Goal: Task Accomplishment & Management: Use online tool/utility

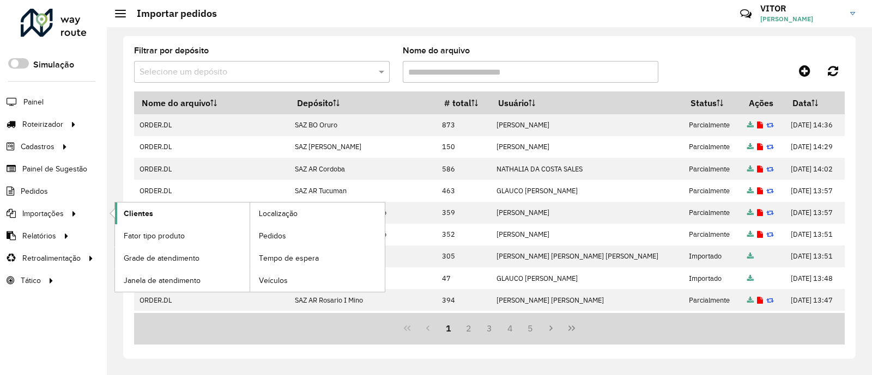
click at [137, 212] on span "Clientes" at bounding box center [138, 213] width 29 height 11
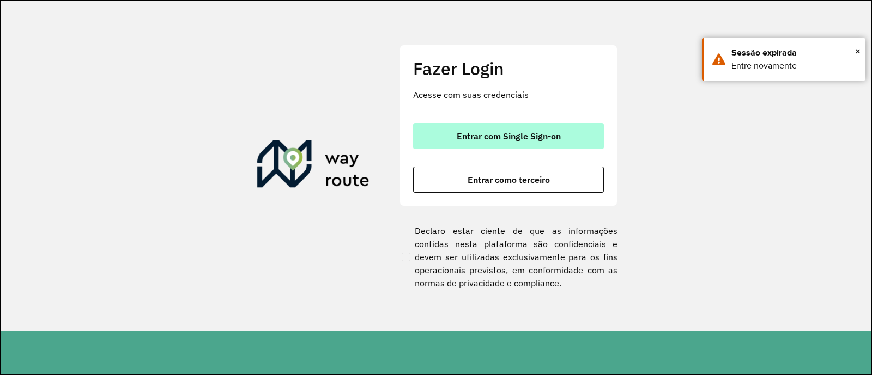
click at [472, 140] on span "Entrar com Single Sign-on" at bounding box center [509, 136] width 104 height 9
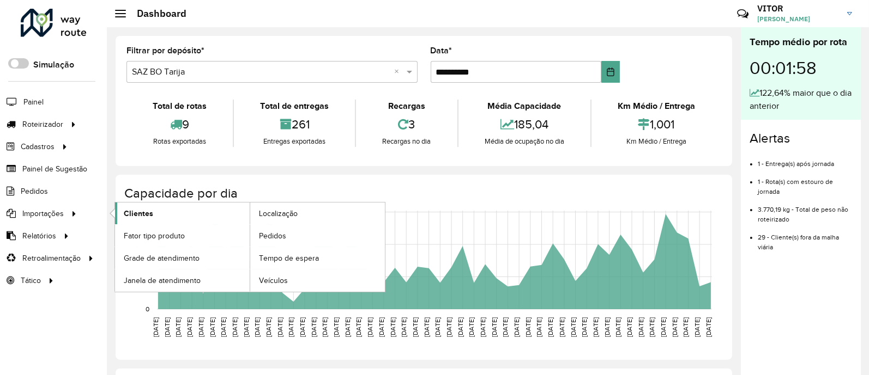
click at [155, 218] on link "Clientes" at bounding box center [182, 214] width 135 height 22
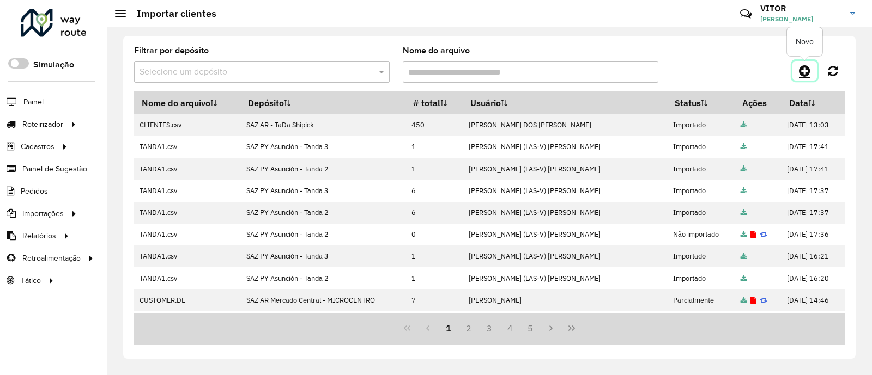
click at [803, 74] on icon at bounding box center [804, 70] width 11 height 13
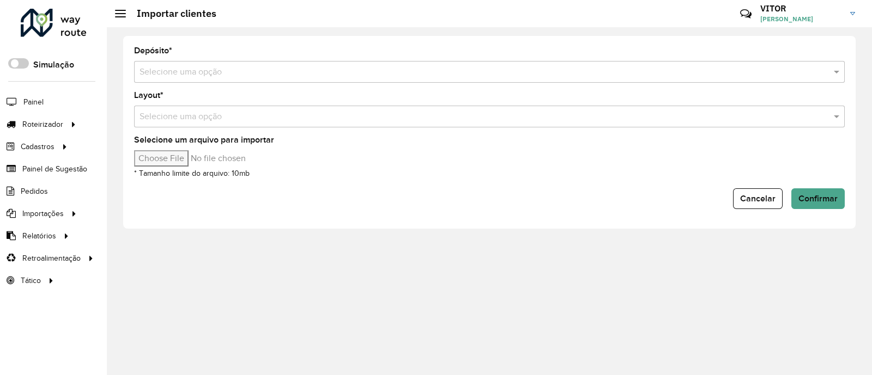
click at [241, 77] on input "text" at bounding box center [479, 72] width 678 height 13
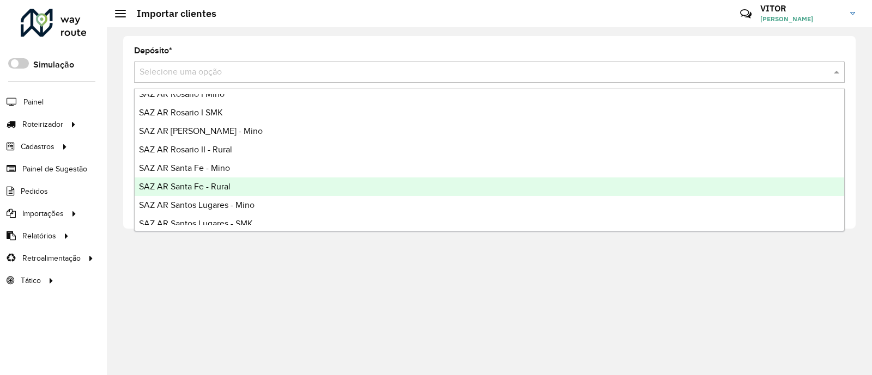
scroll to position [136, 0]
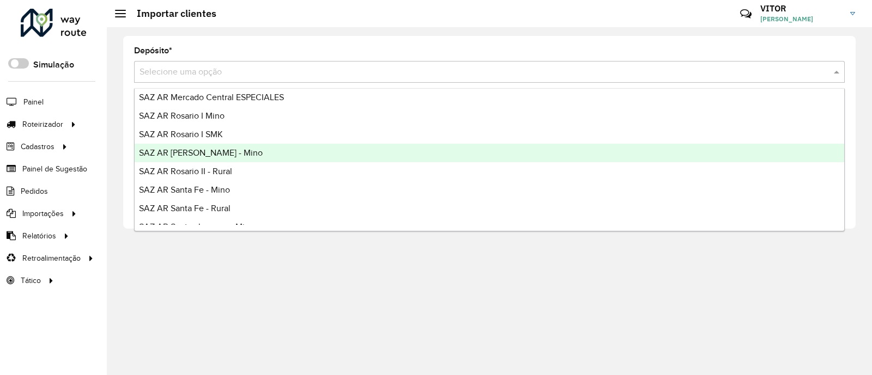
click at [245, 150] on div "SAZ AR [PERSON_NAME] - Mino" at bounding box center [490, 153] width 710 height 19
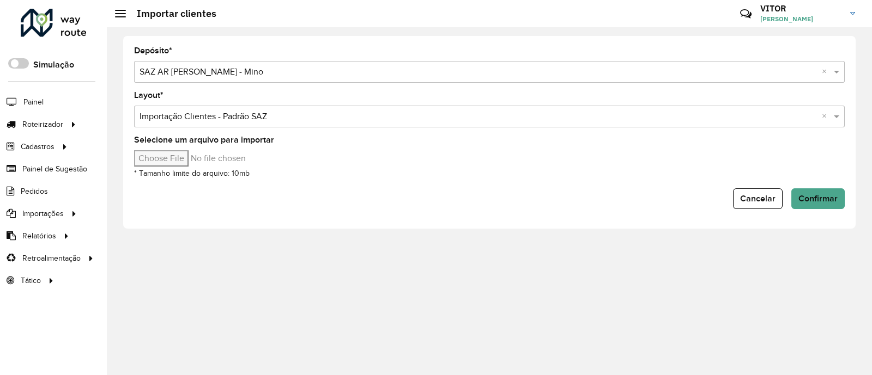
click at [184, 159] on input "Selecione um arquivo para importar" at bounding box center [226, 158] width 185 height 16
type input "**********"
click at [807, 197] on span "Confirmar" at bounding box center [817, 198] width 39 height 9
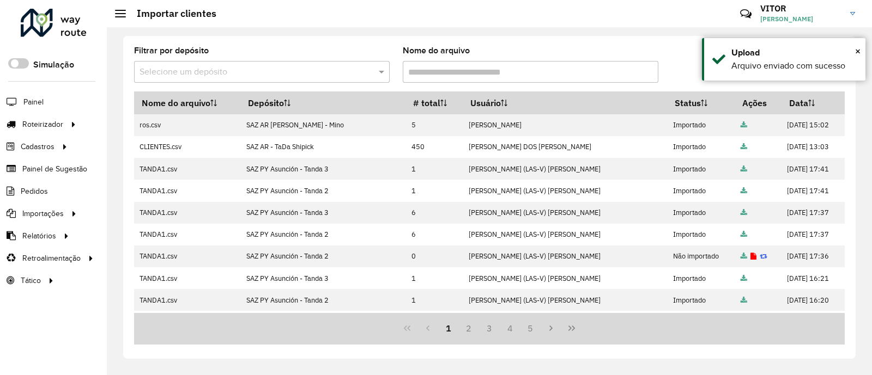
click at [692, 65] on div at bounding box center [756, 71] width 178 height 20
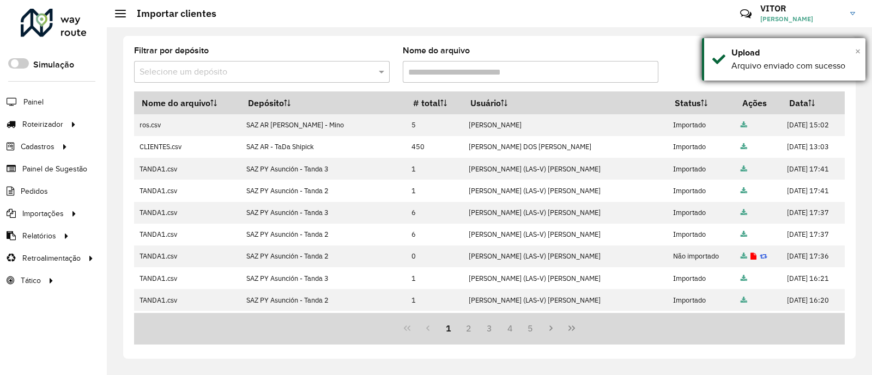
click at [858, 53] on span "×" at bounding box center [857, 51] width 5 height 12
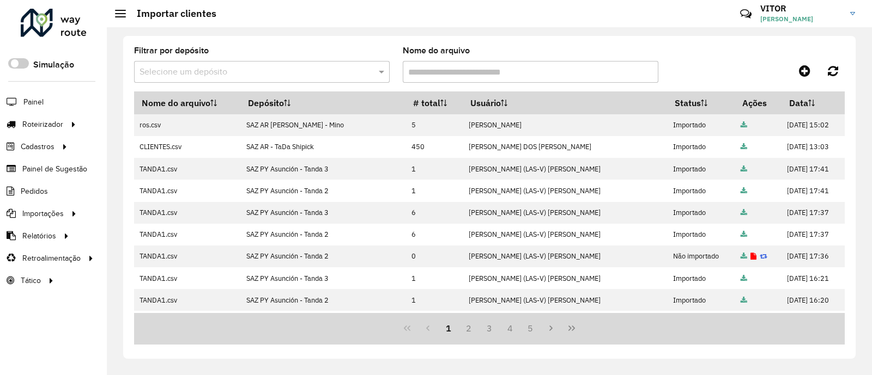
click at [714, 52] on div "Filtrar por depósito Selecione um depósito Nome do arquivo" at bounding box center [489, 69] width 711 height 45
click at [144, 122] on span "Entregas" at bounding box center [139, 124] width 31 height 11
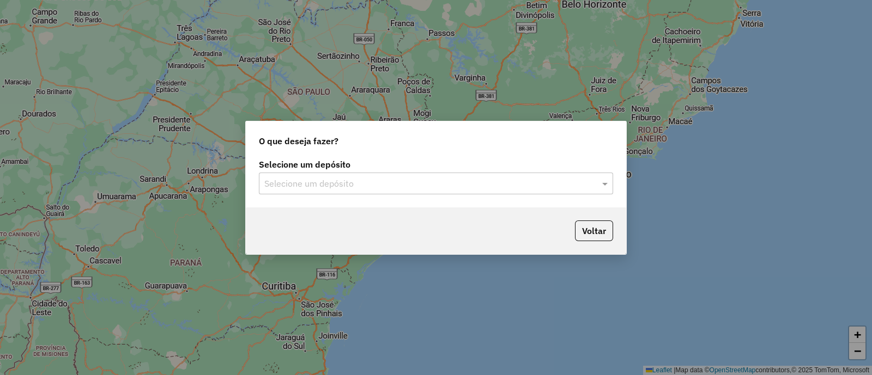
click at [390, 184] on input "text" at bounding box center [425, 184] width 322 height 13
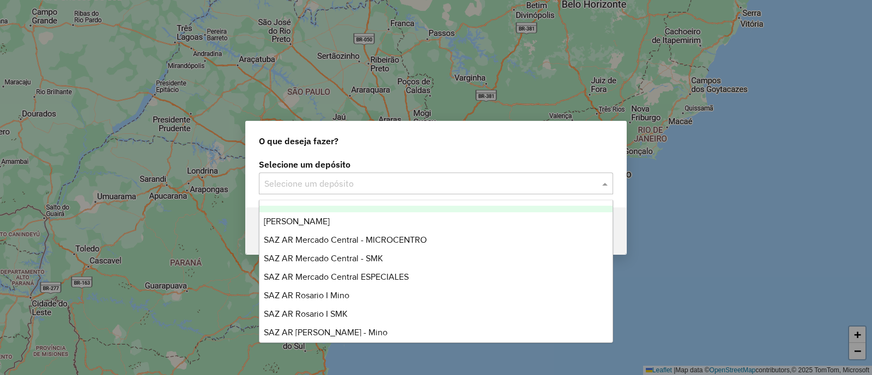
scroll to position [136, 0]
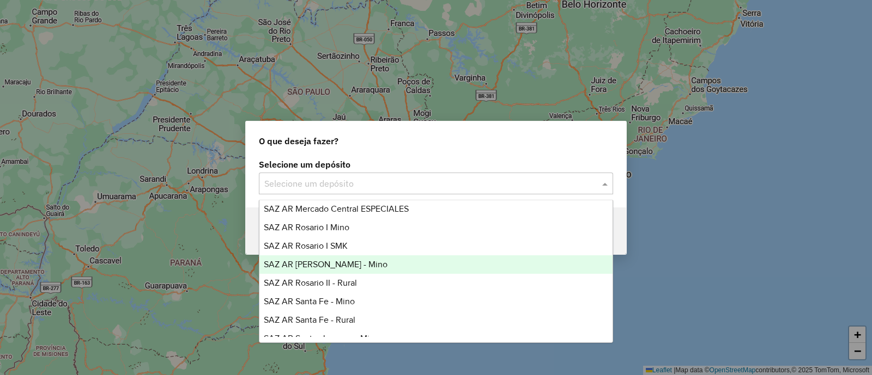
click at [364, 265] on div "SAZ AR [PERSON_NAME] - Mino" at bounding box center [435, 265] width 353 height 19
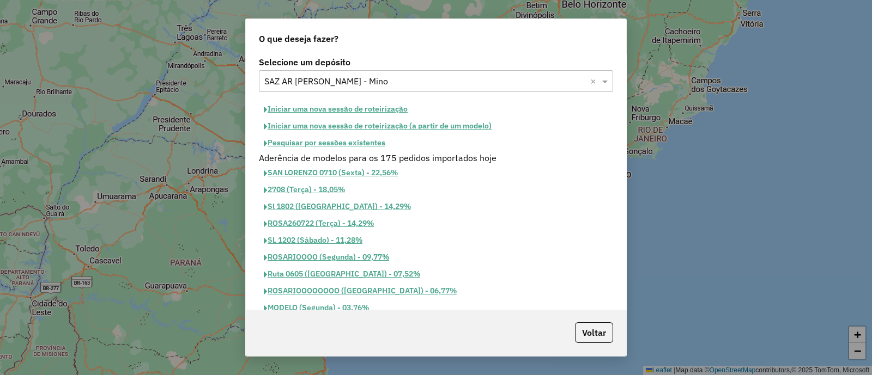
click at [354, 108] on button "Iniciar uma nova sessão de roteirização" at bounding box center [336, 109] width 154 height 17
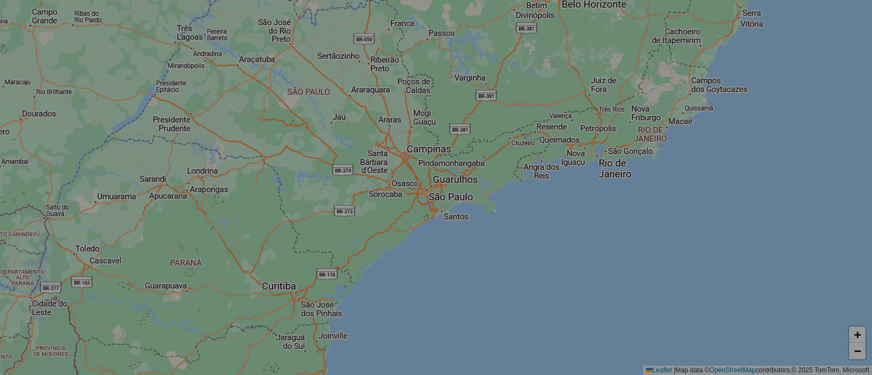
select select "*"
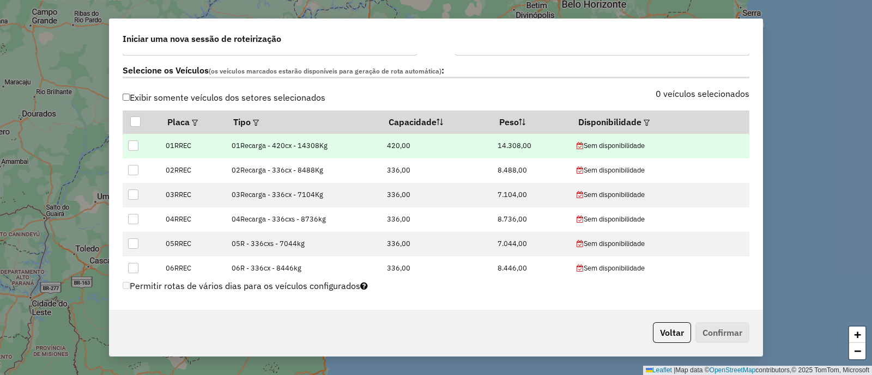
scroll to position [341, 0]
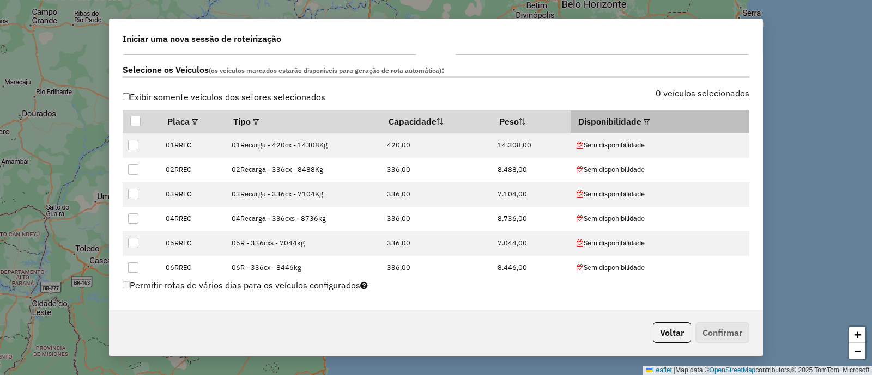
click at [644, 120] on em at bounding box center [647, 122] width 6 height 6
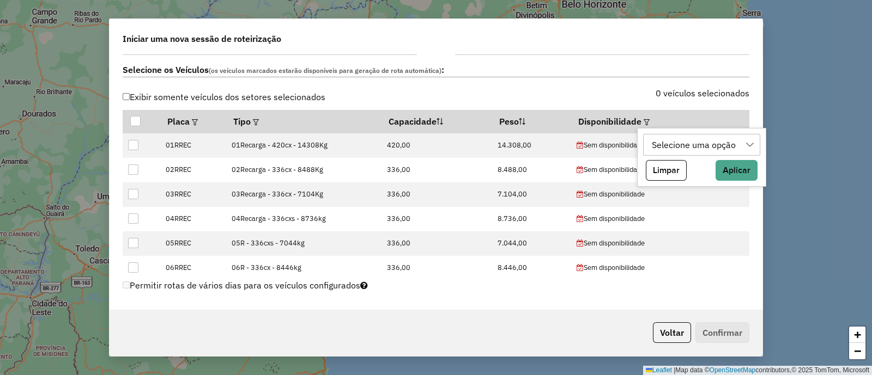
click at [671, 147] on div "Selecione uma opção" at bounding box center [694, 145] width 92 height 21
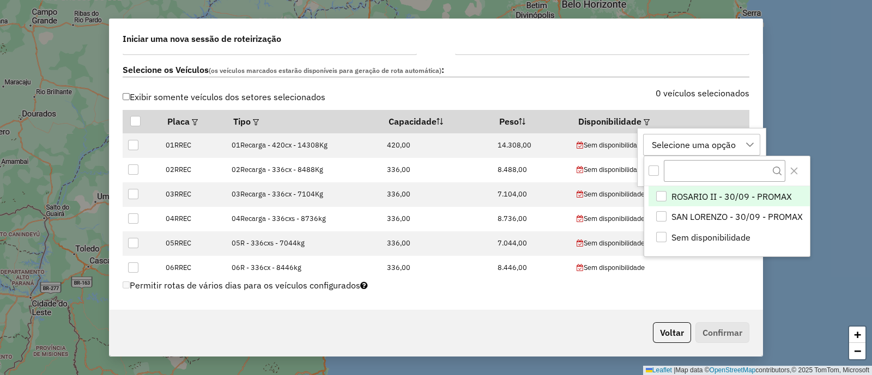
scroll to position [8, 50]
click at [726, 213] on span "SAN LORENZO - 30/09 - PROMAX" at bounding box center [736, 216] width 131 height 13
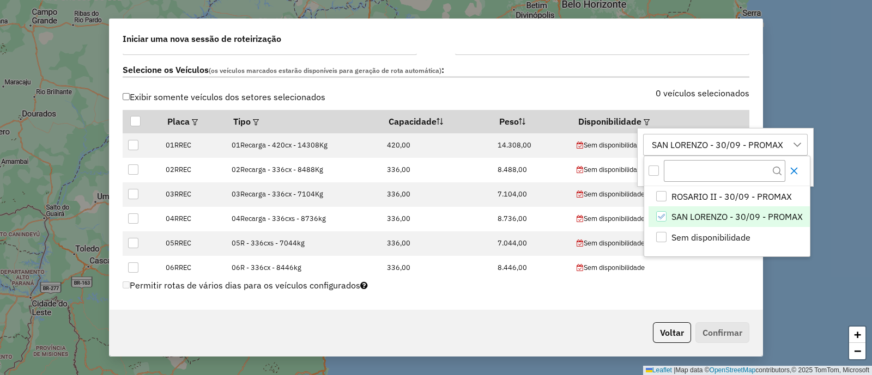
click at [792, 170] on icon "Close" at bounding box center [794, 171] width 9 height 9
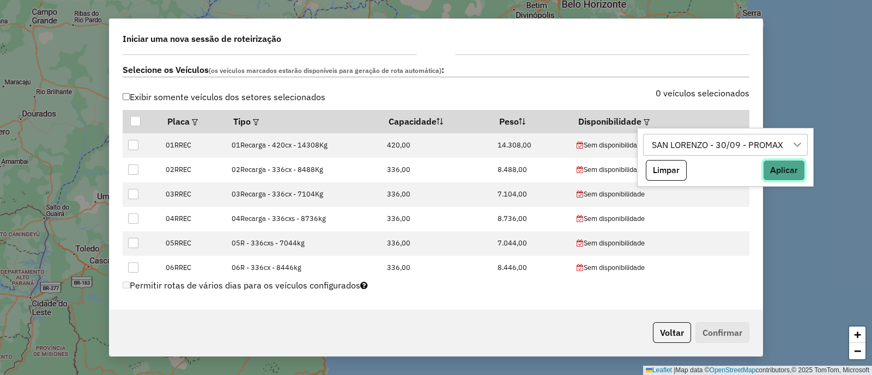
click at [792, 170] on button "Aplicar" at bounding box center [784, 170] width 42 height 21
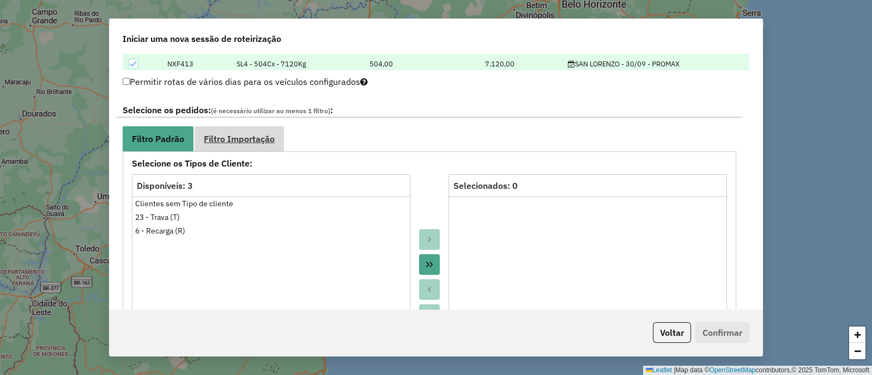
click at [239, 135] on span "Filtro Importação" at bounding box center [239, 139] width 71 height 9
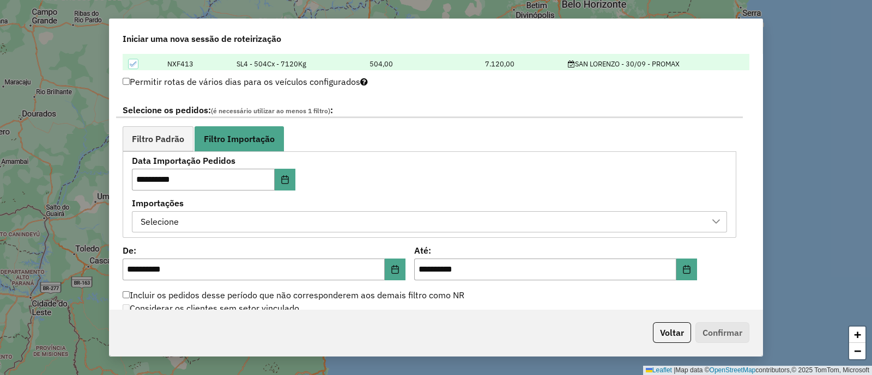
scroll to position [613, 0]
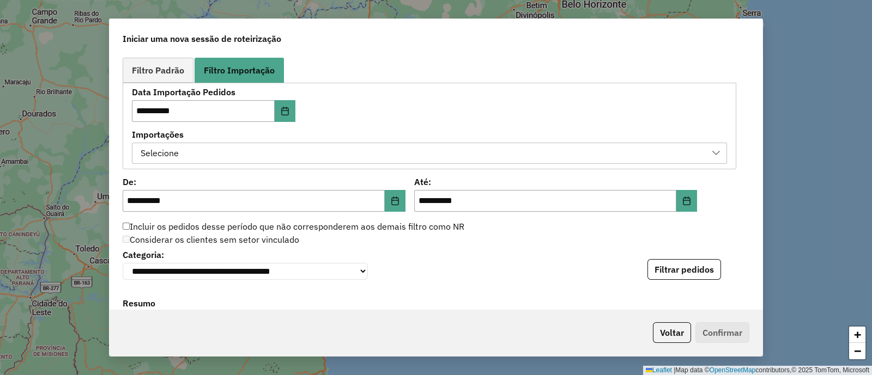
click at [368, 154] on div "Selecione" at bounding box center [421, 153] width 569 height 21
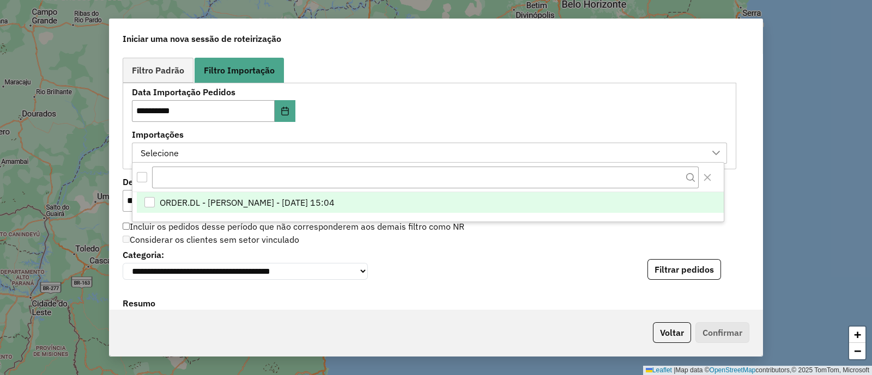
scroll to position [8, 50]
click at [334, 197] on span "ORDER.DL - VITOR GUILHERME EUGENIO DE OLIVEIRA - 29/09/2025 15:04" at bounding box center [246, 202] width 175 height 13
click at [388, 98] on div "**********" at bounding box center [429, 126] width 595 height 76
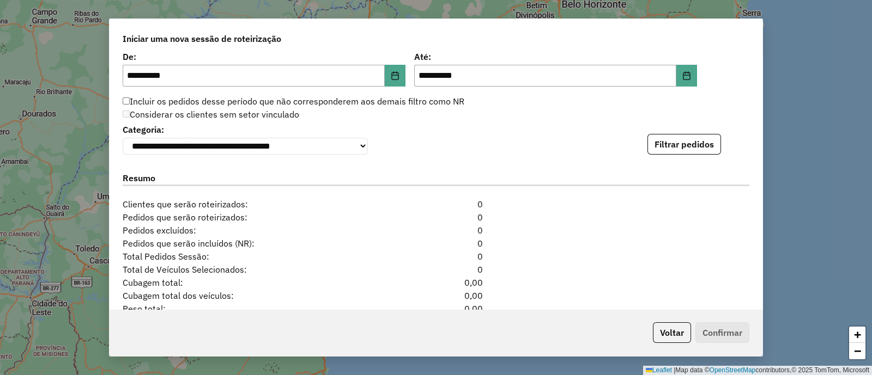
scroll to position [749, 0]
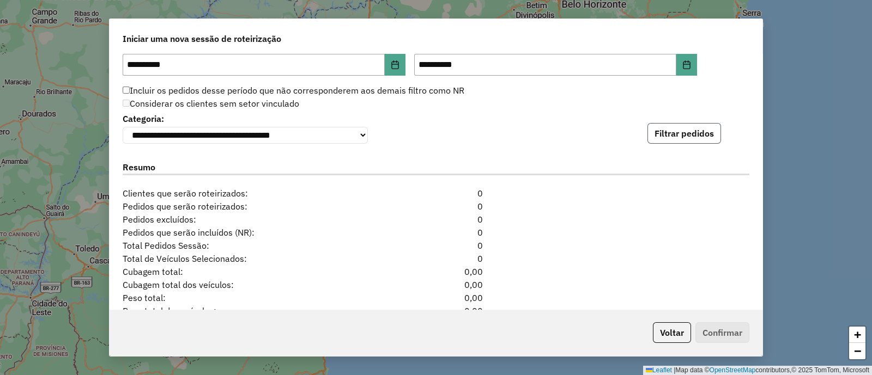
click at [670, 138] on button "Filtrar pedidos" at bounding box center [684, 133] width 74 height 21
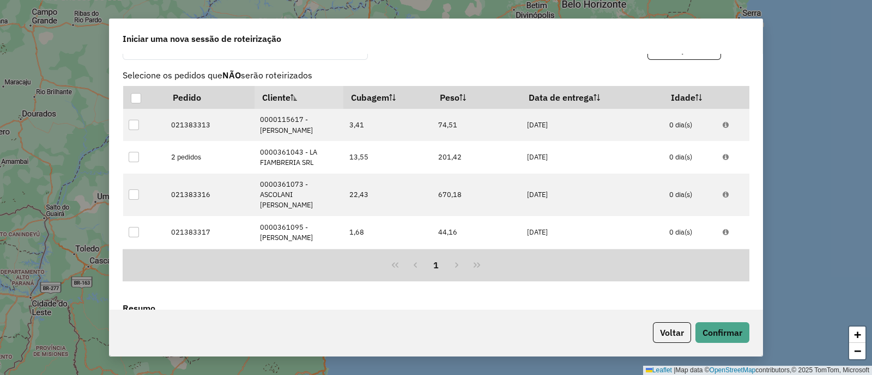
scroll to position [1032, 0]
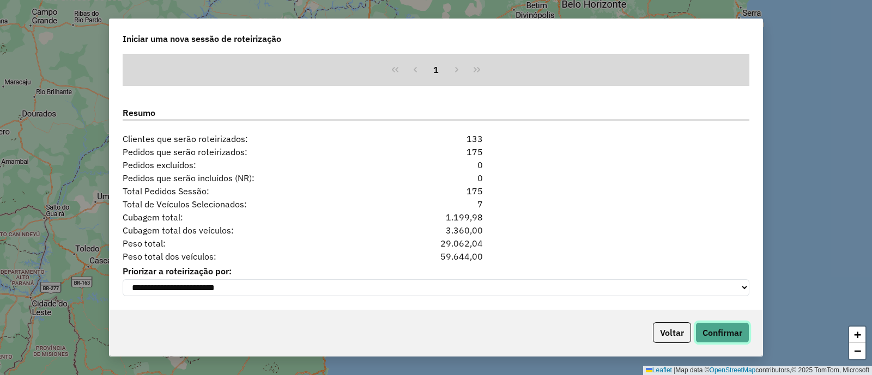
click at [730, 334] on button "Confirmar" at bounding box center [722, 333] width 54 height 21
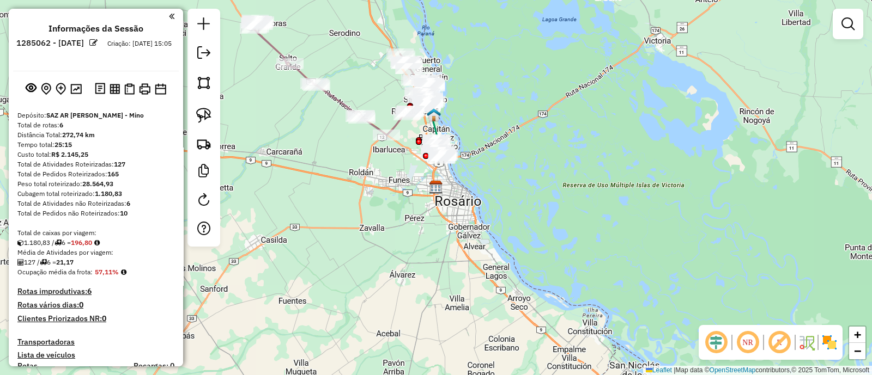
click at [829, 340] on img at bounding box center [829, 342] width 17 height 17
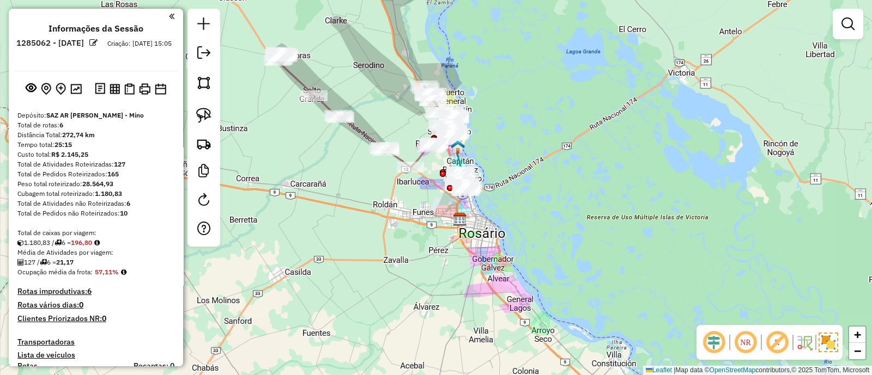
drag, startPoint x: 322, startPoint y: 155, endPoint x: 429, endPoint y: 322, distance: 197.9
click at [429, 322] on div "Janela de atendimento Grade de atendimento Capacidade Transportadoras Veículos …" at bounding box center [436, 187] width 872 height 375
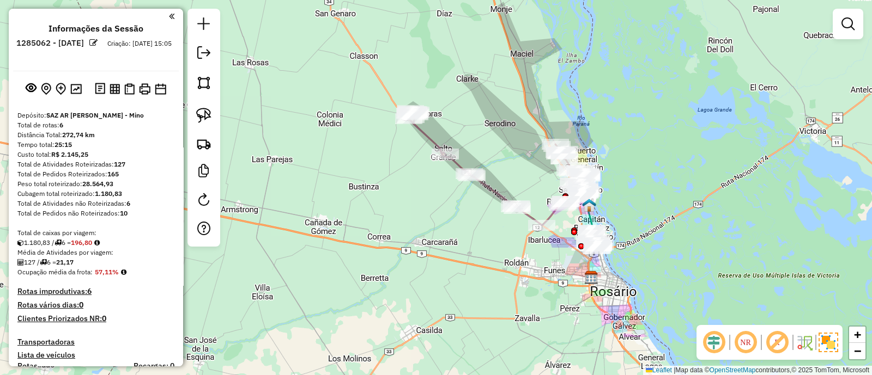
drag, startPoint x: 427, startPoint y: 282, endPoint x: 475, endPoint y: 202, distance: 93.4
click at [475, 202] on div "Janela de atendimento Grade de atendimento Capacidade Transportadoras Veículos …" at bounding box center [436, 187] width 872 height 375
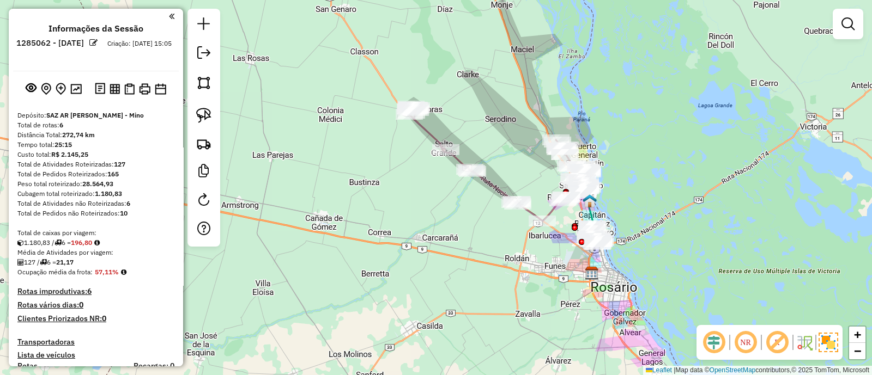
click at [492, 184] on icon at bounding box center [463, 155] width 108 height 98
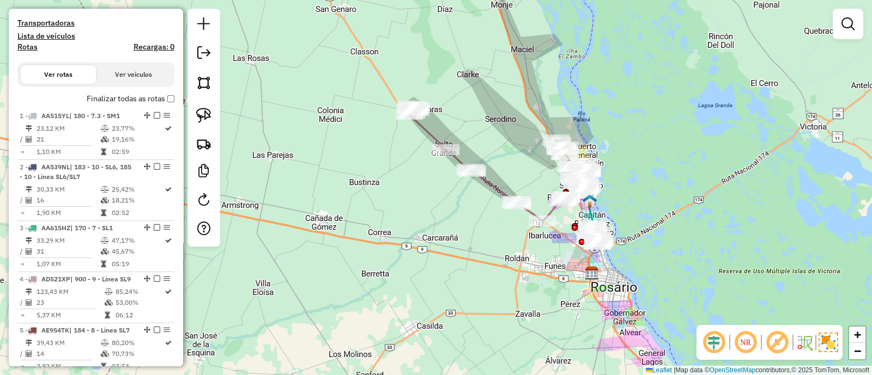
select select "**********"
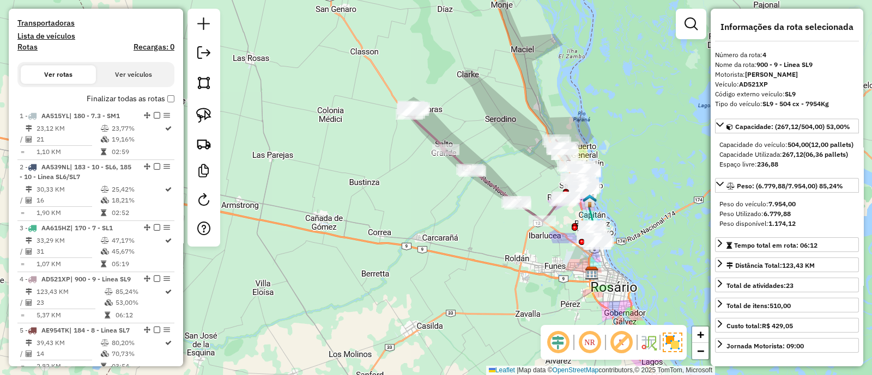
scroll to position [582, 0]
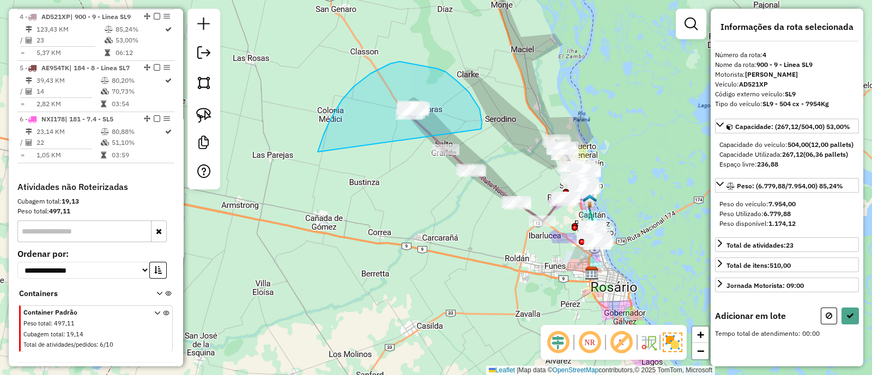
drag, startPoint x: 482, startPoint y: 122, endPoint x: 317, endPoint y: 161, distance: 169.6
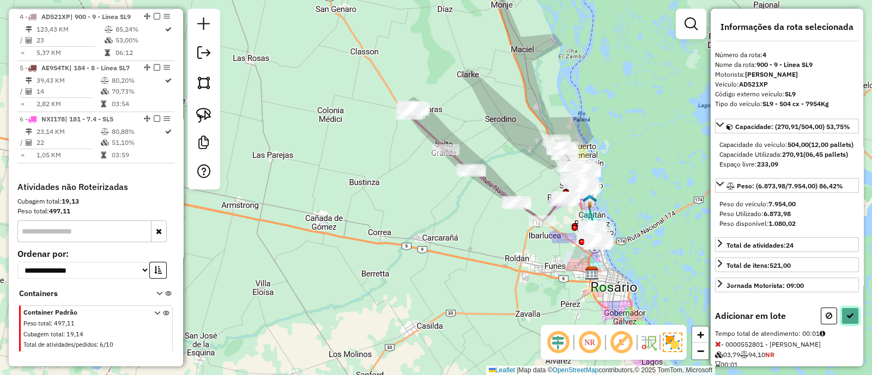
click at [852, 325] on button at bounding box center [849, 316] width 17 height 17
select select "**********"
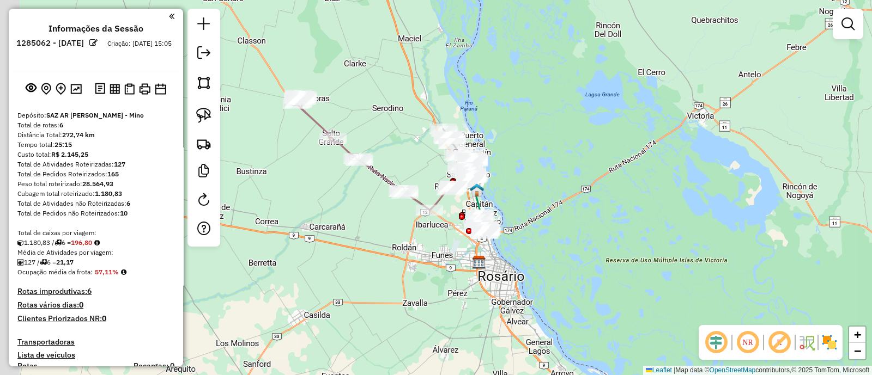
drag, startPoint x: 273, startPoint y: 135, endPoint x: 356, endPoint y: 272, distance: 160.4
click at [354, 270] on div "Janela de atendimento Grade de atendimento Capacidade Transportadoras Veículos …" at bounding box center [436, 187] width 872 height 375
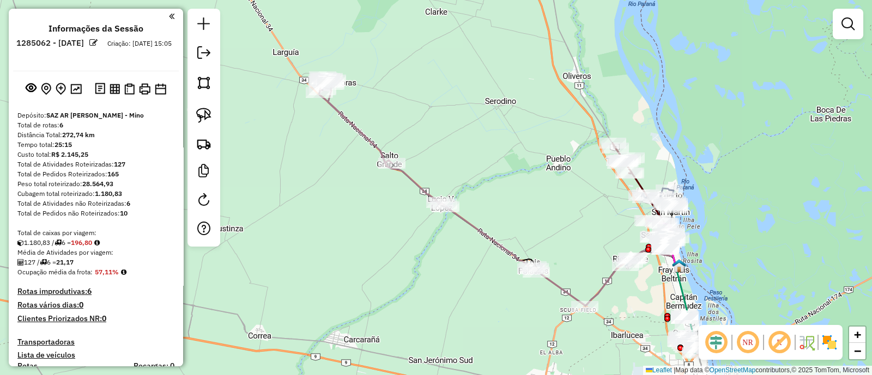
click at [356, 132] on icon at bounding box center [427, 174] width 217 height 196
select select "**********"
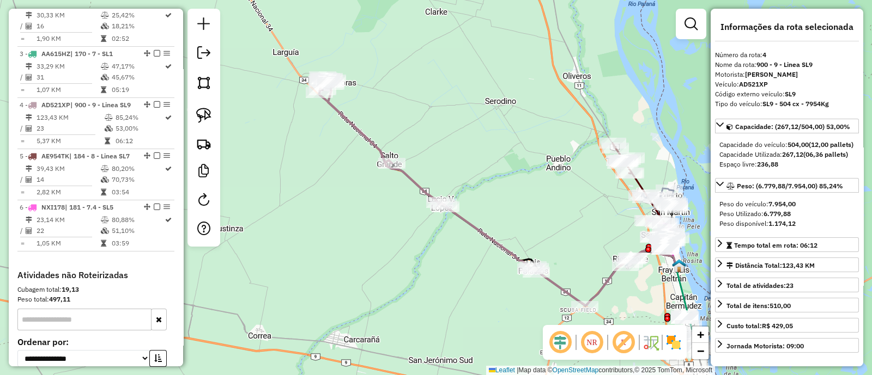
scroll to position [582, 0]
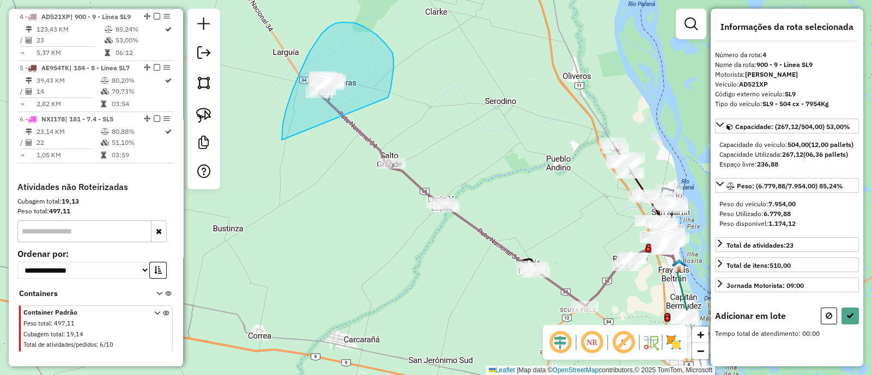
drag, startPoint x: 386, startPoint y: 44, endPoint x: 286, endPoint y: 147, distance: 143.4
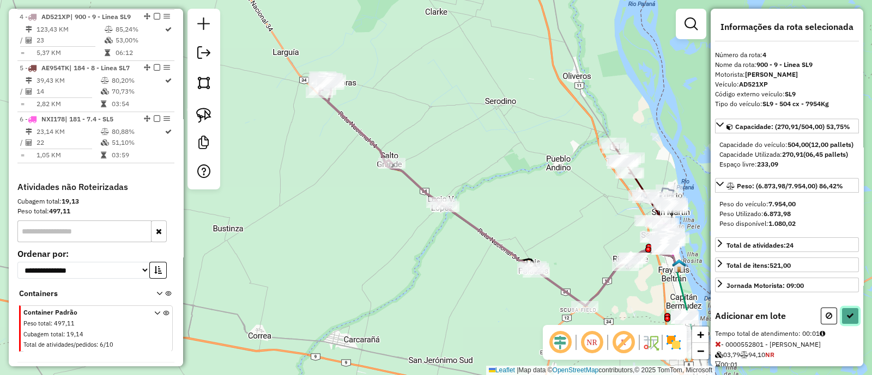
click at [847, 320] on icon at bounding box center [850, 316] width 8 height 8
select select "**********"
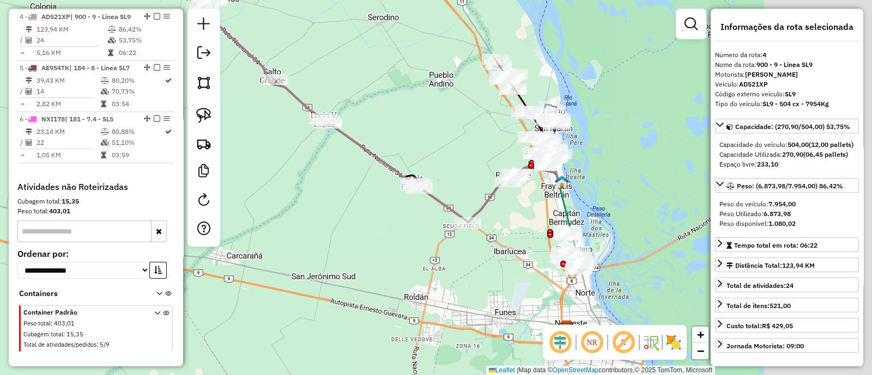
drag, startPoint x: 547, startPoint y: 221, endPoint x: 428, endPoint y: 136, distance: 146.1
click at [428, 136] on div "Janela de atendimento Grade de atendimento Capacidade Transportadoras Veículos …" at bounding box center [436, 187] width 872 height 375
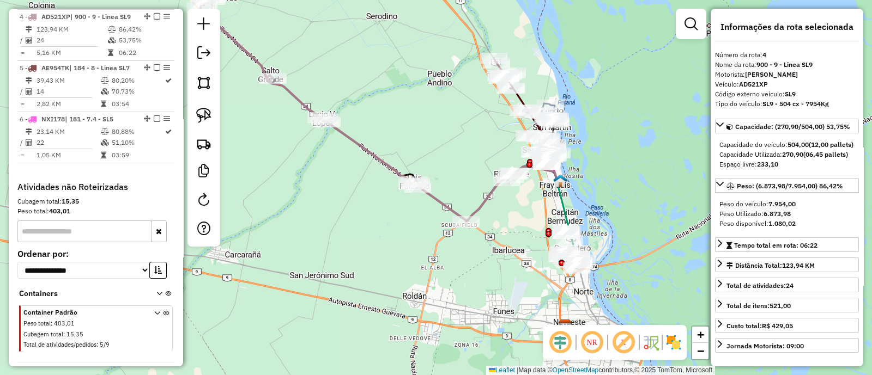
click at [439, 200] on icon at bounding box center [488, 193] width 143 height 54
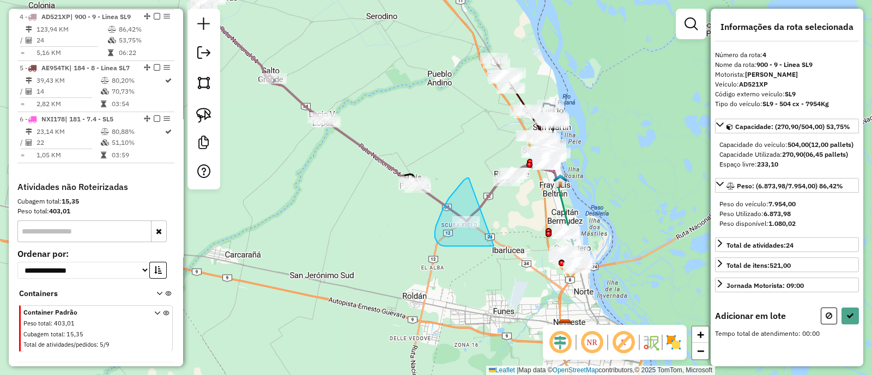
drag, startPoint x: 469, startPoint y: 178, endPoint x: 494, endPoint y: 246, distance: 72.6
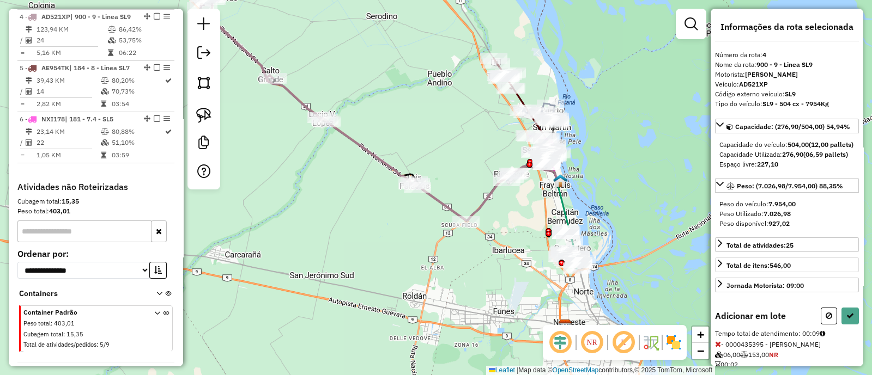
scroll to position [52, 0]
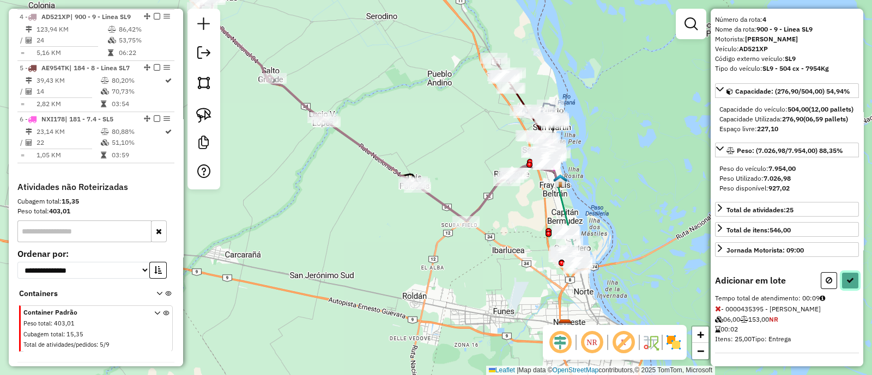
click at [851, 286] on button at bounding box center [849, 280] width 17 height 17
select select "**********"
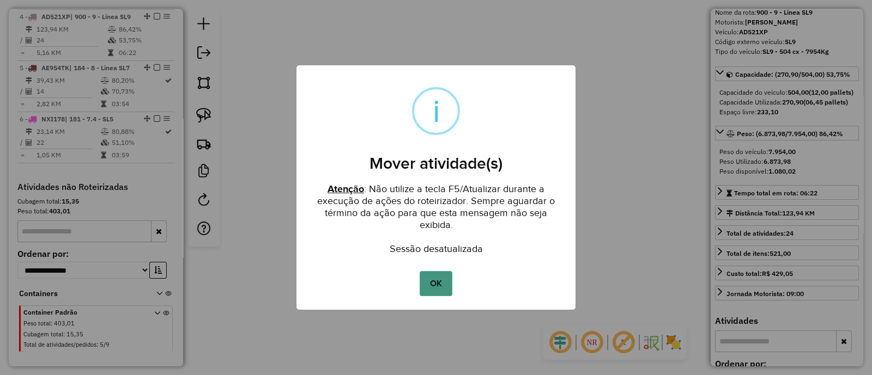
click at [437, 286] on button "OK" at bounding box center [436, 283] width 32 height 25
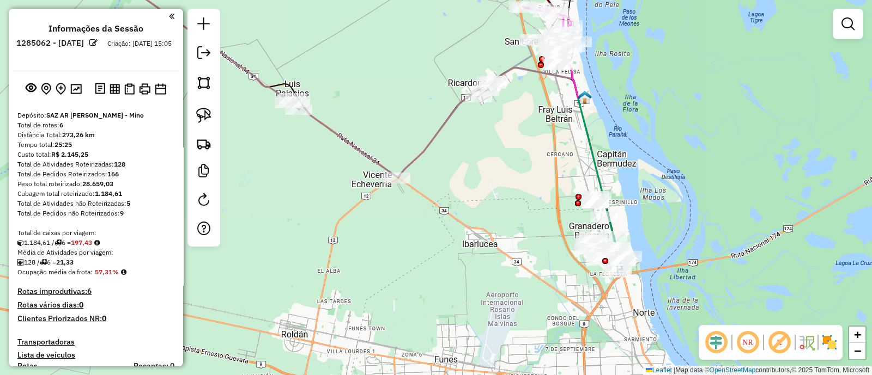
click at [349, 140] on icon at bounding box center [442, 123] width 286 height 110
select select "**********"
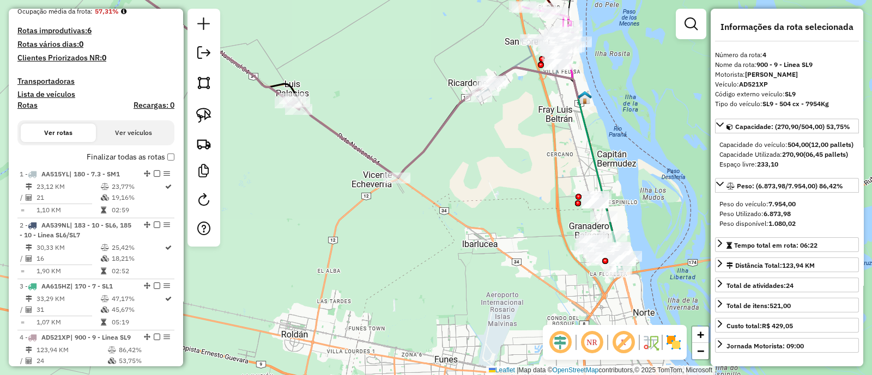
scroll to position [582, 0]
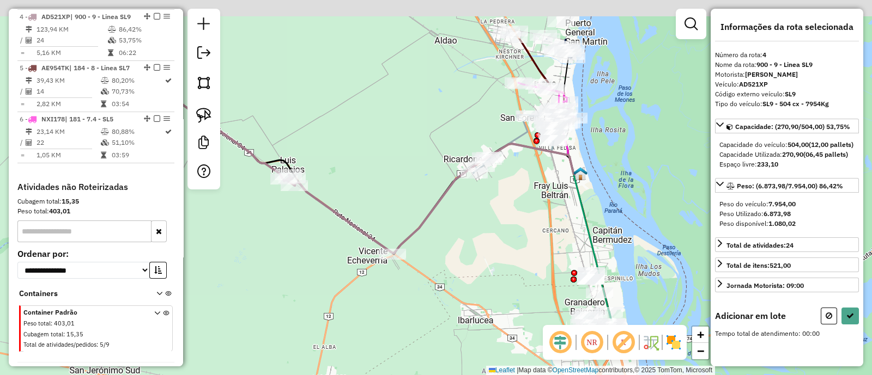
drag, startPoint x: 365, startPoint y: 152, endPoint x: 398, endPoint y: 162, distance: 35.2
click at [398, 165] on div "Janela de atendimento Grade de atendimento Capacidade Transportadoras Veículos …" at bounding box center [436, 187] width 872 height 375
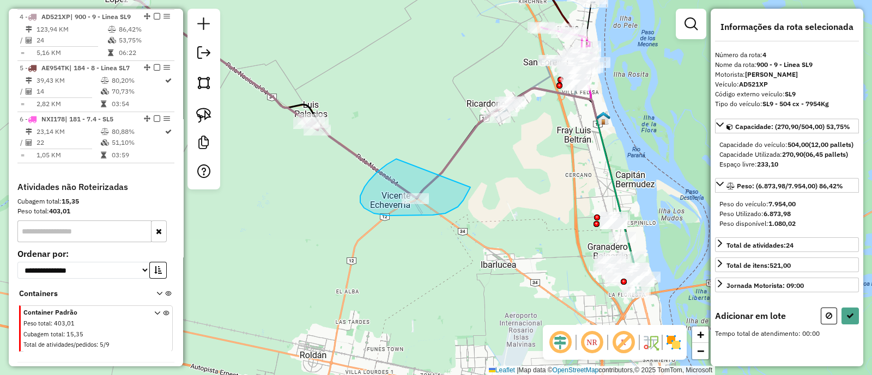
drag, startPoint x: 387, startPoint y: 165, endPoint x: 470, endPoint y: 187, distance: 86.5
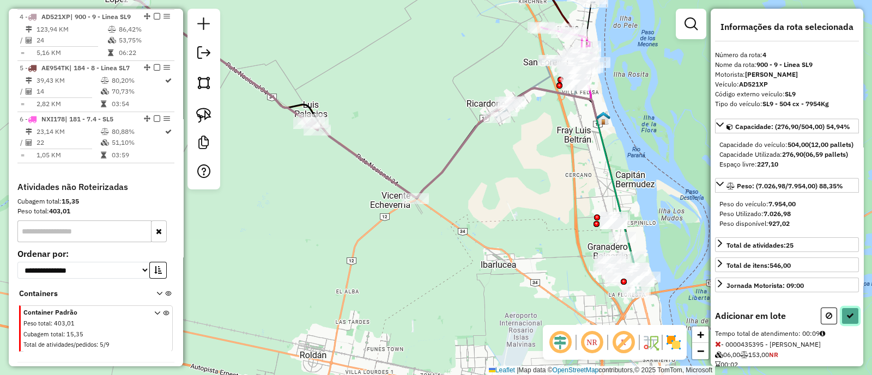
click at [846, 320] on icon at bounding box center [850, 316] width 8 height 8
select select "**********"
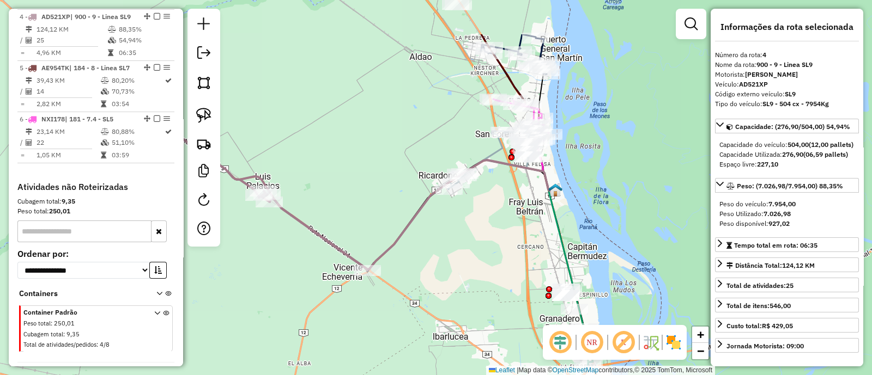
drag, startPoint x: 522, startPoint y: 177, endPoint x: 474, endPoint y: 268, distance: 102.6
click at [474, 268] on div "Janela de atendimento Grade de atendimento Capacidade Transportadoras Veículos …" at bounding box center [436, 187] width 872 height 375
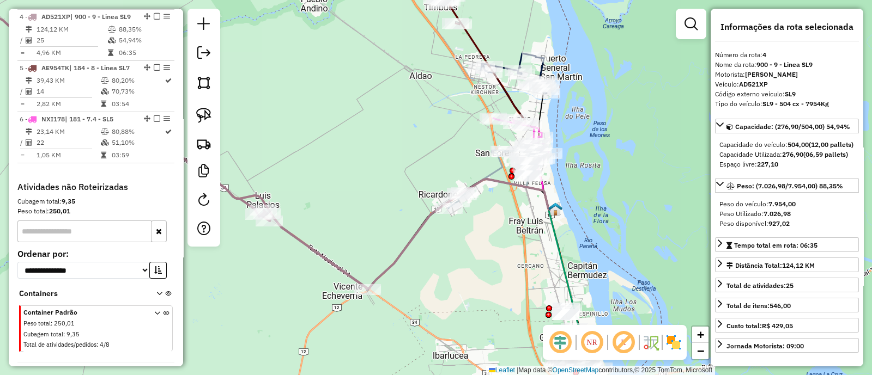
click at [672, 347] on img at bounding box center [673, 342] width 17 height 17
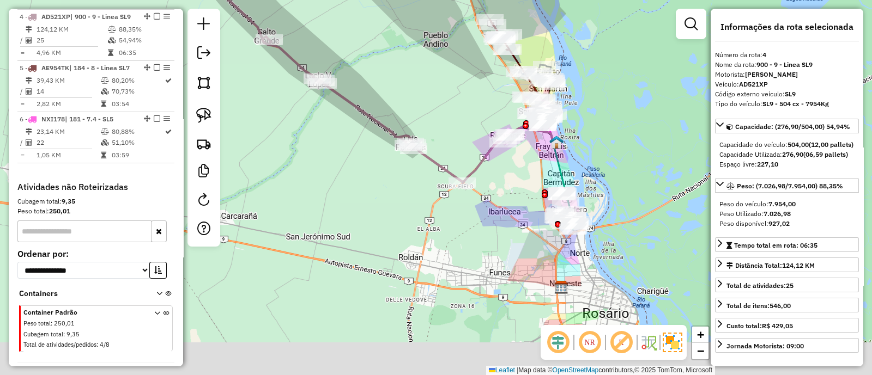
drag, startPoint x: 613, startPoint y: 236, endPoint x: 588, endPoint y: 162, distance: 78.2
click at [589, 163] on div "Janela de atendimento Grade de atendimento Capacidade Transportadoras Veículos …" at bounding box center [436, 187] width 872 height 375
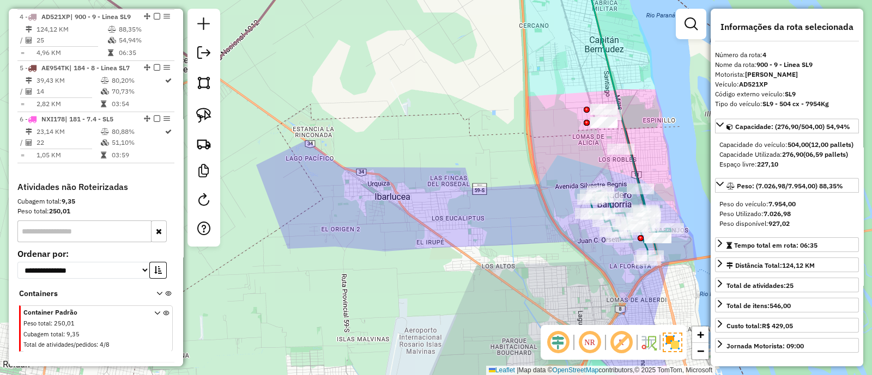
click at [642, 202] on icon at bounding box center [630, 222] width 81 height 77
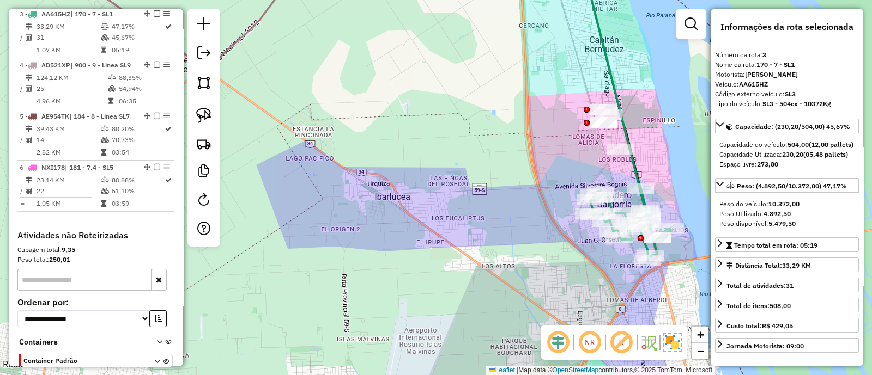
scroll to position [531, 0]
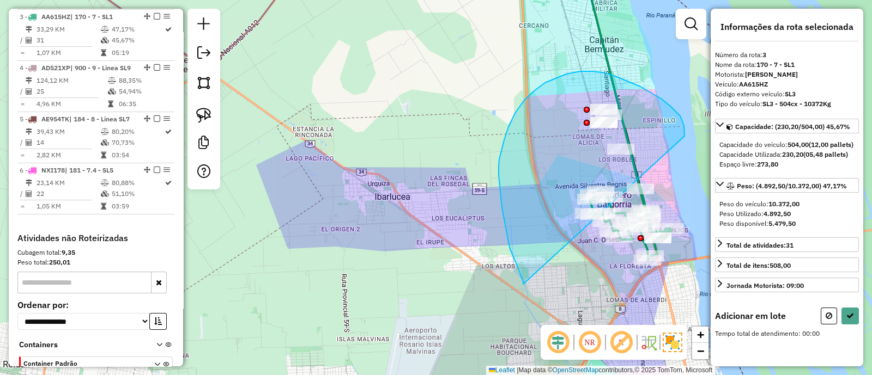
drag, startPoint x: 680, startPoint y: 116, endPoint x: 525, endPoint y: 287, distance: 230.7
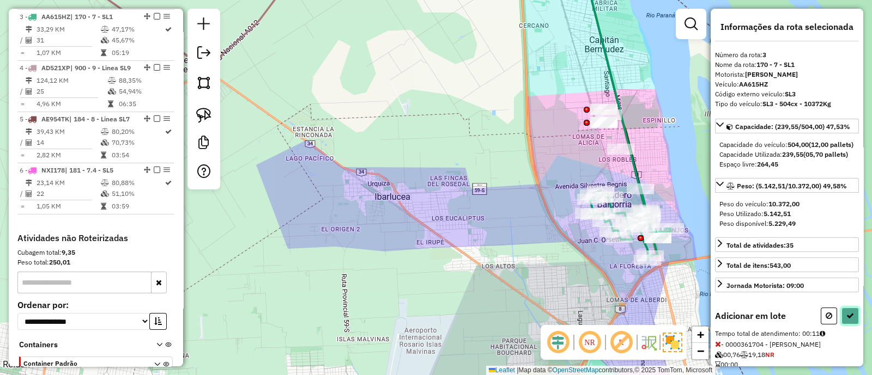
click at [850, 320] on icon at bounding box center [850, 316] width 8 height 8
select select "**********"
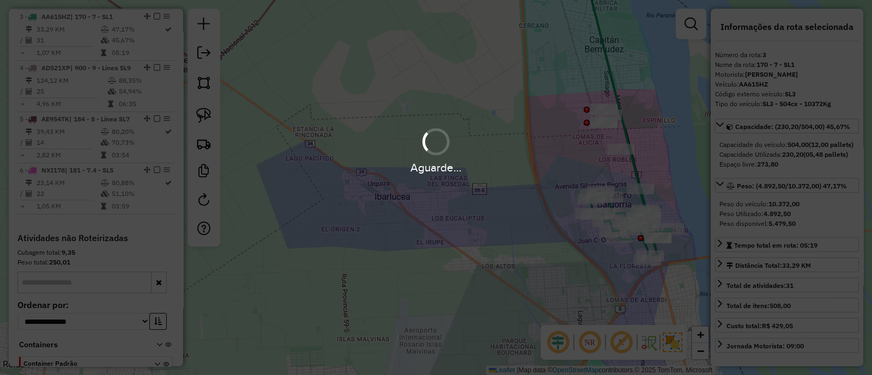
scroll to position [469, 0]
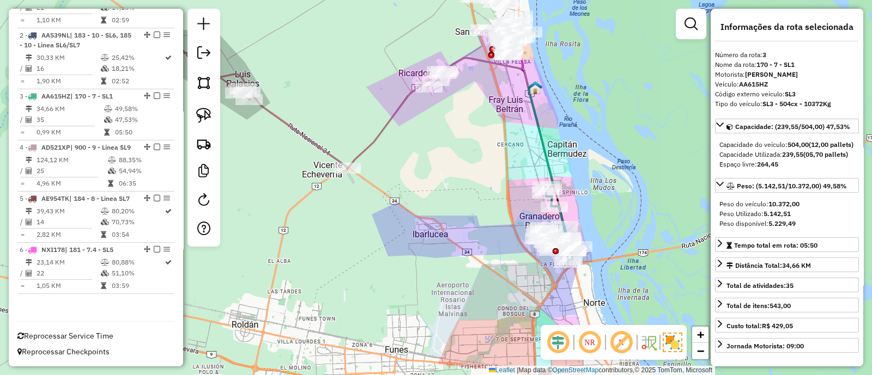
drag, startPoint x: 452, startPoint y: 86, endPoint x: 471, endPoint y: 307, distance: 222.1
click at [471, 307] on div "Janela de atendimento Grade de atendimento Capacidade Transportadoras Veículos …" at bounding box center [436, 187] width 872 height 375
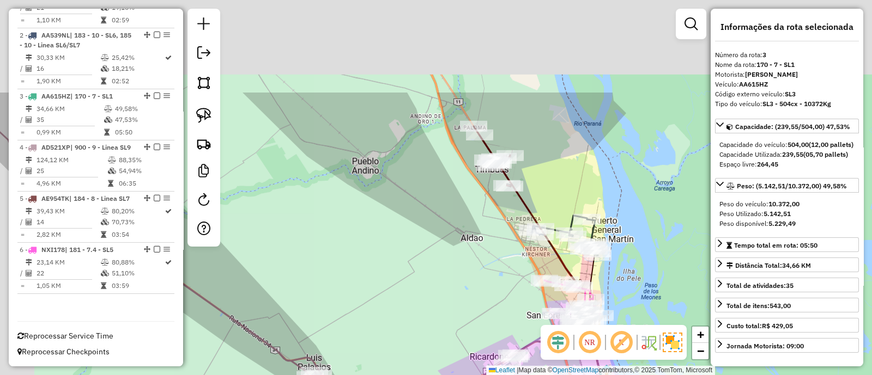
drag, startPoint x: 425, startPoint y: 208, endPoint x: 470, endPoint y: 371, distance: 169.0
click at [469, 371] on div "Janela de atendimento Grade de atendimento Capacidade Transportadoras Veículos …" at bounding box center [436, 187] width 872 height 375
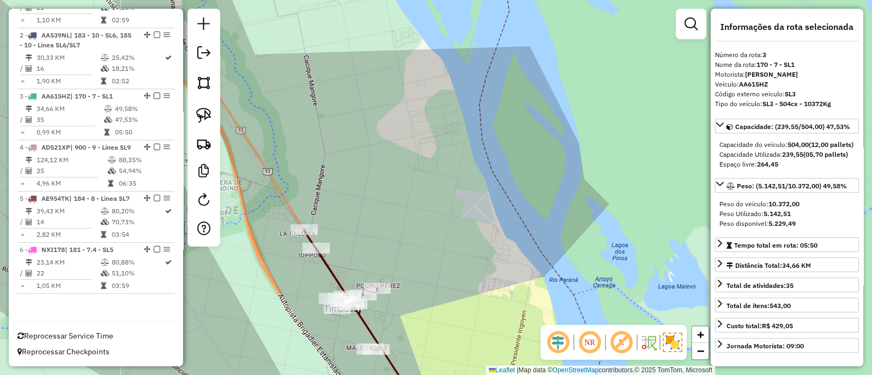
drag, startPoint x: 466, startPoint y: 302, endPoint x: 475, endPoint y: 104, distance: 198.6
click at [476, 114] on div "Janela de atendimento Grade de atendimento Capacidade Transportadoras Veículos …" at bounding box center [436, 187] width 872 height 375
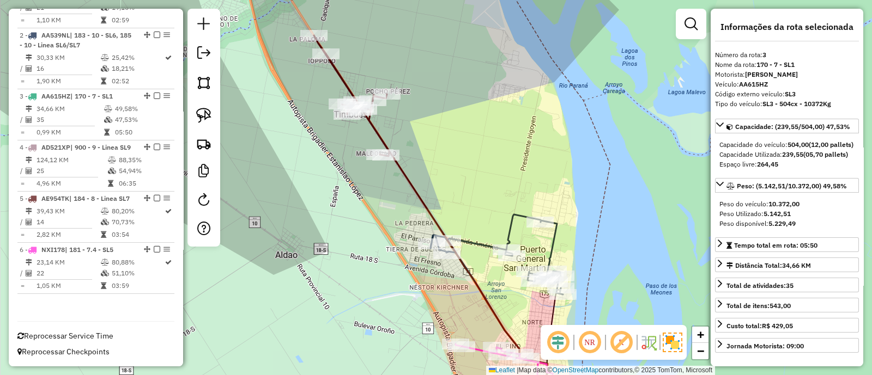
click at [412, 178] on icon at bounding box center [458, 257] width 178 height 312
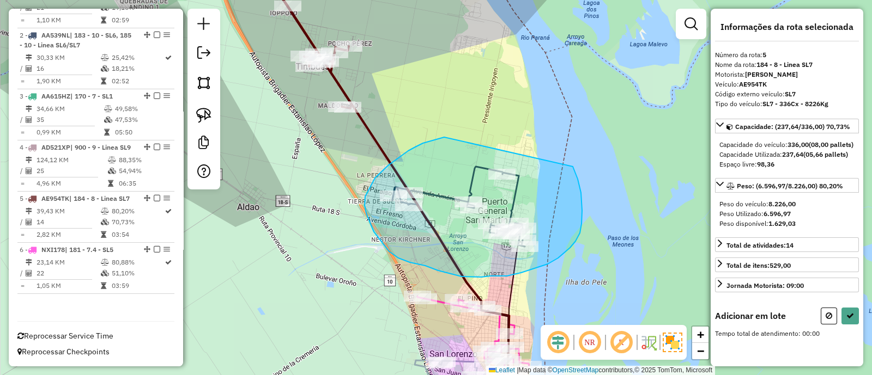
drag, startPoint x: 433, startPoint y: 141, endPoint x: 573, endPoint y: 165, distance: 141.6
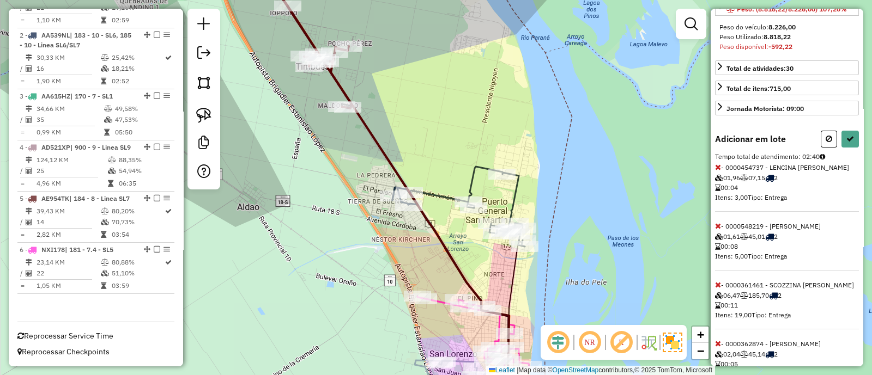
scroll to position [166, 0]
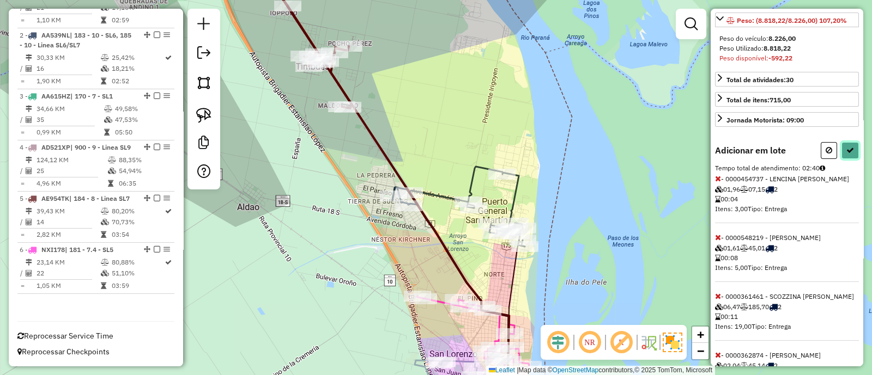
click at [846, 159] on button at bounding box center [849, 150] width 17 height 17
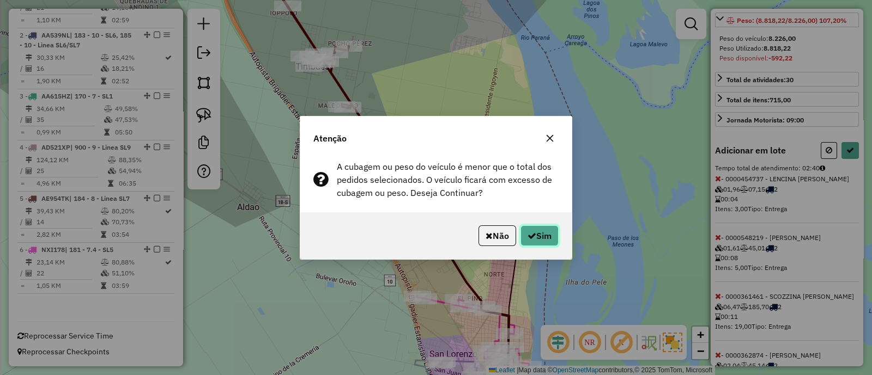
click at [534, 244] on button "Sim" at bounding box center [539, 236] width 38 height 21
select select "**********"
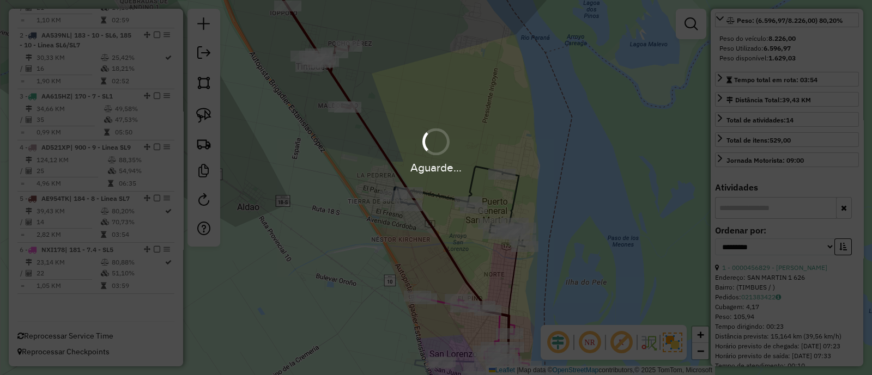
scroll to position [408, 0]
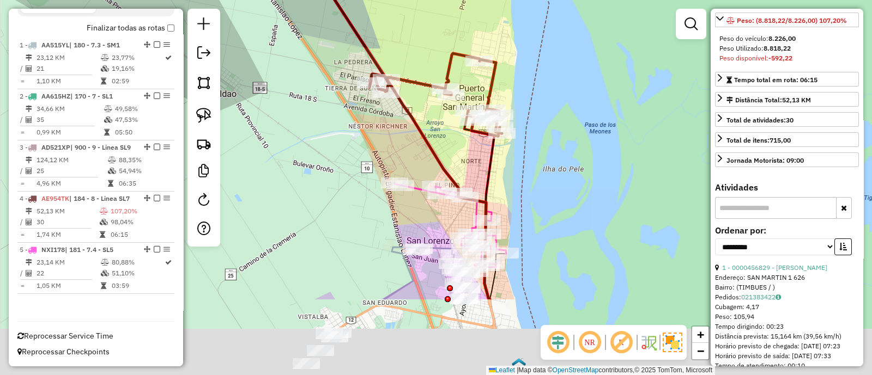
drag, startPoint x: 495, startPoint y: 277, endPoint x: 466, endPoint y: 139, distance: 141.0
click at [466, 139] on div "Janela de atendimento Grade de atendimento Capacidade Transportadoras Veículos …" at bounding box center [436, 187] width 872 height 375
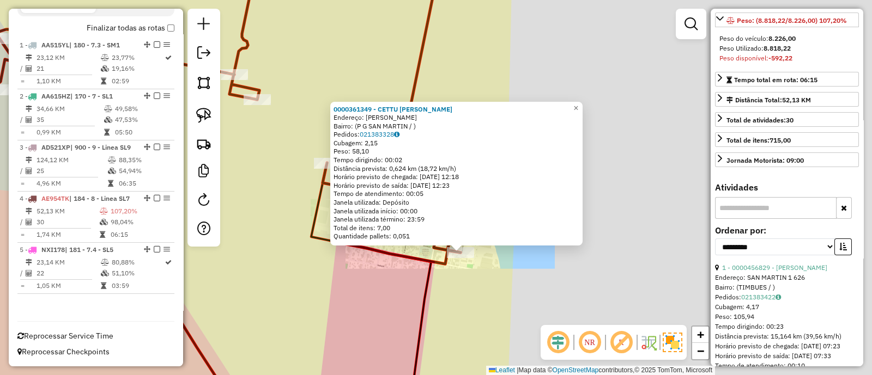
click at [469, 276] on div "0000361349 - CETTU GUILLERMO FEDERICO Endereço: ALEM Y MENDOZA Bairro: (P G SAN…" at bounding box center [436, 187] width 872 height 375
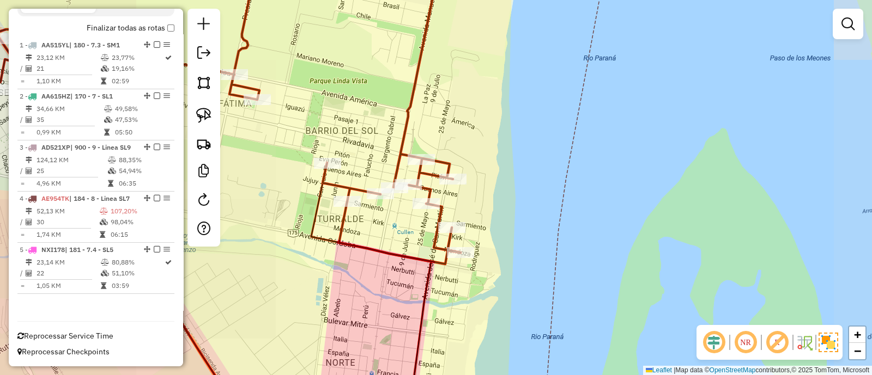
select select "**********"
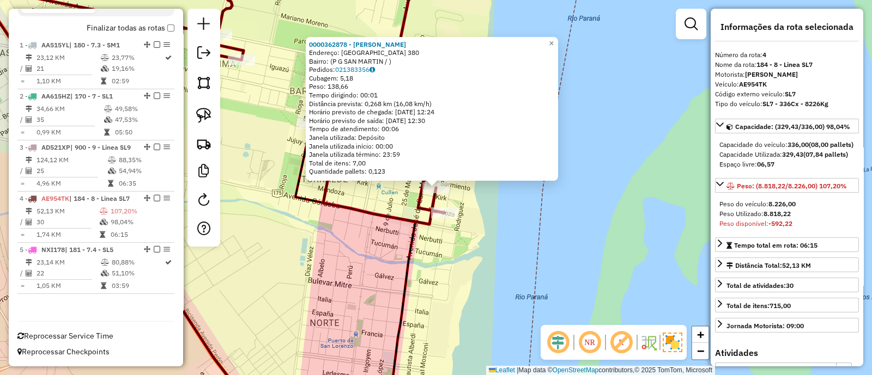
click at [471, 281] on div "0000362878 - GIZZI NICOLAS ANDRES Endereço: SAN LORENZO 380 Bairro: (P G SAN MA…" at bounding box center [436, 187] width 872 height 375
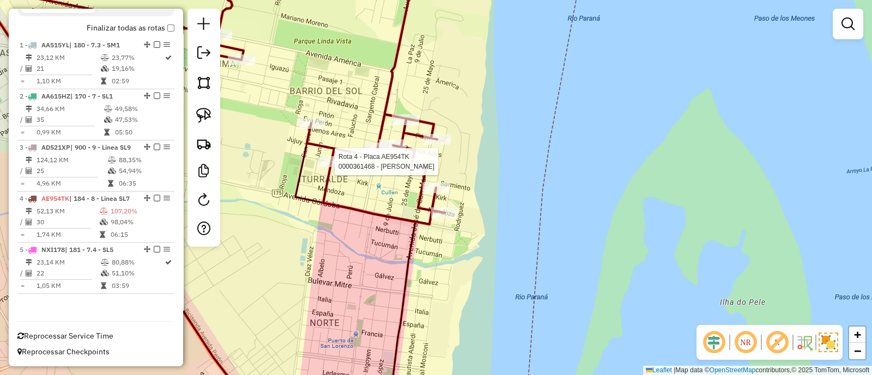
select select "**********"
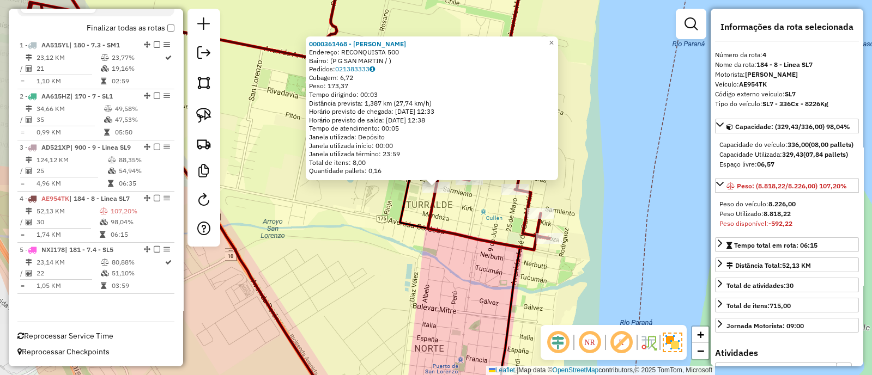
click at [332, 244] on div "0000361468 - ZANOTTI JOSE ALBERTO Endereço: RECONQUISTA 500 Bairro: (P G SAN MA…" at bounding box center [436, 187] width 872 height 375
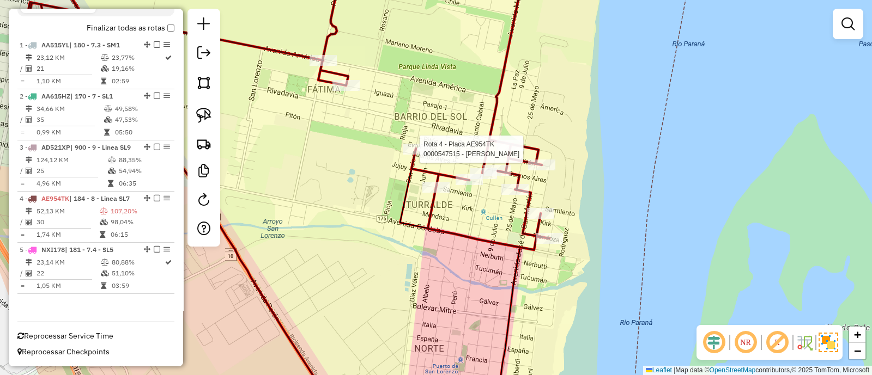
select select "**********"
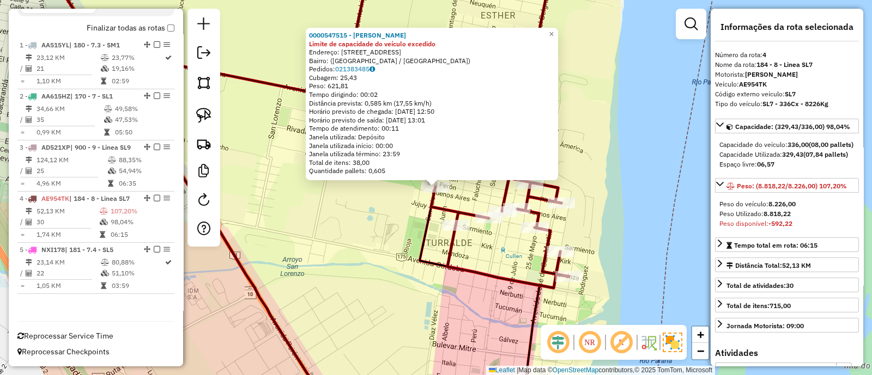
click at [386, 246] on div "0000547515 - BARROSO LUCIANO Limite de capacidade do veículo excedido Endereço:…" at bounding box center [436, 187] width 872 height 375
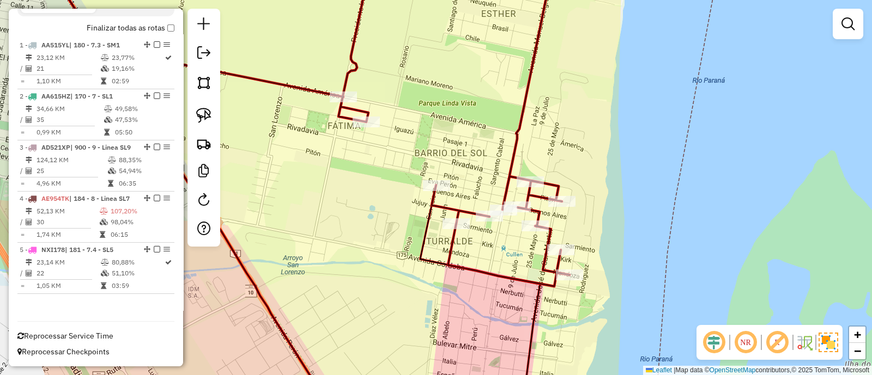
drag, startPoint x: 376, startPoint y: 314, endPoint x: 391, endPoint y: 129, distance: 185.3
click at [391, 134] on div "Janela de atendimento Grade de atendimento Capacidade Transportadoras Veículos …" at bounding box center [436, 187] width 872 height 375
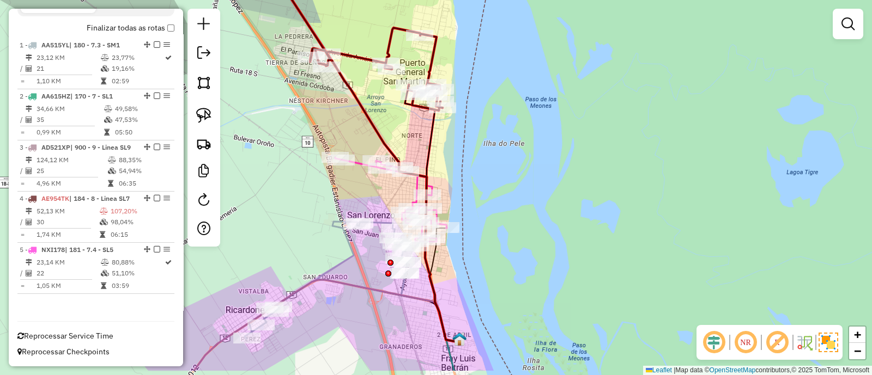
drag, startPoint x: 349, startPoint y: 199, endPoint x: 374, endPoint y: 84, distance: 117.8
click at [374, 84] on div "Janela de atendimento Grade de atendimento Capacidade Transportadoras Veículos …" at bounding box center [436, 187] width 872 height 375
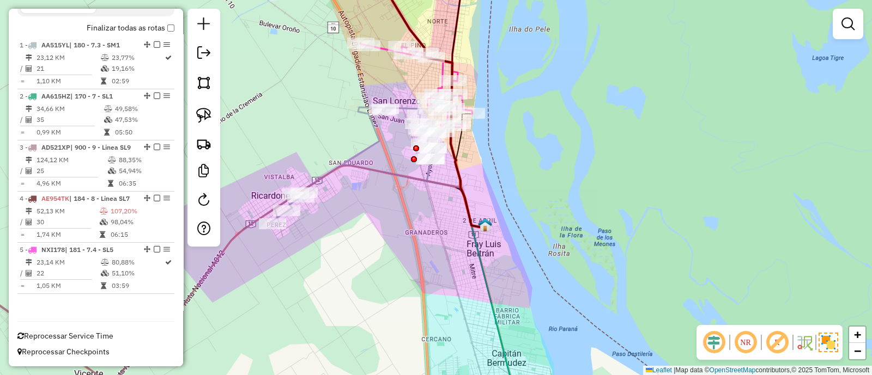
click at [356, 151] on icon at bounding box center [351, 165] width 163 height 117
select select "**********"
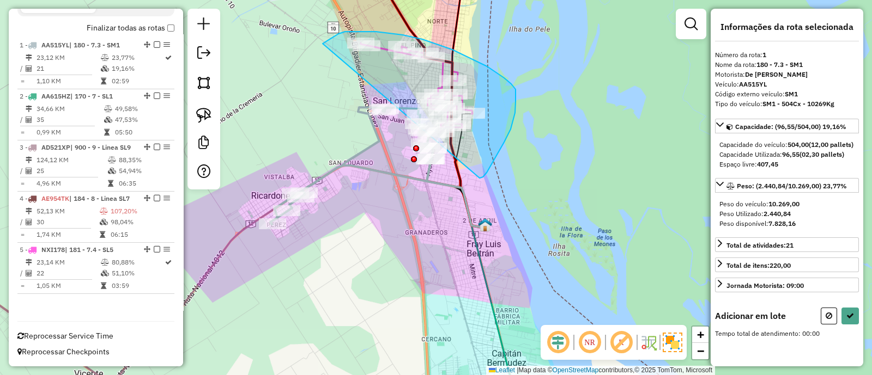
drag, startPoint x: 480, startPoint y: 178, endPoint x: 323, endPoint y: 44, distance: 206.8
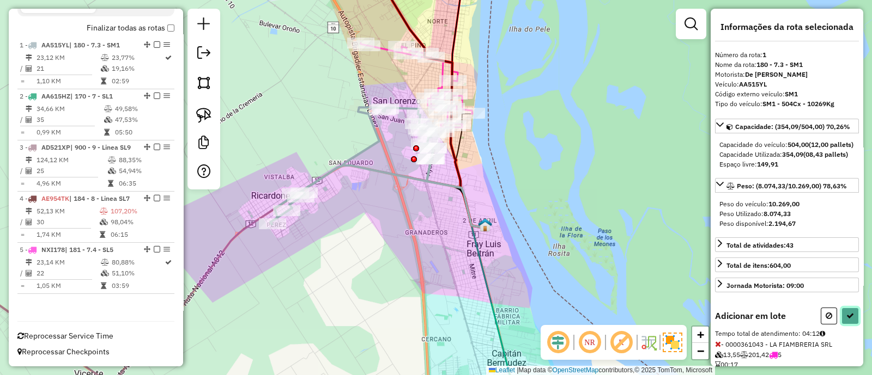
click at [847, 320] on icon at bounding box center [850, 316] width 8 height 8
select select "**********"
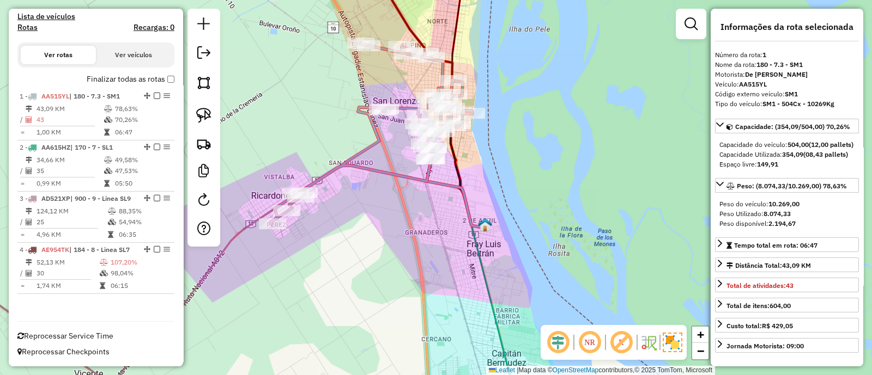
scroll to position [357, 0]
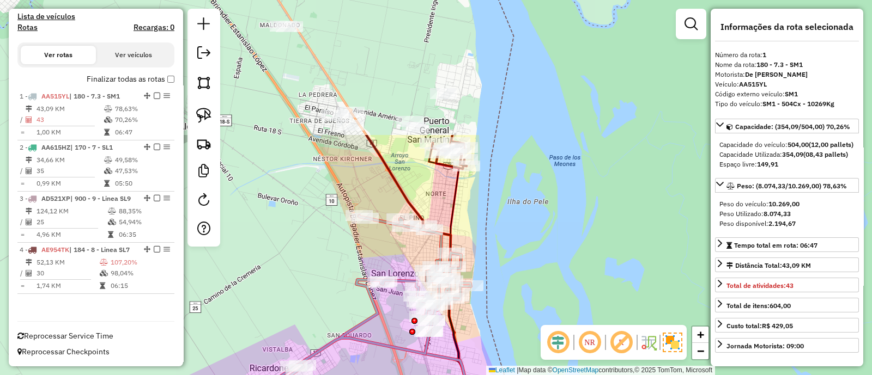
drag, startPoint x: 482, startPoint y: 98, endPoint x: 481, endPoint y: 271, distance: 172.8
click at [481, 271] on div "Janela de atendimento Grade de atendimento Capacidade Transportadoras Veículos …" at bounding box center [436, 187] width 872 height 375
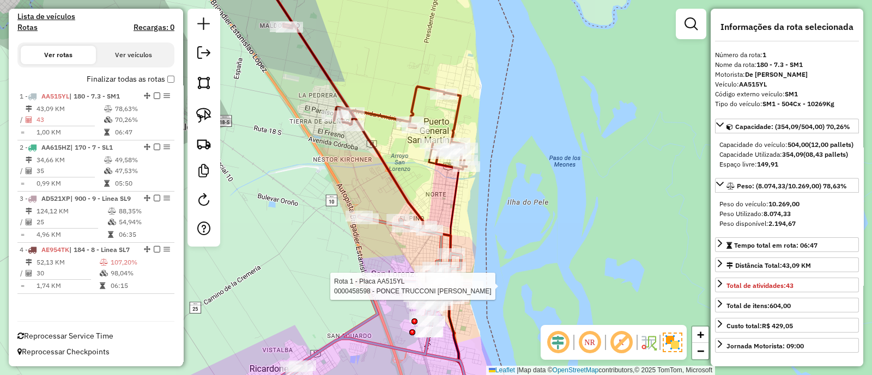
click at [381, 160] on icon at bounding box center [377, 187] width 211 height 428
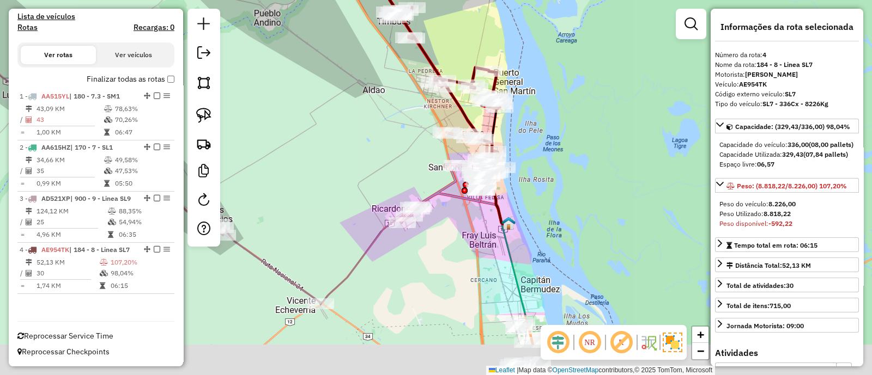
drag, startPoint x: 548, startPoint y: 173, endPoint x: 506, endPoint y: 16, distance: 162.5
click at [506, 16] on div "Janela de atendimento Grade de atendimento Capacidade Transportadoras Veículos …" at bounding box center [436, 187] width 872 height 375
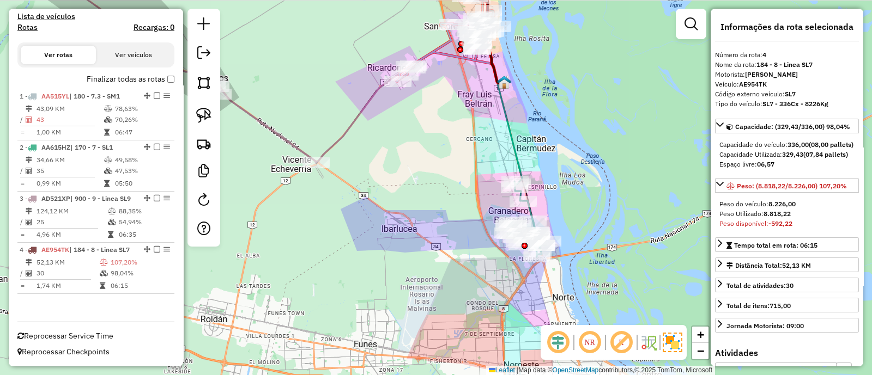
drag, startPoint x: 402, startPoint y: 131, endPoint x: 451, endPoint y: 162, distance: 57.6
click at [456, 162] on div "Janela de atendimento Grade de atendimento Capacidade Transportadoras Veículos …" at bounding box center [436, 187] width 872 height 375
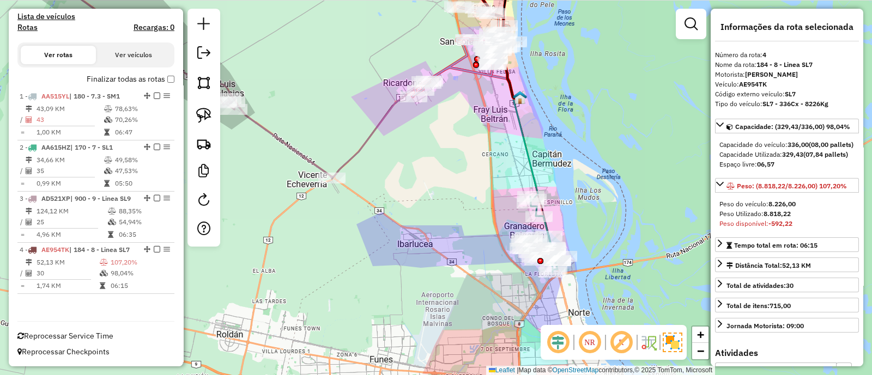
click at [373, 137] on icon at bounding box center [377, 123] width 286 height 110
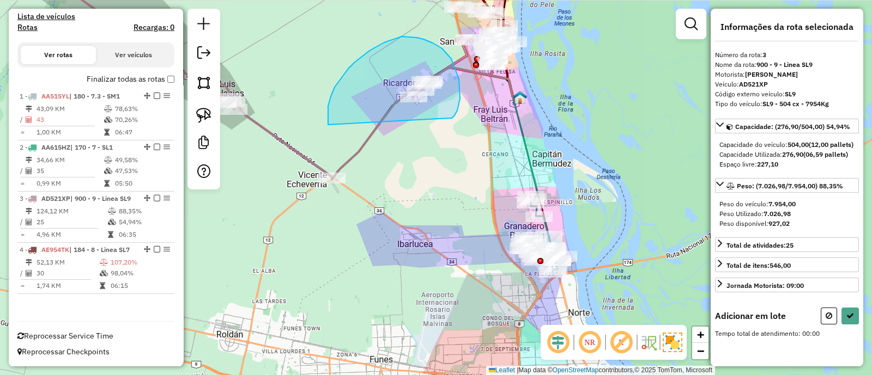
drag, startPoint x: 451, startPoint y: 59, endPoint x: 328, endPoint y: 126, distance: 140.5
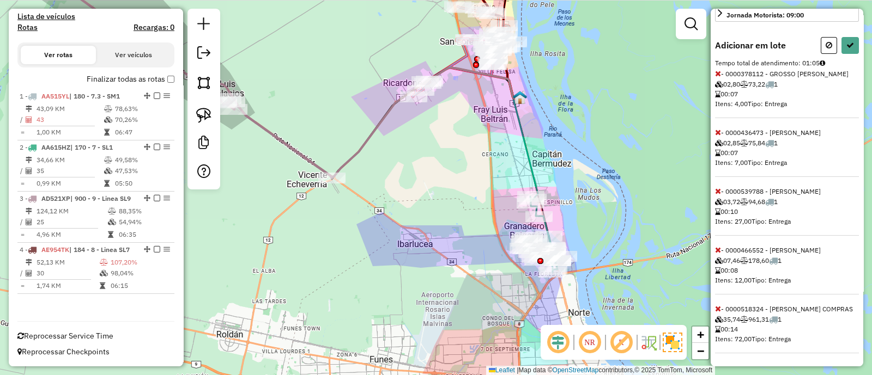
scroll to position [307, 0]
drag, startPoint x: 719, startPoint y: 305, endPoint x: 748, endPoint y: 296, distance: 30.3
click at [748, 296] on div "Adicionar em lote Tempo total de atendimento: 01:05 - 0000378112 - GROSSO MARIS…" at bounding box center [787, 195] width 144 height 317
click at [810, 275] on div "Adicionar em lote Tempo total de atendimento: 01:05 - 0000378112 - GROSSO MARIS…" at bounding box center [787, 195] width 144 height 317
click at [716, 306] on icon at bounding box center [718, 309] width 6 height 8
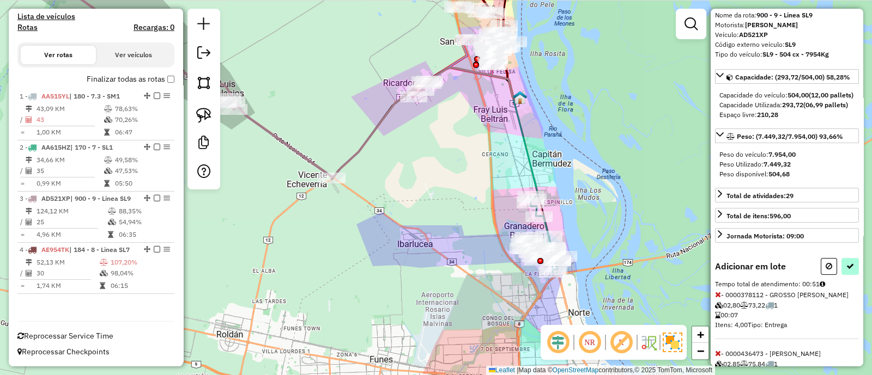
scroll to position [44, 0]
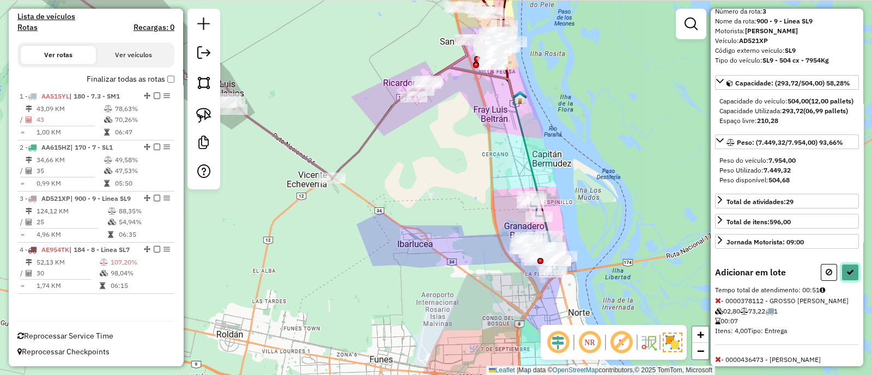
click at [847, 276] on icon at bounding box center [850, 273] width 8 height 8
select select "**********"
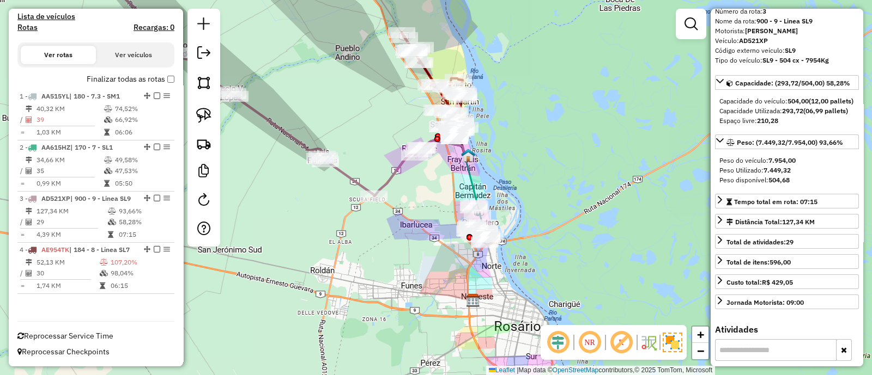
drag, startPoint x: 396, startPoint y: 175, endPoint x: 427, endPoint y: 243, distance: 74.9
click at [427, 243] on div "Janela de atendimento Grade de atendimento Capacidade Transportadoras Veículos …" at bounding box center [436, 187] width 872 height 375
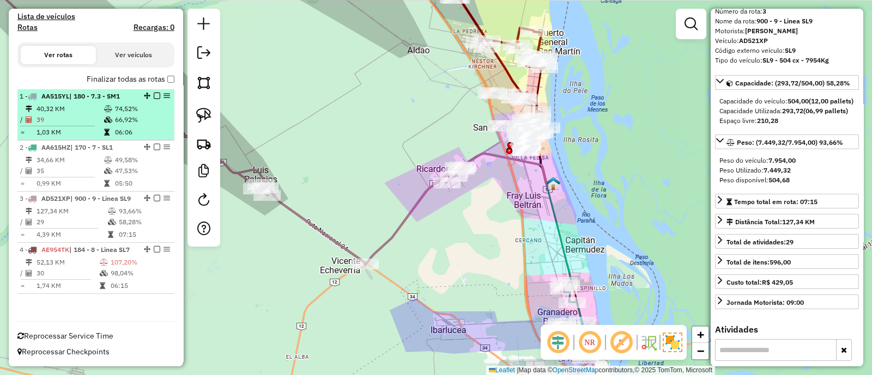
click at [154, 104] on td "74,52%" at bounding box center [141, 109] width 55 height 11
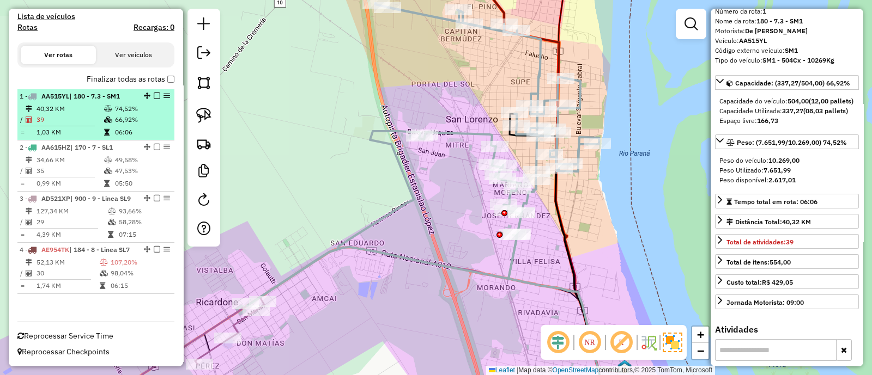
click at [154, 93] on em at bounding box center [157, 96] width 7 height 7
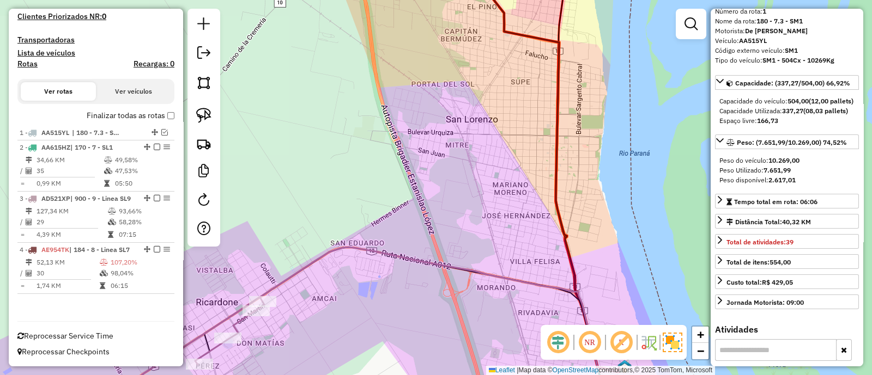
scroll to position [320, 0]
click at [161, 129] on em at bounding box center [164, 132] width 7 height 7
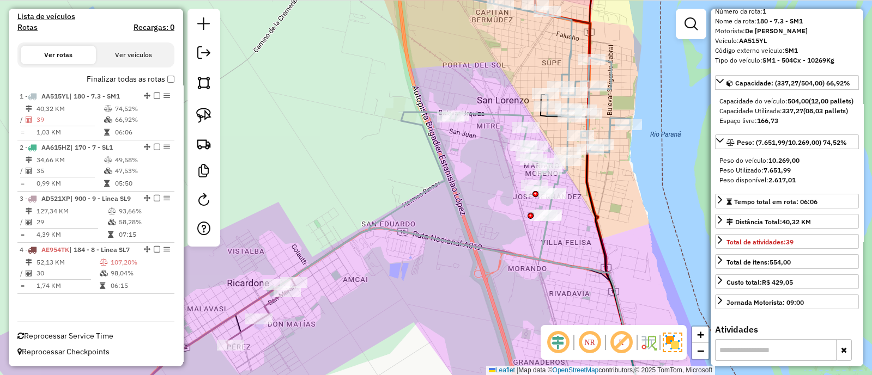
drag, startPoint x: 295, startPoint y: 178, endPoint x: 502, endPoint y: 52, distance: 242.3
click at [502, 50] on div "Janela de atendimento Grade de atendimento Capacidade Transportadoras Veículos …" at bounding box center [436, 187] width 872 height 375
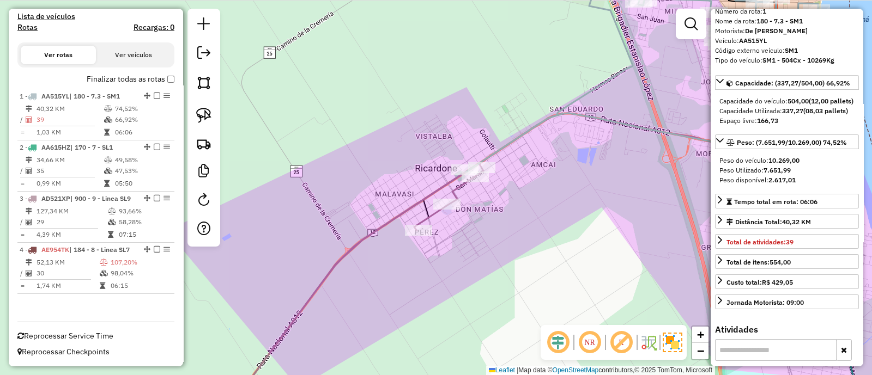
click at [374, 226] on icon at bounding box center [355, 288] width 258 height 250
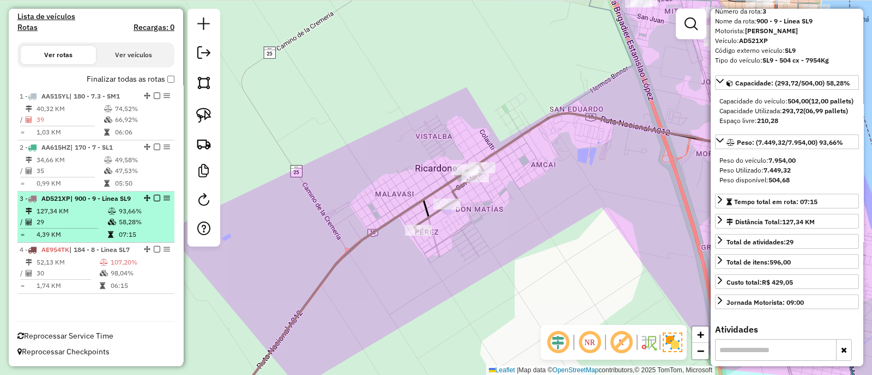
click at [138, 194] on div "3 - AD521XP | 900 - 9 - Linea SL9" at bounding box center [96, 199] width 153 height 10
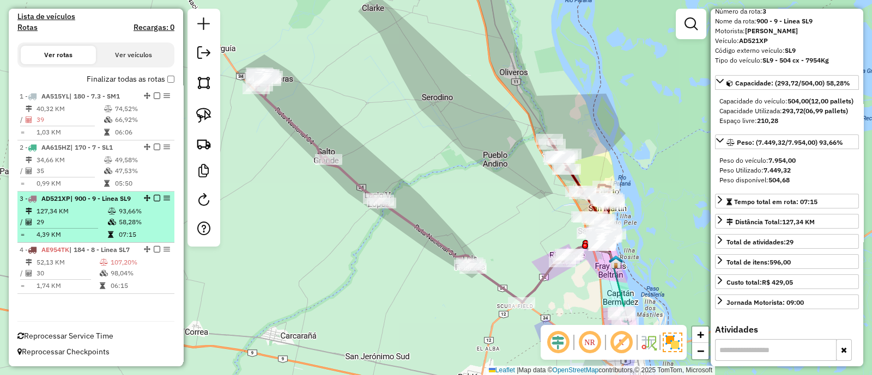
click at [154, 195] on em at bounding box center [157, 198] width 7 height 7
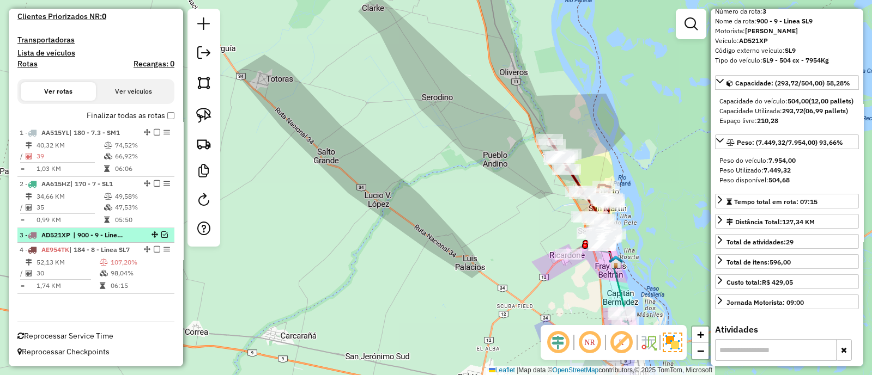
scroll to position [311, 0]
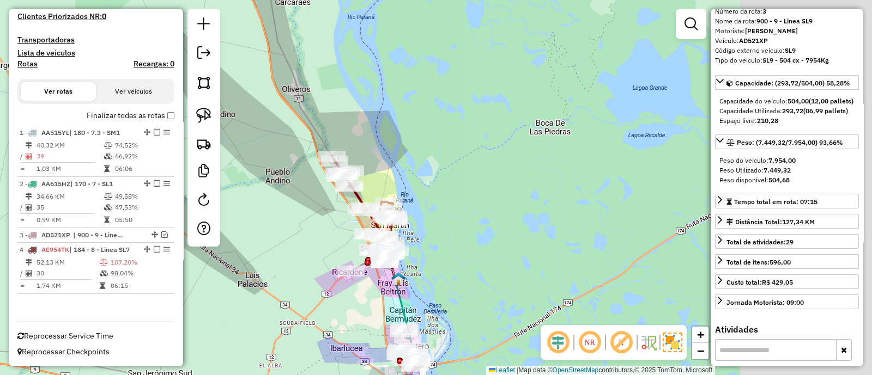
drag, startPoint x: 498, startPoint y: 234, endPoint x: 280, endPoint y: 250, distance: 219.1
click at [280, 250] on div "Janela de atendimento Grade de atendimento Capacidade Transportadoras Veículos …" at bounding box center [436, 187] width 872 height 375
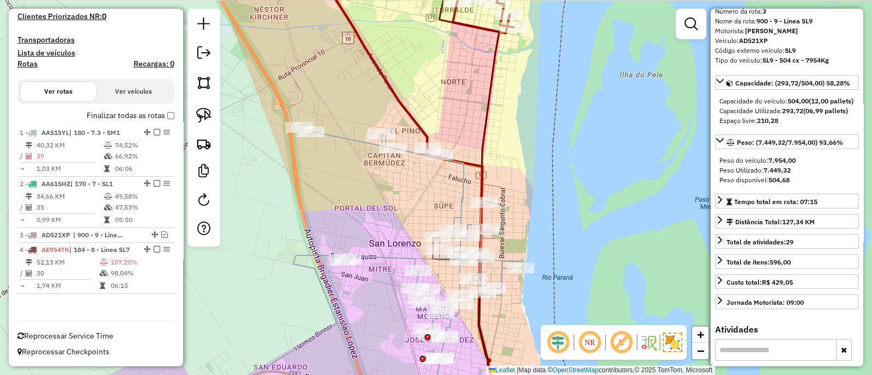
click at [369, 255] on icon at bounding box center [359, 271] width 325 height 286
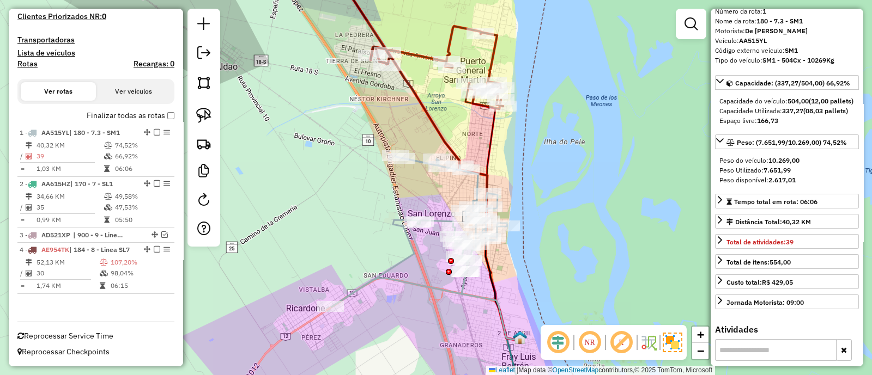
drag, startPoint x: 257, startPoint y: 250, endPoint x: 298, endPoint y: 231, distance: 45.3
click at [298, 231] on div "Janela de atendimento Grade de atendimento Capacidade Transportadoras Veículos …" at bounding box center [436, 187] width 872 height 375
click at [473, 102] on icon at bounding box center [411, 35] width 183 height 147
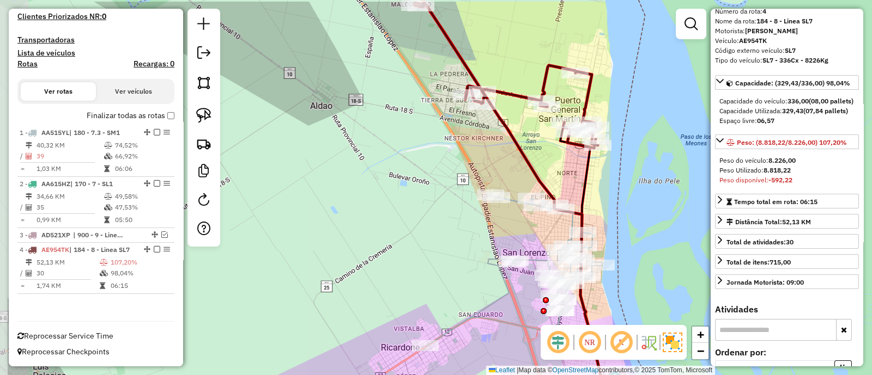
drag, startPoint x: 384, startPoint y: 106, endPoint x: 478, endPoint y: 145, distance: 102.6
click at [478, 145] on div "Janela de atendimento Grade de atendimento Capacidade Transportadoras Veículos …" at bounding box center [436, 187] width 872 height 375
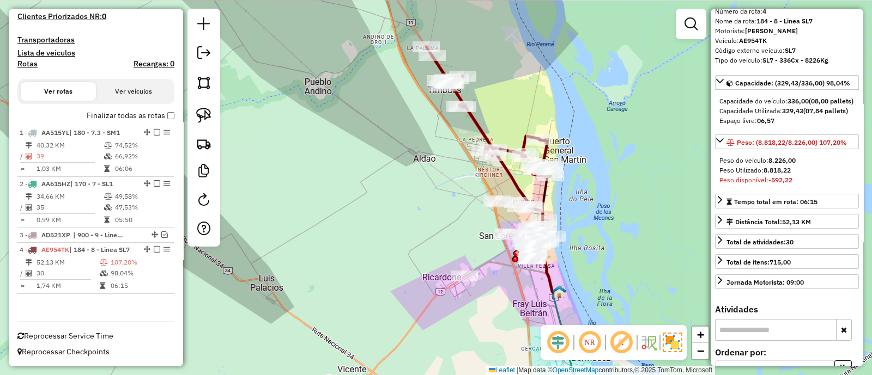
drag, startPoint x: 397, startPoint y: 138, endPoint x: 433, endPoint y: 156, distance: 40.9
click at [409, 170] on div "Janela de atendimento Grade de atendimento Capacidade Transportadoras Veículos …" at bounding box center [436, 187] width 872 height 375
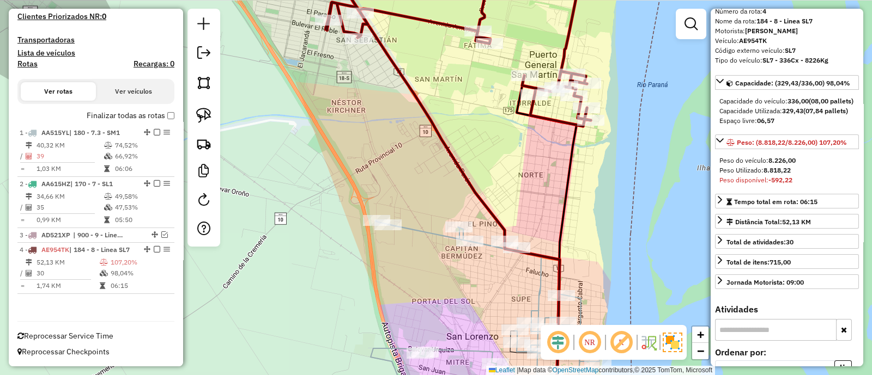
click at [485, 247] on icon at bounding box center [485, 317] width 229 height 192
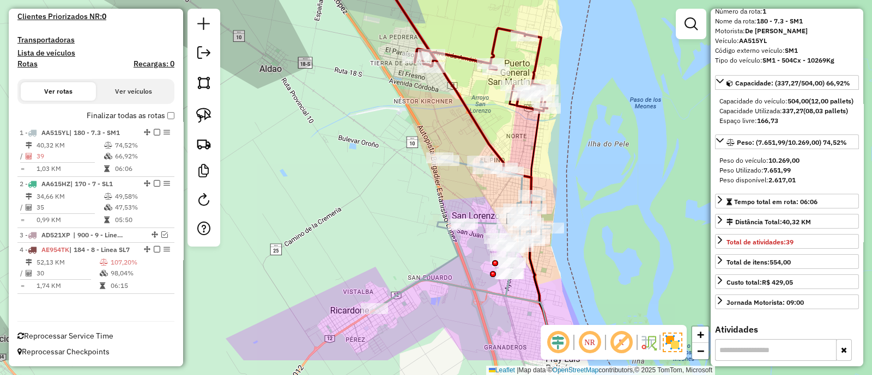
drag, startPoint x: 585, startPoint y: 225, endPoint x: 569, endPoint y: 154, distance: 72.1
click at [569, 154] on div "Janela de atendimento Grade de atendimento Capacidade Transportadoras Veículos …" at bounding box center [436, 187] width 872 height 375
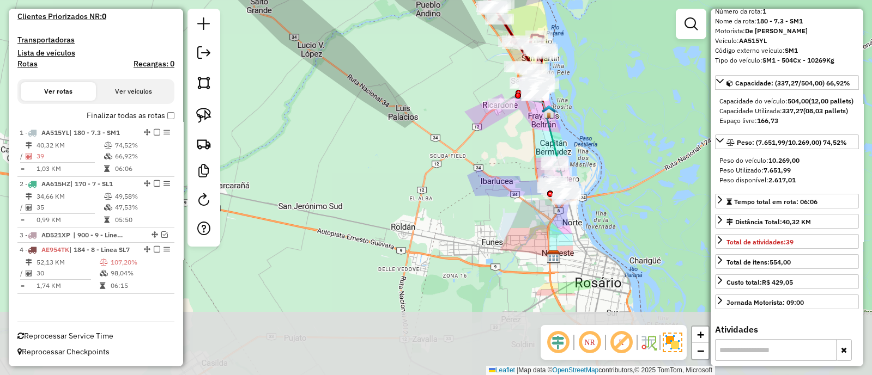
drag, startPoint x: 589, startPoint y: 197, endPoint x: 575, endPoint y: 147, distance: 52.5
click at [575, 147] on div "Janela de atendimento Grade de atendimento Capacidade Transportadoras Veículos …" at bounding box center [436, 187] width 872 height 375
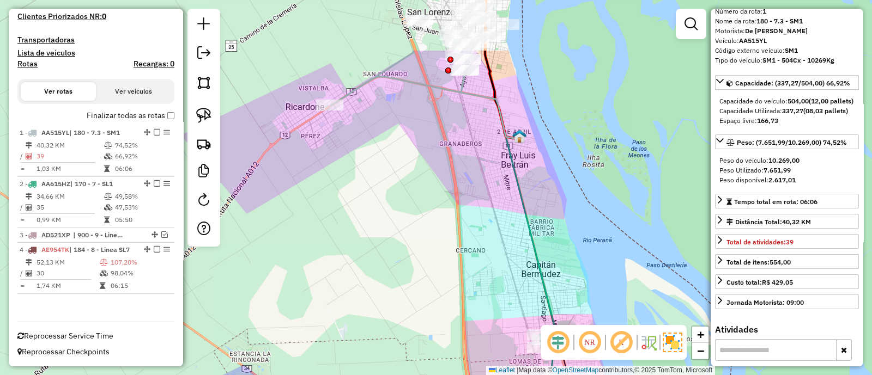
drag, startPoint x: 547, startPoint y: 186, endPoint x: 547, endPoint y: 195, distance: 8.7
click at [547, 195] on div "Janela de atendimento Grade de atendimento Capacidade Transportadoras Veículos …" at bounding box center [436, 187] width 872 height 375
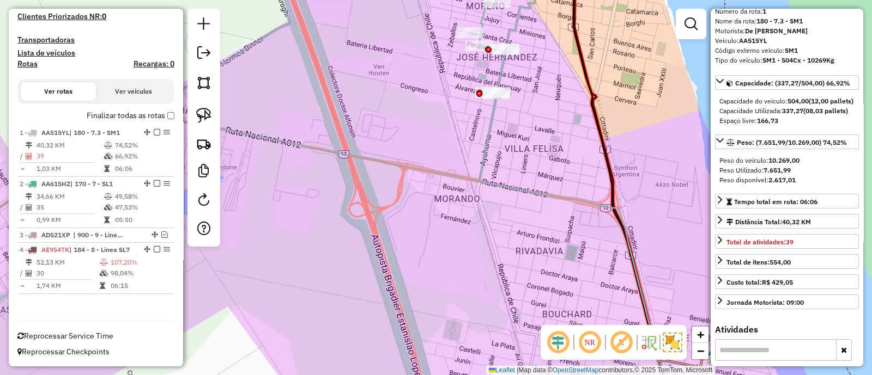
click at [500, 73] on icon at bounding box center [287, 99] width 663 height 274
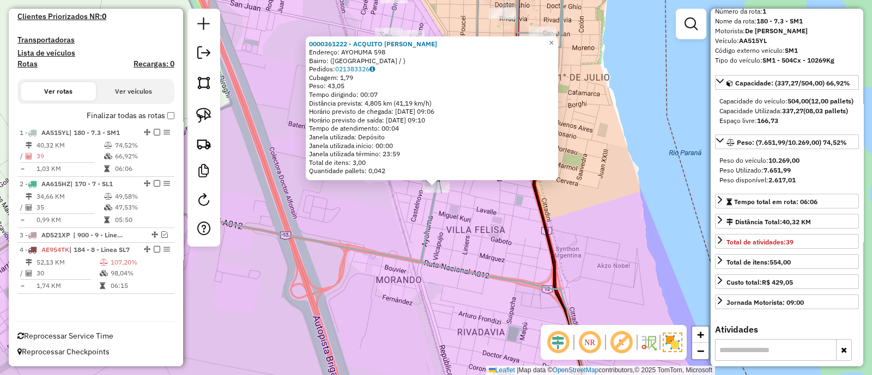
click at [493, 205] on div "0000361222 - ACQUITO LIDIA RAMONA Endereço: AYOHUMA 598 Bairro: (SAN LORENZO / …" at bounding box center [436, 187] width 872 height 375
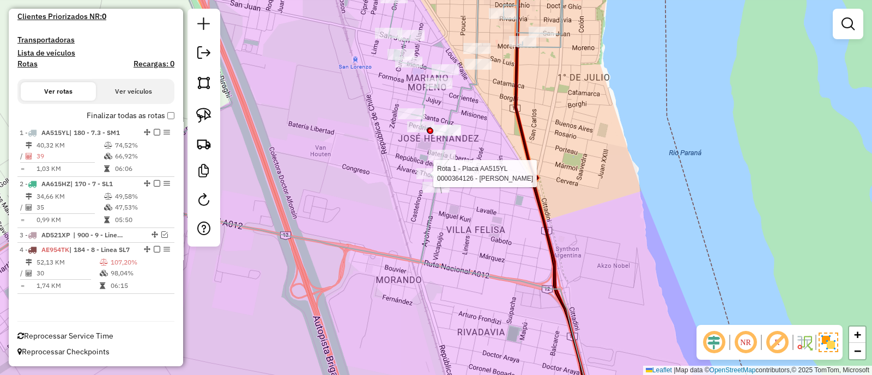
select select "**********"
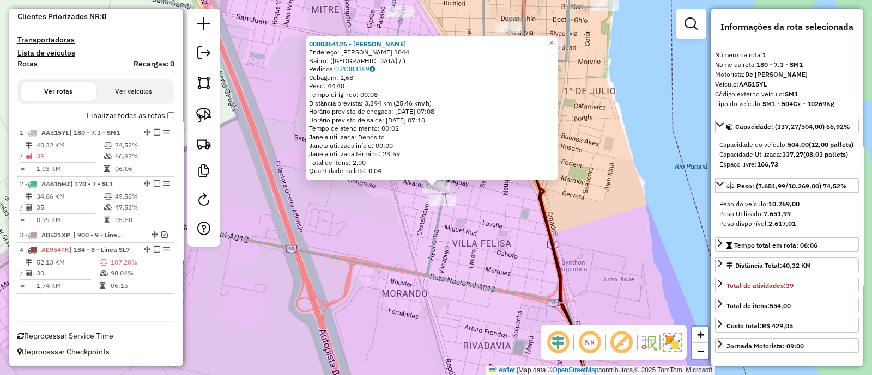
click at [480, 213] on div "0000364126 - VERA VERONICA Endereço: ALVAREZ THOMAS 1044 Bairro: (SAN LORENZO /…" at bounding box center [436, 187] width 872 height 375
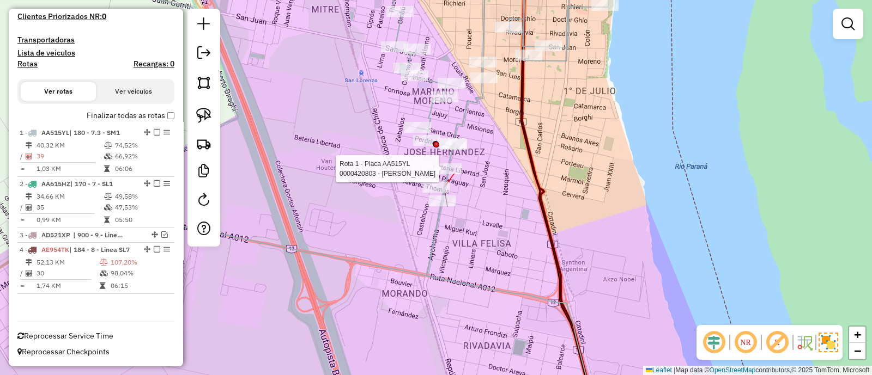
select select "**********"
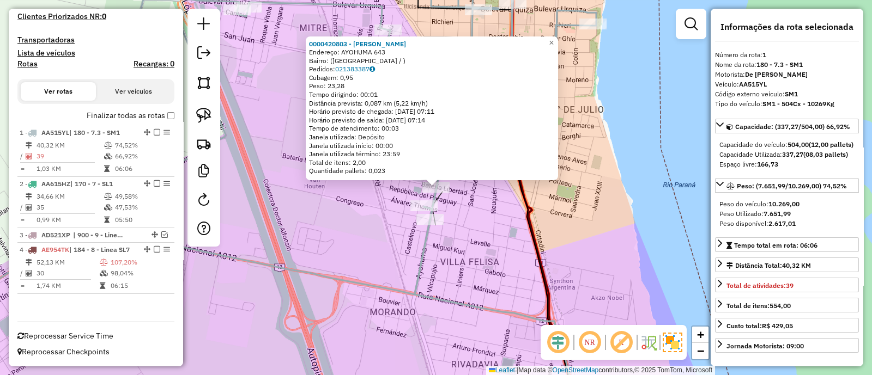
click at [489, 230] on div "0000420803 - MARTINEZ OSMAR Endereço: AYOHUMA 643 Bairro: (SAN LORENZO / ) Pedi…" at bounding box center [436, 187] width 872 height 375
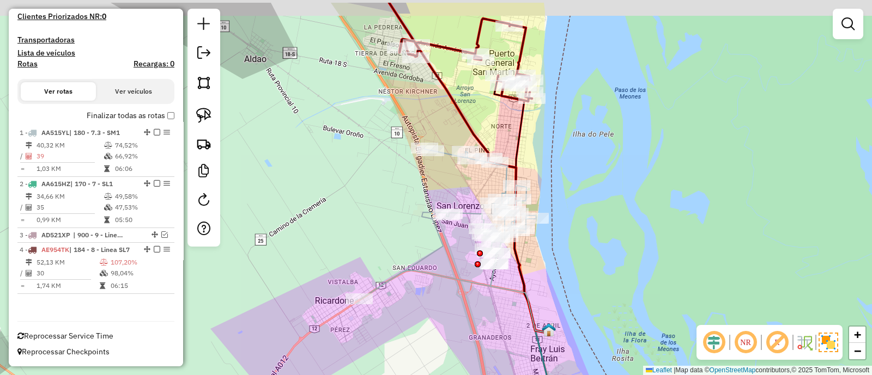
drag, startPoint x: 384, startPoint y: 216, endPoint x: 401, endPoint y: 320, distance: 105.4
click at [401, 320] on div "Janela de atendimento Grade de atendimento Capacidade Transportadoras Veículos …" at bounding box center [436, 187] width 872 height 375
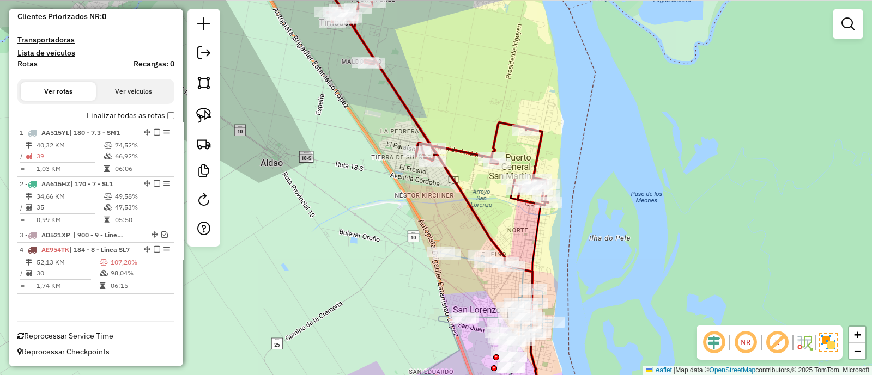
click at [475, 220] on icon at bounding box center [450, 211] width 192 height 404
select select "**********"
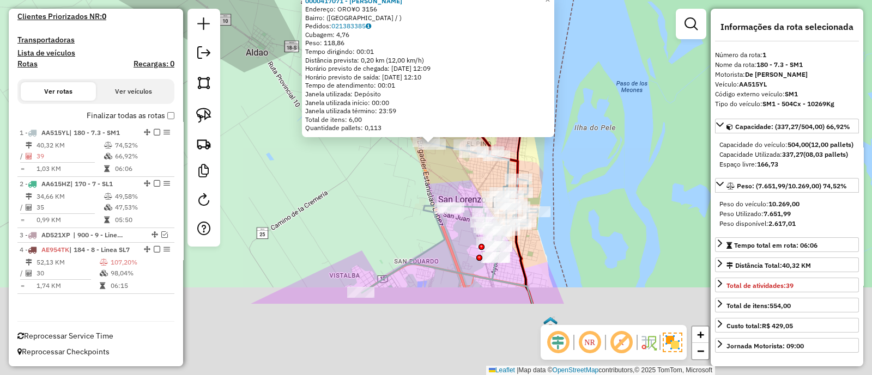
drag, startPoint x: 402, startPoint y: 194, endPoint x: 396, endPoint y: 163, distance: 31.6
click at [396, 163] on div "0000417071 - ESQUIVEL FABIANA DANIELA Endereço: ORO¥O 3156 Bairro: (SAN LORENZO…" at bounding box center [436, 187] width 872 height 375
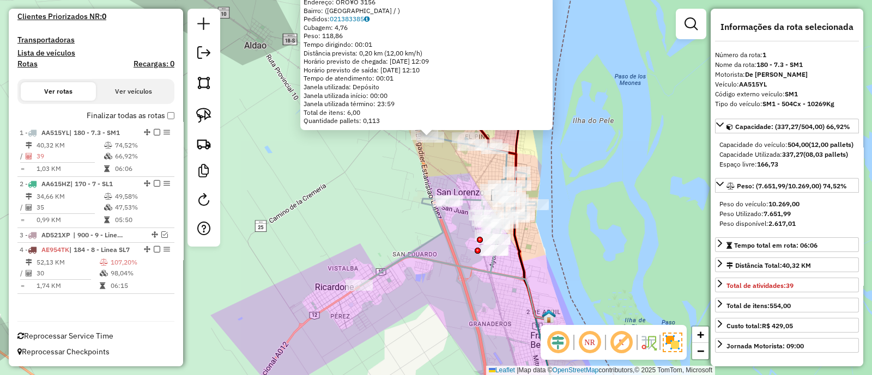
click at [396, 163] on div "0000417071 - ESQUIVEL FABIANA DANIELA Endereço: ORO¥O 3156 Bairro: (SAN LORENZO…" at bounding box center [436, 187] width 872 height 375
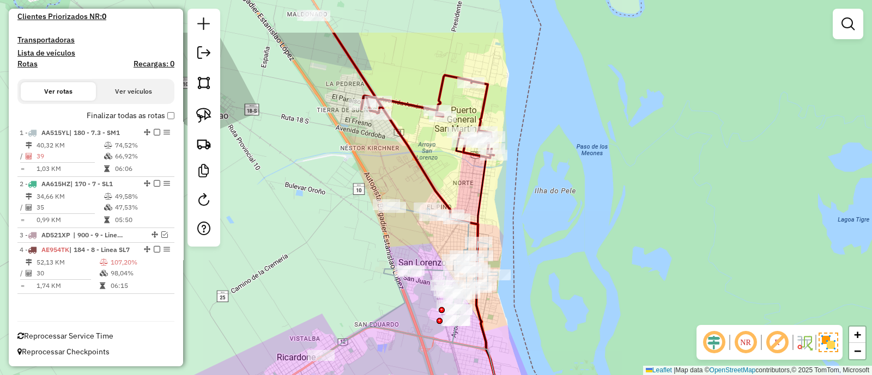
drag, startPoint x: 395, startPoint y: 198, endPoint x: 354, endPoint y: 236, distance: 55.1
click at [354, 236] on div "Janela de atendimento Grade de atendimento Capacidade Transportadoras Veículos …" at bounding box center [436, 187] width 872 height 375
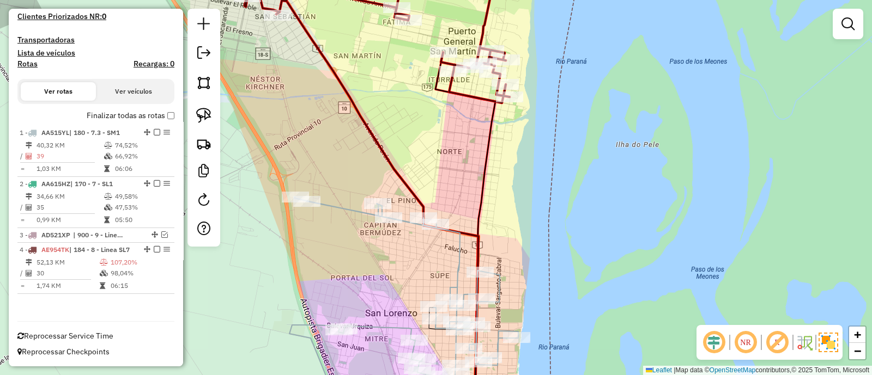
drag, startPoint x: 510, startPoint y: 143, endPoint x: 525, endPoint y: 271, distance: 129.0
click at [525, 271] on div "Janela de atendimento Grade de atendimento Capacidade Transportadoras Veículos …" at bounding box center [436, 187] width 872 height 375
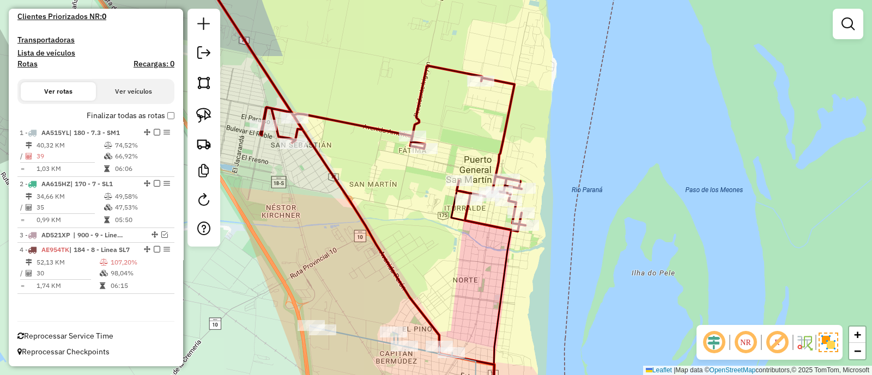
click at [510, 133] on icon at bounding box center [359, 96] width 331 height 269
select select "**********"
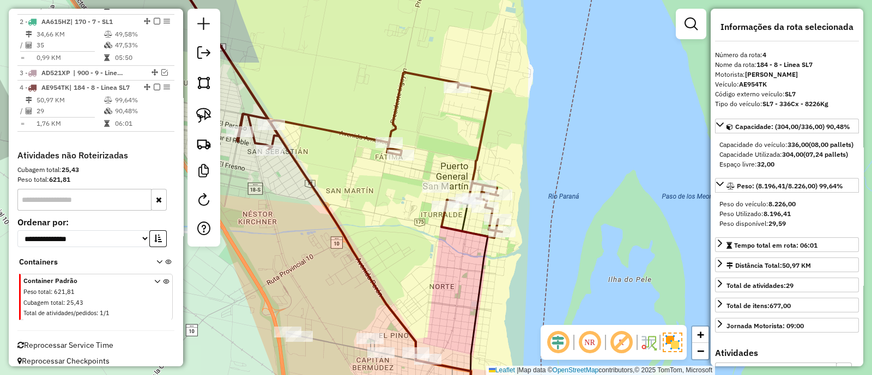
scroll to position [482, 0]
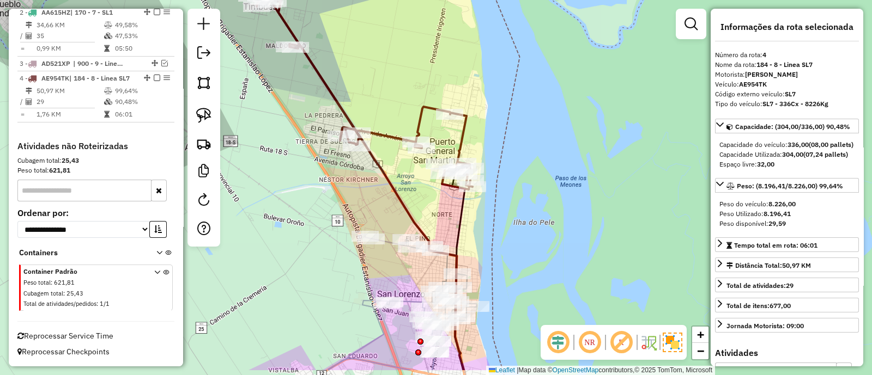
drag, startPoint x: 550, startPoint y: 252, endPoint x: 548, endPoint y: 209, distance: 42.6
click at [548, 209] on div "Janela de atendimento Grade de atendimento Capacidade Transportadoras Veículos …" at bounding box center [436, 187] width 872 height 375
click at [388, 134] on icon at bounding box center [359, 75] width 227 height 227
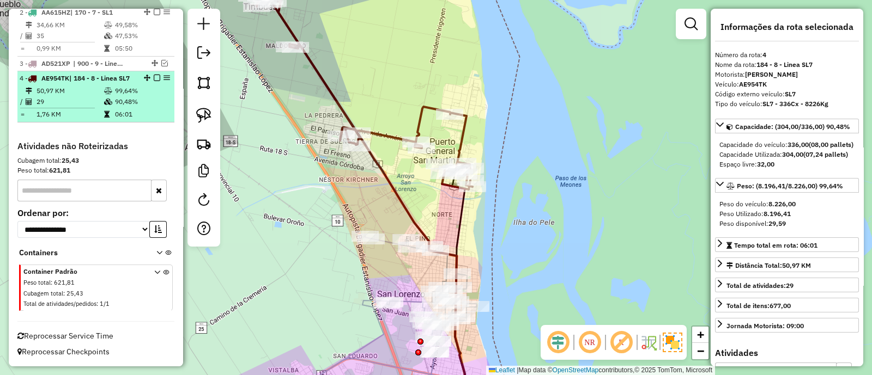
click at [154, 75] on em at bounding box center [157, 78] width 7 height 7
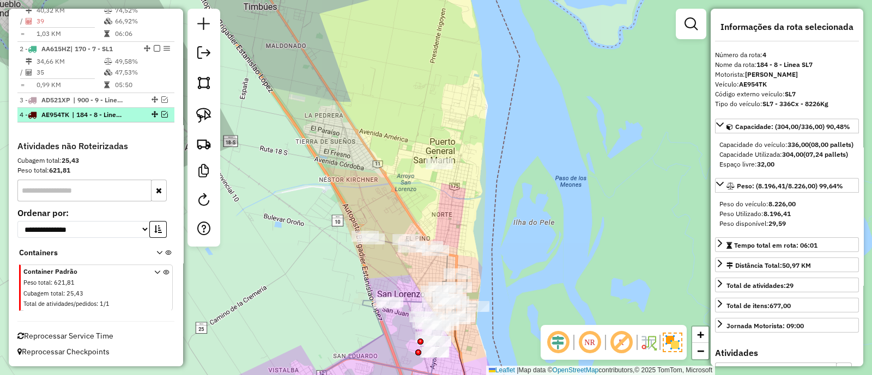
scroll to position [435, 0]
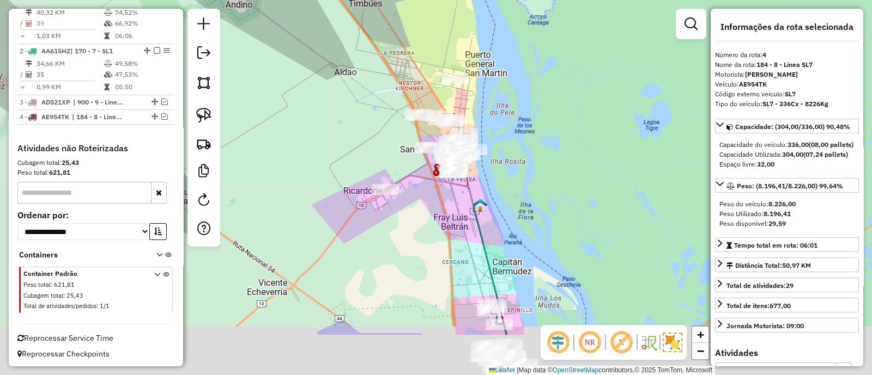
drag, startPoint x: 340, startPoint y: 182, endPoint x: 387, endPoint y: 92, distance: 101.4
click at [384, 101] on div "Janela de atendimento Grade de atendimento Capacidade Transportadoras Veículos …" at bounding box center [436, 187] width 872 height 375
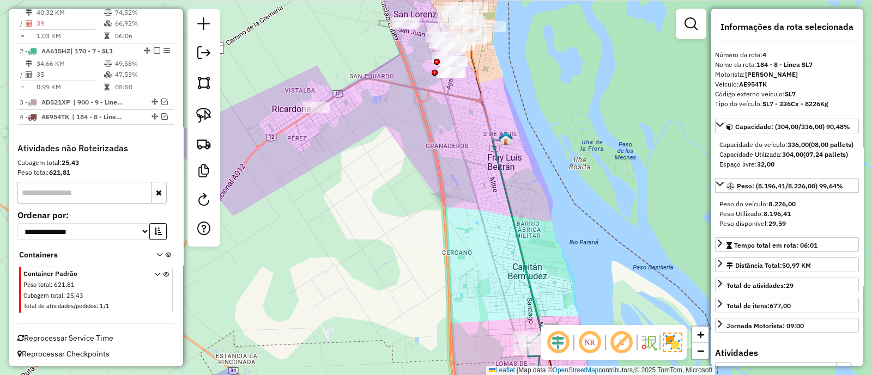
click at [506, 205] on icon at bounding box center [517, 240] width 49 height 204
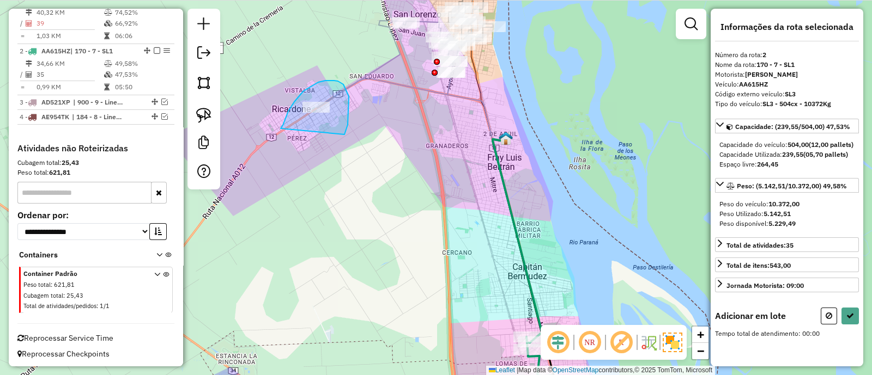
drag, startPoint x: 349, startPoint y: 96, endPoint x: 281, endPoint y: 130, distance: 75.8
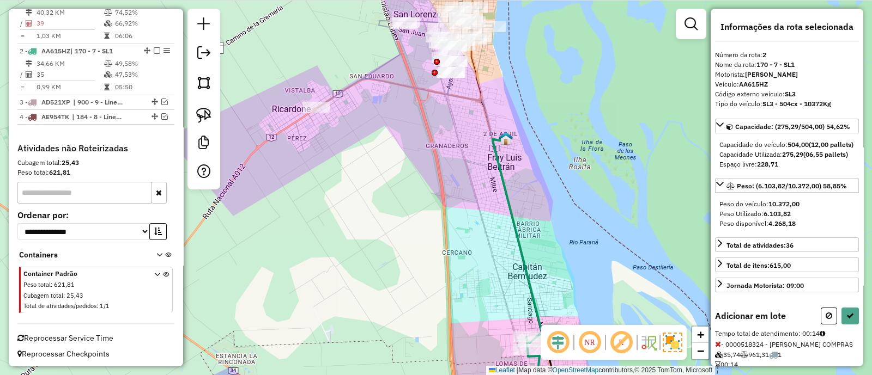
scroll to position [52, 0]
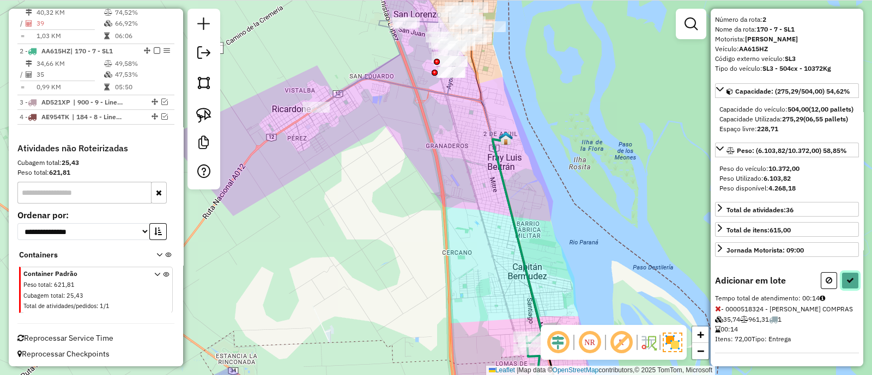
click at [841, 281] on button at bounding box center [849, 280] width 17 height 17
select select "**********"
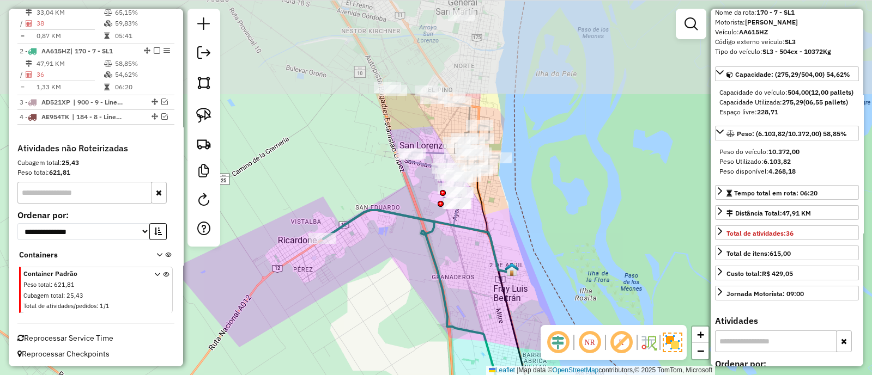
drag, startPoint x: 470, startPoint y: 126, endPoint x: 476, endPoint y: 258, distance: 131.4
click at [476, 258] on div "Janela de atendimento Grade de atendimento Capacidade Transportadoras Veículos …" at bounding box center [436, 187] width 872 height 375
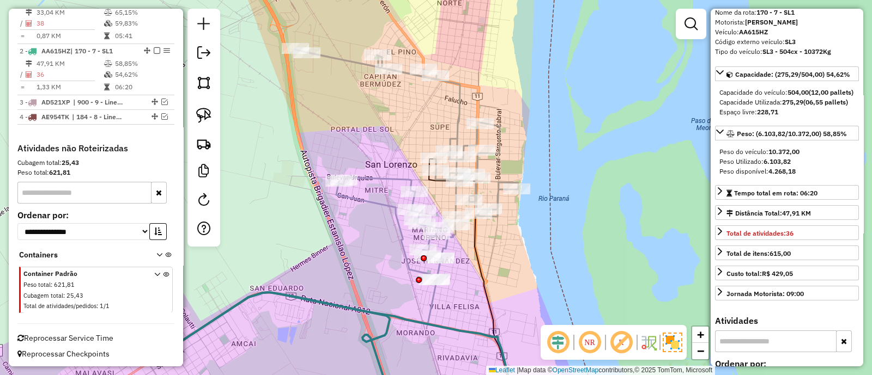
click at [460, 104] on icon at bounding box center [406, 164] width 223 height 233
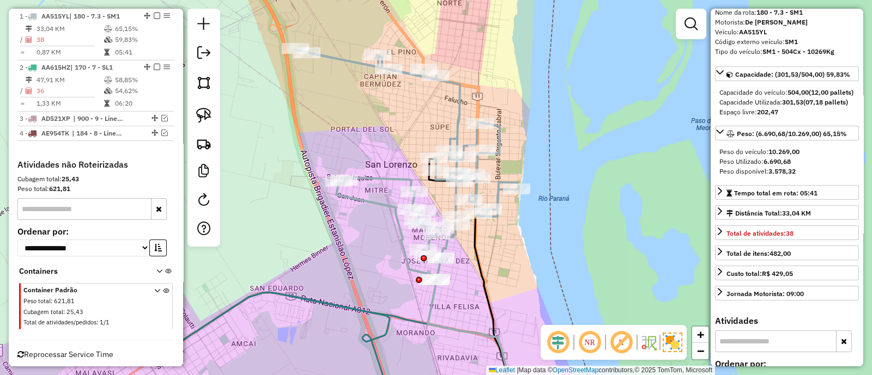
scroll to position [0, 0]
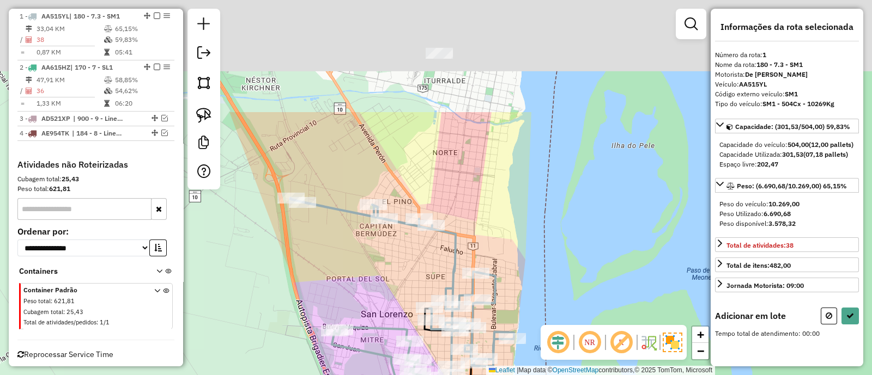
drag, startPoint x: 490, startPoint y: 27, endPoint x: 485, endPoint y: 232, distance: 205.0
click at [485, 231] on div "Janela de atendimento Grade de atendimento Capacidade Transportadoras Veículos …" at bounding box center [436, 187] width 872 height 375
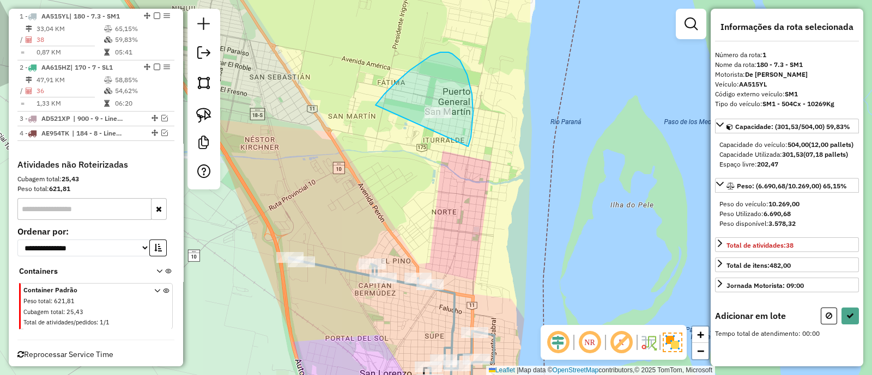
drag, startPoint x: 469, startPoint y: 143, endPoint x: 367, endPoint y: 119, distance: 104.7
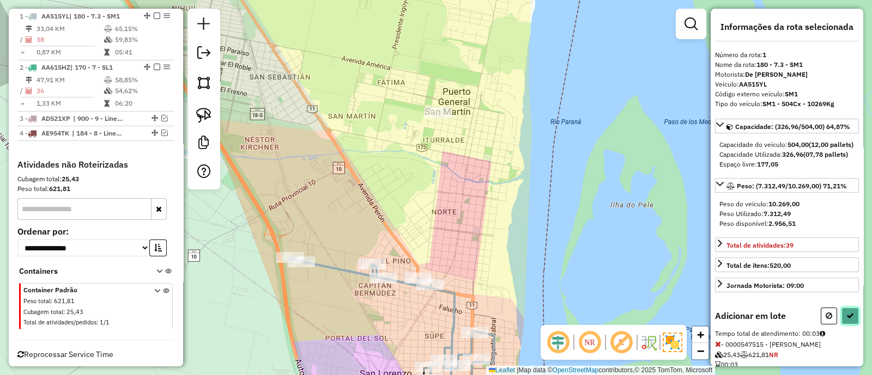
click at [847, 320] on icon at bounding box center [850, 316] width 8 height 8
select select "**********"
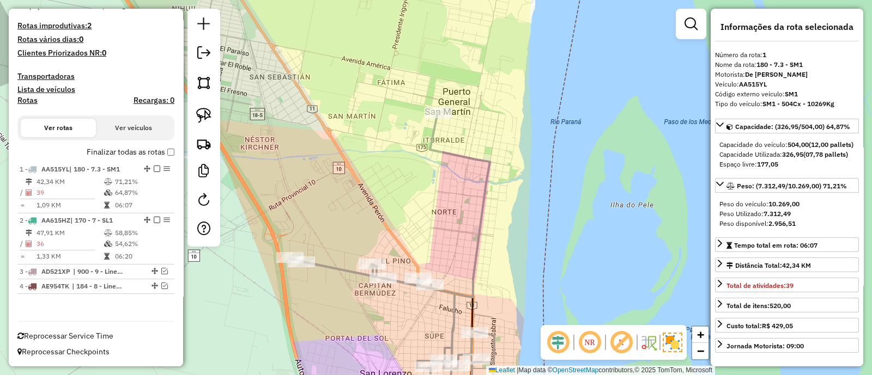
scroll to position [264, 0]
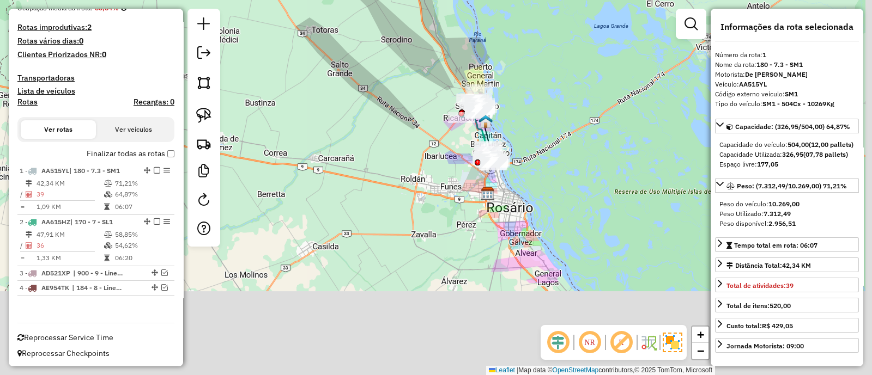
drag, startPoint x: 526, startPoint y: 252, endPoint x: 504, endPoint y: 117, distance: 136.5
click at [506, 121] on div "Janela de atendimento Grade de atendimento Capacidade Transportadoras Veículos …" at bounding box center [436, 187] width 872 height 375
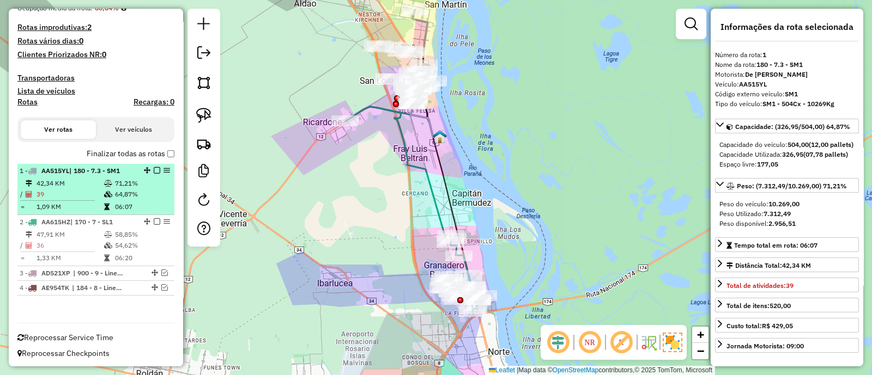
click at [158, 181] on td "71,21%" at bounding box center [141, 183] width 55 height 11
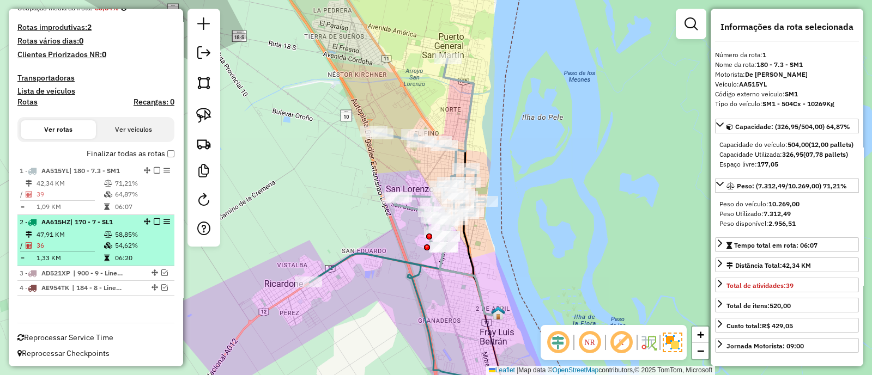
click at [155, 241] on td "54,62%" at bounding box center [141, 245] width 55 height 11
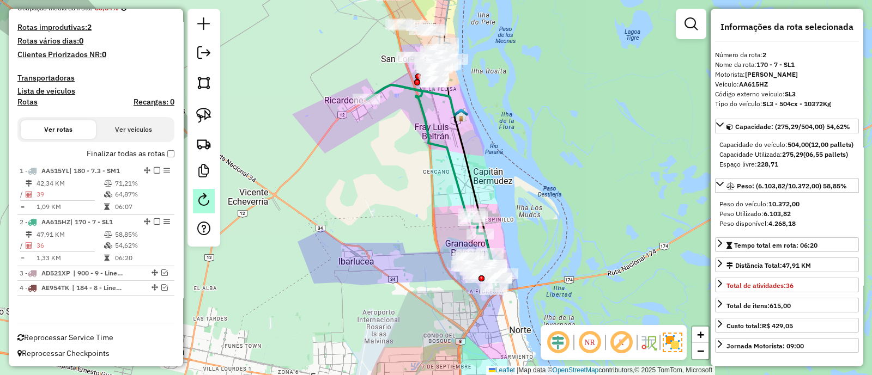
click at [202, 194] on em at bounding box center [203, 199] width 13 height 13
select select "*"
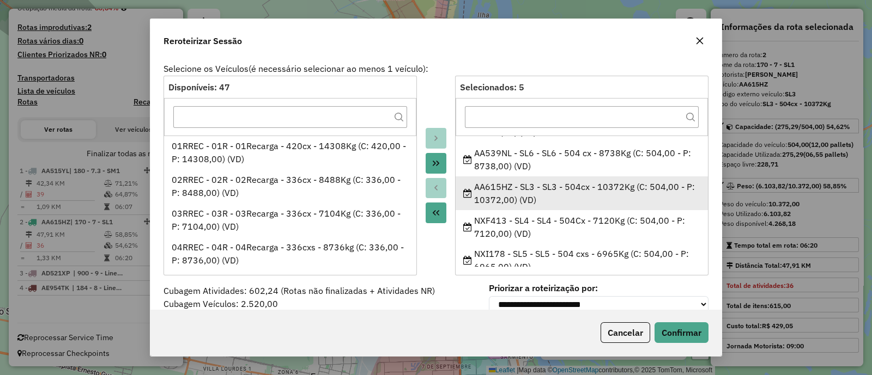
scroll to position [38, 0]
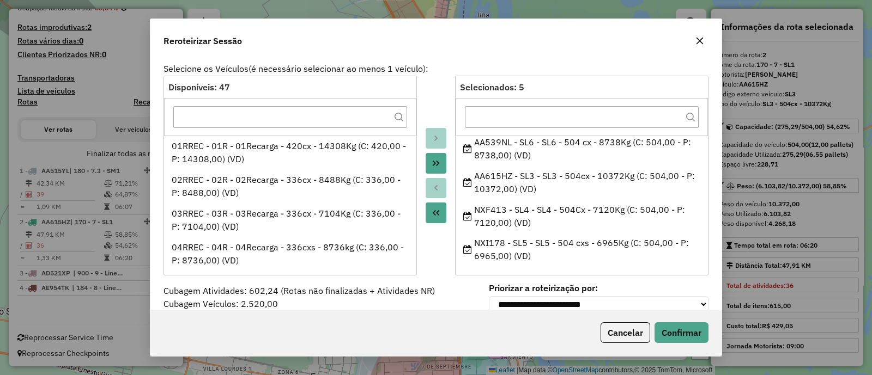
click at [700, 41] on icon "button" at bounding box center [699, 41] width 7 height 7
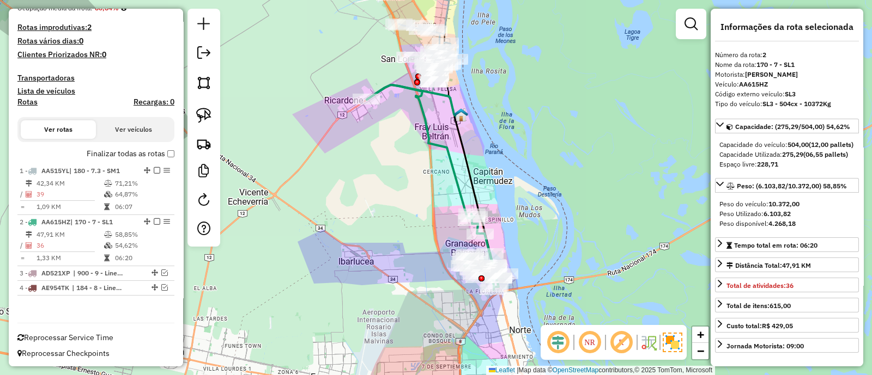
drag, startPoint x: 524, startPoint y: 253, endPoint x: 520, endPoint y: 205, distance: 48.1
click at [520, 205] on div "Rota 2 - Placa AA615HZ 0000440841 - SANFILIPPO LORENA CARINA Janela de atendime…" at bounding box center [436, 187] width 872 height 375
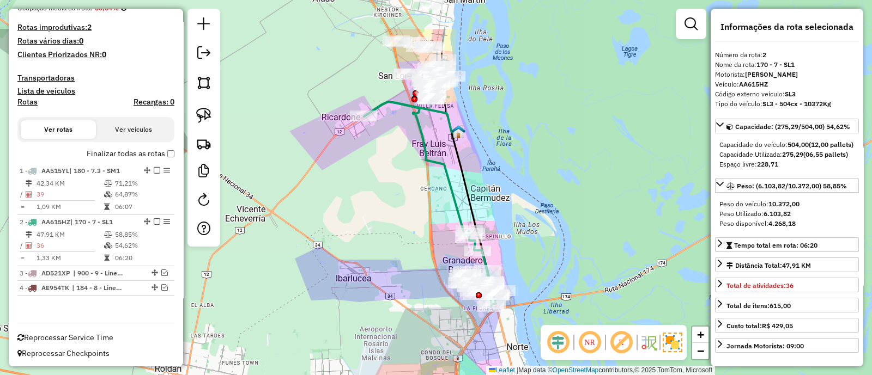
drag, startPoint x: 442, startPoint y: 81, endPoint x: 445, endPoint y: 148, distance: 67.1
click at [445, 148] on div "Janela de atendimento Grade de atendimento Capacidade Transportadoras Veículos …" at bounding box center [436, 187] width 872 height 375
click at [437, 162] on icon at bounding box center [433, 204] width 138 height 205
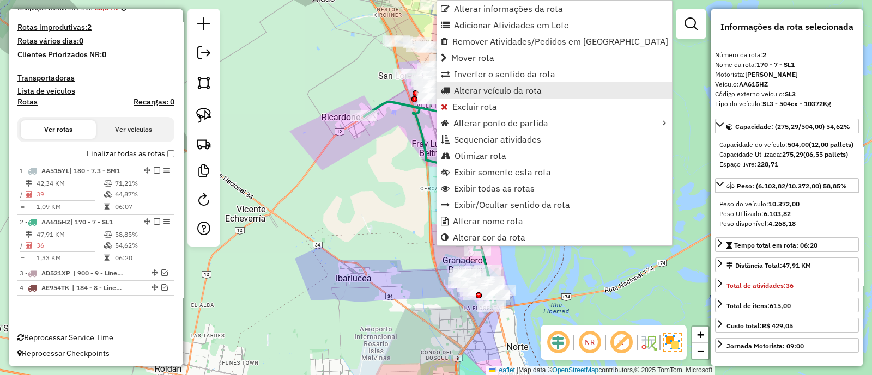
click at [474, 87] on span "Alterar veículo da rota" at bounding box center [498, 90] width 88 height 9
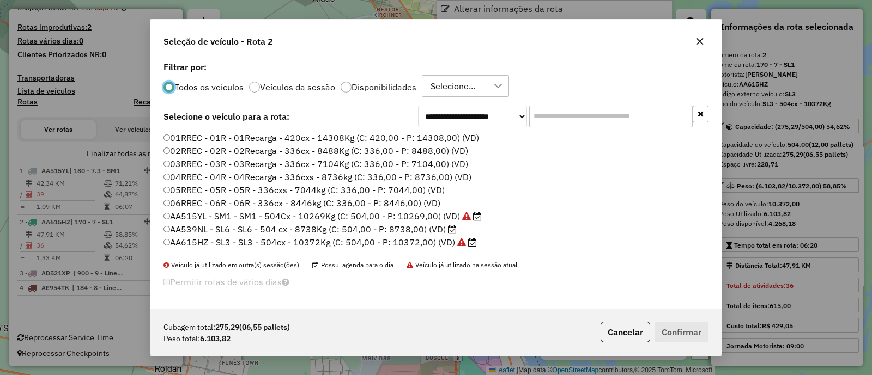
scroll to position [5, 3]
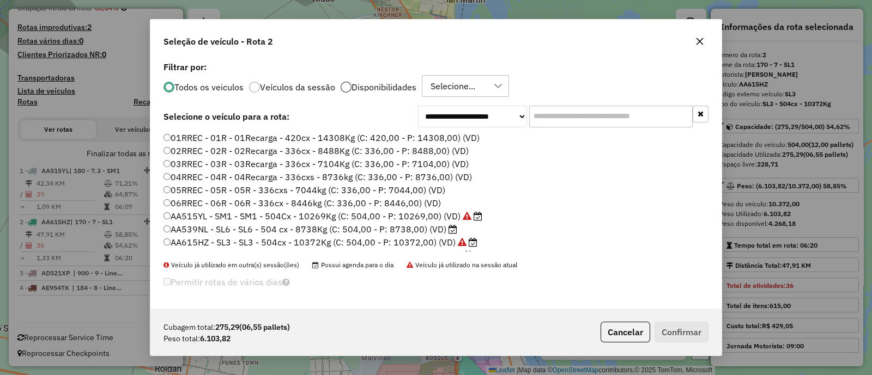
click at [346, 86] on div at bounding box center [346, 87] width 11 height 11
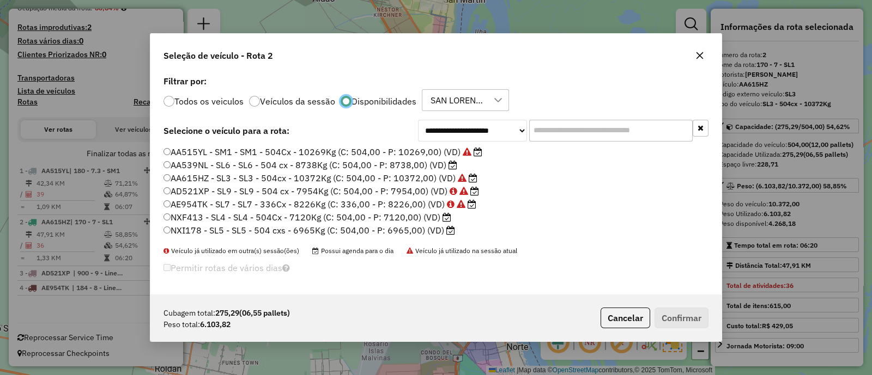
click at [698, 56] on icon "button" at bounding box center [699, 55] width 9 height 9
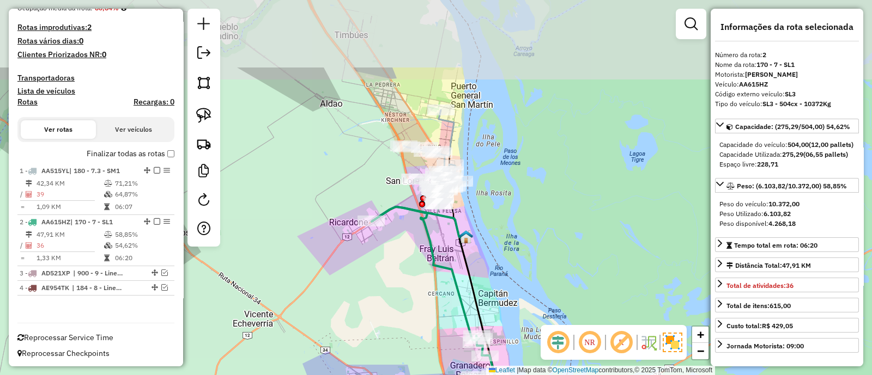
drag, startPoint x: 448, startPoint y: 60, endPoint x: 452, endPoint y: 179, distance: 118.3
click at [452, 178] on icon at bounding box center [432, 157] width 56 height 94
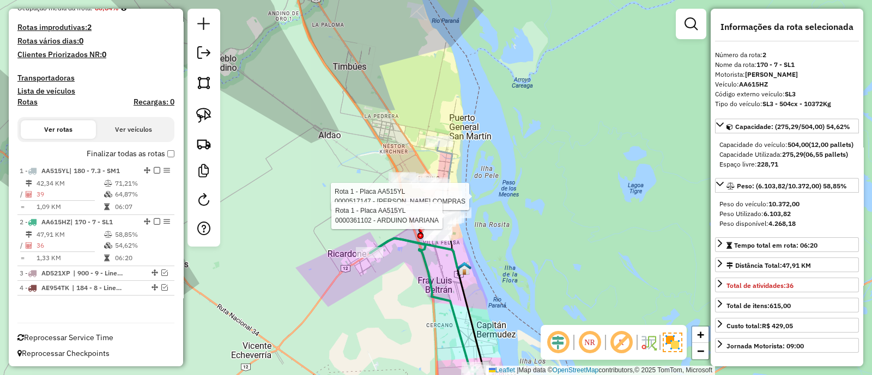
click at [451, 170] on icon at bounding box center [430, 189] width 56 height 94
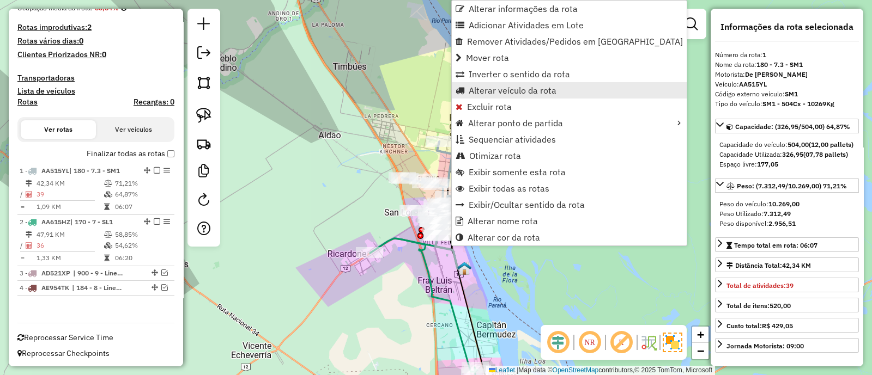
click at [489, 86] on span "Alterar veículo da rota" at bounding box center [513, 90] width 88 height 9
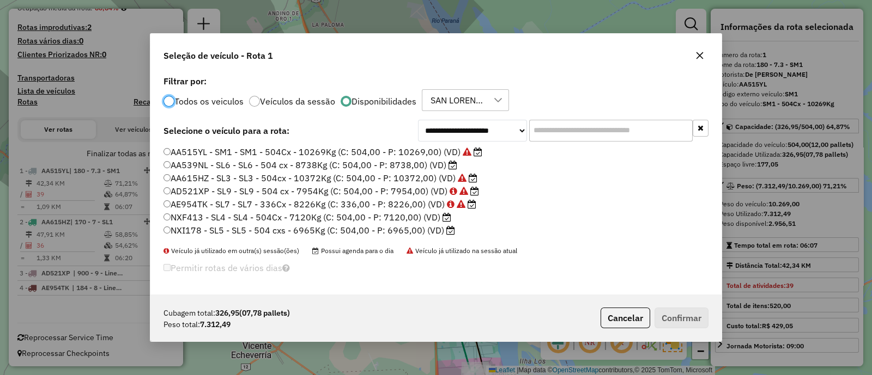
click at [423, 162] on label "AA539NL - SL6 - SL6 - 504 cx - 8738Kg (C: 504,00 - P: 8738,00) (VD)" at bounding box center [310, 165] width 294 height 13
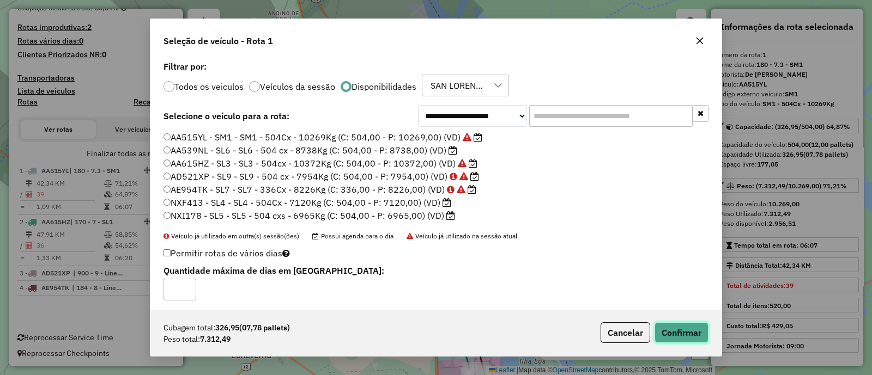
click at [668, 328] on button "Confirmar" at bounding box center [681, 333] width 54 height 21
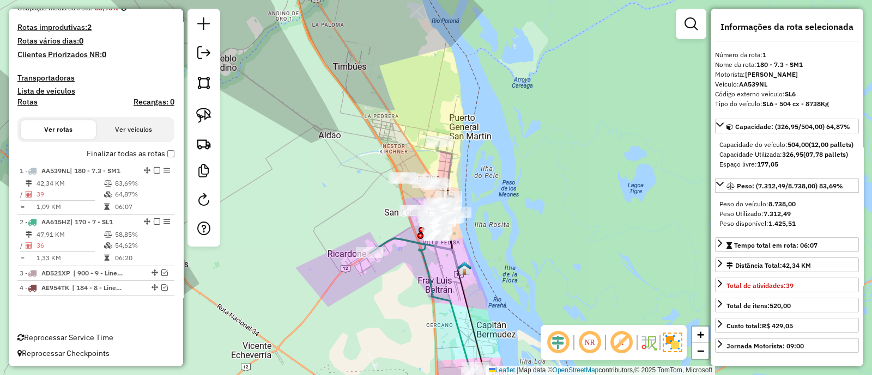
click at [451, 158] on icon at bounding box center [430, 189] width 56 height 94
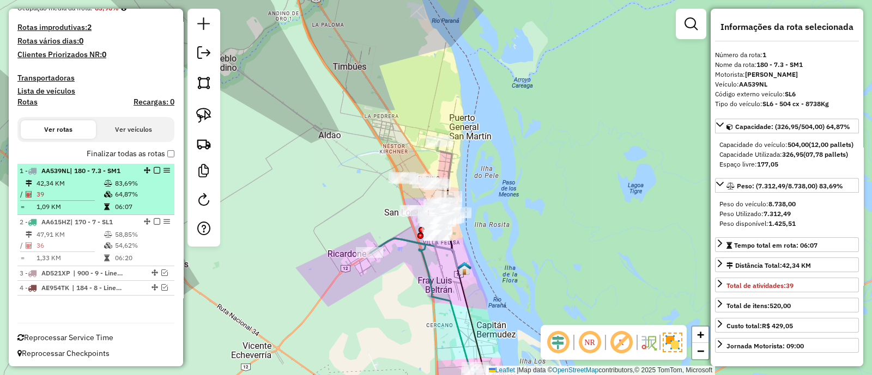
click at [154, 169] on em at bounding box center [157, 170] width 7 height 7
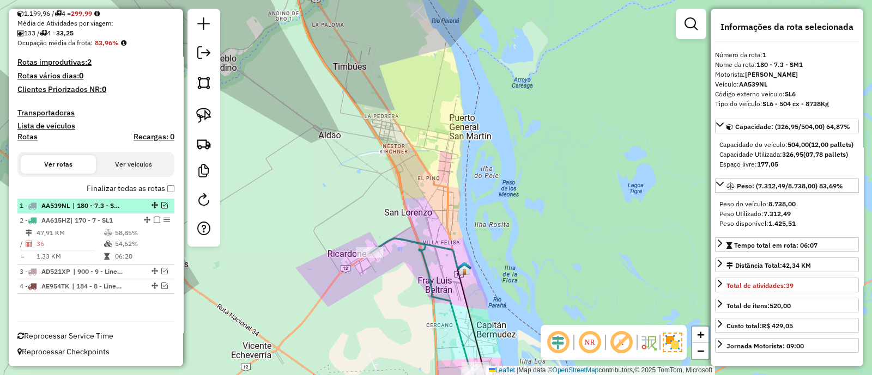
scroll to position [228, 0]
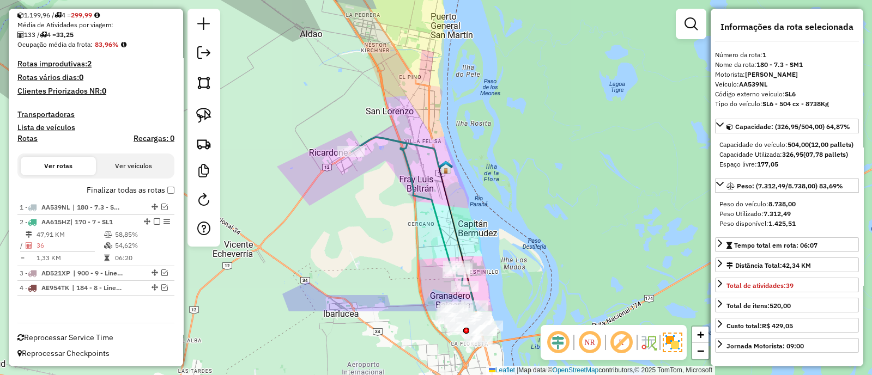
drag, startPoint x: 447, startPoint y: 241, endPoint x: 428, endPoint y: 138, distance: 104.6
click at [428, 138] on div "Janela de atendimento Grade de atendimento Capacidade Transportadoras Veículos …" at bounding box center [436, 187] width 872 height 375
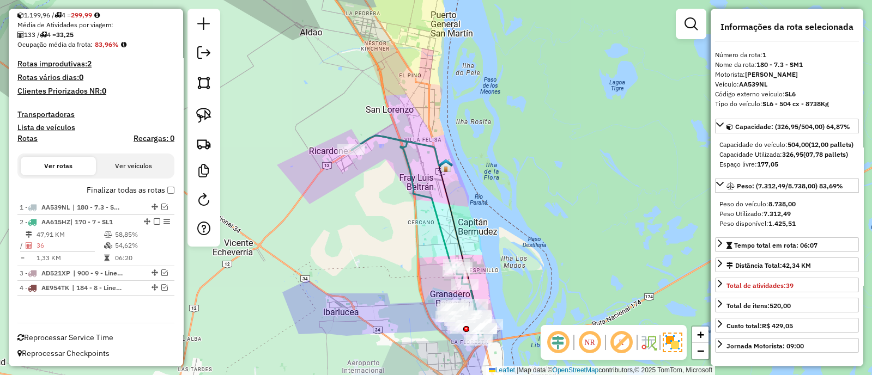
click at [423, 147] on icon at bounding box center [398, 152] width 94 height 32
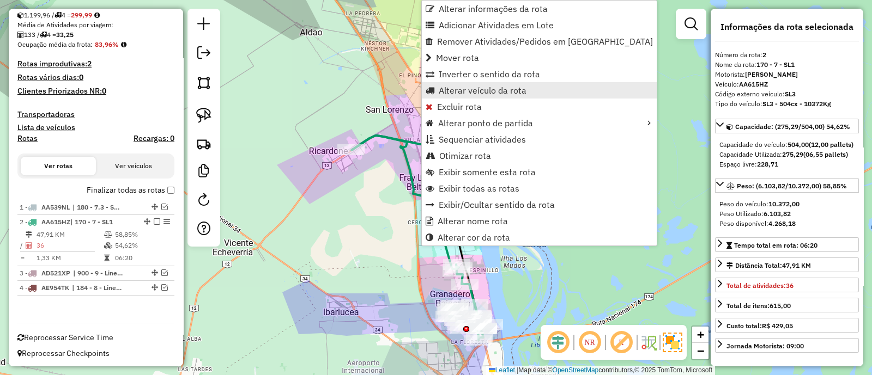
click at [451, 93] on span "Alterar veículo da rota" at bounding box center [483, 90] width 88 height 9
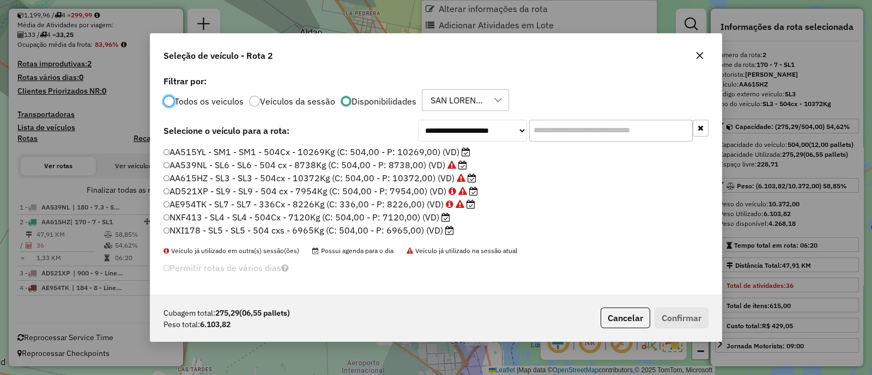
scroll to position [5, 3]
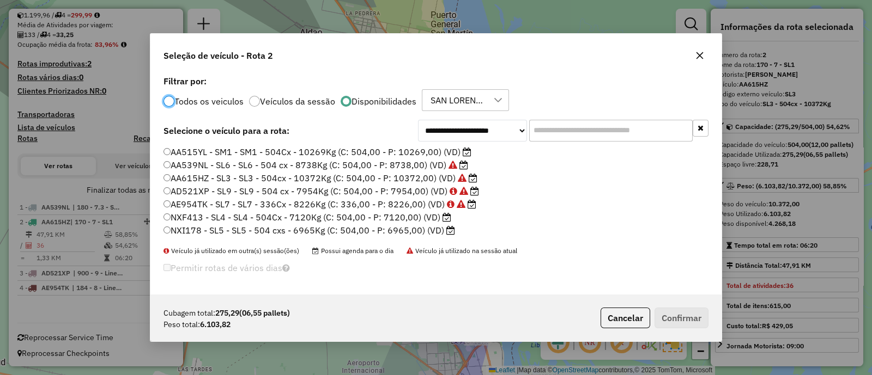
click at [349, 219] on label "NXF413 - SL4 - SL4 - 504Cx - 7120Kg (C: 504,00 - P: 7120,00) (VD)" at bounding box center [307, 217] width 288 height 13
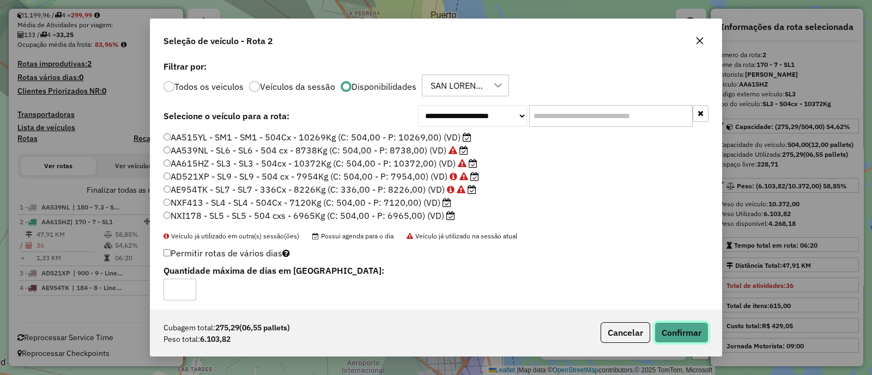
click at [687, 331] on button "Confirmar" at bounding box center [681, 333] width 54 height 21
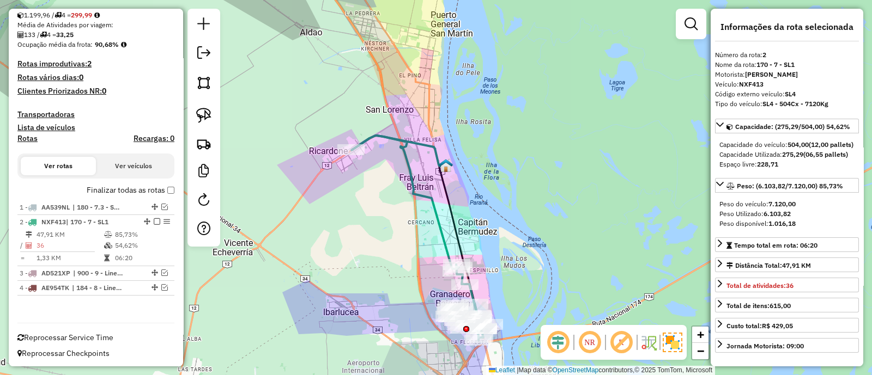
click at [407, 157] on icon at bounding box center [420, 238] width 138 height 205
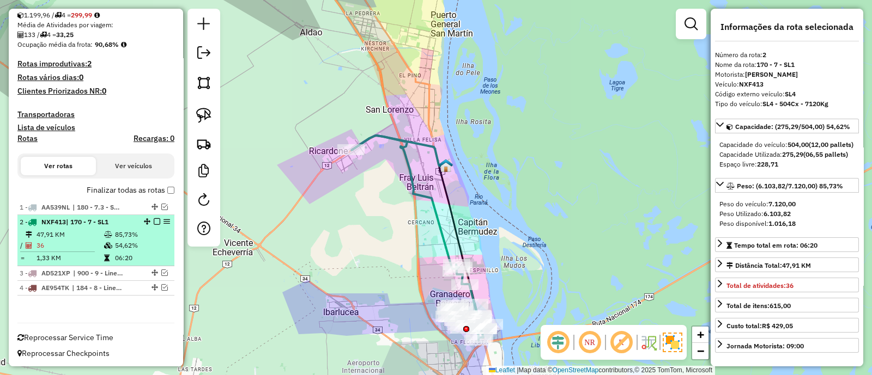
click at [155, 221] on em at bounding box center [157, 222] width 7 height 7
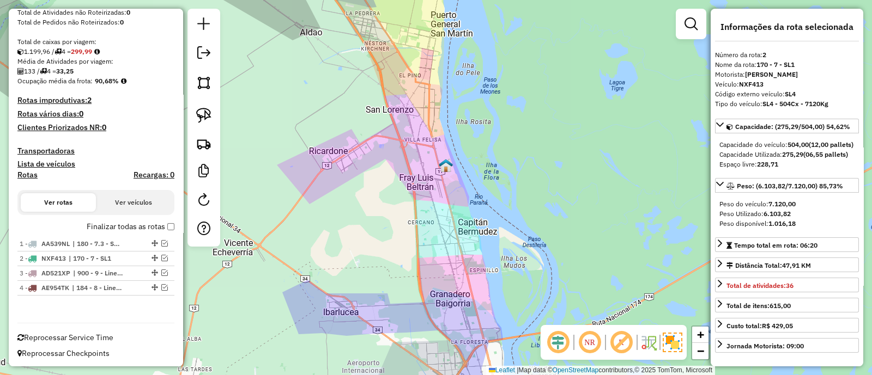
click at [381, 244] on div "Janela de atendimento Grade de atendimento Capacidade Transportadoras Veículos …" at bounding box center [436, 187] width 872 height 375
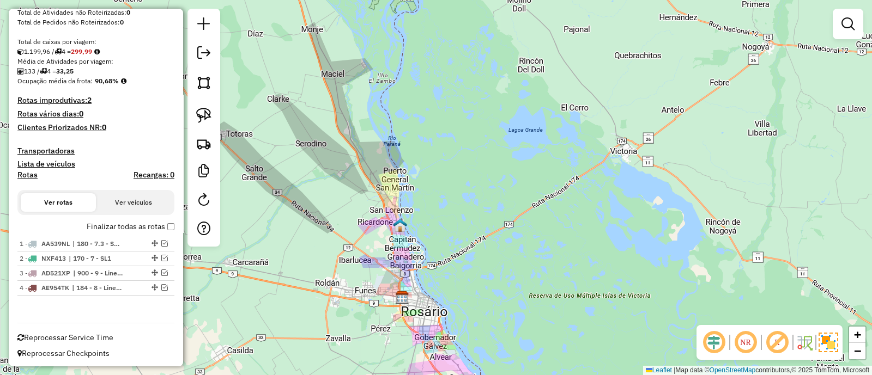
click at [469, 288] on div "Janela de atendimento Grade de atendimento Capacidade Transportadoras Veículos …" at bounding box center [436, 187] width 872 height 375
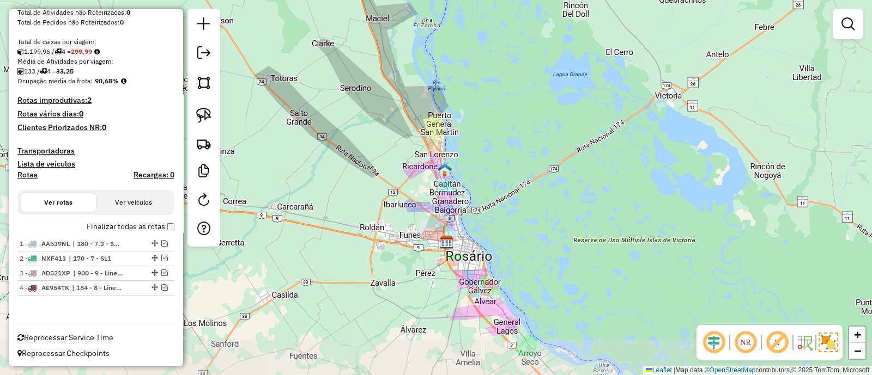
drag, startPoint x: 448, startPoint y: 288, endPoint x: 493, endPoint y: 232, distance: 71.7
click at [493, 232] on div "Janela de atendimento Grade de atendimento Capacidade Transportadoras Veículos …" at bounding box center [436, 187] width 872 height 375
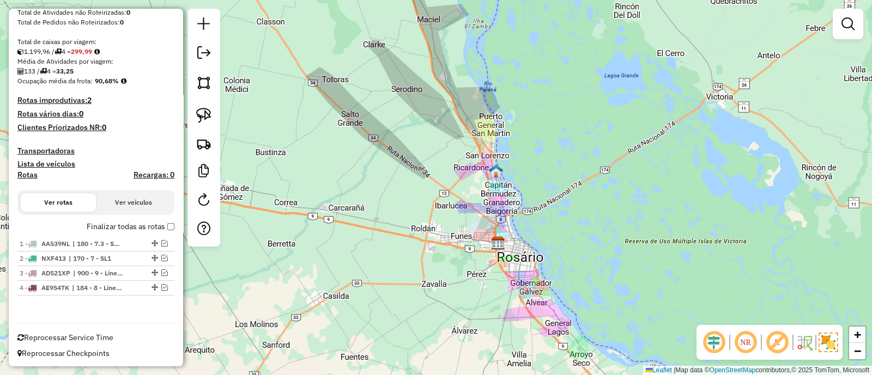
drag, startPoint x: 473, startPoint y: 205, endPoint x: 466, endPoint y: 225, distance: 20.3
click at [466, 225] on div "Janela de atendimento Grade de atendimento Capacidade Transportadoras Veículos …" at bounding box center [436, 187] width 872 height 375
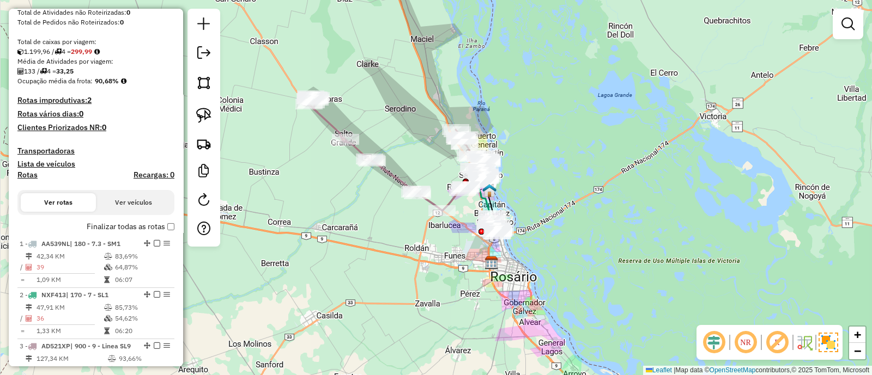
click at [394, 177] on icon at bounding box center [387, 153] width 157 height 115
select select "**********"
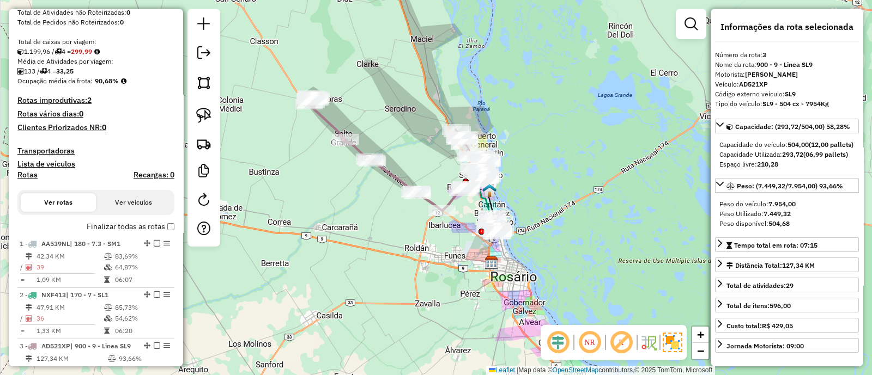
scroll to position [357, 0]
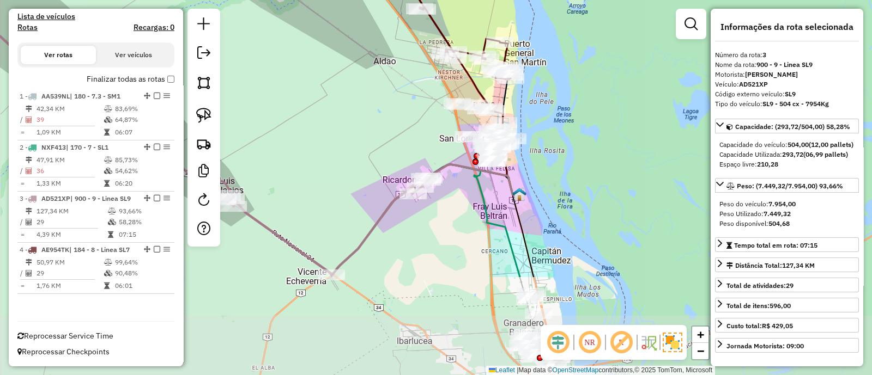
drag, startPoint x: 591, startPoint y: 151, endPoint x: 535, endPoint y: 53, distance: 113.3
click at [535, 53] on div "Janela de atendimento Grade de atendimento Capacidade Transportadoras Veículos …" at bounding box center [436, 187] width 872 height 375
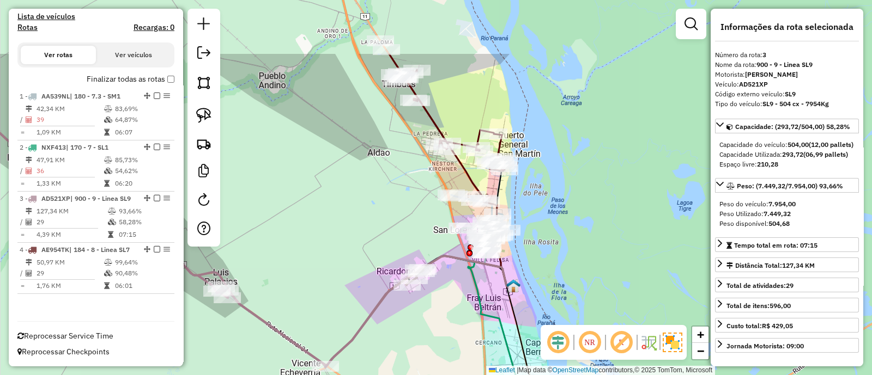
drag, startPoint x: 556, startPoint y: 88, endPoint x: 549, endPoint y: 186, distance: 97.8
click at [549, 185] on div "Janela de atendimento Grade de atendimento Capacidade Transportadoras Veículos …" at bounding box center [436, 187] width 872 height 375
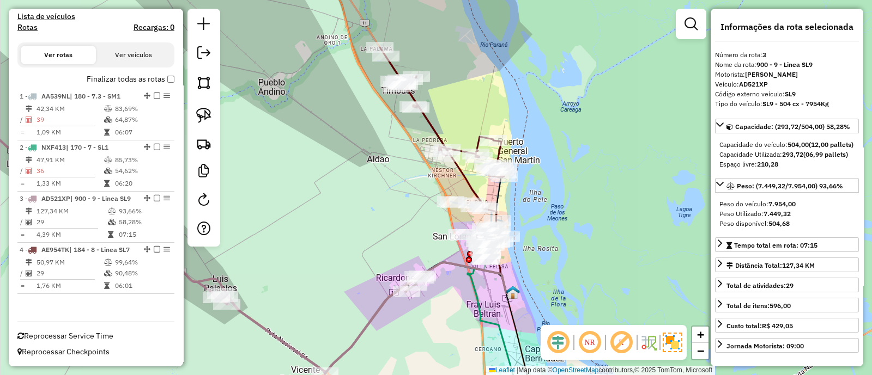
click at [433, 120] on icon at bounding box center [442, 112] width 124 height 130
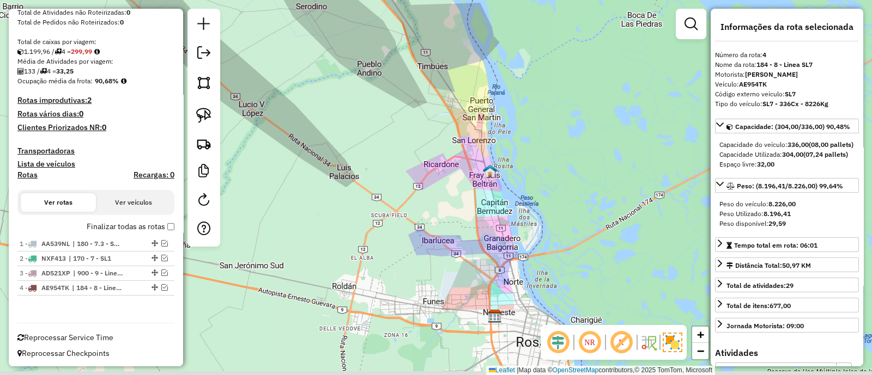
drag, startPoint x: 524, startPoint y: 277, endPoint x: 508, endPoint y: 90, distance: 187.6
click at [508, 90] on div "Janela de atendimento Grade de atendimento Capacidade Transportadoras Veículos …" at bounding box center [436, 187] width 872 height 375
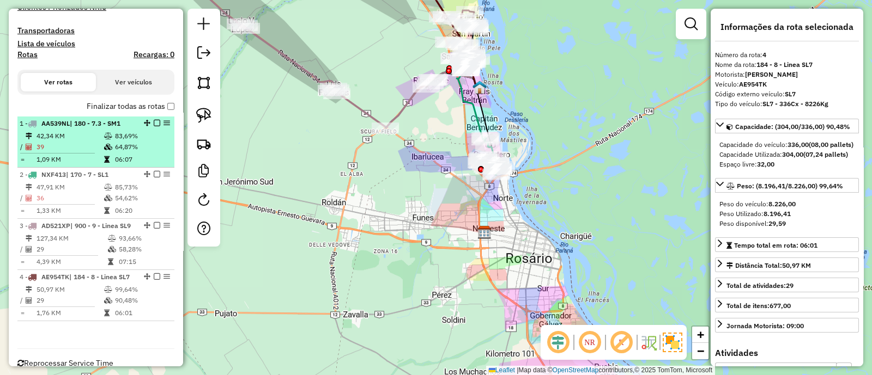
scroll to position [328, 0]
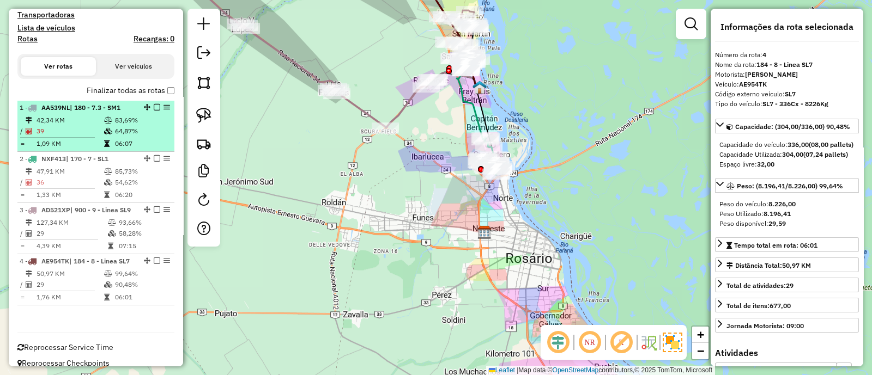
click at [143, 127] on td "64,87%" at bounding box center [141, 131] width 55 height 11
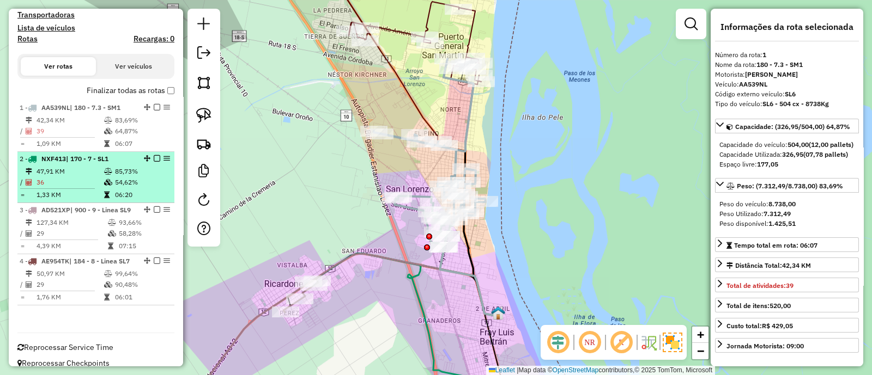
click at [145, 179] on td "54,62%" at bounding box center [141, 182] width 55 height 11
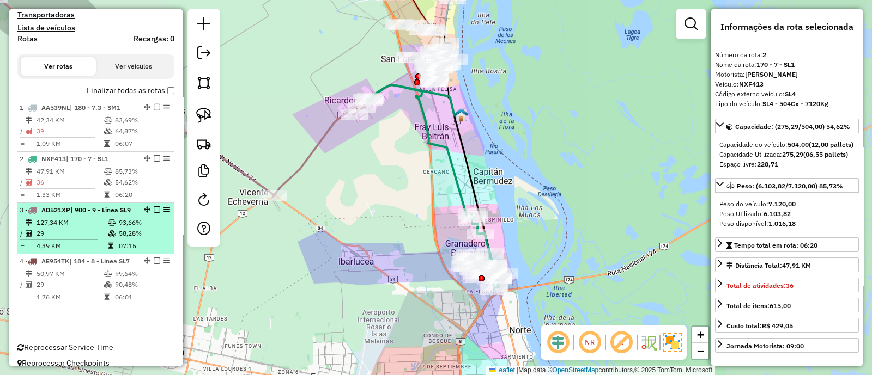
click at [143, 228] on td "93,66%" at bounding box center [144, 222] width 52 height 11
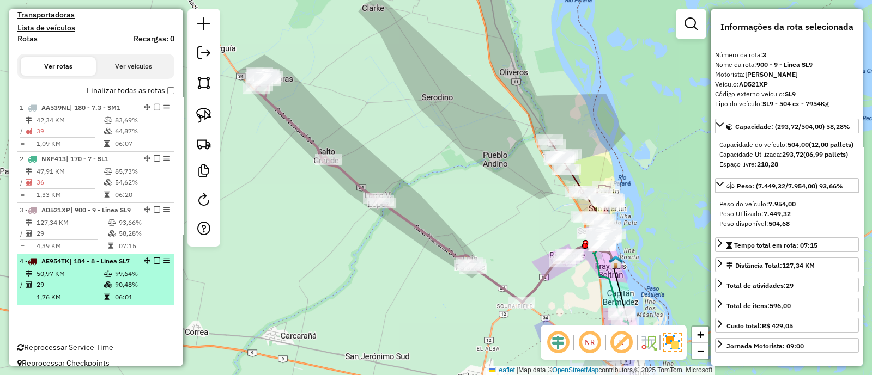
click at [147, 280] on td "99,64%" at bounding box center [141, 274] width 55 height 11
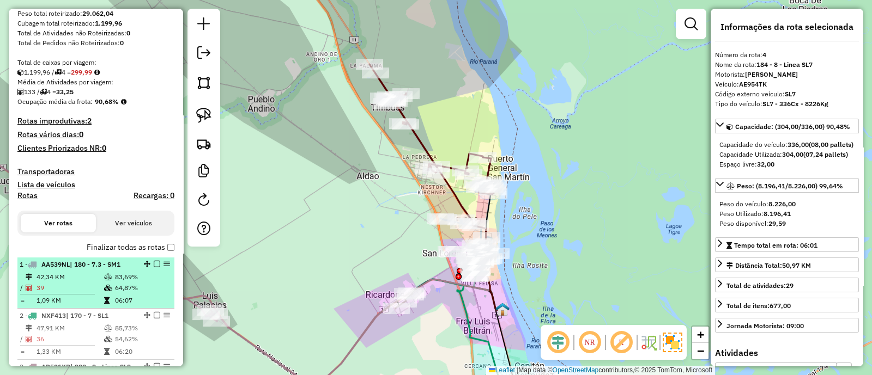
scroll to position [191, 0]
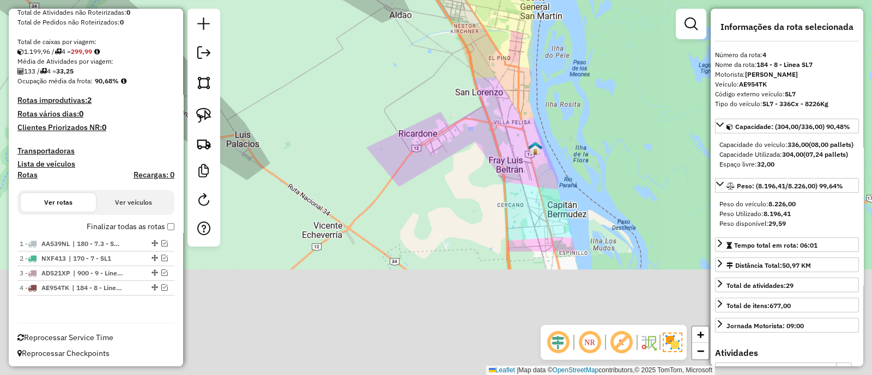
drag, startPoint x: 410, startPoint y: 300, endPoint x: 442, endPoint y: 125, distance: 178.0
click at [442, 125] on div "Janela de atendimento Grade de atendimento Capacidade Transportadoras Veículos …" at bounding box center [436, 187] width 872 height 375
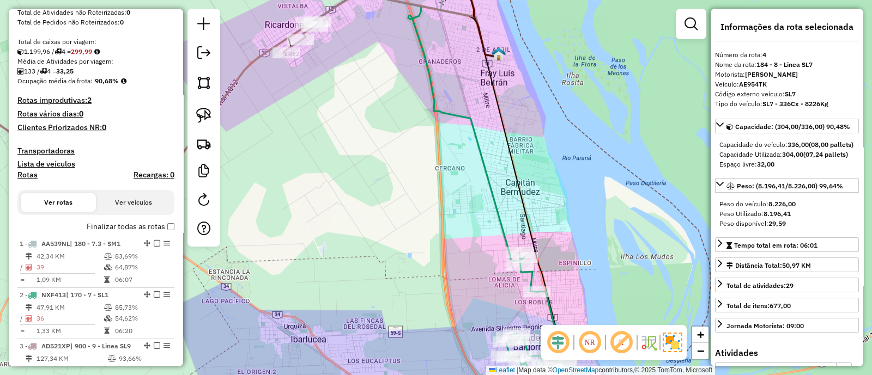
click at [482, 161] on icon at bounding box center [448, 199] width 277 height 409
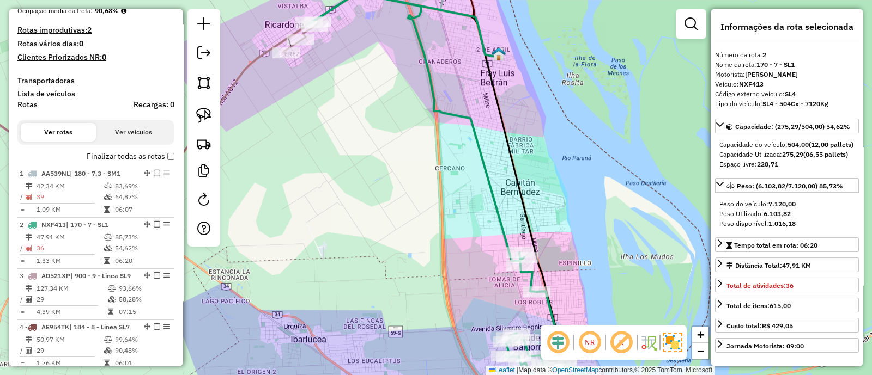
scroll to position [357, 0]
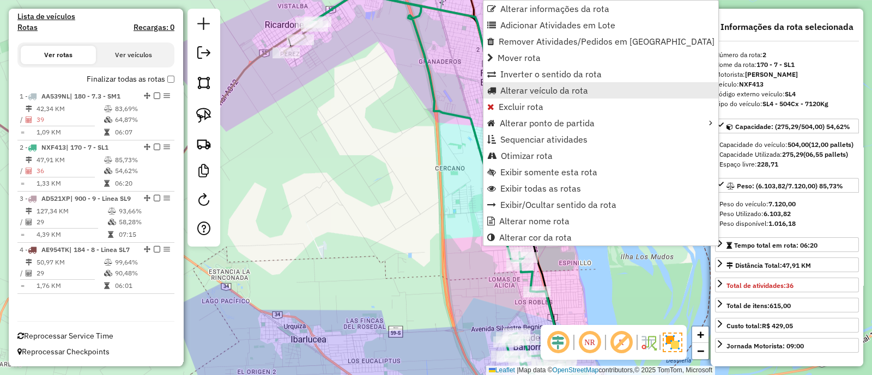
click at [520, 89] on span "Alterar veículo da rota" at bounding box center [544, 90] width 88 height 9
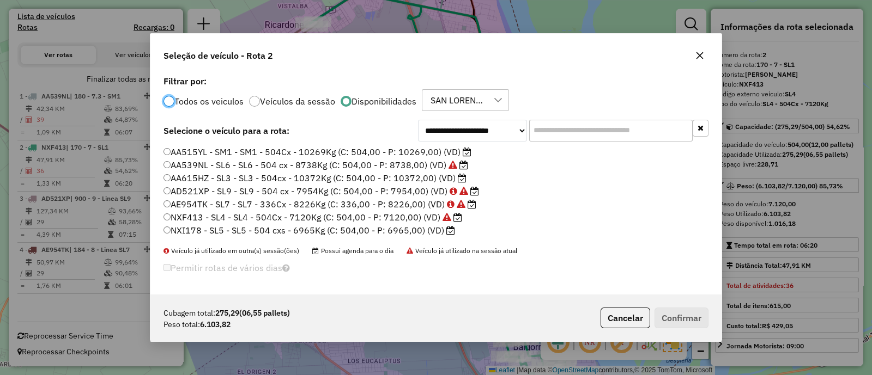
scroll to position [5, 3]
click at [372, 149] on label "AA515YL - SM1 - SM1 - 504Cx - 10269Kg (C: 504,00 - P: 10269,00) (VD)" at bounding box center [317, 151] width 308 height 13
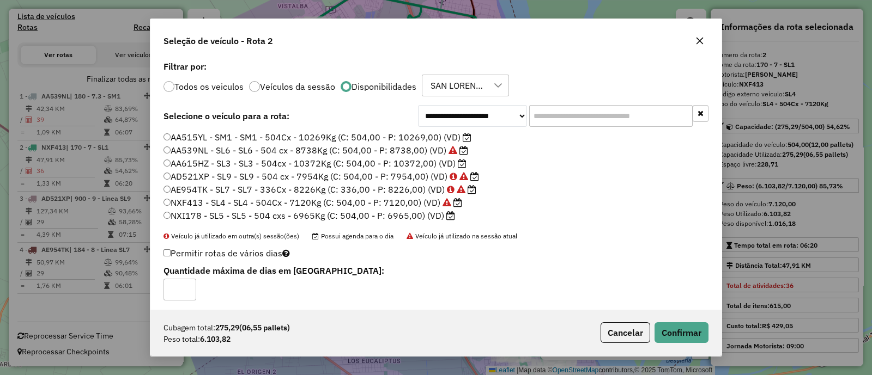
click at [262, 165] on label "AA615HZ - SL3 - SL3 - 504cx - 10372Kg (C: 504,00 - P: 10372,00) (VD)" at bounding box center [314, 163] width 303 height 13
click at [687, 331] on button "Confirmar" at bounding box center [681, 333] width 54 height 21
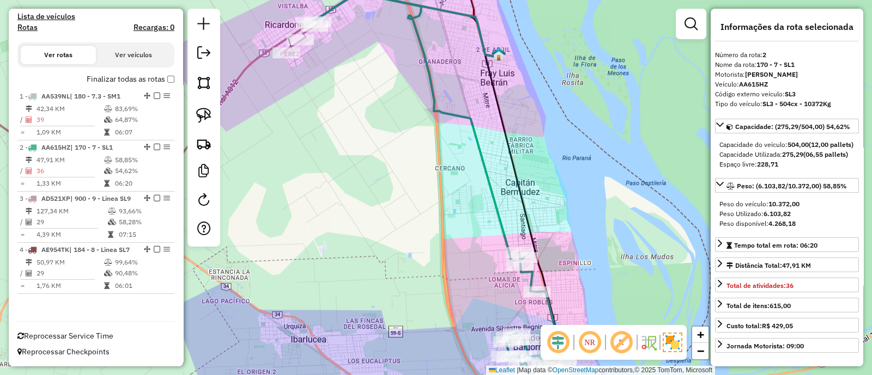
click at [167, 74] on label "Finalizar todas as rotas" at bounding box center [131, 79] width 88 height 11
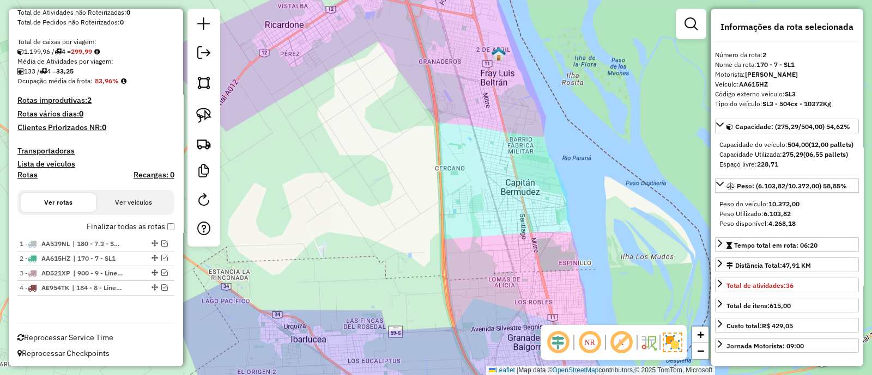
scroll to position [123, 0]
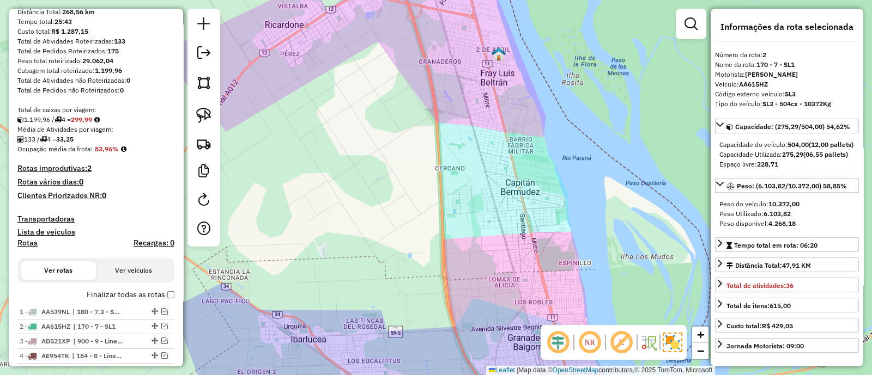
click at [414, 196] on div "Janela de atendimento Grade de atendimento Capacidade Transportadoras Veículos …" at bounding box center [436, 187] width 872 height 375
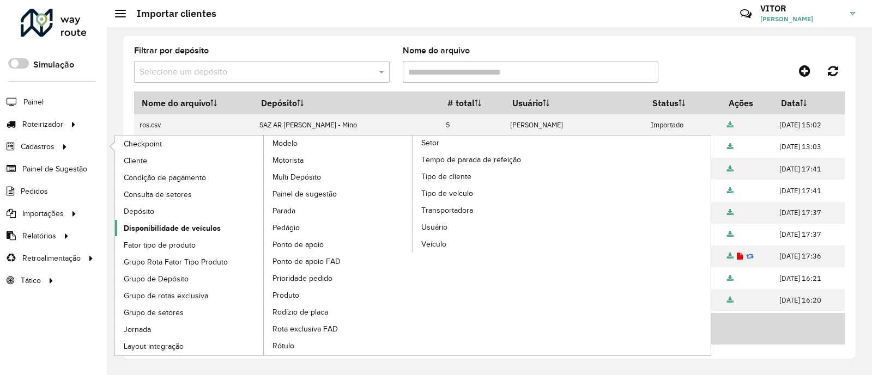
click at [167, 228] on span "Disponibilidade de veículos" at bounding box center [172, 228] width 97 height 11
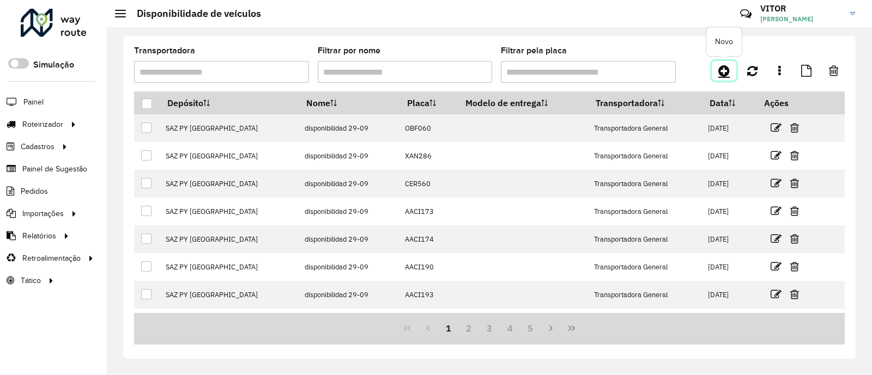
click at [718, 66] on link at bounding box center [724, 71] width 25 height 20
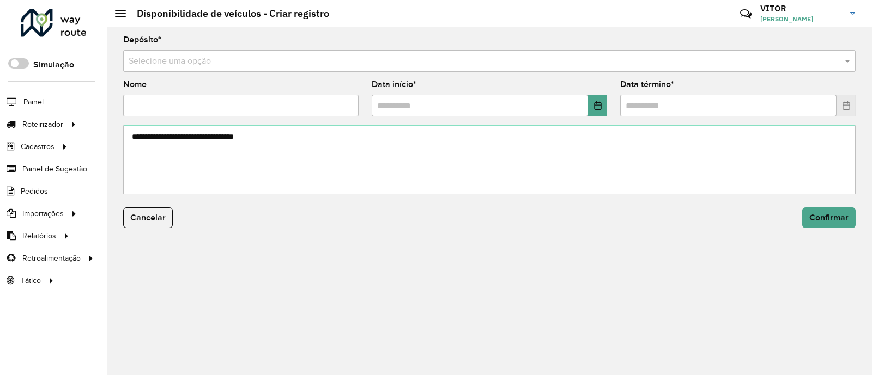
click at [196, 62] on input "text" at bounding box center [479, 61] width 700 height 13
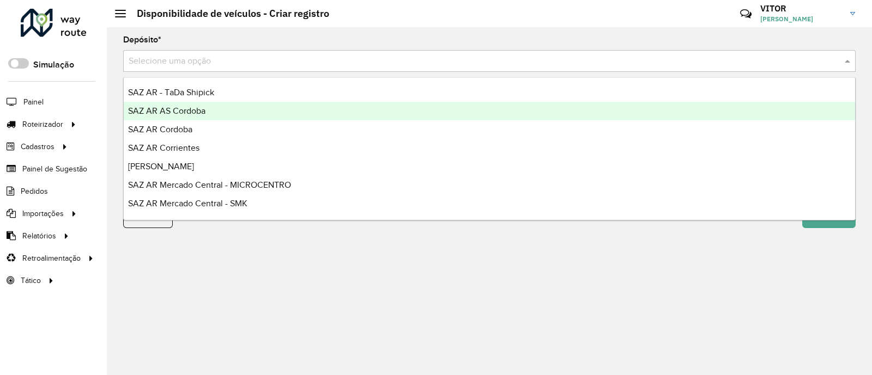
click at [229, 115] on div "SAZ AR AS Cordoba" at bounding box center [489, 111] width 731 height 19
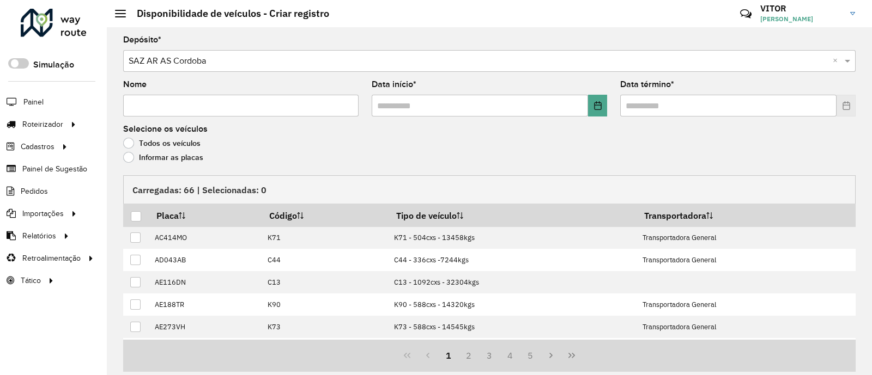
click at [186, 108] on input "Nome" at bounding box center [240, 106] width 235 height 22
type input "**"
click at [601, 111] on button "Choose Date" at bounding box center [597, 106] width 19 height 22
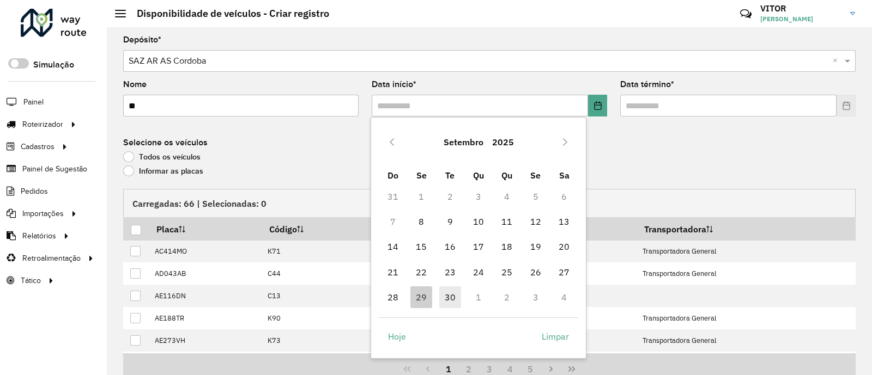
click at [445, 297] on span "30" at bounding box center [450, 298] width 22 height 22
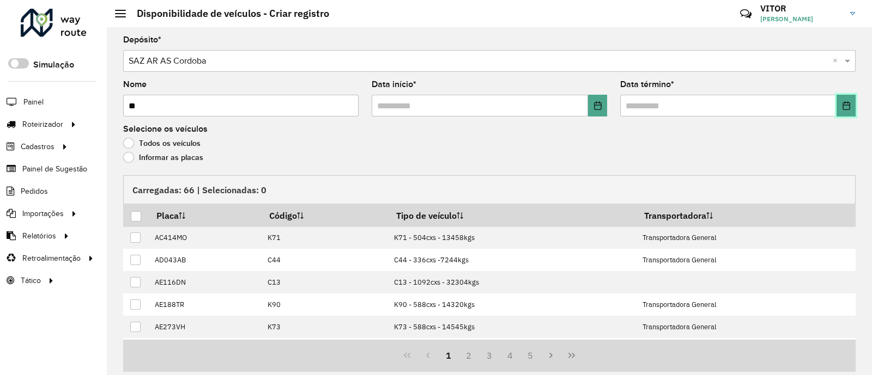
click at [844, 113] on button "Choose Date" at bounding box center [845, 106] width 19 height 22
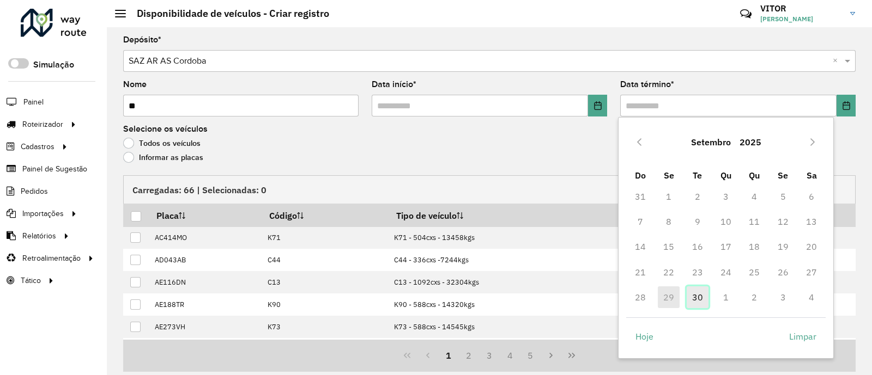
click at [699, 299] on span "30" at bounding box center [698, 298] width 22 height 22
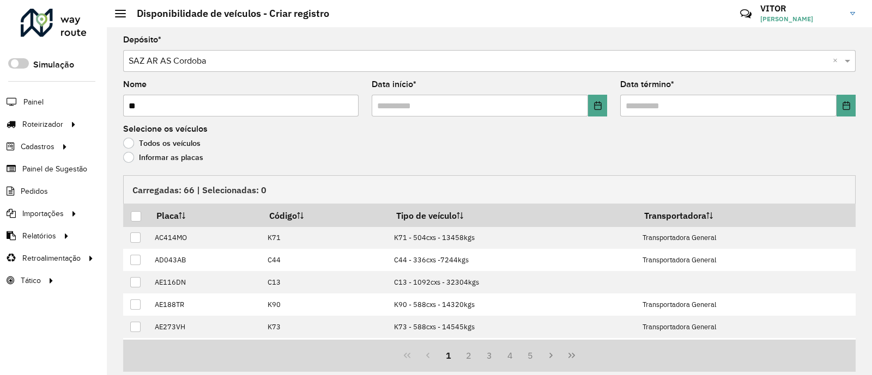
click at [168, 158] on label "Informar as placas" at bounding box center [163, 157] width 80 height 11
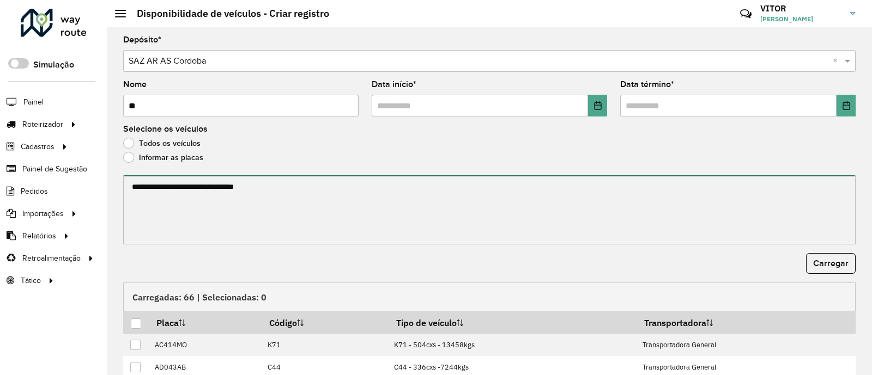
paste textarea "****** ****** ****** ******* ******** ****** ****** ******* ****** ****** *****…"
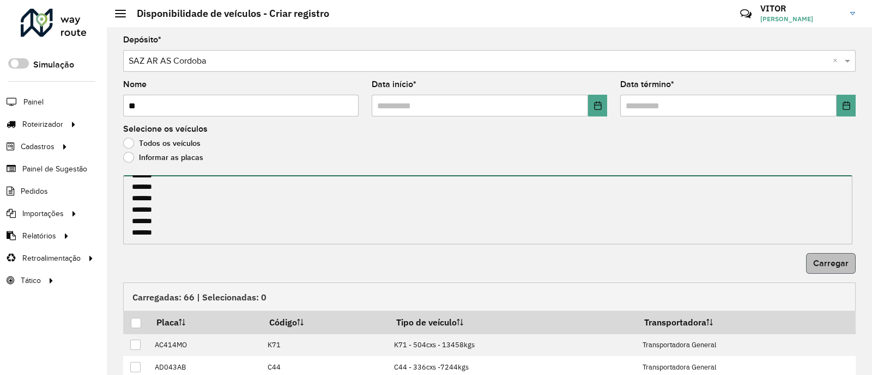
type textarea "****** ****** ****** ******* ******** ****** ****** ******* ****** ****** *****…"
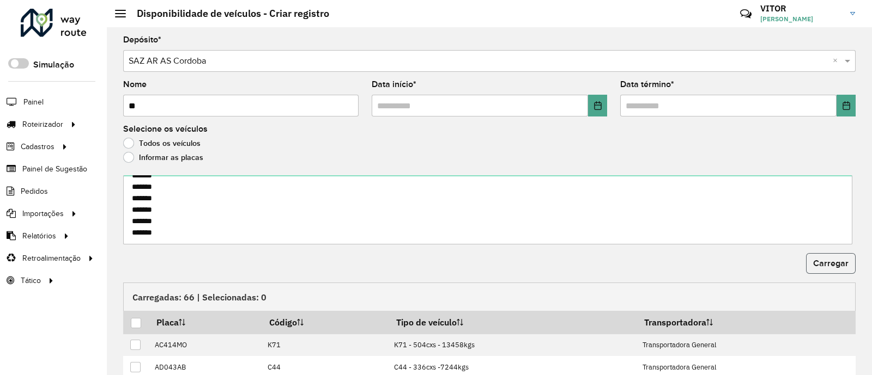
click at [842, 265] on span "Carregar" at bounding box center [830, 263] width 35 height 9
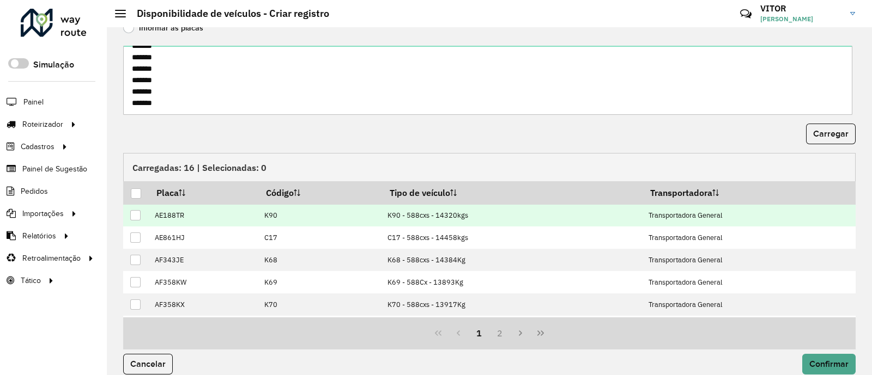
scroll to position [136, 0]
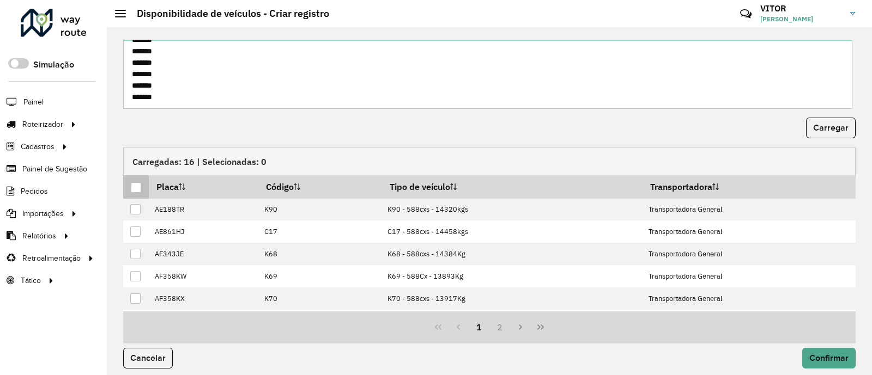
click at [134, 189] on div at bounding box center [136, 188] width 10 height 10
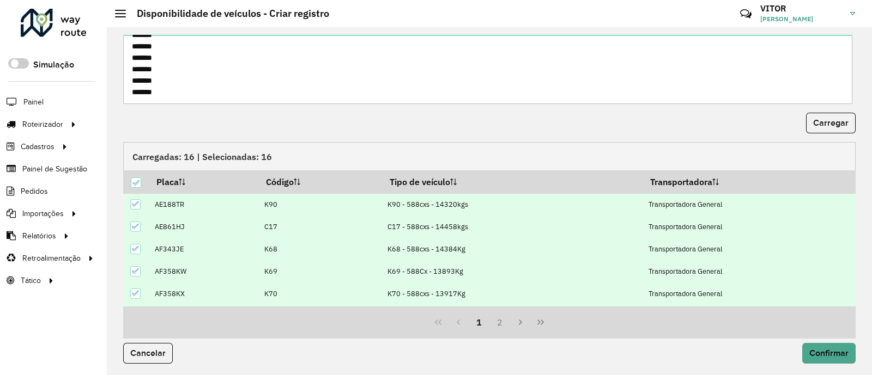
scroll to position [142, 0]
click at [815, 353] on span "Confirmar" at bounding box center [828, 352] width 39 height 9
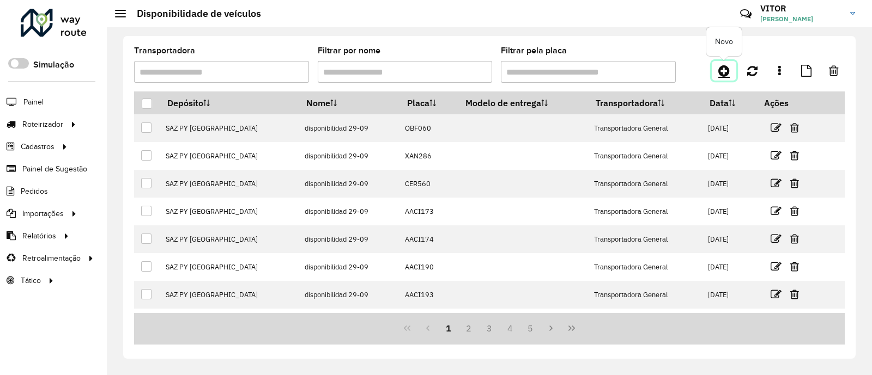
click at [717, 70] on link at bounding box center [724, 71] width 25 height 20
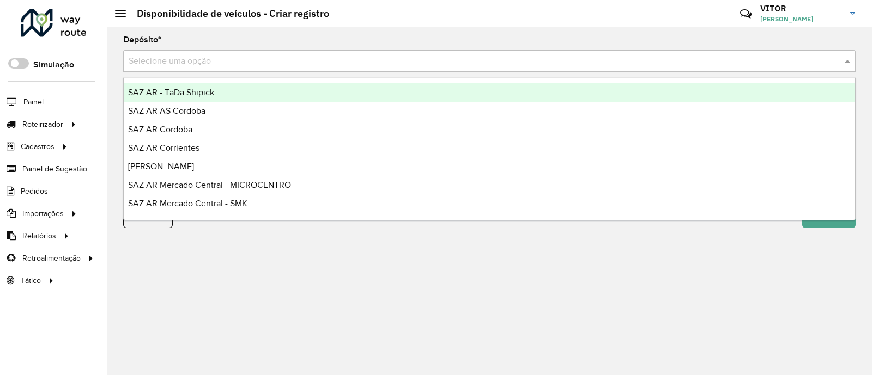
click at [210, 60] on input "text" at bounding box center [479, 61] width 700 height 13
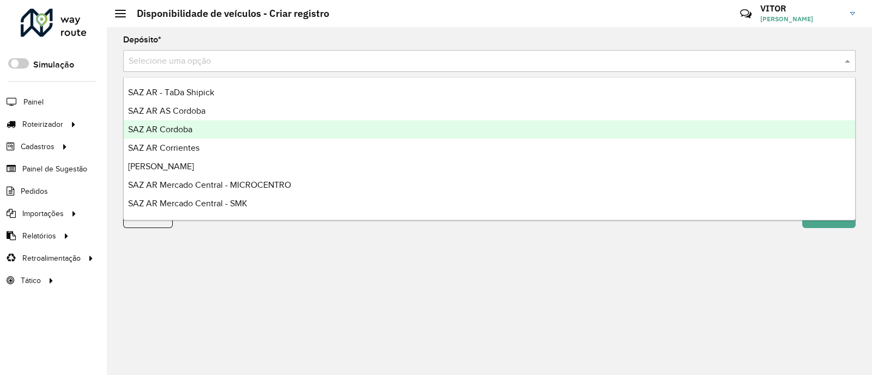
click at [193, 129] on div "SAZ AR Cordoba" at bounding box center [489, 129] width 731 height 19
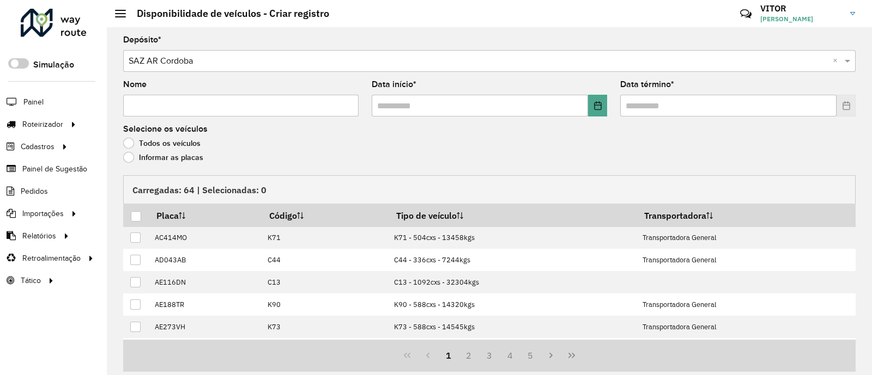
click at [181, 110] on input "Nome" at bounding box center [240, 106] width 235 height 22
type input "**"
click at [590, 105] on button "Choose Date" at bounding box center [597, 106] width 19 height 22
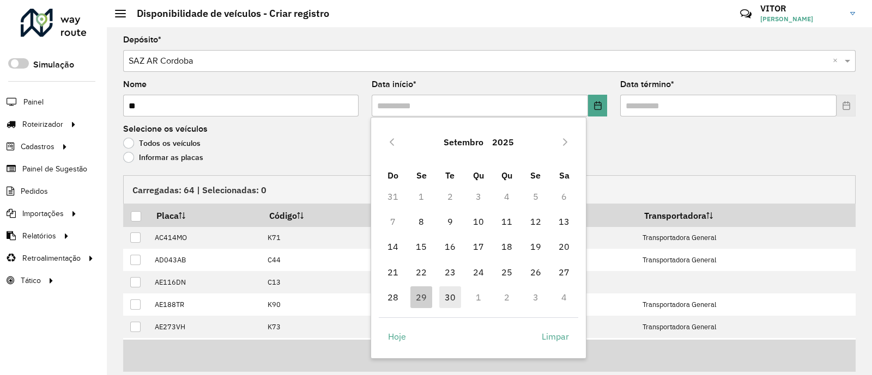
click at [444, 299] on span "30" at bounding box center [450, 298] width 22 height 22
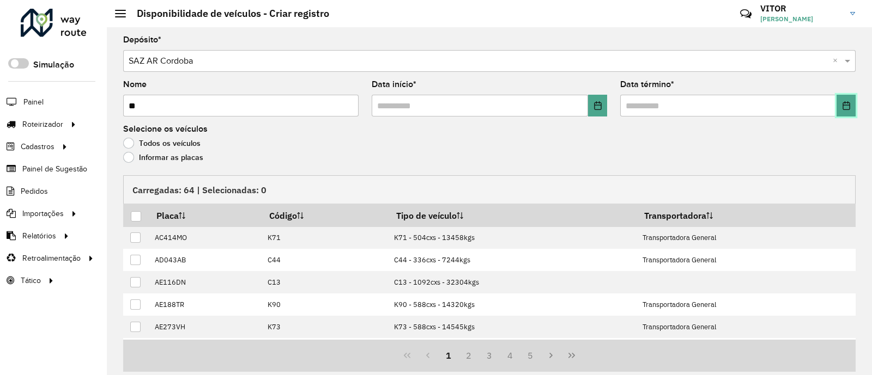
click at [836, 107] on button "Choose Date" at bounding box center [845, 106] width 19 height 22
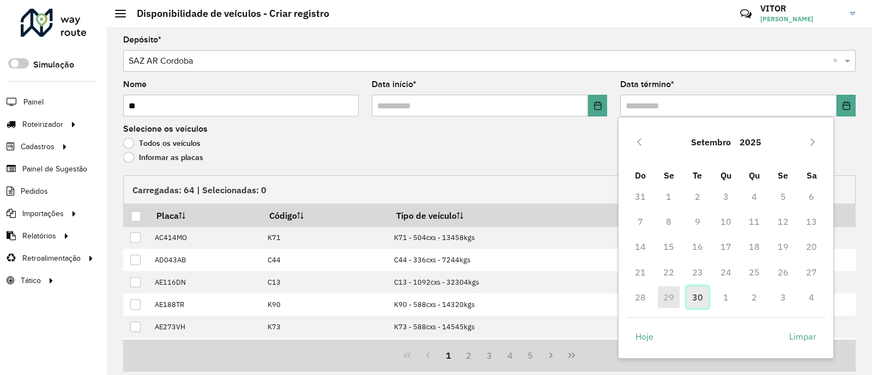
click at [690, 304] on span "30" at bounding box center [698, 298] width 22 height 22
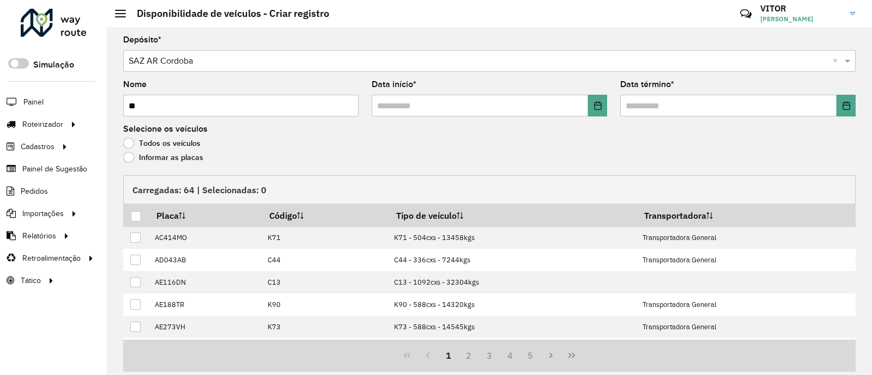
click at [154, 165] on div "Informar as placas" at bounding box center [489, 160] width 732 height 13
click at [151, 160] on label "Informar as placas" at bounding box center [163, 157] width 80 height 11
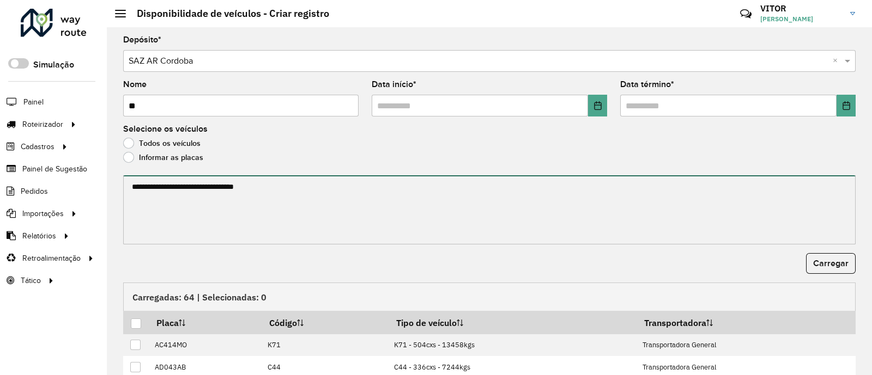
paste textarea "****** ****** ****** ****** ******* ******* ******* ****** ****** ****** ******…"
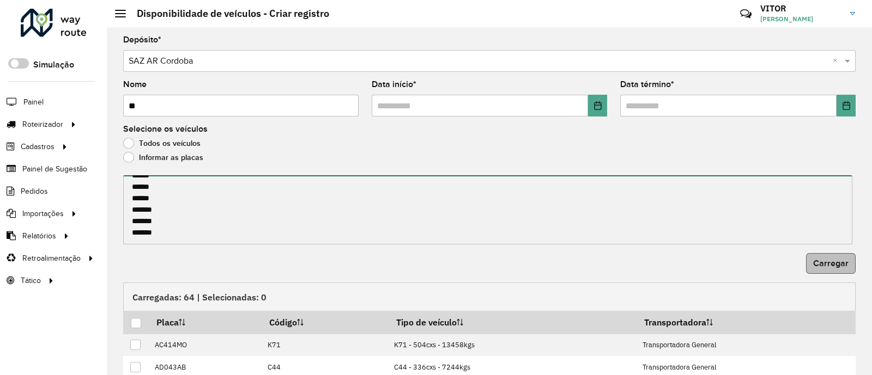
type textarea "****** ****** ****** ****** ******* ******* ******* ****** ****** ****** ******…"
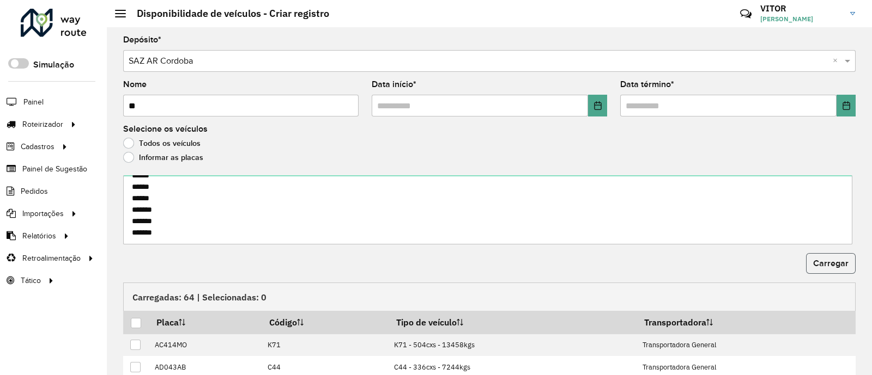
click at [813, 268] on span "Carregar" at bounding box center [830, 263] width 35 height 9
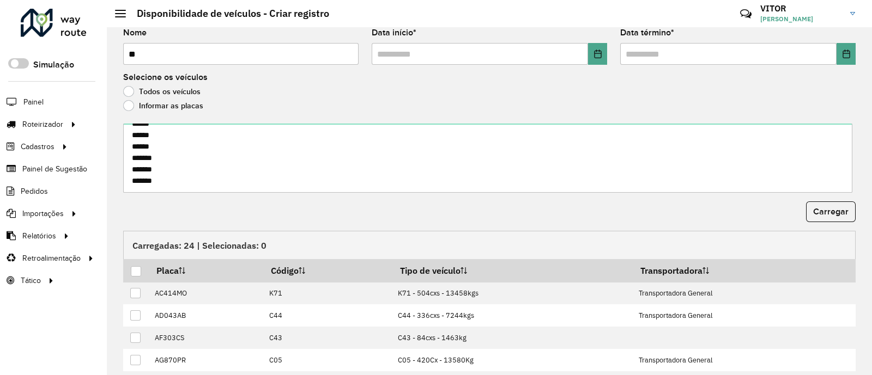
scroll to position [136, 0]
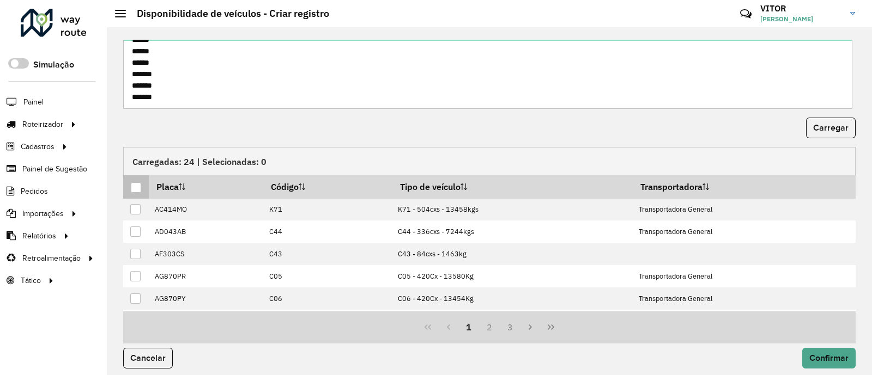
click at [134, 191] on div at bounding box center [136, 188] width 10 height 10
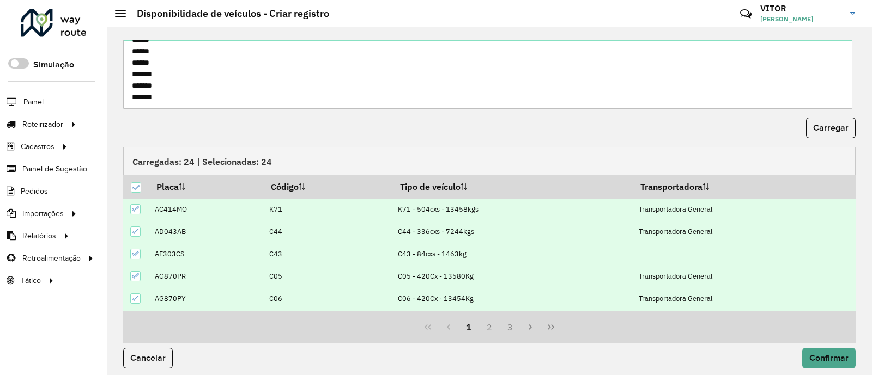
scroll to position [142, 0]
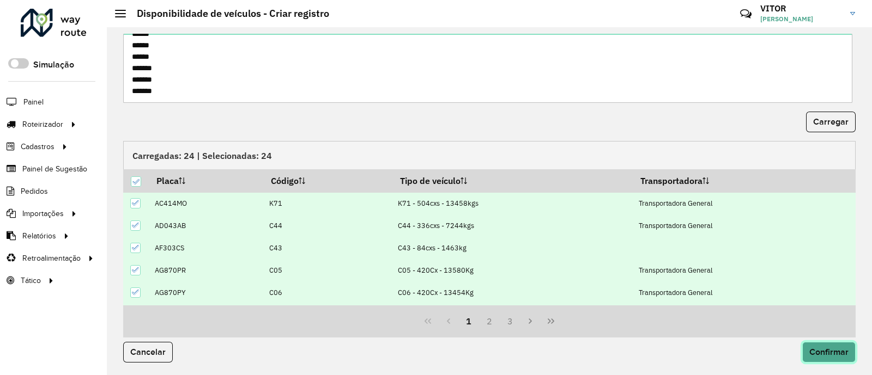
click at [822, 357] on button "Confirmar" at bounding box center [828, 352] width 53 height 21
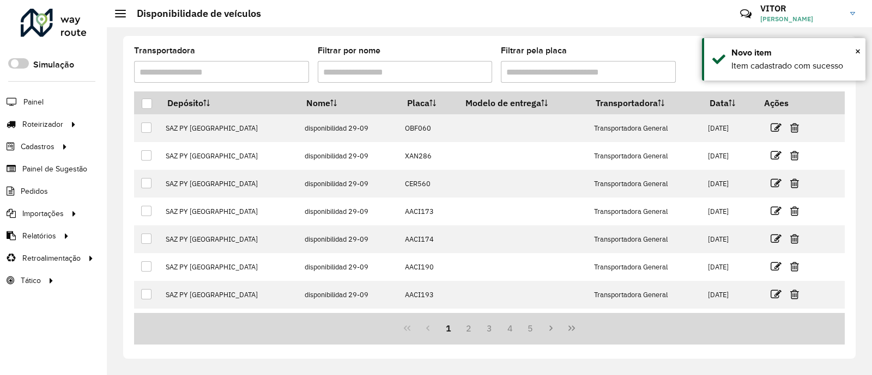
click at [682, 52] on div "Transportadora Filtrar por nome Filtrar pela placa" at bounding box center [489, 69] width 711 height 45
click at [695, 48] on div "Transportadora Filtrar por nome Filtrar pela placa" at bounding box center [489, 69] width 711 height 45
click at [702, 56] on div "Transportadora Filtrar por nome Filtrar pela placa" at bounding box center [489, 69] width 711 height 45
click at [692, 64] on div at bounding box center [756, 71] width 178 height 20
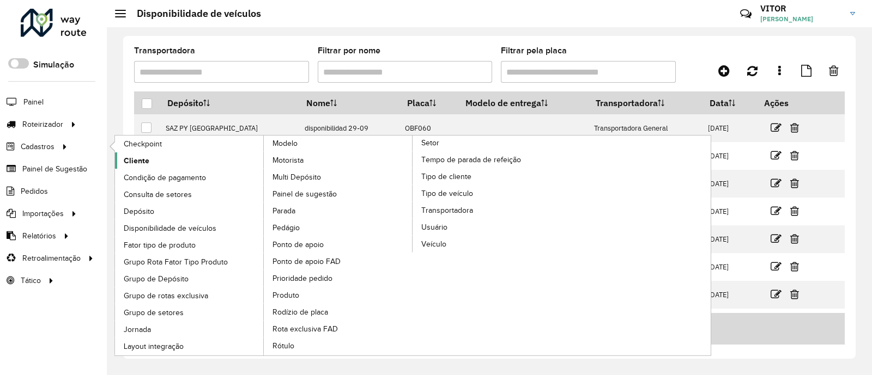
click at [143, 158] on span "Cliente" at bounding box center [137, 160] width 26 height 11
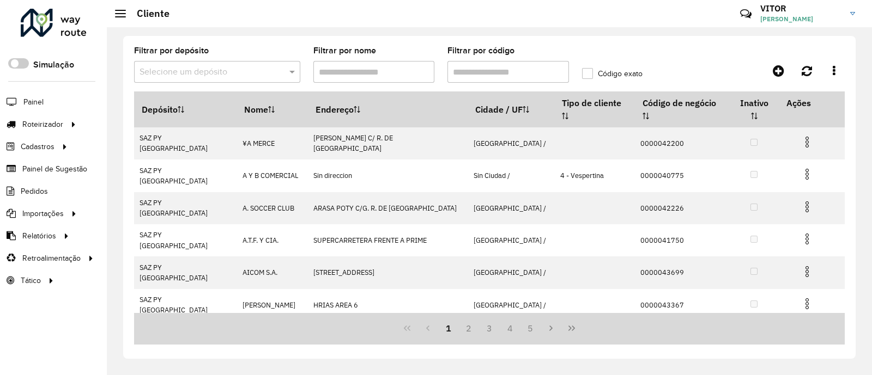
paste input "**********"
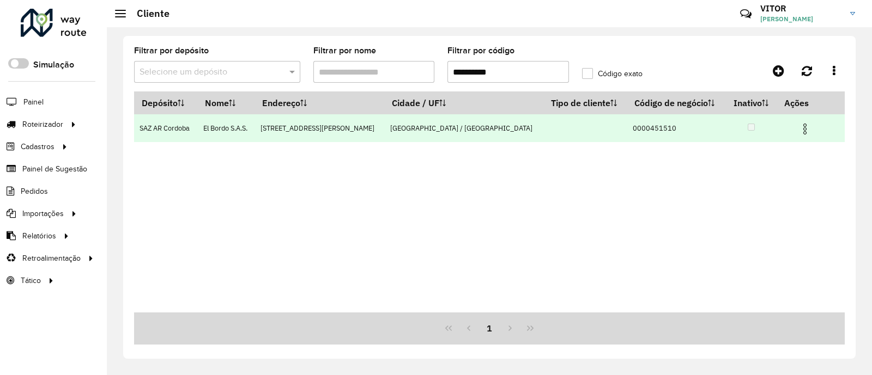
type input "**********"
click at [798, 129] on img at bounding box center [804, 129] width 13 height 13
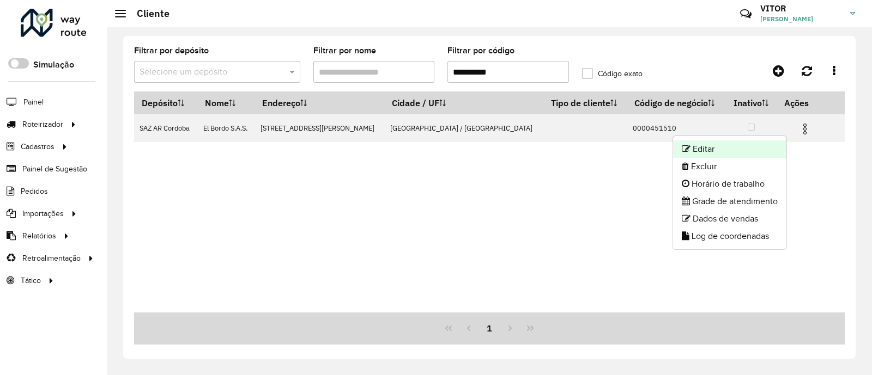
click at [743, 147] on li "Editar" at bounding box center [729, 149] width 113 height 17
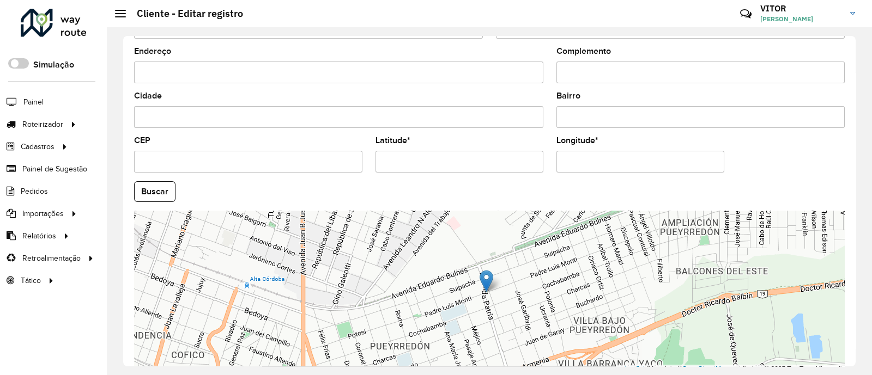
scroll to position [409, 0]
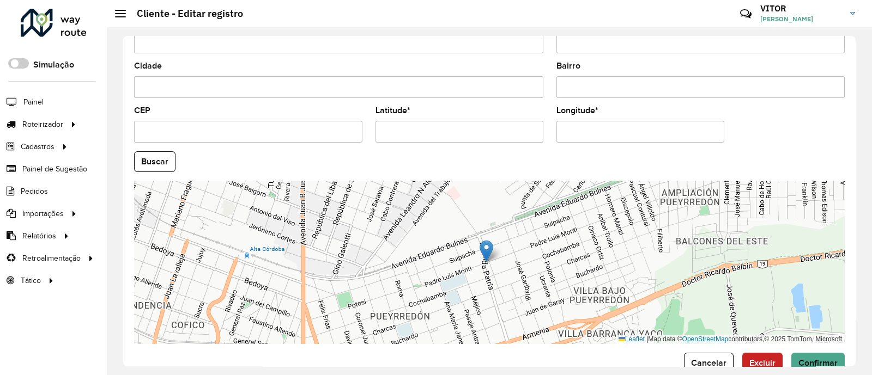
click at [466, 133] on input "Latitude *" at bounding box center [459, 132] width 168 height 22
type input "**********"
paste input "********"
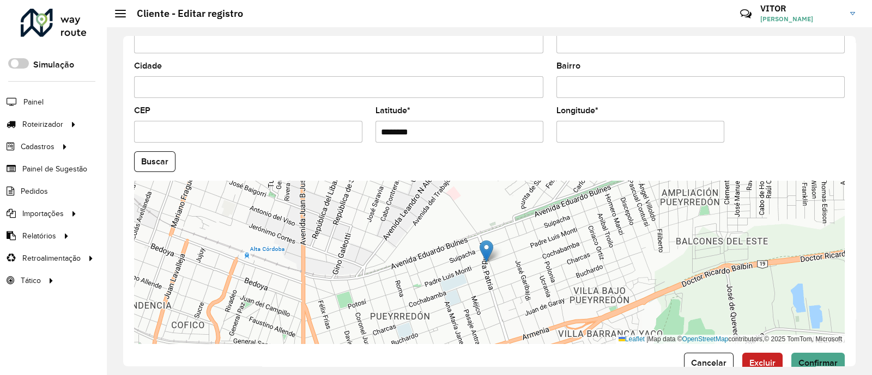
type input "********"
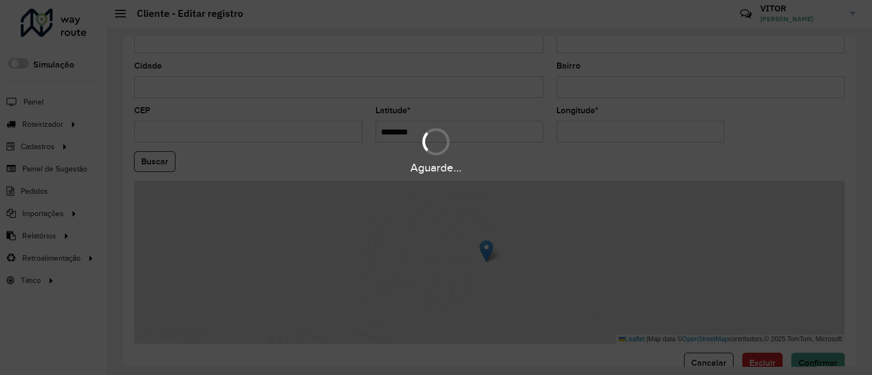
click at [638, 131] on hb-app "Aguarde... Pop-up bloqueado! Seu navegador bloqueou automáticamente a abertura …" at bounding box center [436, 187] width 872 height 375
click at [638, 131] on div "Aguarde..." at bounding box center [436, 150] width 872 height 52
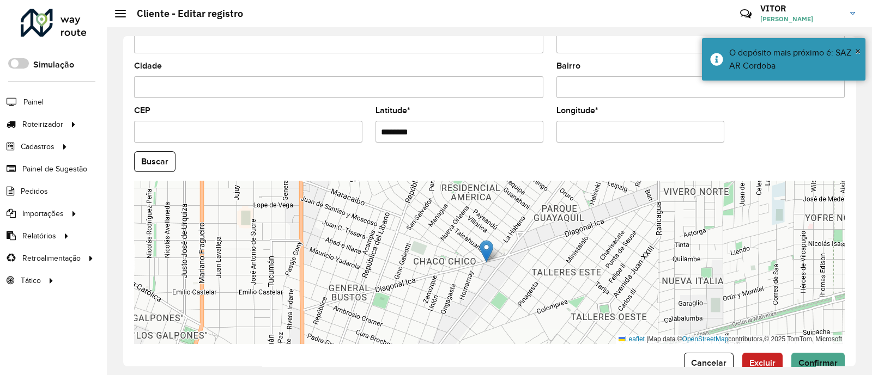
click at [629, 136] on input "Longitude *" at bounding box center [640, 132] width 168 height 22
type input "**********"
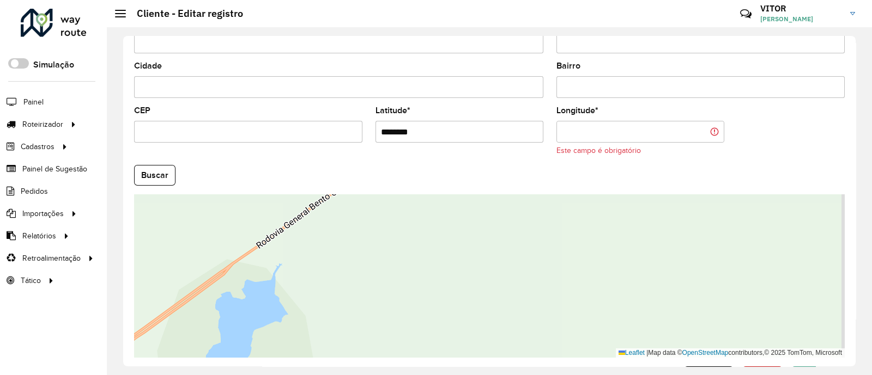
paste input "********"
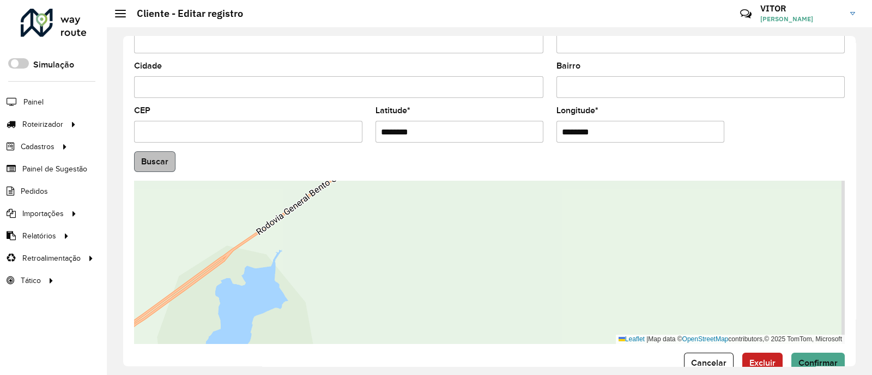
type input "********"
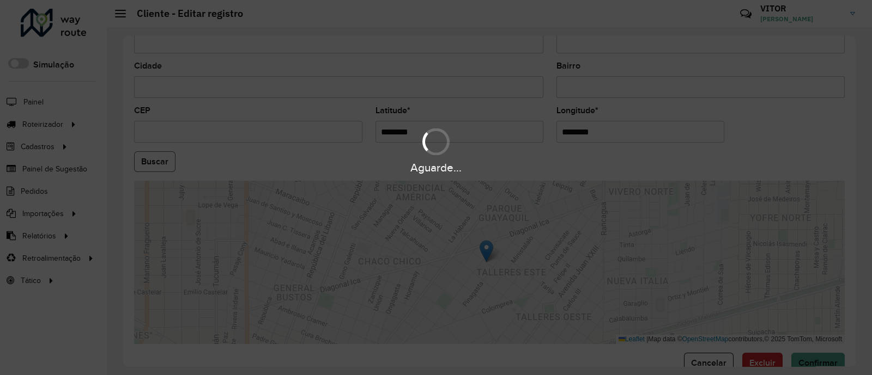
click at [144, 167] on hb-app "Aguarde... Pop-up bloqueado! Seu navegador bloqueou automáticamente a abertura …" at bounding box center [436, 187] width 872 height 375
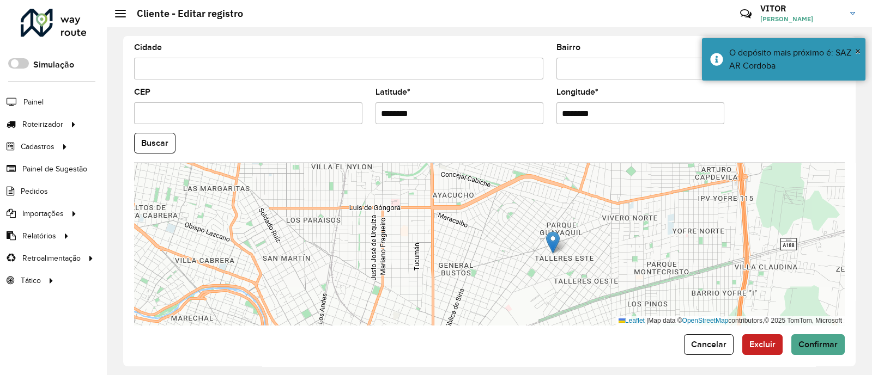
scroll to position [436, 0]
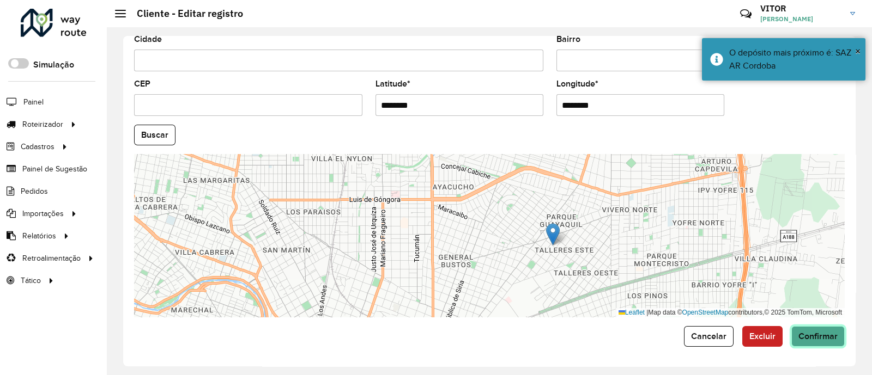
click at [814, 336] on span "Confirmar" at bounding box center [817, 336] width 39 height 9
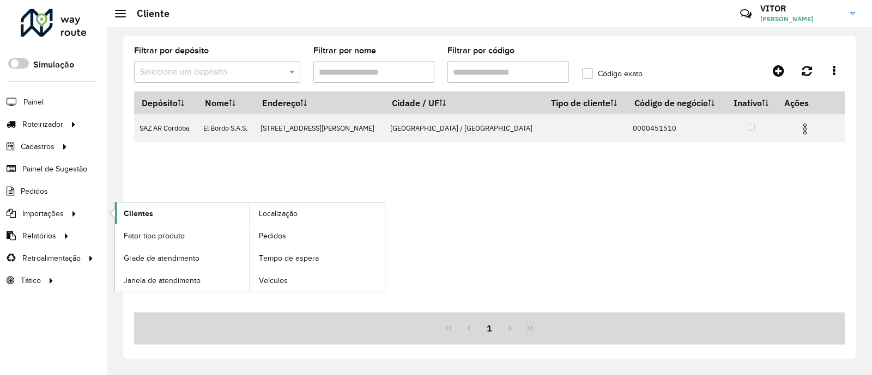
click at [125, 213] on span "Clientes" at bounding box center [138, 213] width 29 height 11
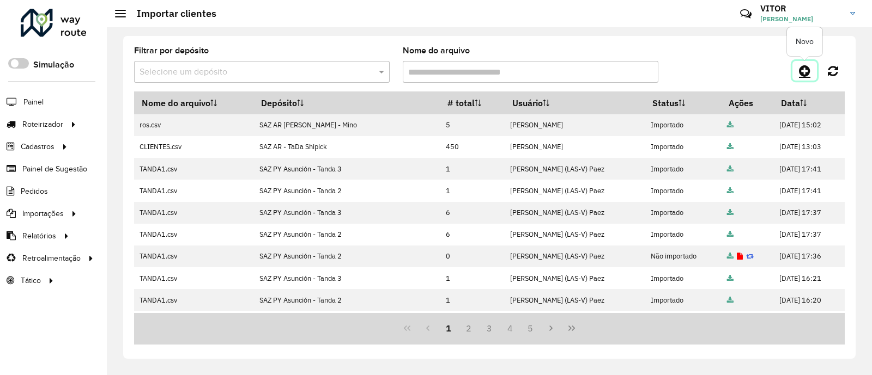
click at [798, 71] on link at bounding box center [804, 71] width 25 height 20
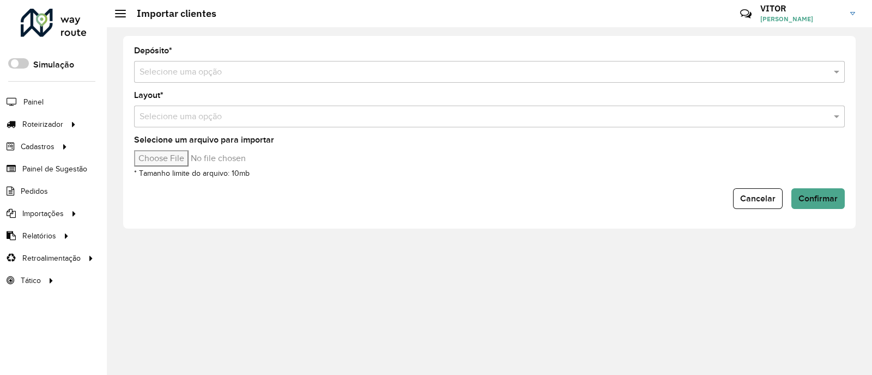
click at [352, 75] on input "text" at bounding box center [479, 72] width 678 height 13
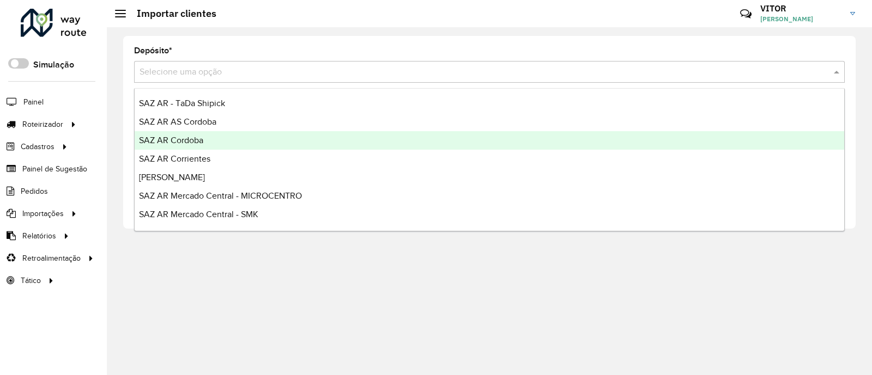
click at [242, 141] on div "SAZ AR Cordoba" at bounding box center [490, 140] width 710 height 19
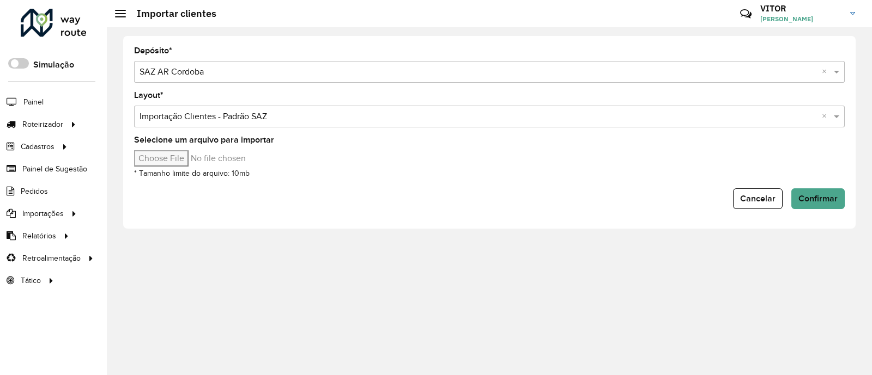
click at [173, 162] on input "Selecione um arquivo para importar" at bounding box center [226, 158] width 185 height 16
type input "**********"
click at [817, 204] on button "Confirmar" at bounding box center [817, 199] width 53 height 21
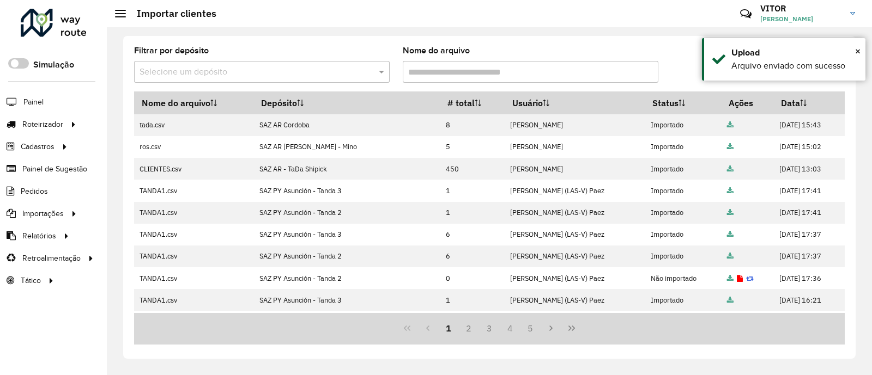
click at [687, 63] on div at bounding box center [756, 71] width 178 height 20
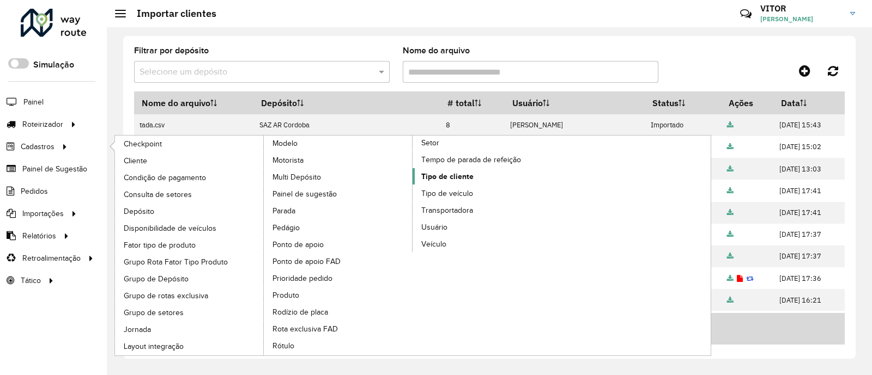
click at [456, 177] on span "Tipo de cliente" at bounding box center [447, 176] width 52 height 11
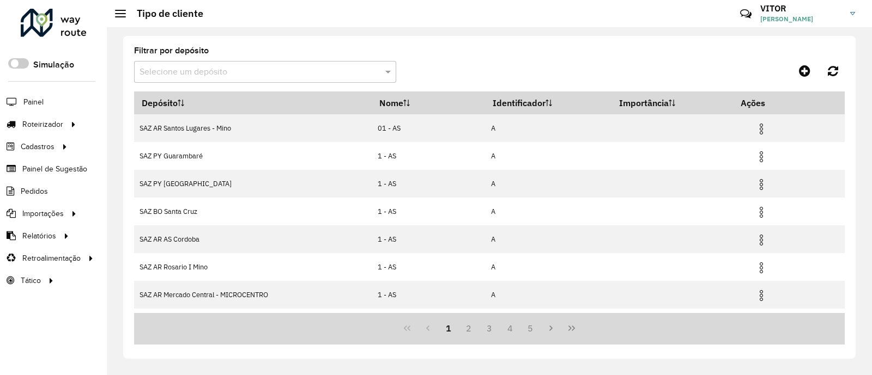
click at [348, 71] on input "text" at bounding box center [254, 72] width 229 height 13
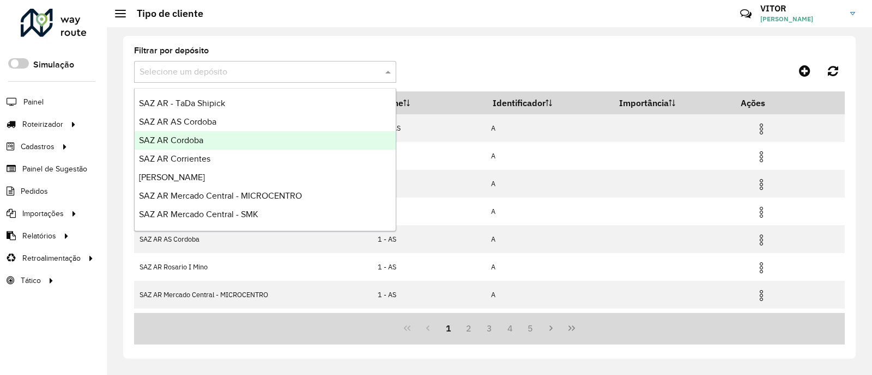
click at [226, 139] on div "SAZ AR Cordoba" at bounding box center [265, 140] width 261 height 19
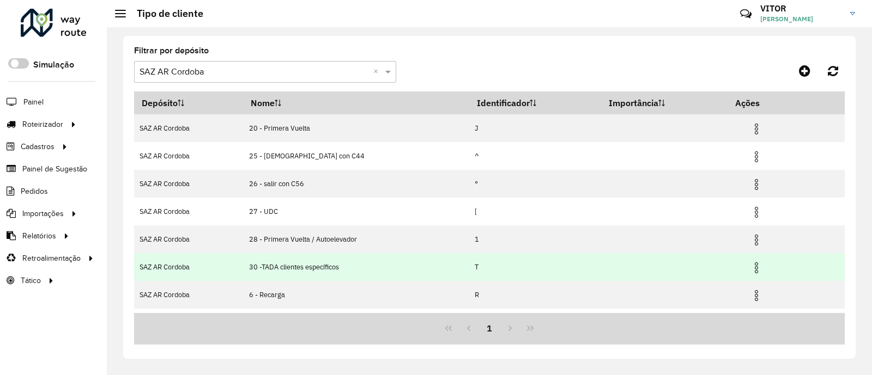
click at [756, 268] on img at bounding box center [756, 268] width 13 height 13
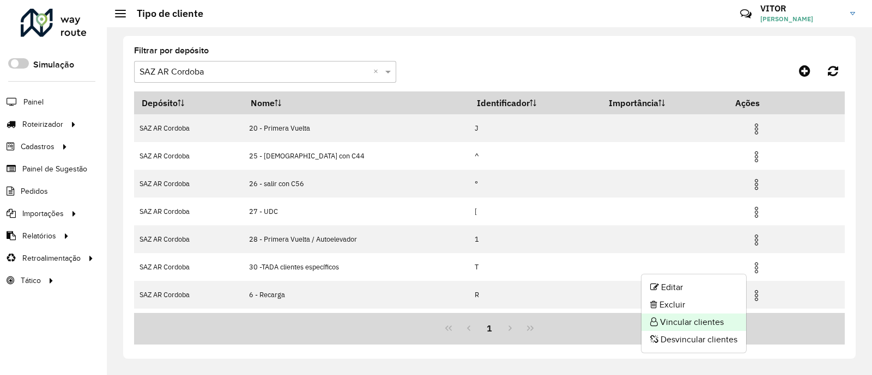
click at [689, 320] on li "Vincular clientes" at bounding box center [693, 322] width 105 height 17
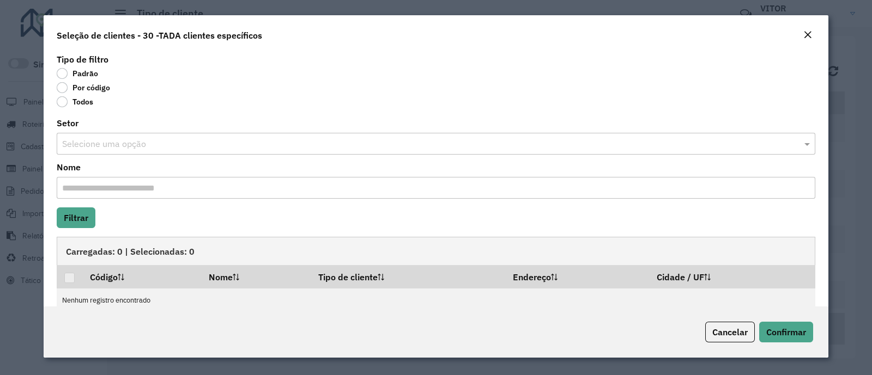
click at [90, 91] on label "Por código" at bounding box center [83, 87] width 53 height 11
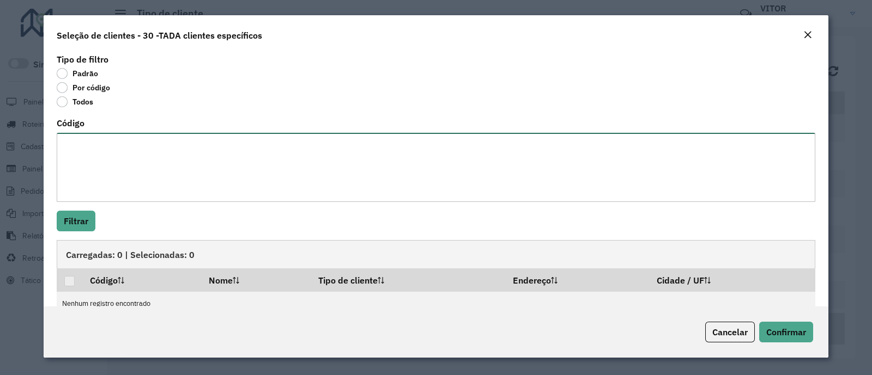
paste textarea "**********"
type textarea "**********"
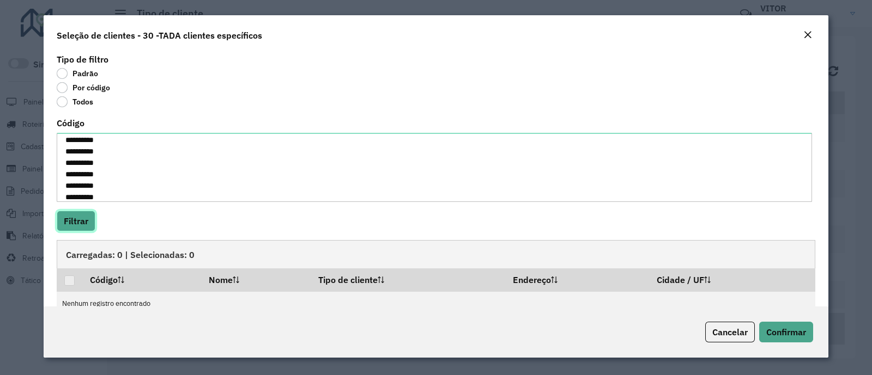
click at [90, 225] on button "Filtrar" at bounding box center [76, 221] width 39 height 21
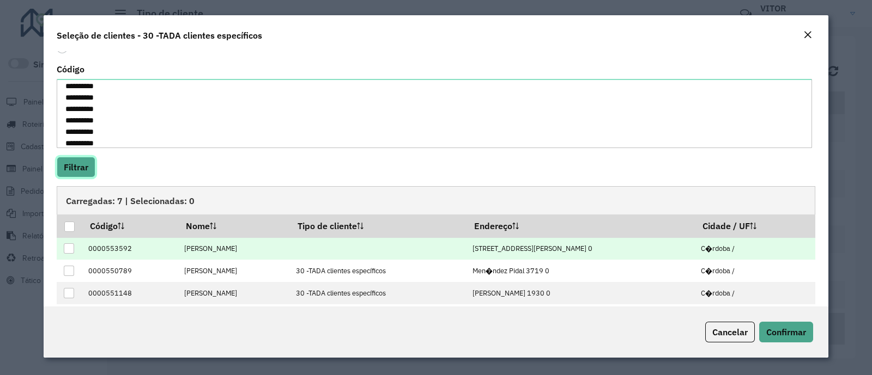
scroll to position [111, 0]
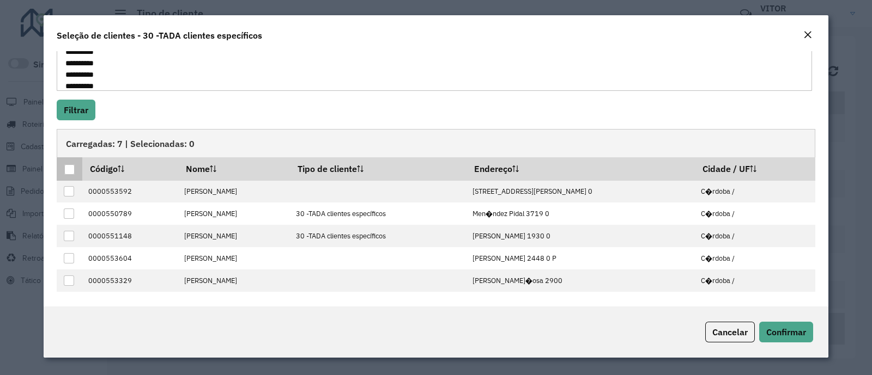
click at [68, 171] on div at bounding box center [69, 170] width 10 height 10
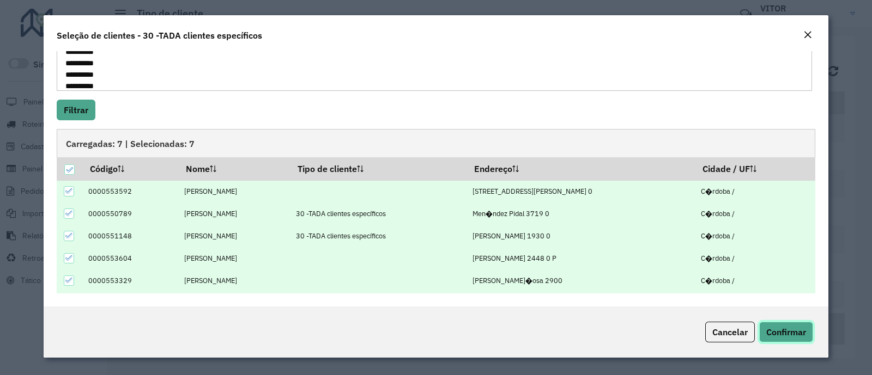
click at [781, 328] on span "Confirmar" at bounding box center [786, 332] width 40 height 11
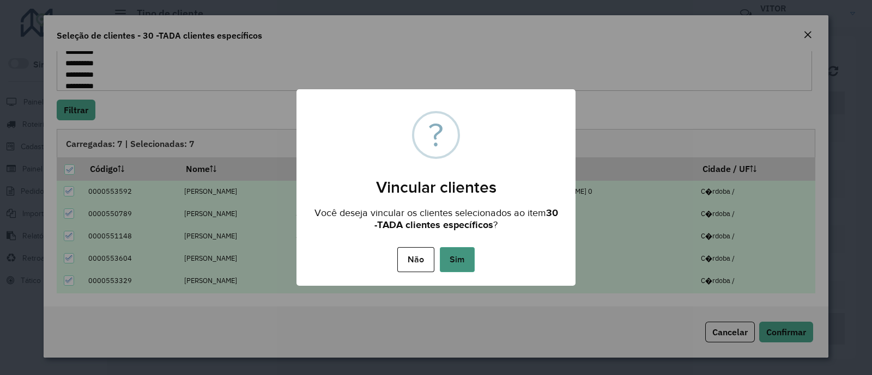
click at [455, 256] on button "Sim" at bounding box center [457, 259] width 35 height 25
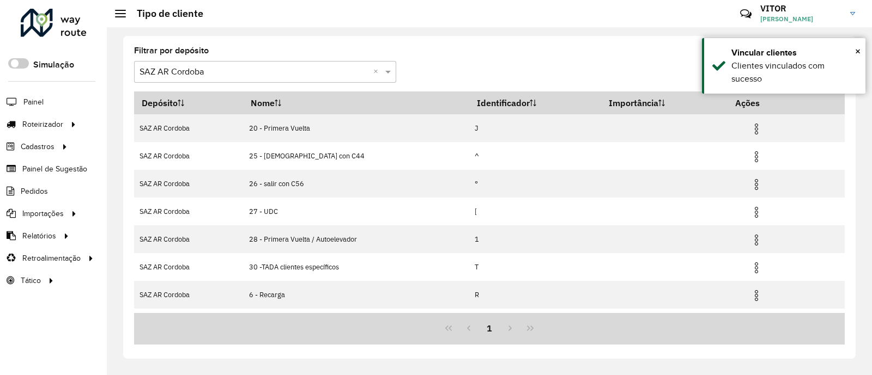
click at [545, 69] on formly-group "Filtrar por depósito Selecione um depósito × SAZ AR Cordoba ×" at bounding box center [396, 69] width 524 height 45
click at [530, 74] on formly-group "Filtrar por depósito Selecione um depósito × SAZ AR Cordoba ×" at bounding box center [396, 69] width 524 height 45
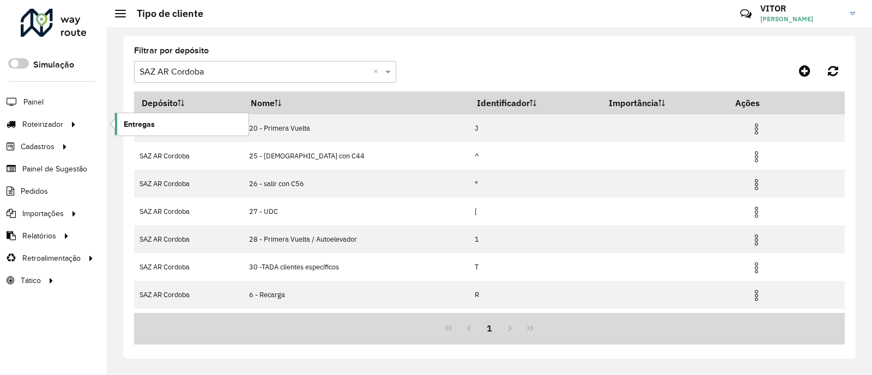
click at [134, 126] on span "Entregas" at bounding box center [139, 124] width 31 height 11
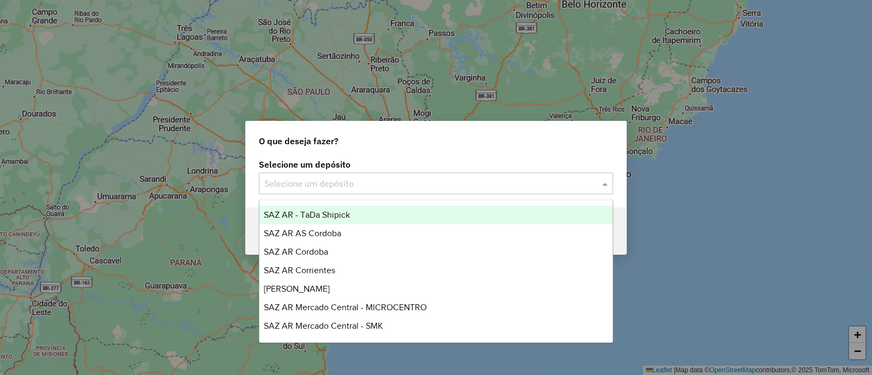
click at [292, 185] on input "text" at bounding box center [425, 184] width 322 height 13
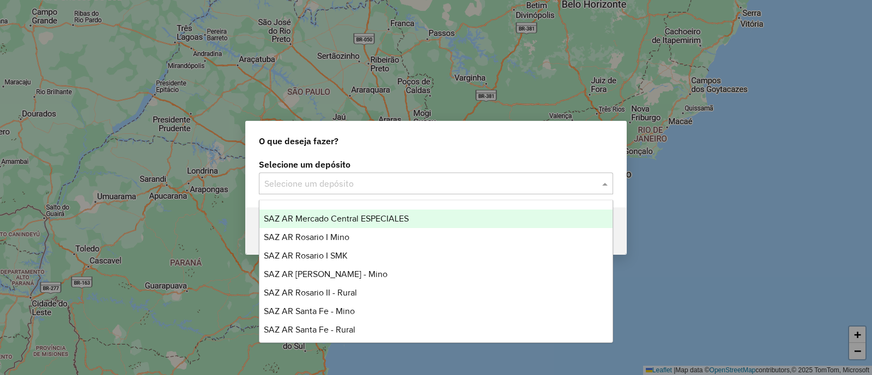
scroll to position [136, 0]
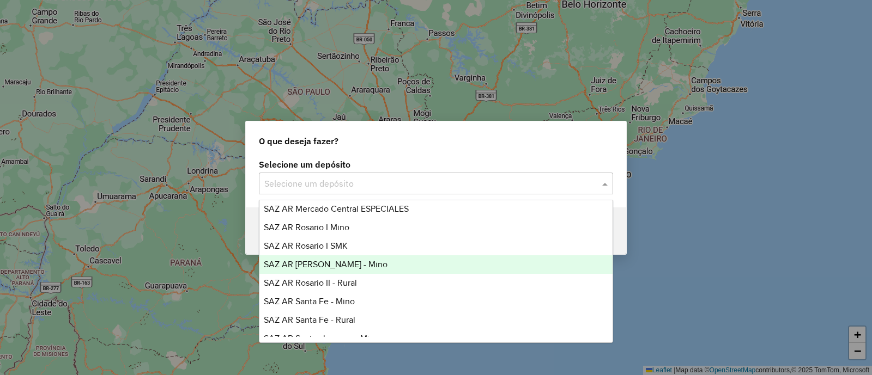
click at [357, 266] on div "SAZ AR [PERSON_NAME] - Mino" at bounding box center [435, 265] width 353 height 19
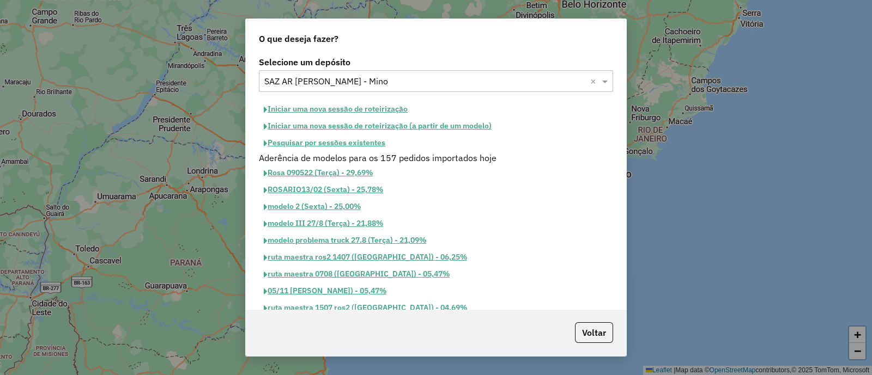
click at [317, 102] on button "Iniciar uma nova sessão de roteirização" at bounding box center [336, 109] width 154 height 17
select select "*"
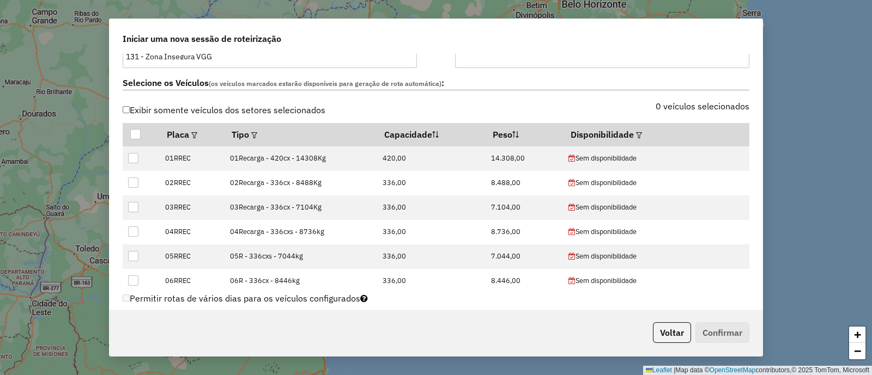
scroll to position [341, 0]
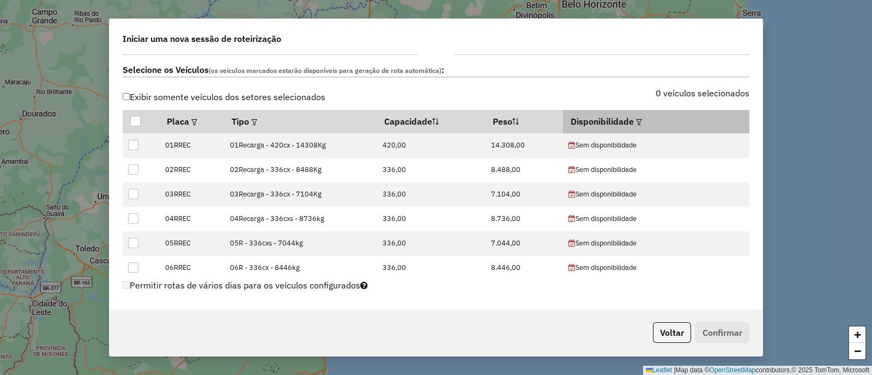
click at [636, 121] on em at bounding box center [639, 122] width 6 height 6
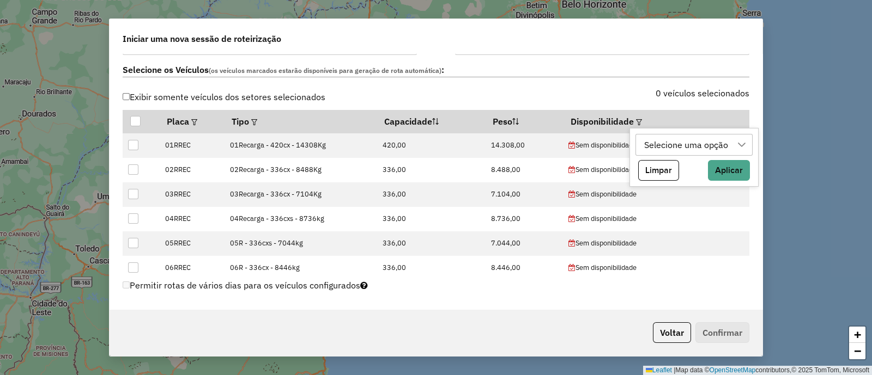
click at [671, 141] on div "Selecione uma opção" at bounding box center [686, 145] width 92 height 21
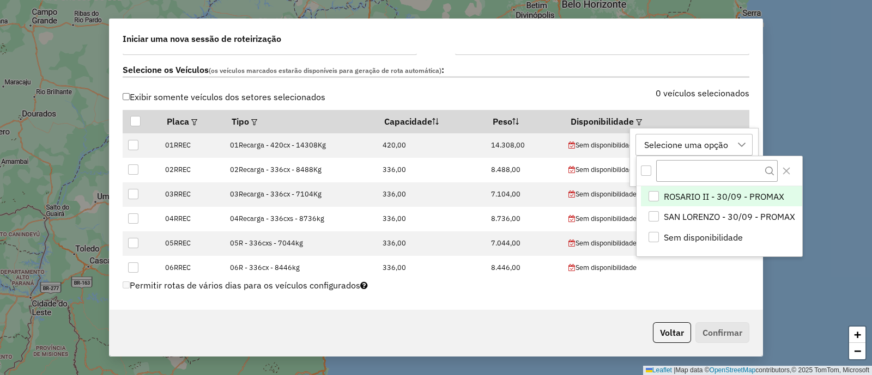
click at [730, 192] on span "ROSARIO II - 30/09 - PROMAX" at bounding box center [724, 196] width 120 height 13
click at [792, 171] on button "Close" at bounding box center [786, 170] width 17 height 17
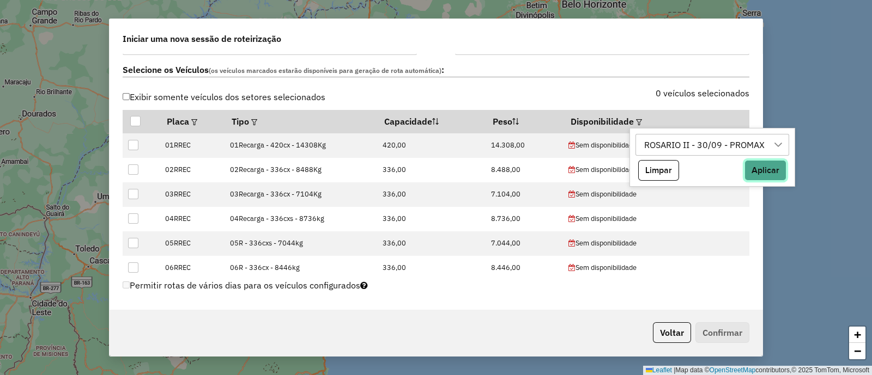
click at [755, 173] on button "Aplicar" at bounding box center [765, 170] width 42 height 21
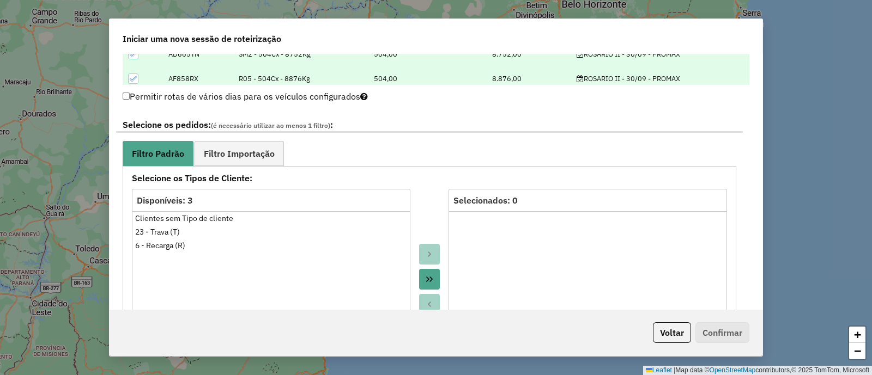
scroll to position [544, 0]
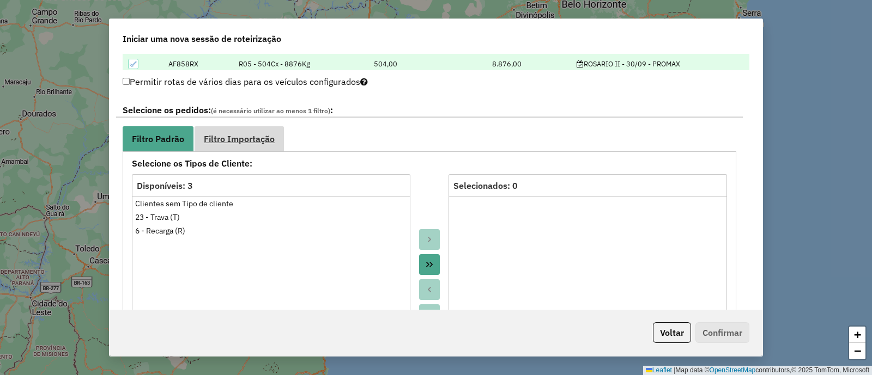
click at [240, 130] on link "Filtro Importação" at bounding box center [239, 138] width 89 height 25
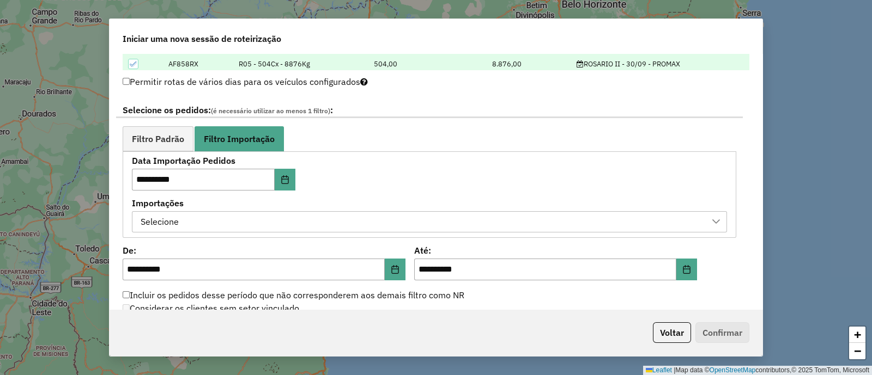
click at [322, 221] on div "Selecione" at bounding box center [421, 222] width 569 height 21
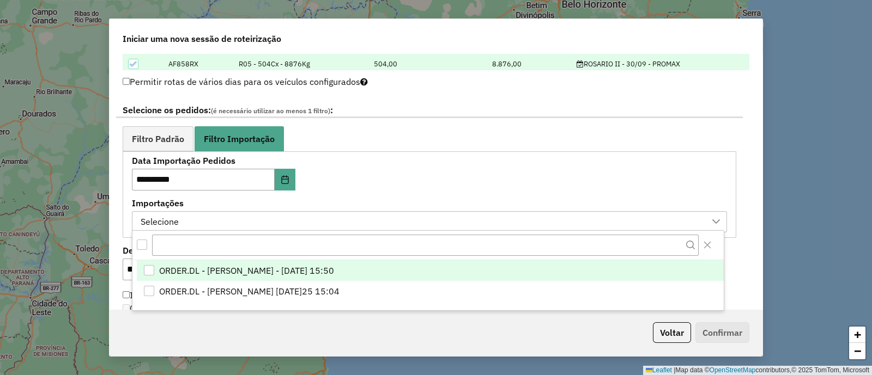
scroll to position [8, 50]
click at [334, 265] on span "ORDER.DL - [PERSON_NAME] - [DATE] 15:50" at bounding box center [246, 270] width 175 height 13
click at [445, 172] on div "**********" at bounding box center [429, 195] width 595 height 76
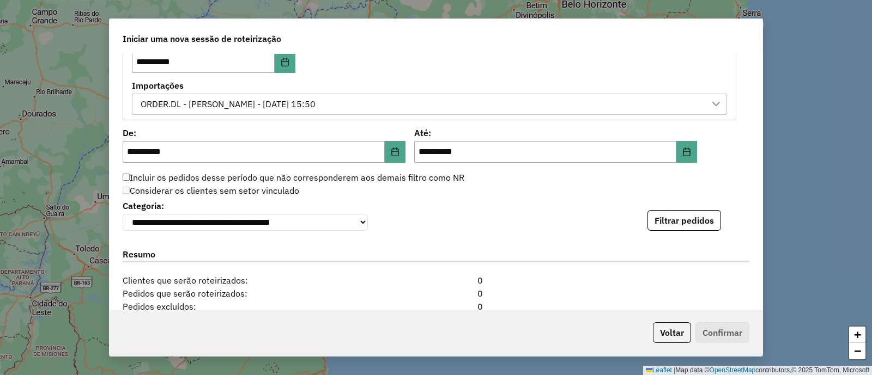
scroll to position [681, 0]
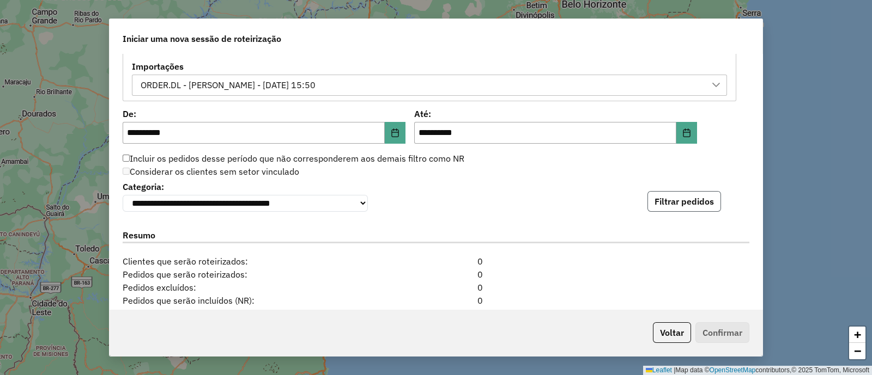
click at [678, 205] on button "Filtrar pedidos" at bounding box center [684, 201] width 74 height 21
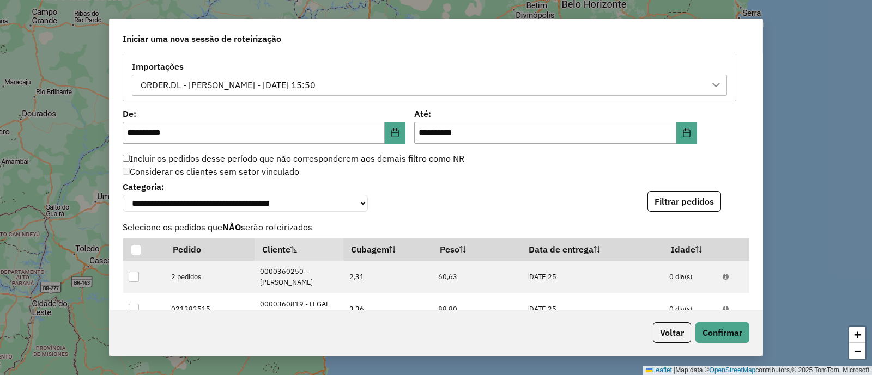
scroll to position [1032, 0]
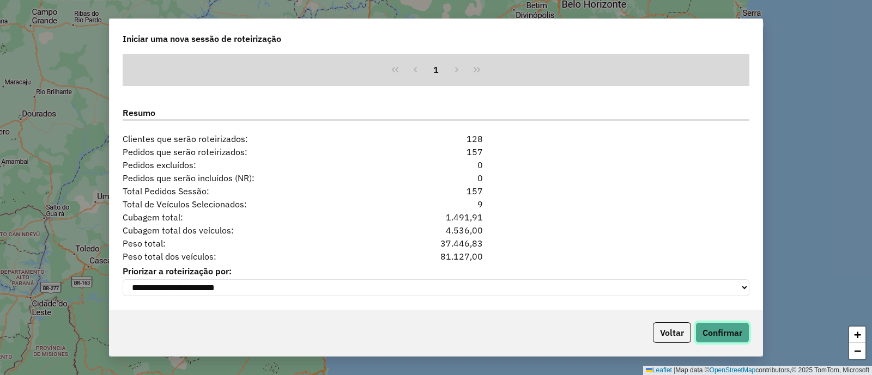
click at [733, 331] on button "Confirmar" at bounding box center [722, 333] width 54 height 21
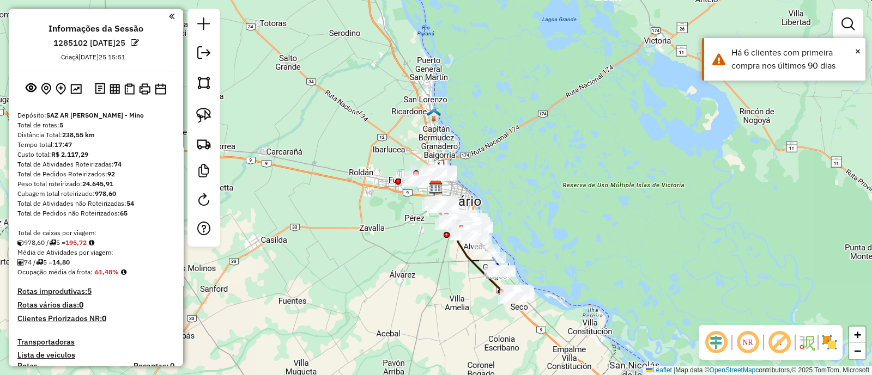
click at [835, 338] on img at bounding box center [829, 342] width 17 height 17
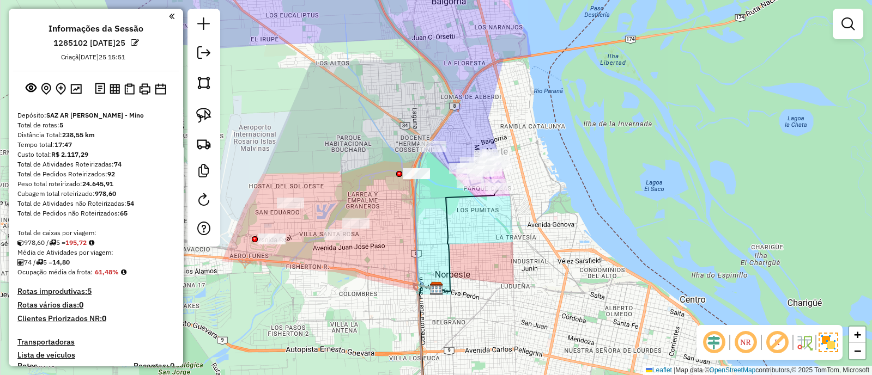
click at [448, 157] on icon at bounding box center [467, 166] width 69 height 44
select select "**********"
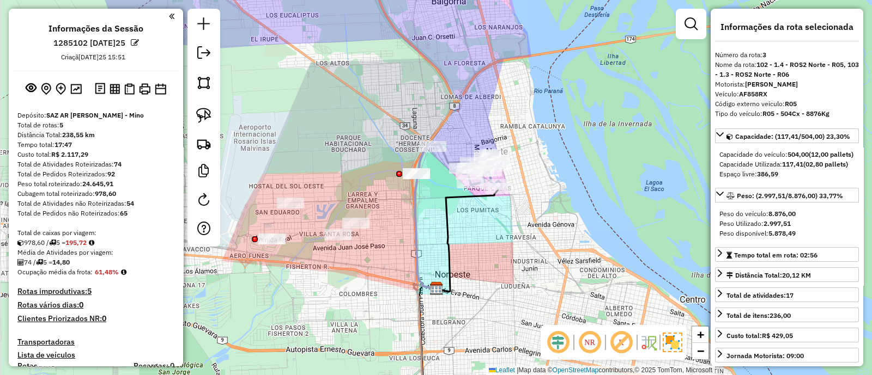
scroll to position [521, 0]
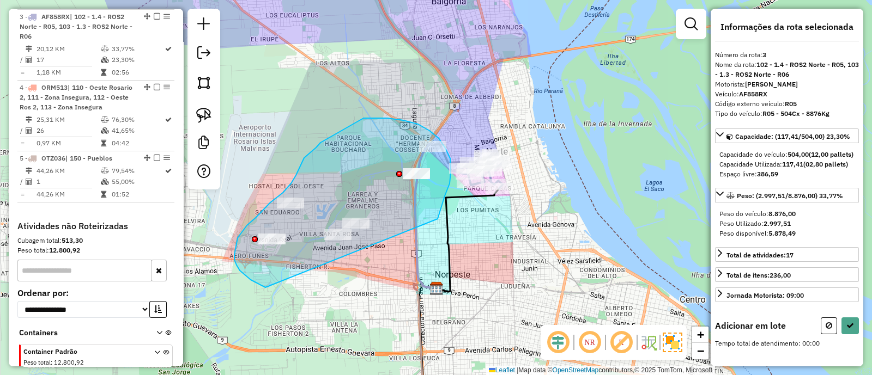
drag, startPoint x: 438, startPoint y: 219, endPoint x: 265, endPoint y: 288, distance: 185.6
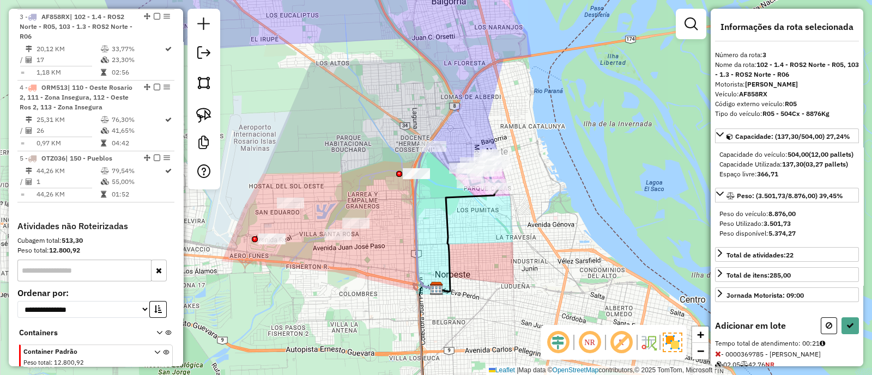
click at [856, 352] on div "Informações da rota selecionada Número da rota: 3 Nome da rota: 102 - 1.4 - ROS…" at bounding box center [787, 188] width 153 height 358
click at [848, 330] on icon at bounding box center [850, 326] width 8 height 8
select select "**********"
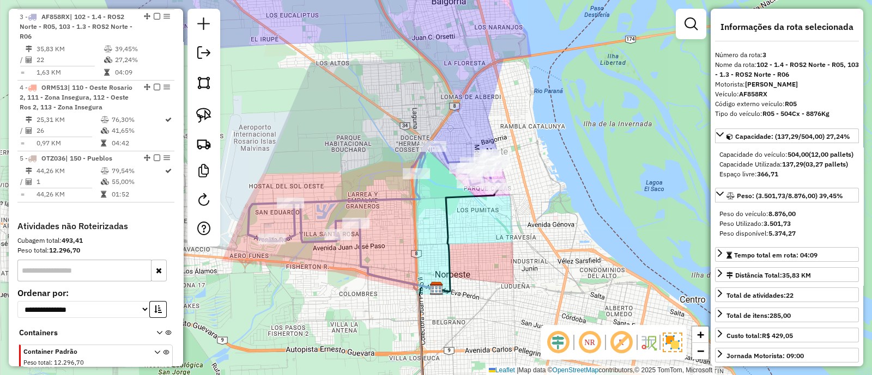
click at [384, 200] on icon at bounding box center [375, 192] width 254 height 101
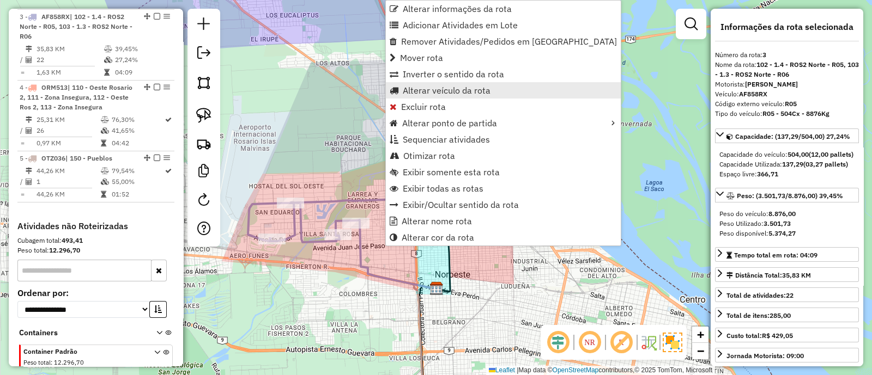
click at [431, 96] on link "Alterar veículo da rota" at bounding box center [503, 90] width 235 height 16
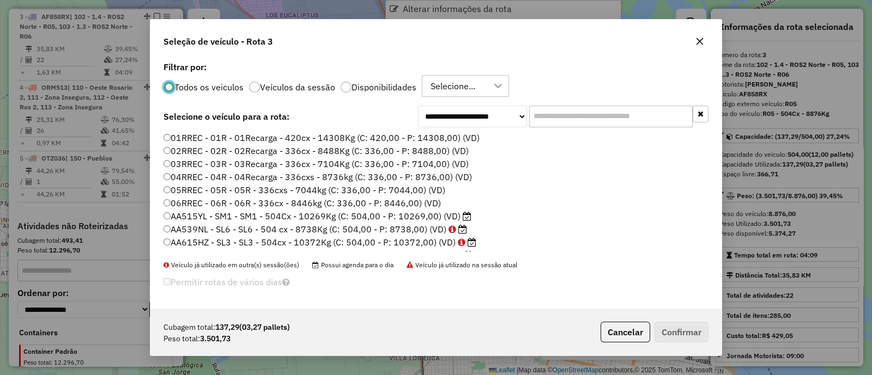
scroll to position [5, 3]
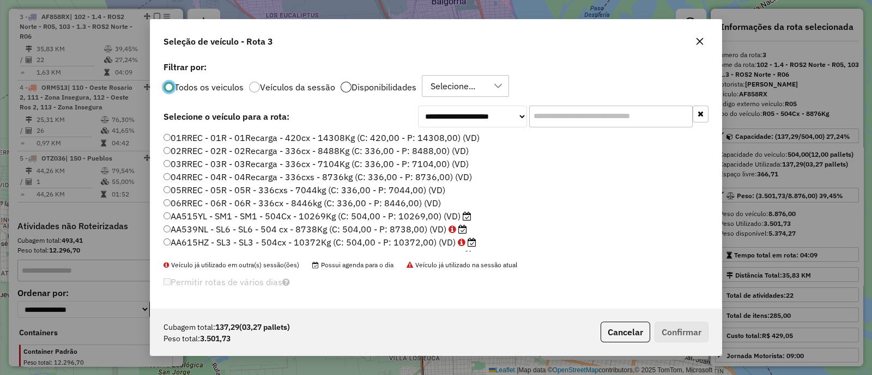
click at [346, 87] on div at bounding box center [346, 87] width 11 height 11
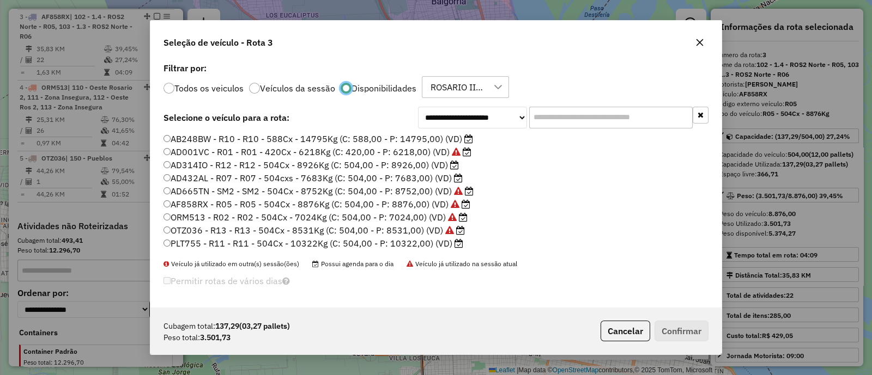
click at [417, 229] on label "OTZ036 - R13 - R13 - 504Cx - 8531Kg (C: 504,00 - P: 8531,00) (VD)" at bounding box center [313, 230] width 301 height 13
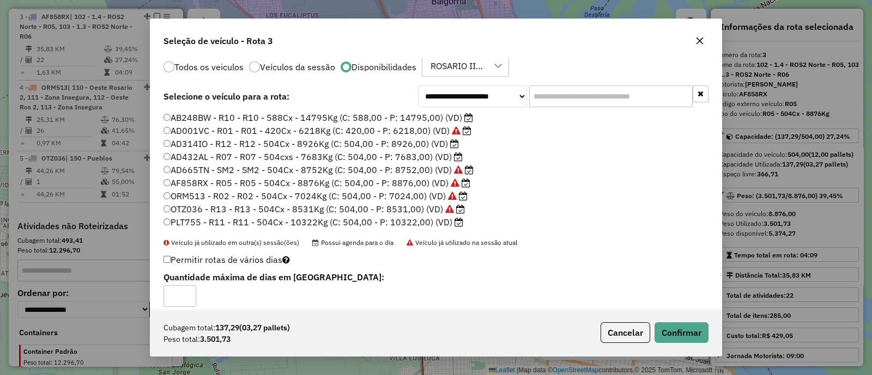
scroll to position [30, 0]
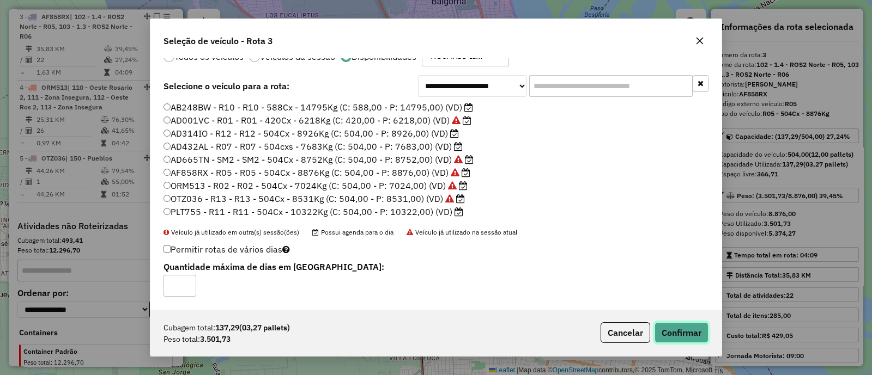
click at [702, 331] on button "Confirmar" at bounding box center [681, 333] width 54 height 21
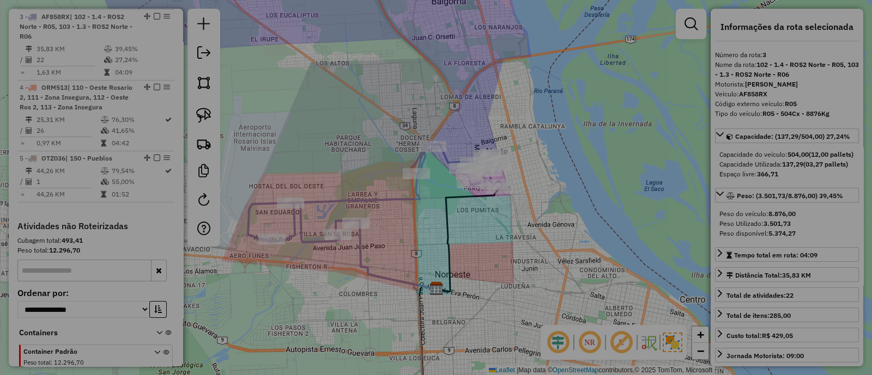
scroll to position [0, 0]
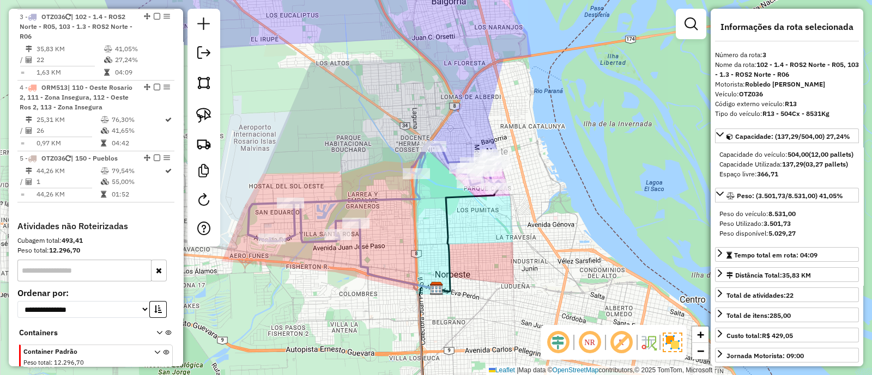
click at [404, 197] on icon at bounding box center [375, 192] width 254 height 101
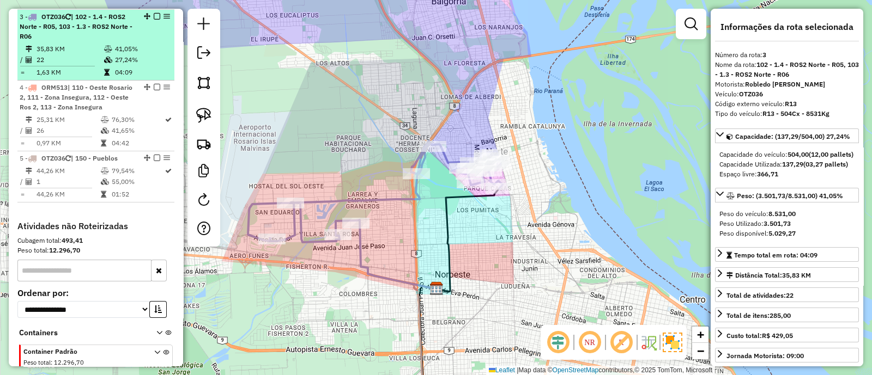
click at [154, 15] on em at bounding box center [157, 16] width 7 height 7
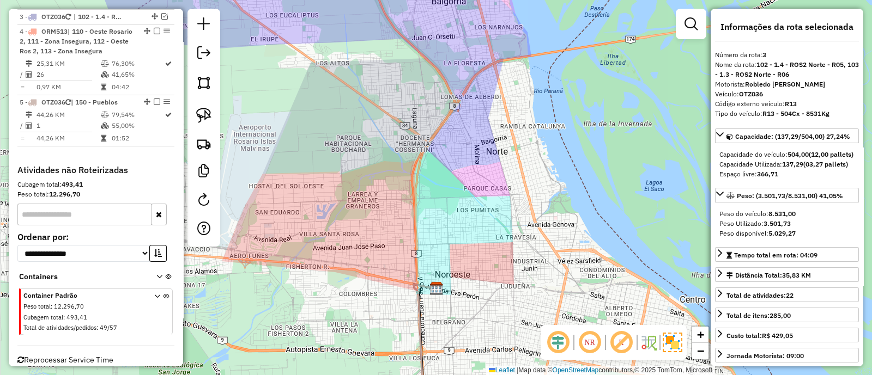
scroll to position [465, 0]
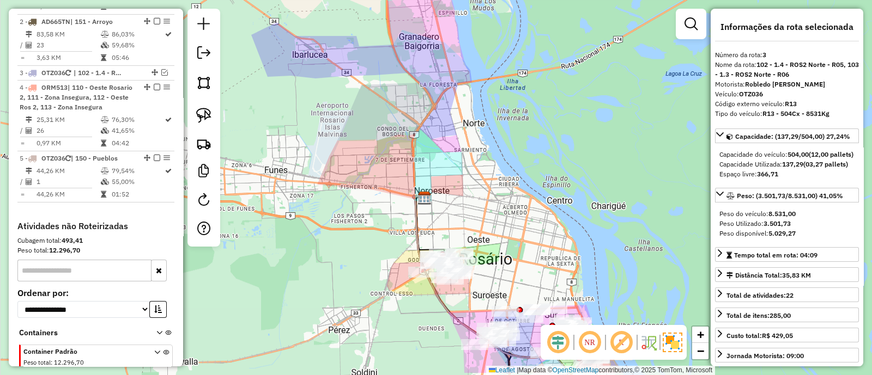
drag, startPoint x: 447, startPoint y: 212, endPoint x: 432, endPoint y: 135, distance: 78.8
click at [432, 135] on div "Janela de atendimento Grade de atendimento Capacidade Transportadoras Veículos …" at bounding box center [436, 187] width 872 height 375
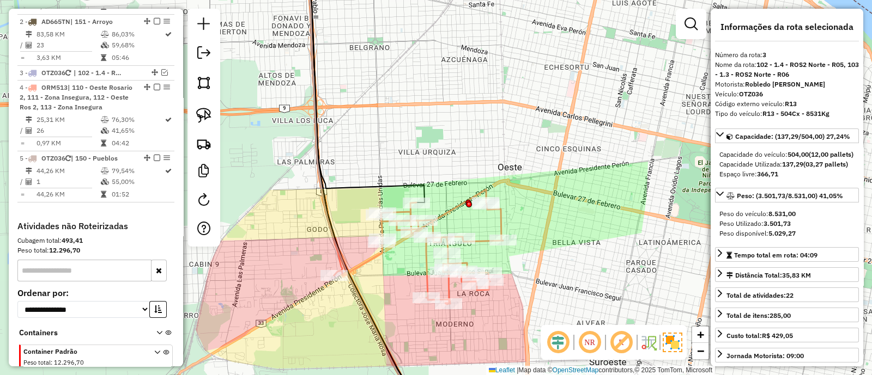
click at [368, 262] on icon at bounding box center [418, 247] width 169 height 115
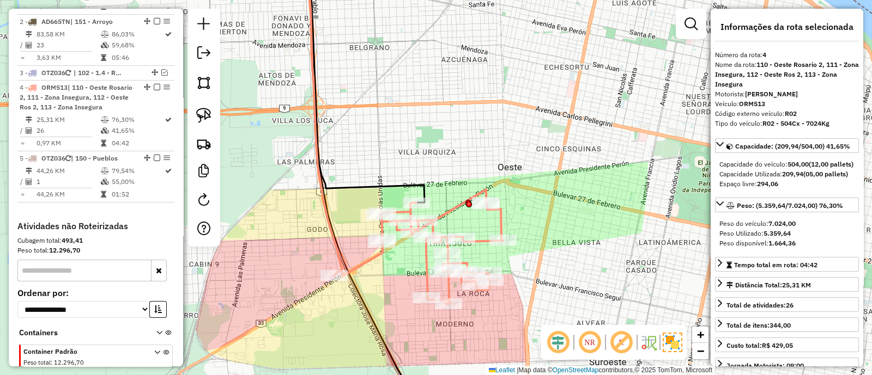
scroll to position [536, 0]
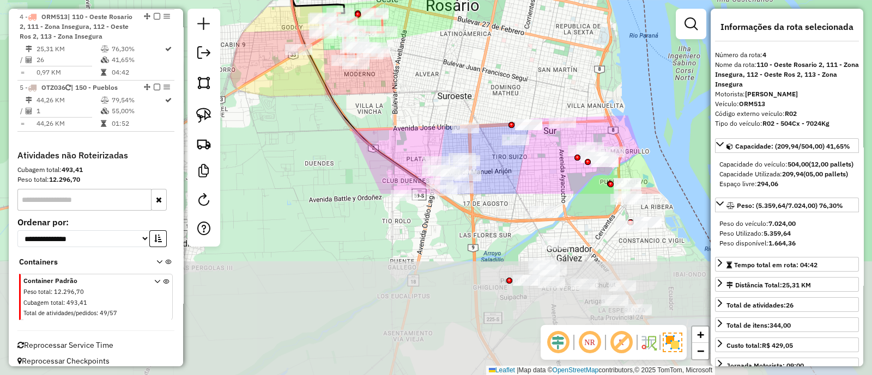
drag, startPoint x: 448, startPoint y: 292, endPoint x: 396, endPoint y: 88, distance: 210.6
click at [396, 88] on div "Janela de atendimento Grade de atendimento Capacidade Transportadoras Veículos …" at bounding box center [436, 187] width 872 height 375
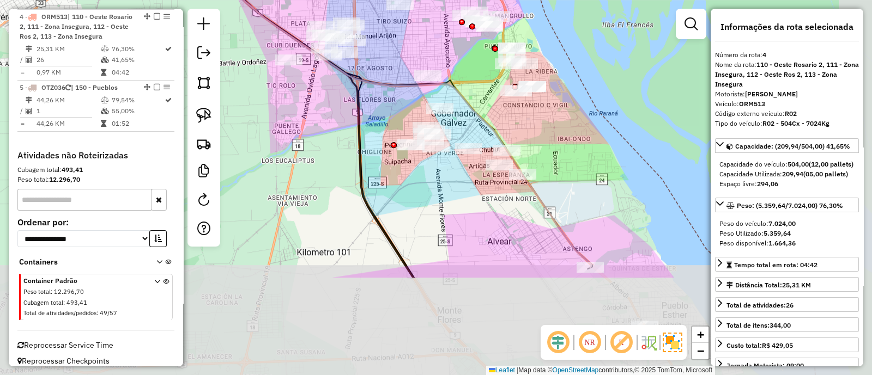
drag, startPoint x: 518, startPoint y: 208, endPoint x: 395, endPoint y: 66, distance: 187.7
click at [401, 71] on icon at bounding box center [382, 47] width 417 height 440
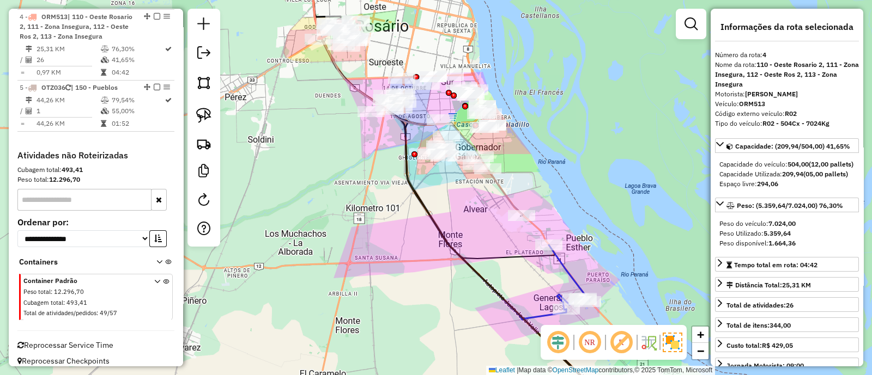
drag, startPoint x: 480, startPoint y: 252, endPoint x: 328, endPoint y: 65, distance: 240.5
click at [332, 70] on icon at bounding box center [433, 111] width 242 height 295
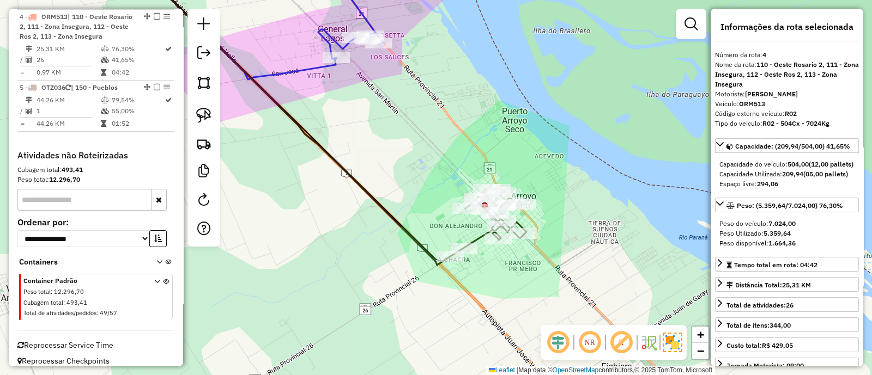
click at [477, 238] on icon at bounding box center [488, 223] width 76 height 68
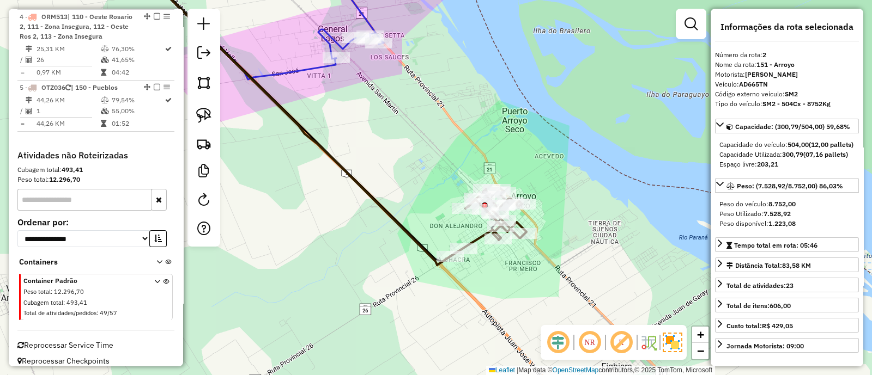
scroll to position [470, 0]
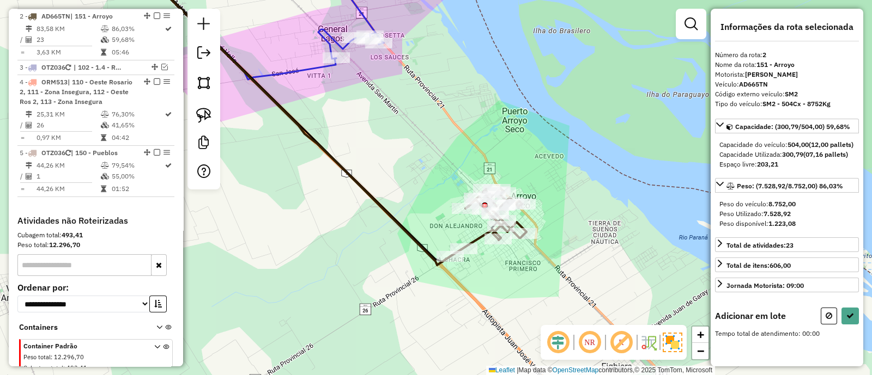
drag, startPoint x: 454, startPoint y: 154, endPoint x: 468, endPoint y: 175, distance: 25.4
click at [467, 175] on div "Janela de atendimento Grade de atendimento Capacidade Transportadoras Veículos …" at bounding box center [436, 187] width 872 height 375
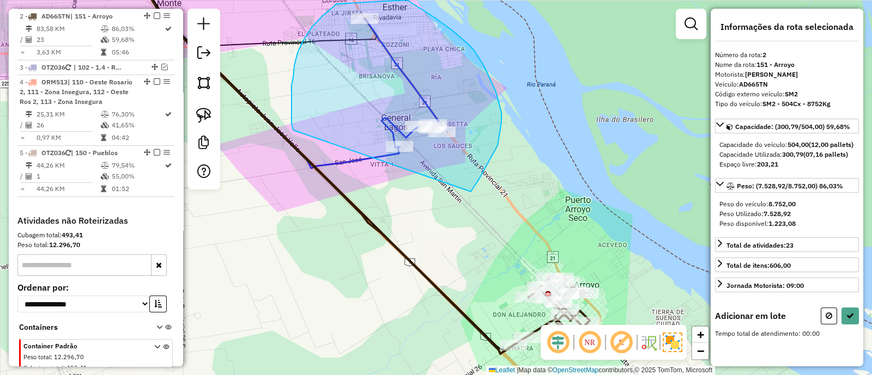
drag, startPoint x: 501, startPoint y: 122, endPoint x: 297, endPoint y: 150, distance: 206.2
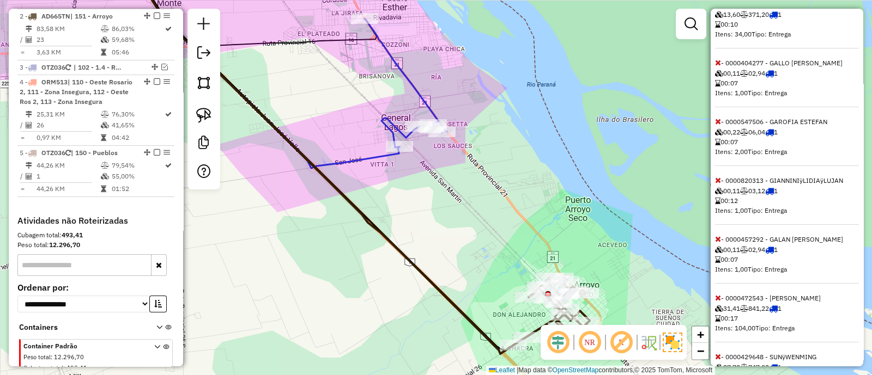
scroll to position [405, 0]
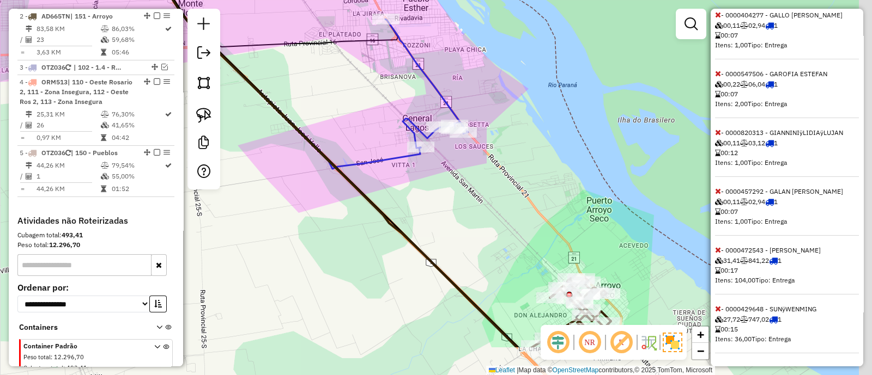
drag, startPoint x: 460, startPoint y: 162, endPoint x: 427, endPoint y: 95, distance: 74.8
click at [409, 81] on div "Janela de atendimento Grade de atendimento Capacidade Transportadoras Veículos …" at bounding box center [436, 187] width 872 height 375
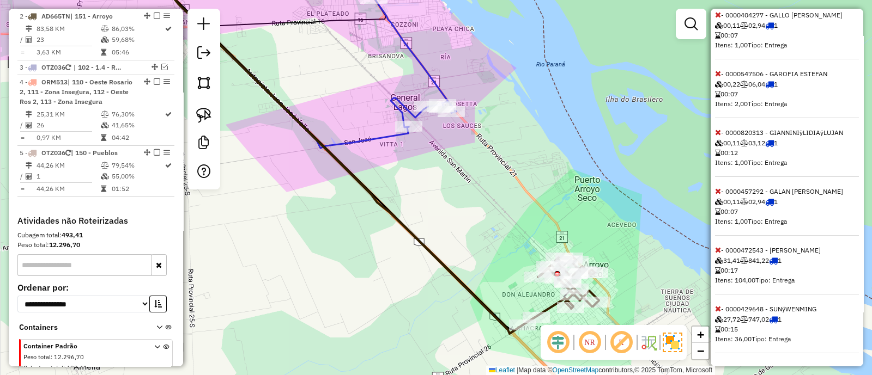
click at [551, 306] on icon at bounding box center [561, 291] width 76 height 68
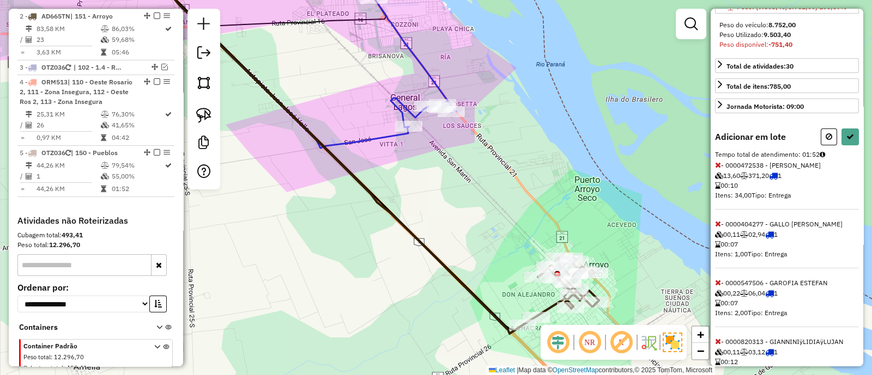
scroll to position [64, 0]
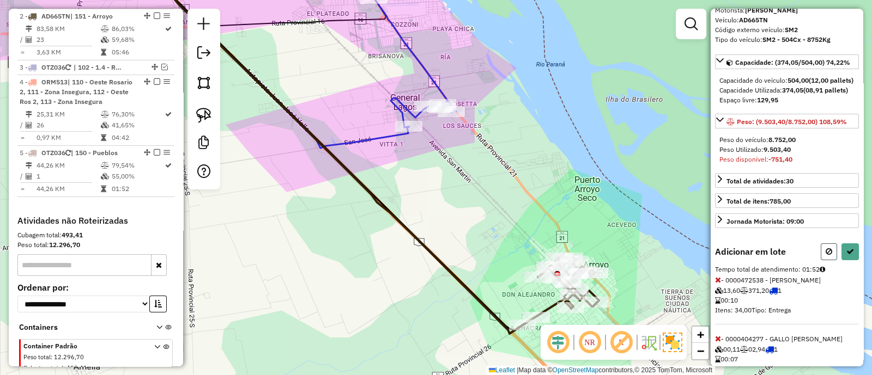
click at [821, 260] on button at bounding box center [829, 252] width 16 height 17
select select "**********"
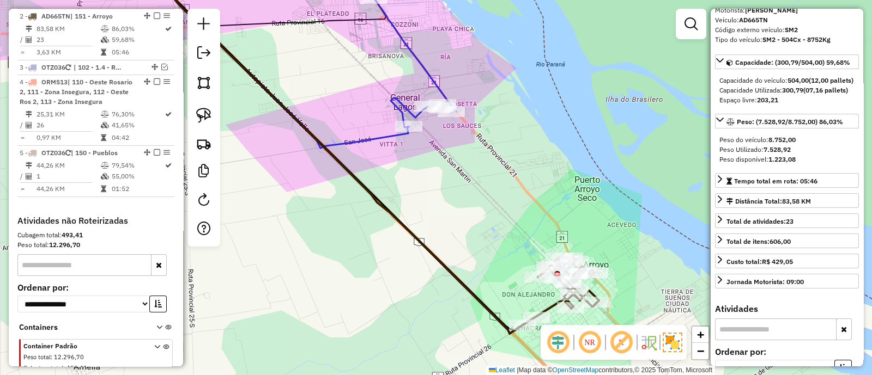
click at [550, 301] on icon at bounding box center [561, 291] width 76 height 68
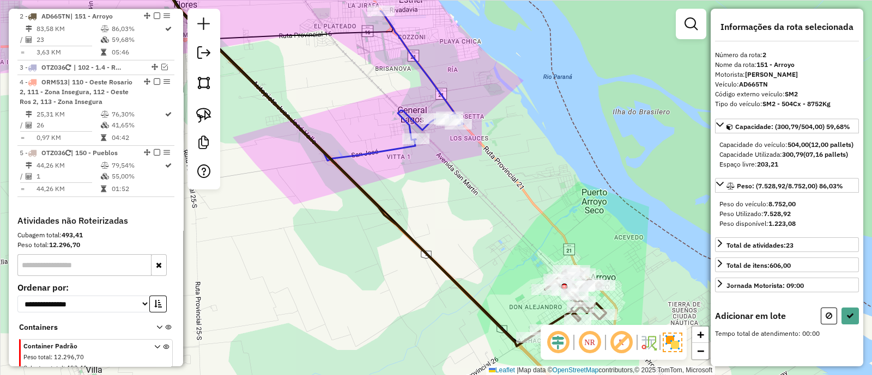
drag, startPoint x: 482, startPoint y: 217, endPoint x: 574, endPoint y: 302, distance: 125.7
click at [574, 302] on div "Janela de atendimento Grade de atendimento Capacidade Transportadoras Veículos …" at bounding box center [436, 187] width 872 height 375
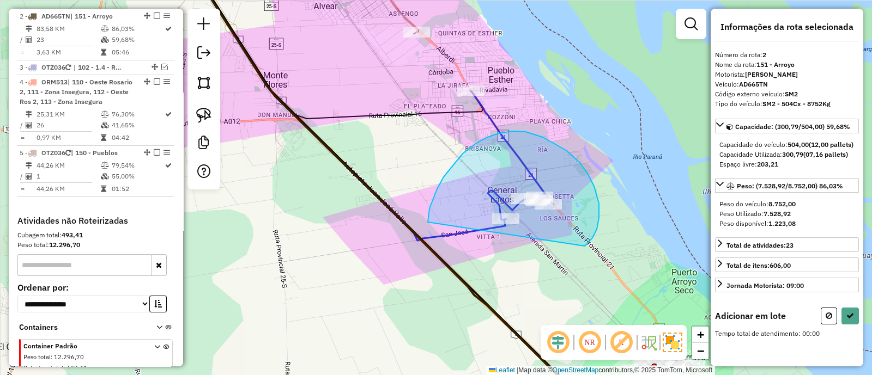
drag, startPoint x: 587, startPoint y: 244, endPoint x: 429, endPoint y: 235, distance: 158.2
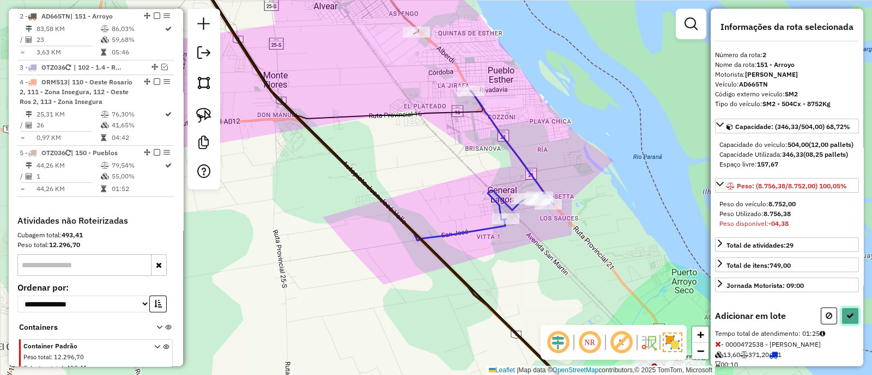
click at [847, 325] on button at bounding box center [849, 316] width 17 height 17
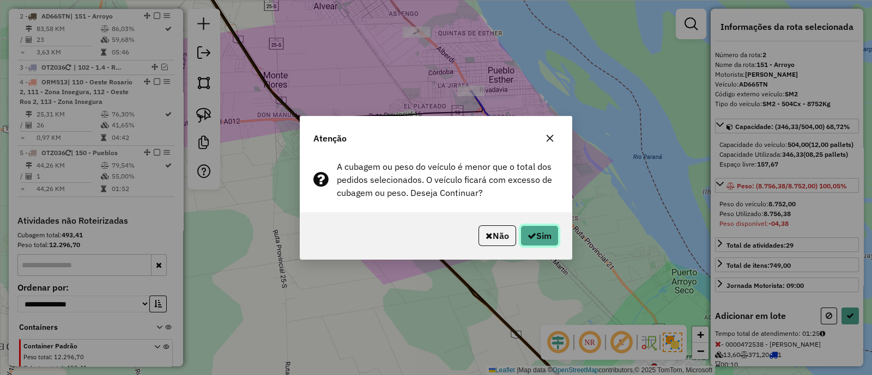
click at [543, 234] on button "Sim" at bounding box center [539, 236] width 38 height 21
select select "**********"
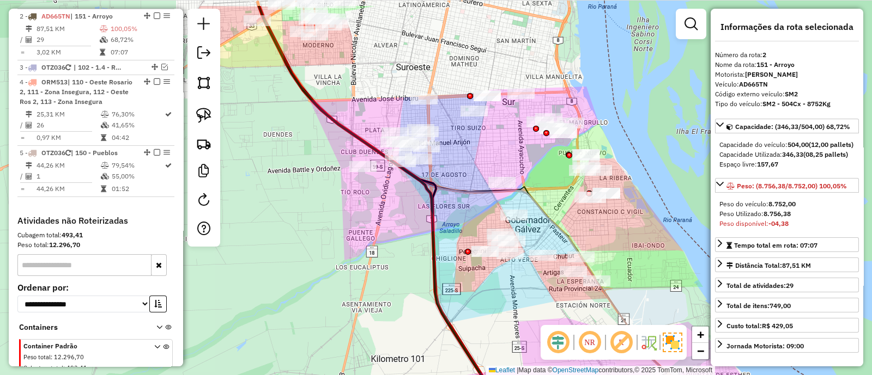
drag, startPoint x: 512, startPoint y: 148, endPoint x: 538, endPoint y: 214, distance: 70.9
click at [538, 214] on icon at bounding box center [462, 190] width 407 height 368
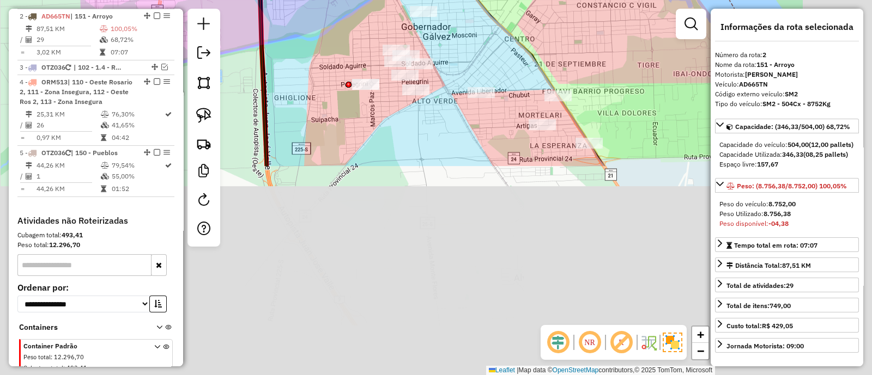
drag, startPoint x: 569, startPoint y: 272, endPoint x: 496, endPoint y: 17, distance: 264.6
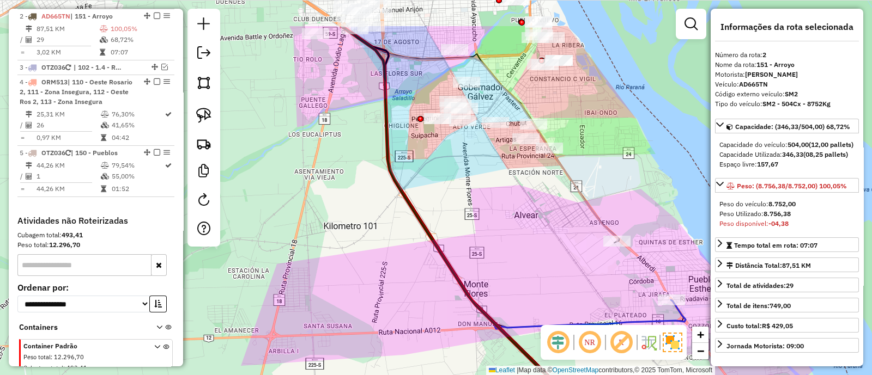
drag, startPoint x: 476, startPoint y: 104, endPoint x: 485, endPoint y: 206, distance: 102.3
click at [485, 205] on div "Janela de atendimento Grade de atendimento Capacidade Transportadoras Veículos …" at bounding box center [436, 187] width 872 height 375
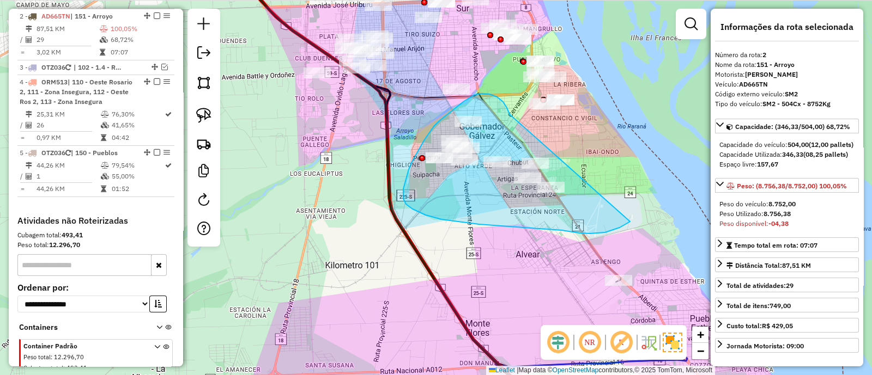
drag, startPoint x: 508, startPoint y: 112, endPoint x: 630, endPoint y: 222, distance: 164.4
click at [630, 222] on div "Janela de atendimento Grade de atendimento Capacidade Transportadoras Veículos …" at bounding box center [436, 187] width 872 height 375
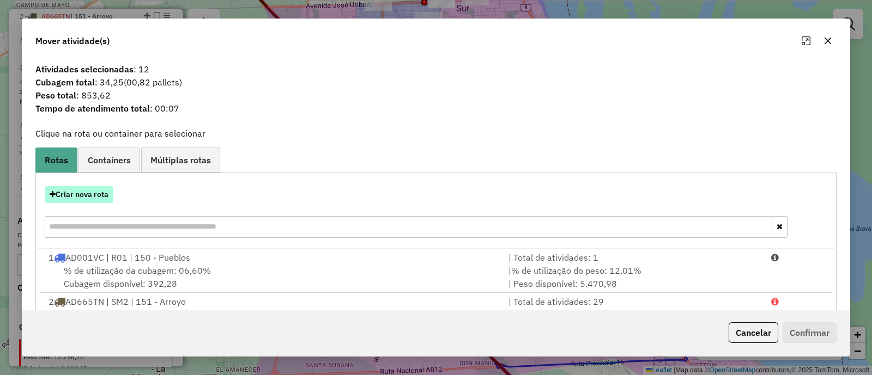
click at [83, 200] on button "Criar nova rota" at bounding box center [79, 194] width 69 height 17
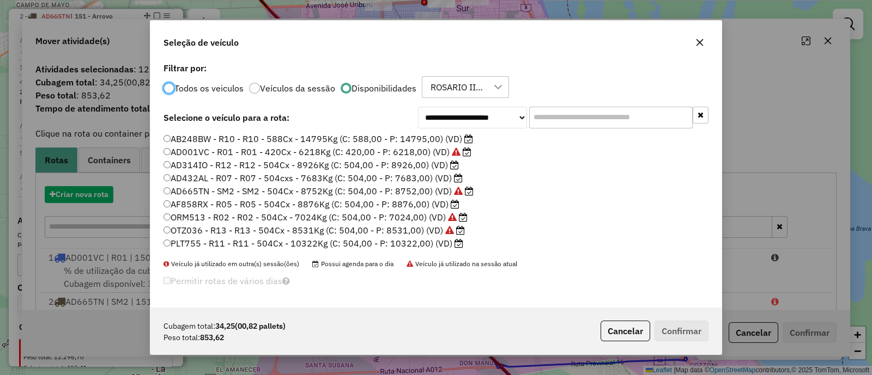
scroll to position [5, 3]
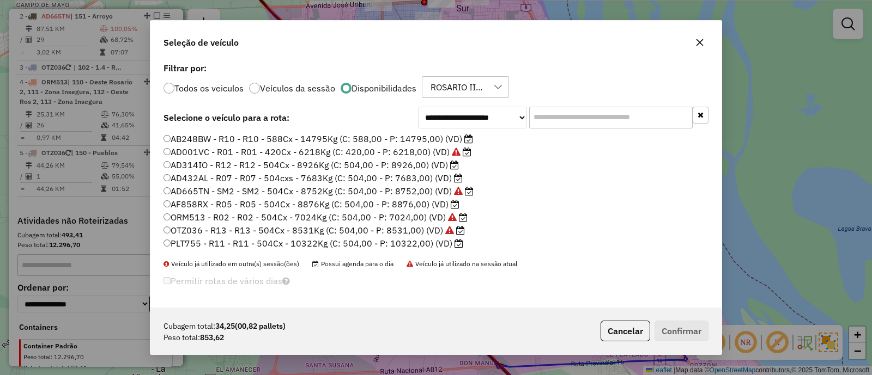
click at [239, 154] on label "AD001VC - R01 - R01 - 420Cx - 6218Kg (C: 420,00 - P: 6218,00) (VD)" at bounding box center [317, 151] width 308 height 13
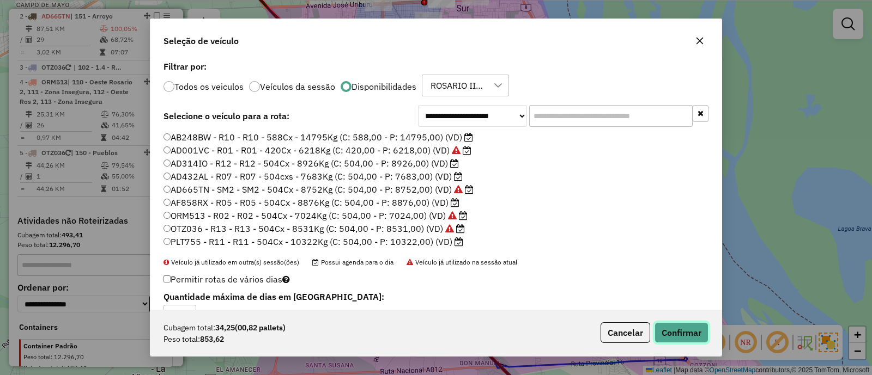
click at [675, 335] on button "Confirmar" at bounding box center [681, 333] width 54 height 21
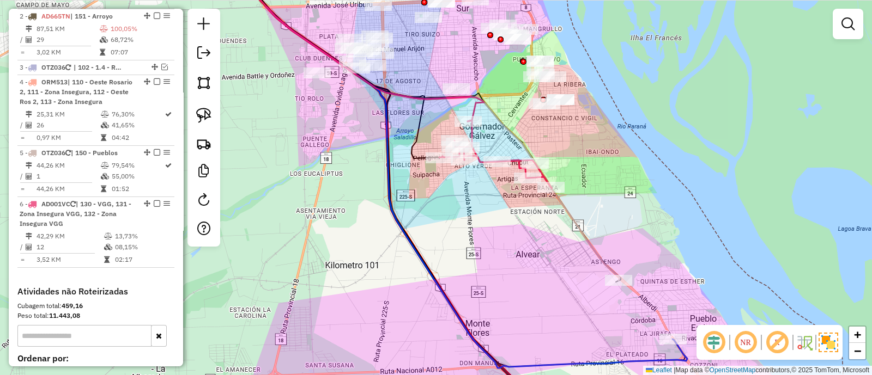
click at [515, 161] on icon at bounding box center [495, 154] width 113 height 68
select select "**********"
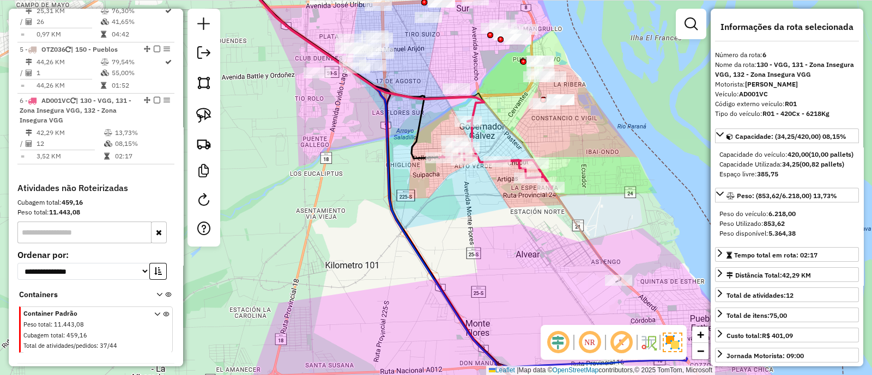
scroll to position [613, 0]
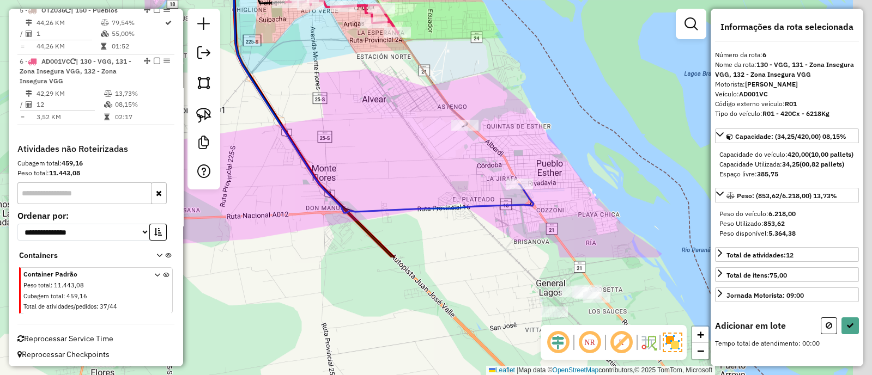
drag, startPoint x: 611, startPoint y: 241, endPoint x: 450, endPoint y: 80, distance: 228.5
click at [450, 80] on div "Janela de atendimento Grade de atendimento Capacidade Transportadoras Veículos …" at bounding box center [436, 187] width 872 height 375
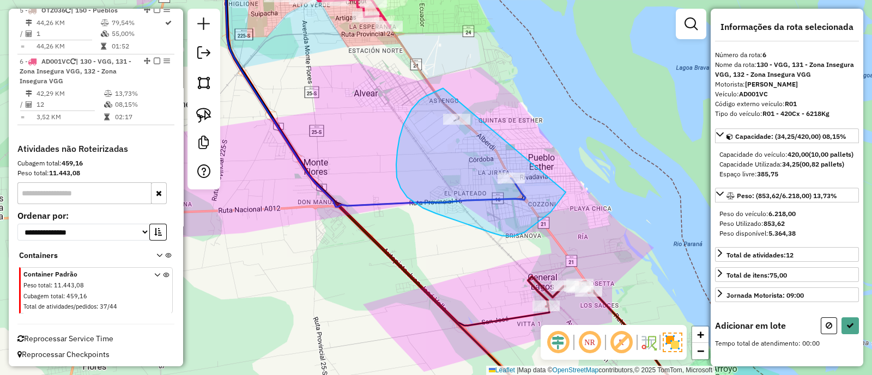
drag, startPoint x: 420, startPoint y: 100, endPoint x: 575, endPoint y: 150, distance: 163.2
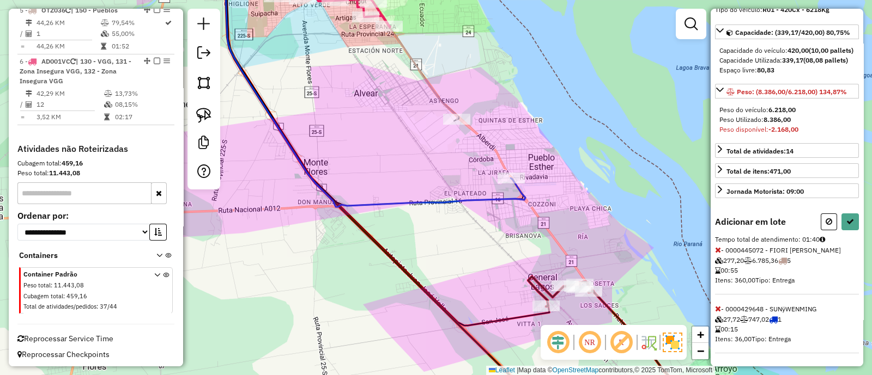
scroll to position [121, 0]
click at [720, 252] on icon at bounding box center [718, 250] width 6 height 8
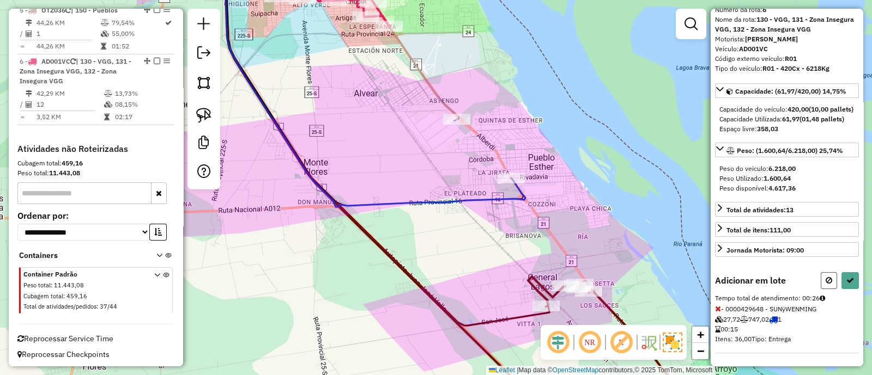
click at [827, 282] on icon at bounding box center [829, 281] width 7 height 8
select select "**********"
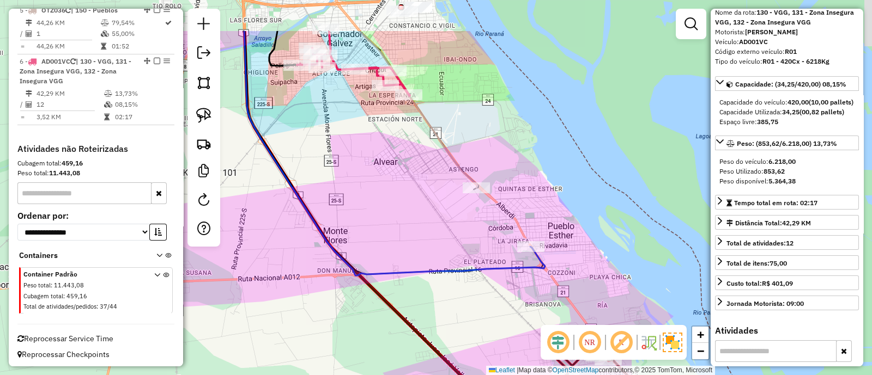
drag, startPoint x: 499, startPoint y: 99, endPoint x: 550, endPoint y: 278, distance: 186.6
click at [566, 294] on div "Janela de atendimento Grade de atendimento Capacidade Transportadoras Veículos …" at bounding box center [436, 187] width 872 height 375
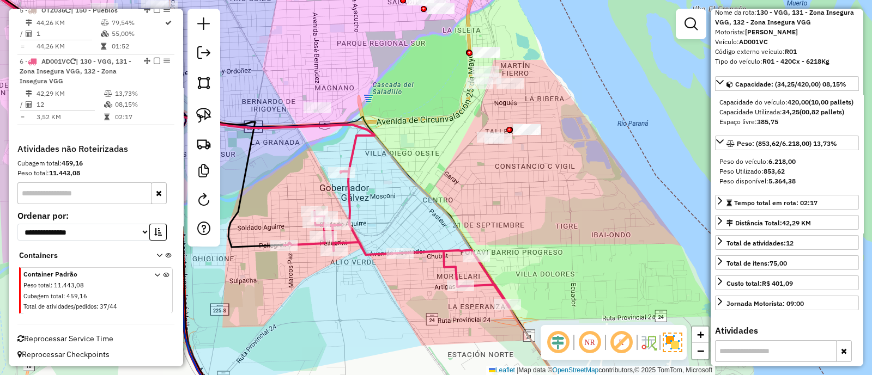
click at [350, 191] on icon at bounding box center [397, 240] width 226 height 136
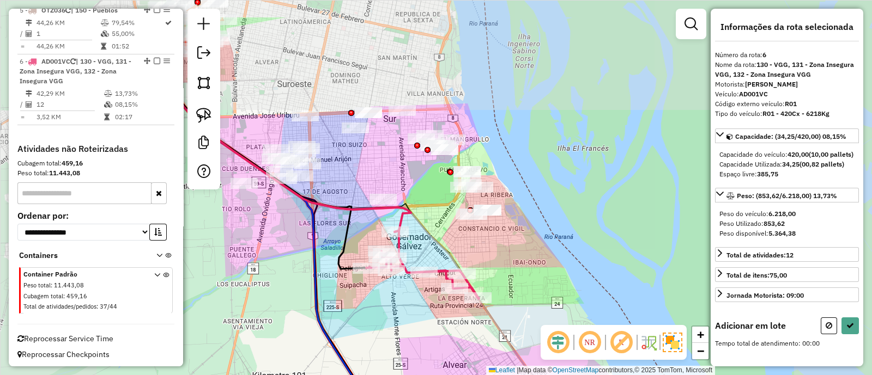
drag, startPoint x: 440, startPoint y: 237, endPoint x: 444, endPoint y: 262, distance: 25.4
click at [444, 262] on icon at bounding box center [342, 204] width 409 height 374
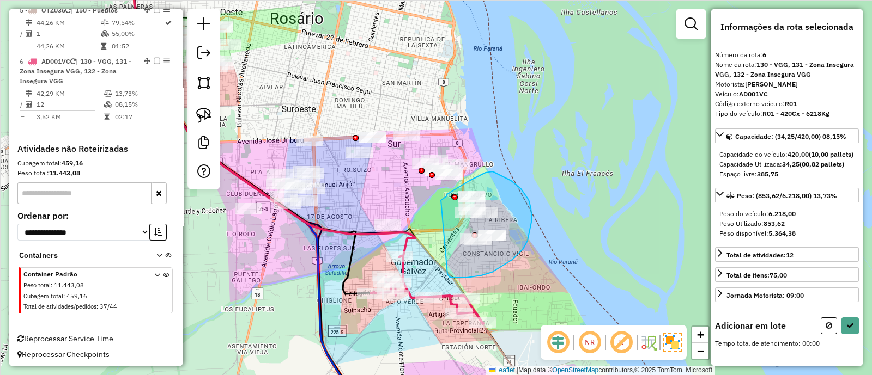
drag, startPoint x: 450, startPoint y: 277, endPoint x: 441, endPoint y: 201, distance: 77.3
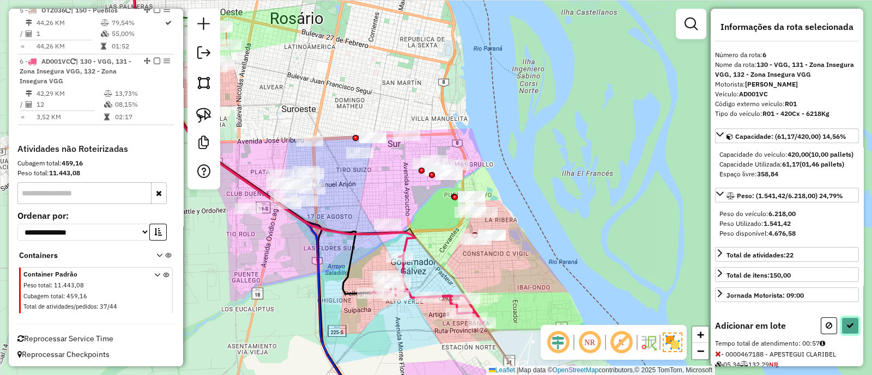
click at [847, 330] on icon at bounding box center [850, 326] width 8 height 8
select select "**********"
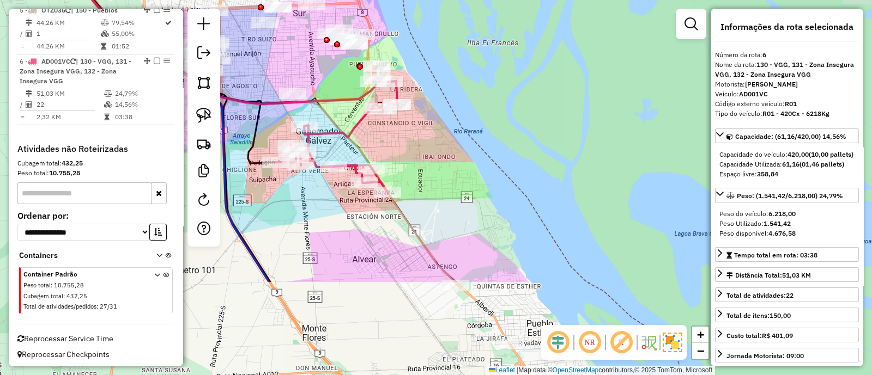
drag, startPoint x: 462, startPoint y: 281, endPoint x: 367, endPoint y: 150, distance: 161.5
click at [367, 150] on icon at bounding box center [246, 57] width 417 height 451
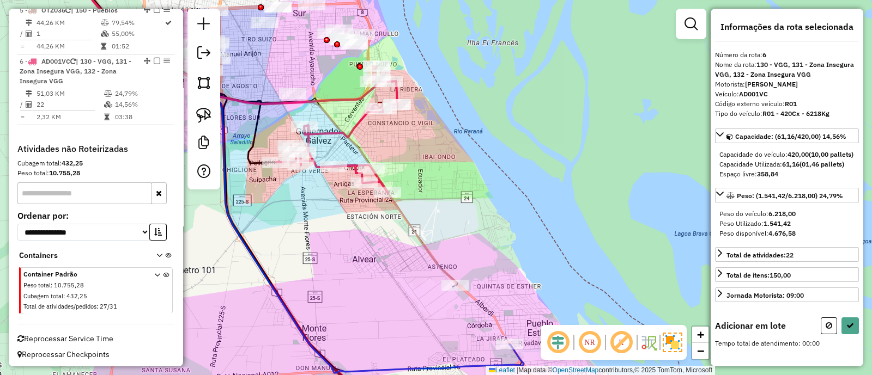
click at [444, 251] on div "Janela de atendimento Grade de atendimento Capacidade Transportadoras Veículos …" at bounding box center [436, 187] width 872 height 375
click at [826, 330] on icon at bounding box center [829, 326] width 7 height 8
select select "**********"
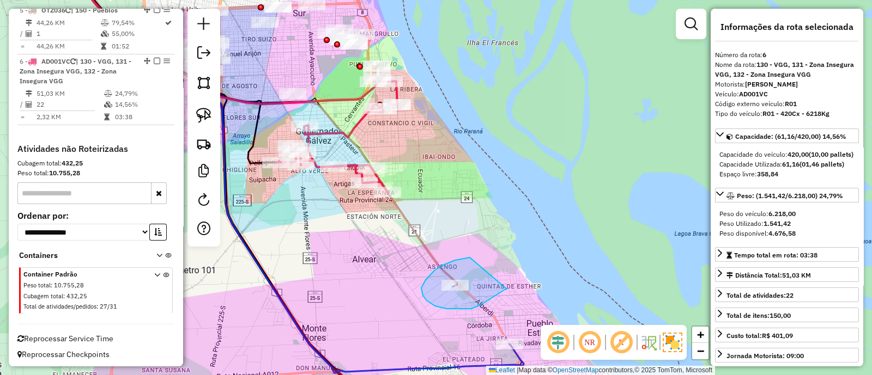
drag, startPoint x: 455, startPoint y: 260, endPoint x: 508, endPoint y: 288, distance: 60.2
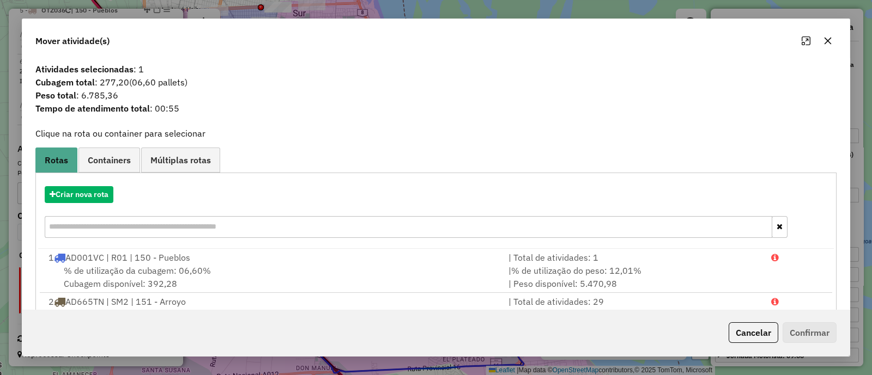
click at [828, 37] on icon "button" at bounding box center [827, 41] width 9 height 9
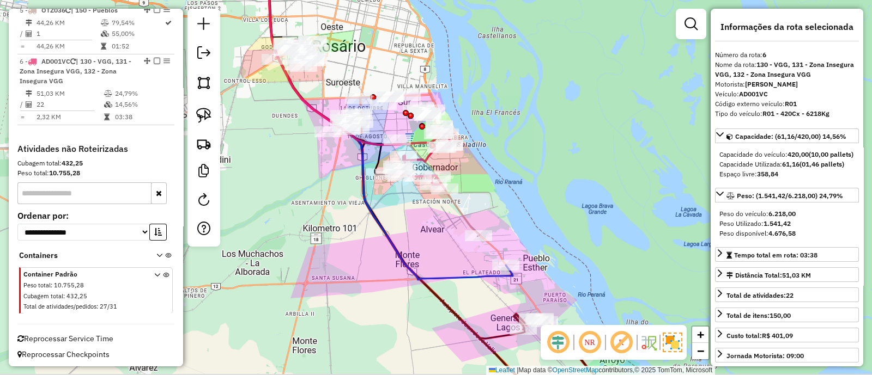
drag, startPoint x: 495, startPoint y: 201, endPoint x: 509, endPoint y: 104, distance: 97.4
click at [509, 104] on div "Janela de atendimento Grade de atendimento Capacidade Transportadoras Veículos …" at bounding box center [436, 187] width 872 height 375
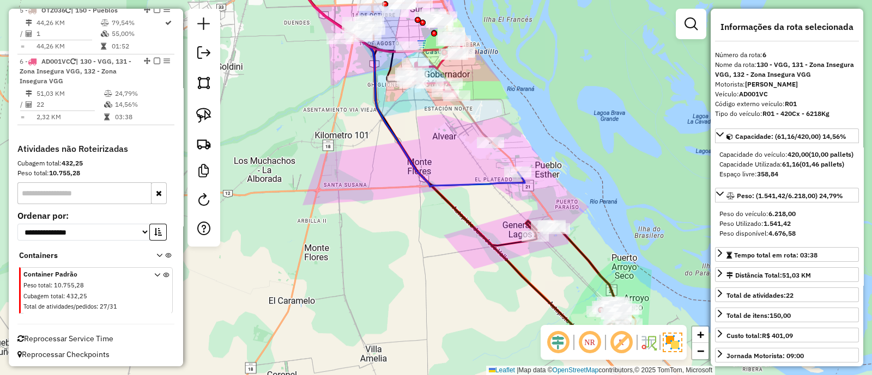
click at [488, 298] on div "Janela de atendimento Grade de atendimento Capacidade Transportadoras Veículos …" at bounding box center [436, 187] width 872 height 375
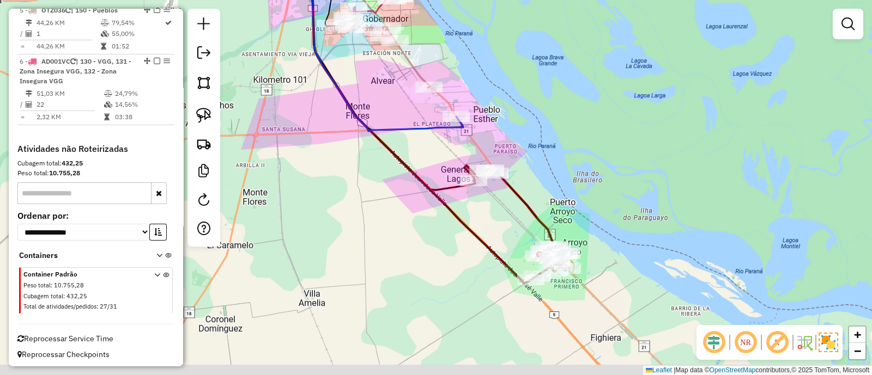
drag, startPoint x: 459, startPoint y: 281, endPoint x: 422, endPoint y: 253, distance: 46.6
click at [422, 253] on div "Janela de atendimento Grade de atendimento Capacidade Transportadoras Veículos …" at bounding box center [436, 187] width 872 height 375
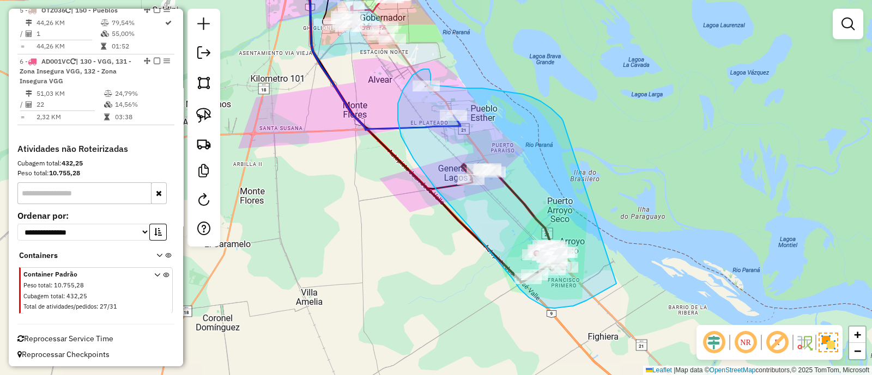
drag, startPoint x: 551, startPoint y: 108, endPoint x: 624, endPoint y: 281, distance: 187.0
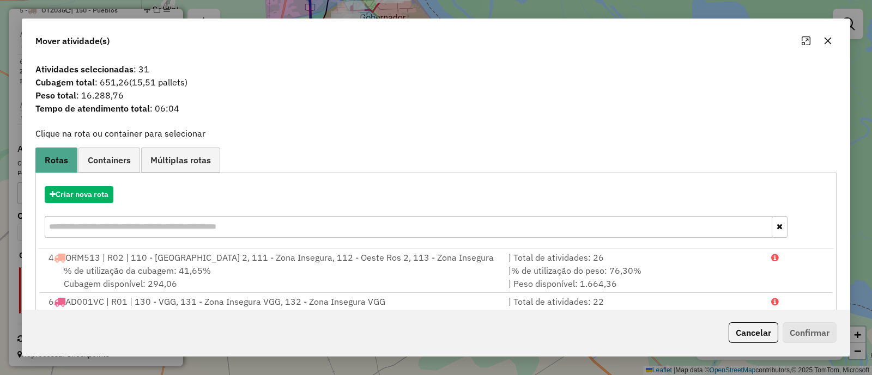
click at [830, 40] on icon "button" at bounding box center [827, 41] width 9 height 9
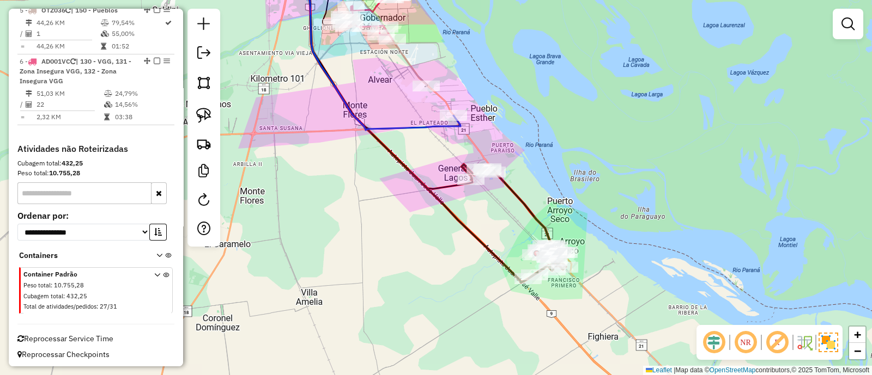
click at [414, 246] on div "Janela de atendimento Grade de atendimento Capacidade Transportadoras Veículos …" at bounding box center [436, 187] width 872 height 375
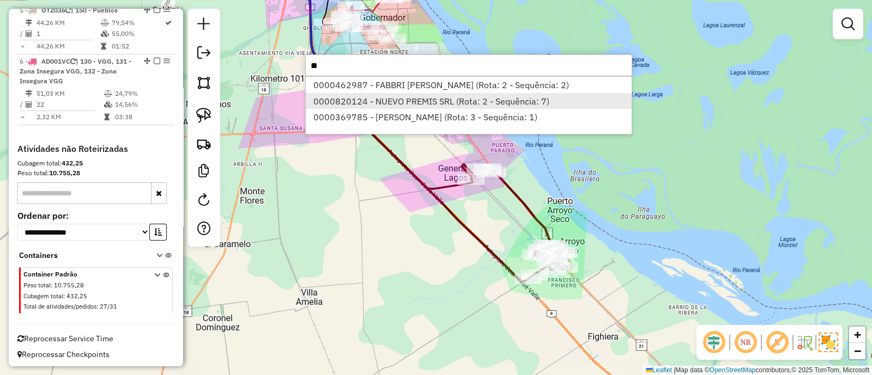
type input "**"
click at [445, 95] on li "0000820124 - NUEVO PREMIS SRL (Rota: 2 - Sequência: 7)" at bounding box center [469, 101] width 326 height 16
select select "**********"
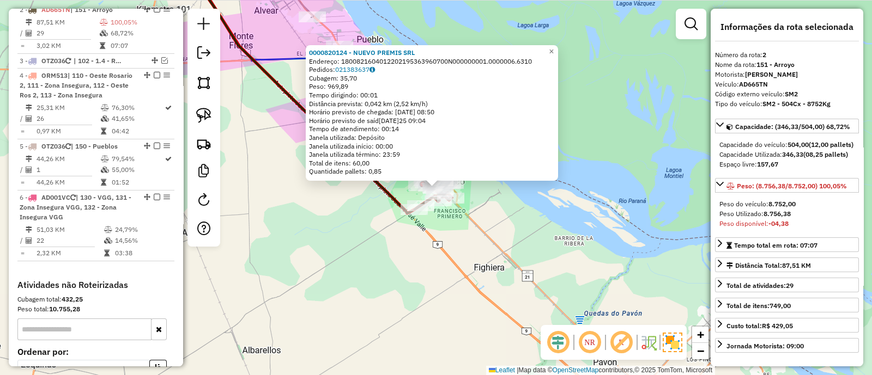
scroll to position [470, 0]
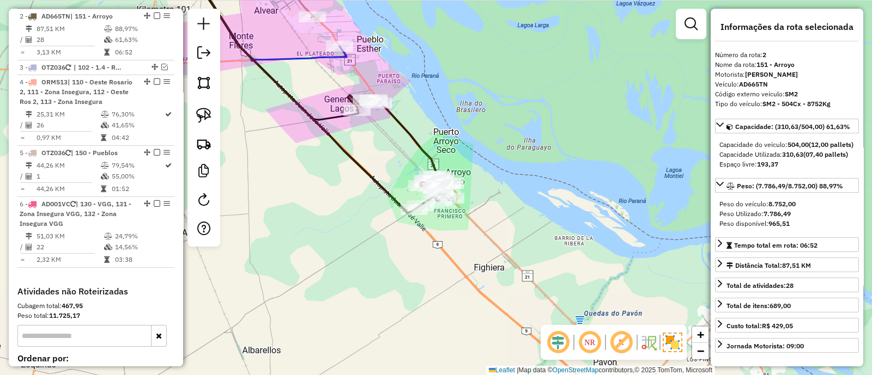
click at [409, 136] on icon at bounding box center [400, 152] width 104 height 114
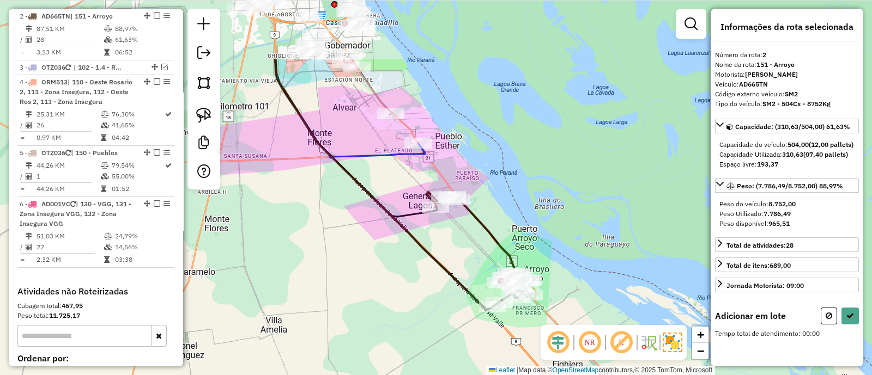
drag, startPoint x: 411, startPoint y: 130, endPoint x: 489, endPoint y: 222, distance: 120.6
click at [489, 222] on icon at bounding box center [478, 249] width 104 height 114
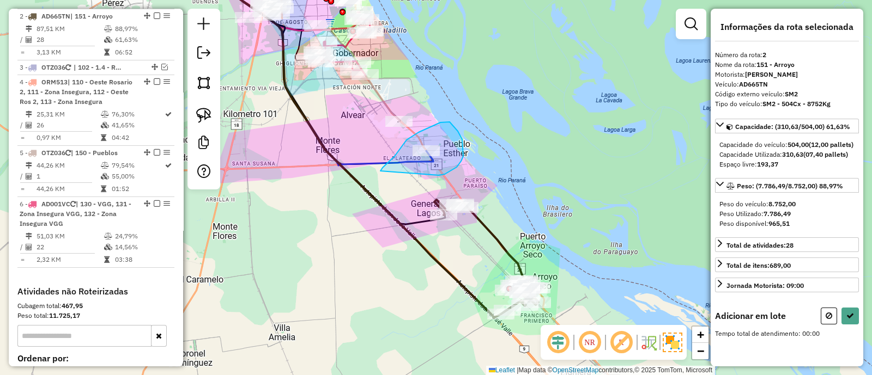
drag, startPoint x: 439, startPoint y: 175, endPoint x: 380, endPoint y: 171, distance: 58.4
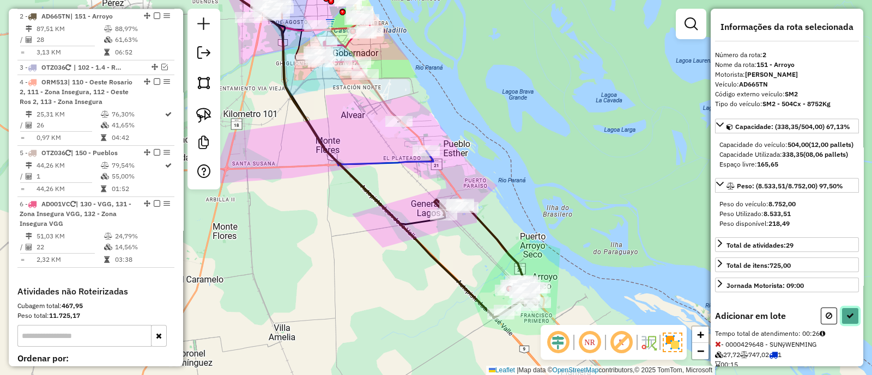
click at [848, 320] on icon at bounding box center [850, 316] width 8 height 8
select select "**********"
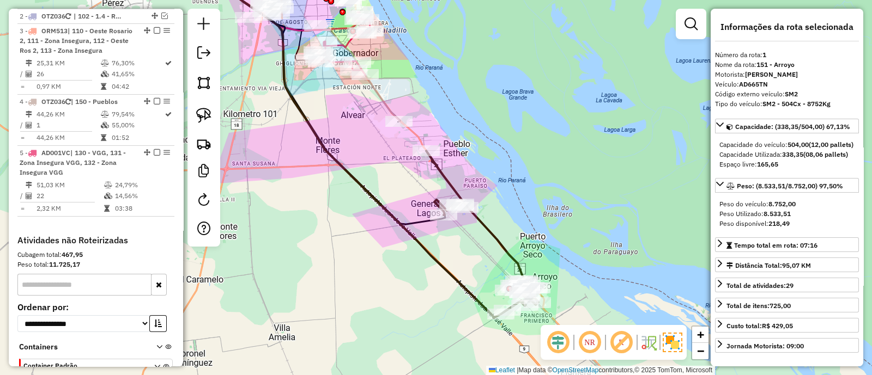
click at [444, 176] on icon at bounding box center [482, 232] width 112 height 163
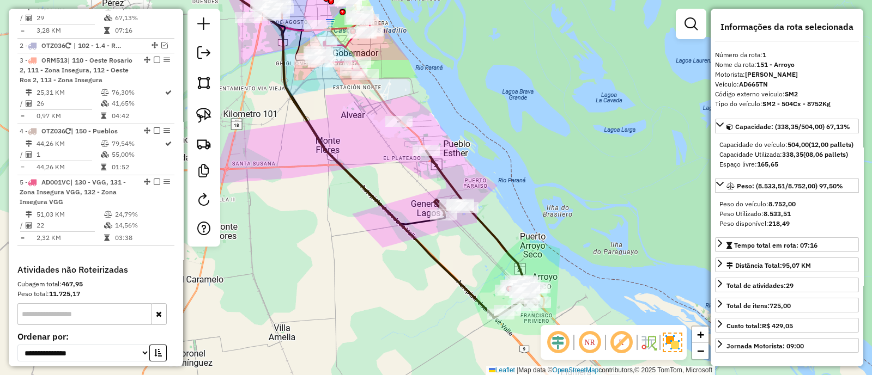
scroll to position [419, 0]
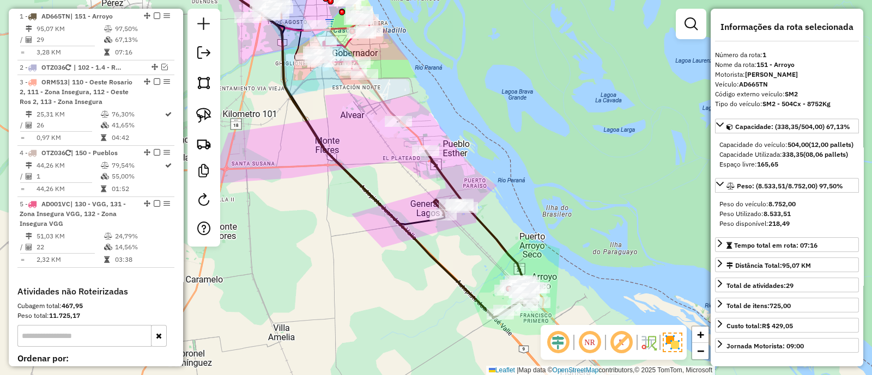
click at [444, 176] on icon at bounding box center [482, 232] width 112 height 163
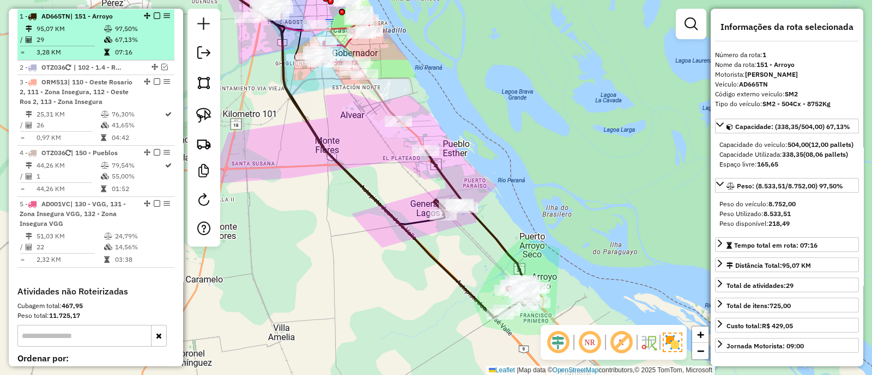
click at [155, 15] on em at bounding box center [157, 16] width 7 height 7
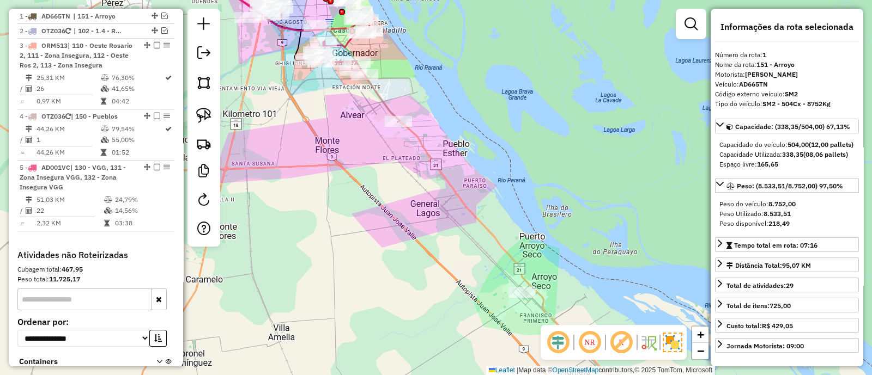
drag, startPoint x: 471, startPoint y: 184, endPoint x: 466, endPoint y: 202, distance: 18.8
click at [466, 202] on div "Janela de atendimento Grade de atendimento Capacidade Transportadoras Veículos …" at bounding box center [436, 187] width 872 height 375
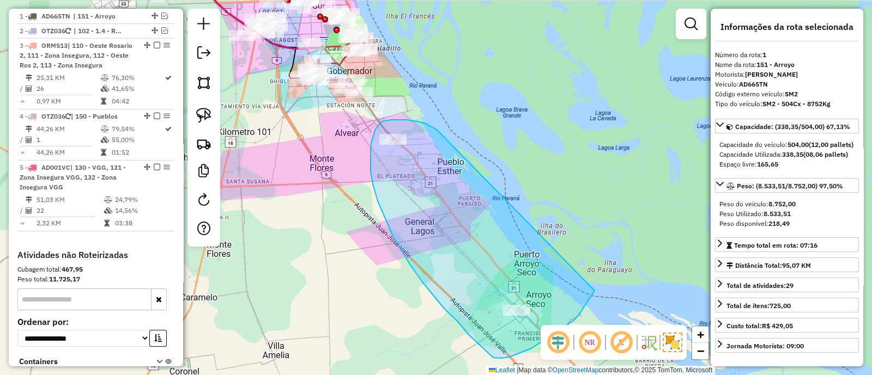
drag, startPoint x: 420, startPoint y: 122, endPoint x: 595, endPoint y: 291, distance: 243.2
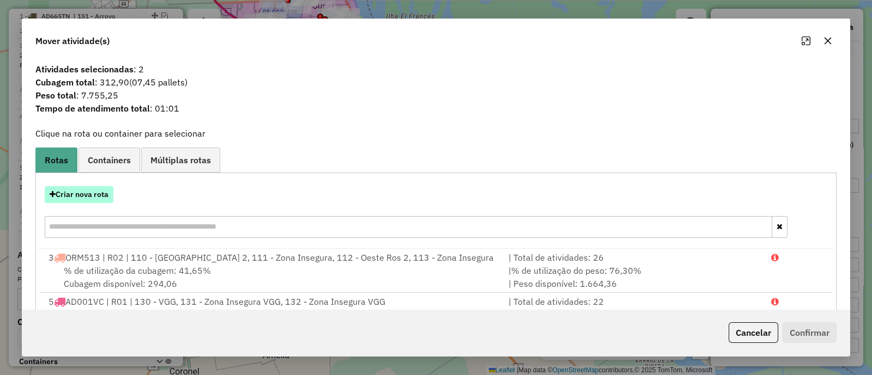
click at [82, 195] on button "Criar nova rota" at bounding box center [79, 194] width 69 height 17
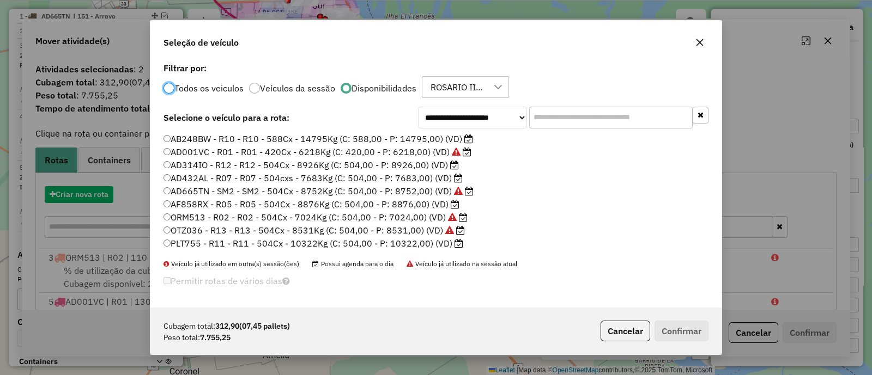
scroll to position [5, 3]
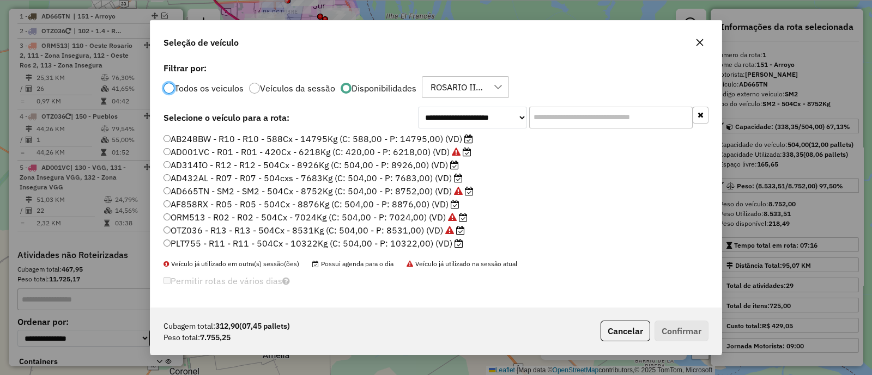
click at [411, 140] on label "AB248BW - R10 - R10 - 588Cx - 14795Kg (C: 588,00 - P: 14795,00) (VD)" at bounding box center [318, 138] width 310 height 13
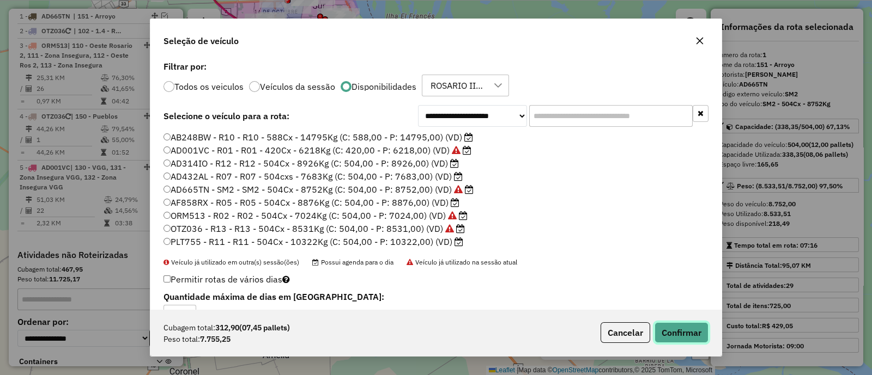
click at [673, 325] on button "Confirmar" at bounding box center [681, 333] width 54 height 21
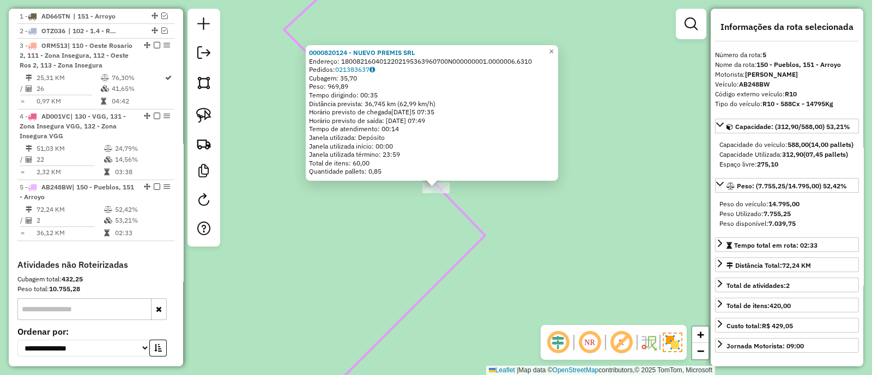
scroll to position [536, 0]
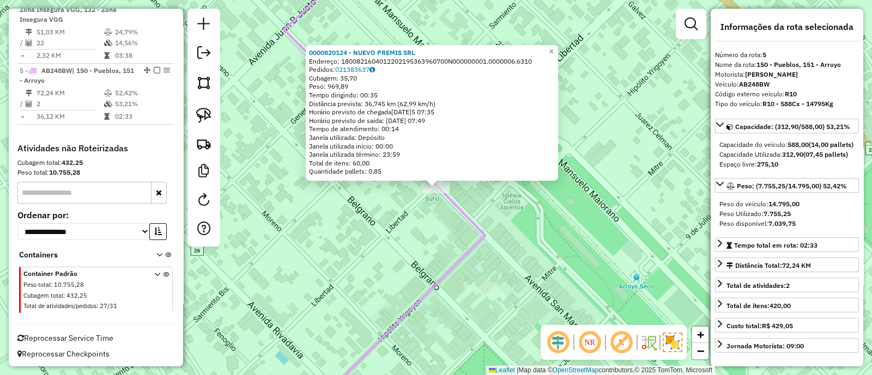
click at [373, 253] on div "0000820124 - NUEVO PREMIS SRL Endereço: 1800821604012202195363960700N000000001.…" at bounding box center [436, 187] width 872 height 375
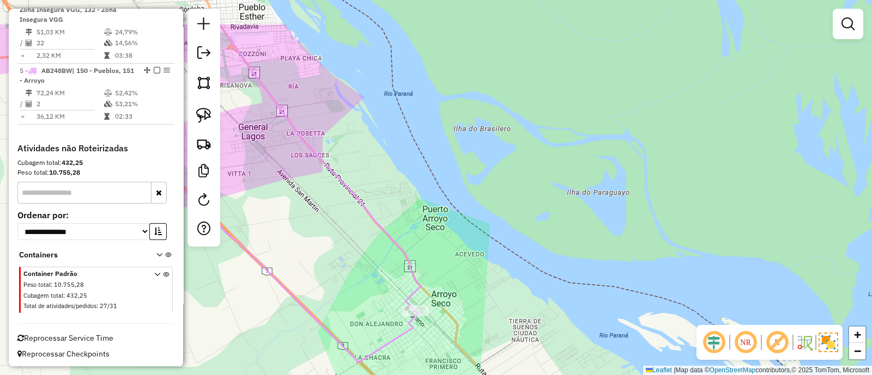
drag, startPoint x: 397, startPoint y: 192, endPoint x: 513, endPoint y: 343, distance: 190.1
click at [513, 343] on div "Janela de atendimento Grade de atendimento Capacidade Transportadoras Veículos …" at bounding box center [436, 187] width 872 height 375
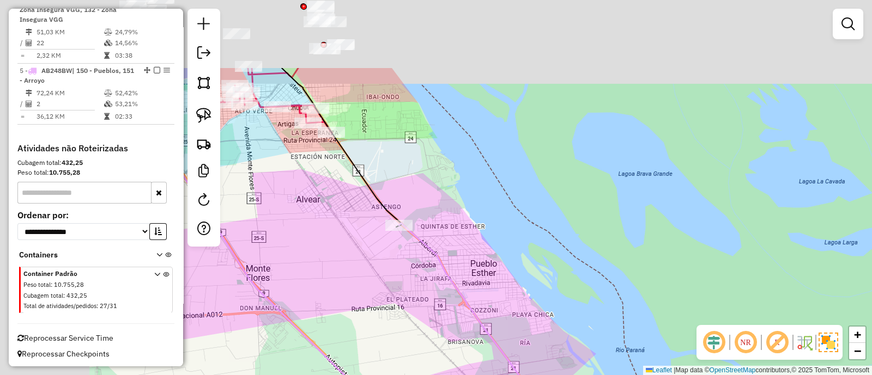
drag, startPoint x: 552, startPoint y: 261, endPoint x: 597, endPoint y: 290, distance: 53.2
click at [594, 289] on div "Janela de atendimento Grade de atendimento Capacidade Transportadoras Veículos …" at bounding box center [436, 187] width 872 height 375
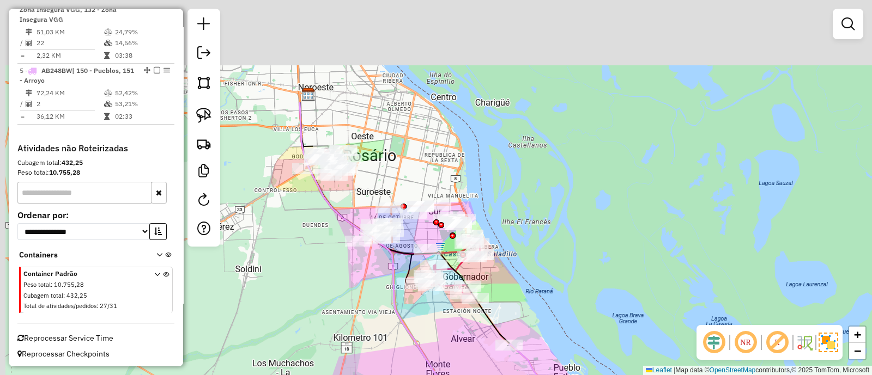
drag, startPoint x: 353, startPoint y: 252, endPoint x: 411, endPoint y: 336, distance: 102.9
click at [407, 334] on div "Janela de atendimento Grade de atendimento Capacidade Transportadoras Veículos …" at bounding box center [436, 187] width 872 height 375
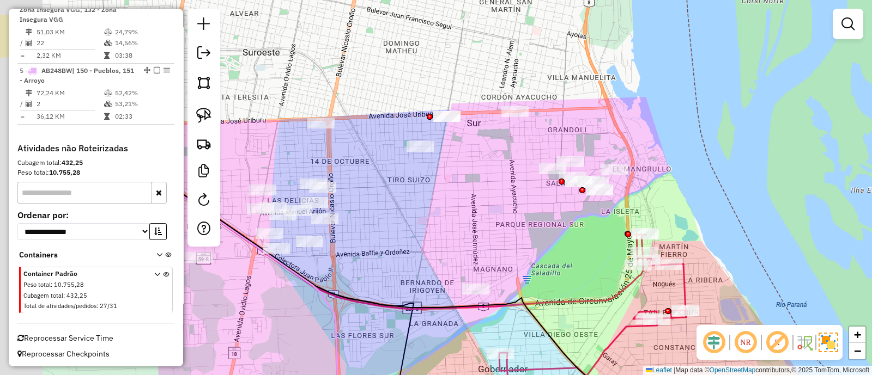
drag, startPoint x: 476, startPoint y: 223, endPoint x: 494, endPoint y: 245, distance: 27.9
click at [491, 241] on div "Janela de atendimento Grade de atendimento Capacidade Transportadoras Veículos …" at bounding box center [436, 187] width 872 height 375
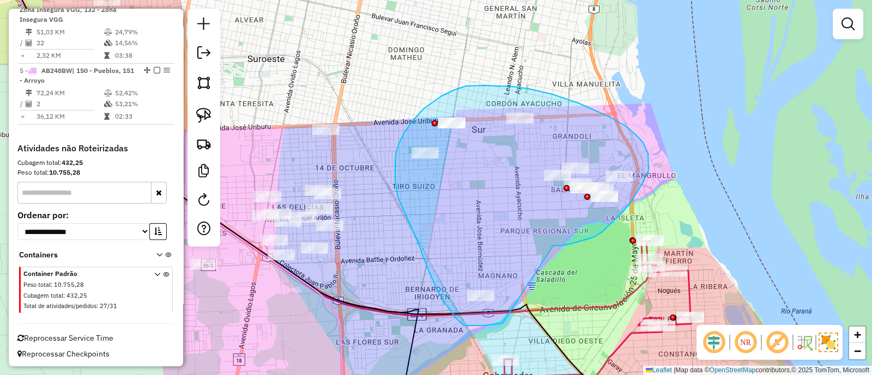
drag, startPoint x: 624, startPoint y: 211, endPoint x: 504, endPoint y: 324, distance: 164.6
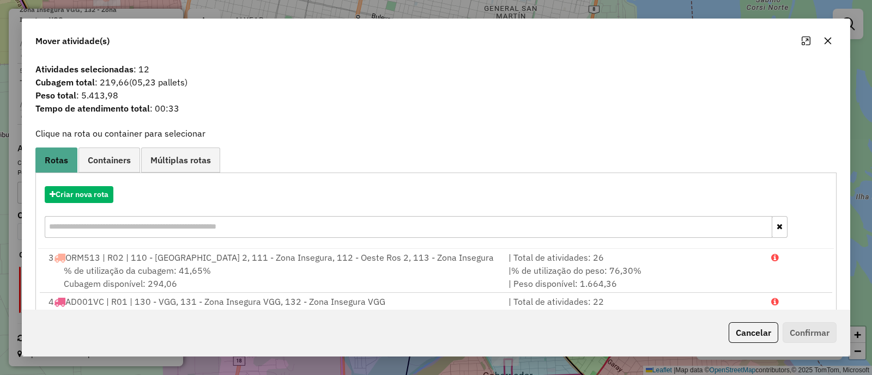
click at [828, 44] on icon "button" at bounding box center [827, 41] width 9 height 9
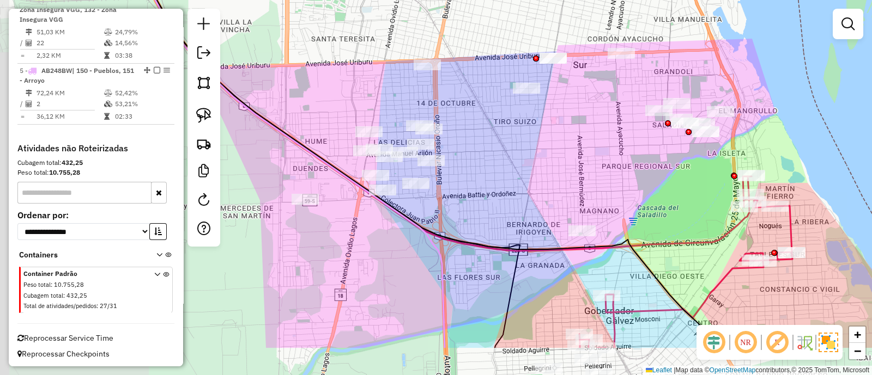
drag, startPoint x: 411, startPoint y: 196, endPoint x: 499, endPoint y: 136, distance: 106.3
click at [499, 138] on div "Janela de atendimento Grade de atendimento Capacidade Transportadoras Veículos …" at bounding box center [436, 187] width 872 height 375
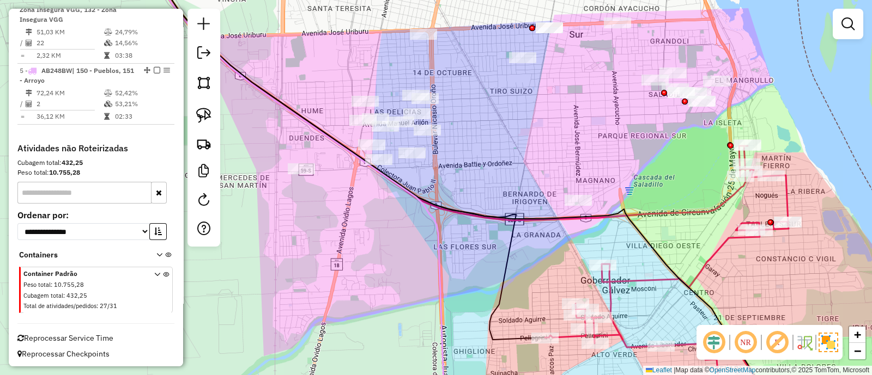
drag, startPoint x: 477, startPoint y: 157, endPoint x: 502, endPoint y: 201, distance: 50.3
click at [502, 202] on div "Janela de atendimento Grade de atendimento Capacidade Transportadoras Veículos …" at bounding box center [436, 187] width 872 height 375
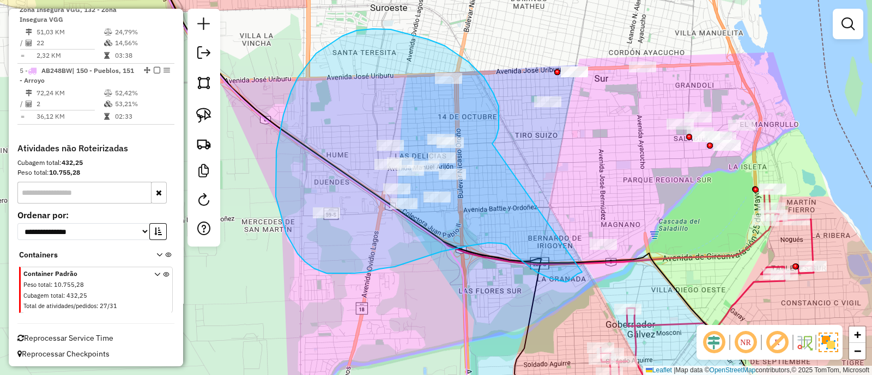
drag, startPoint x: 492, startPoint y: 144, endPoint x: 582, endPoint y: 272, distance: 156.9
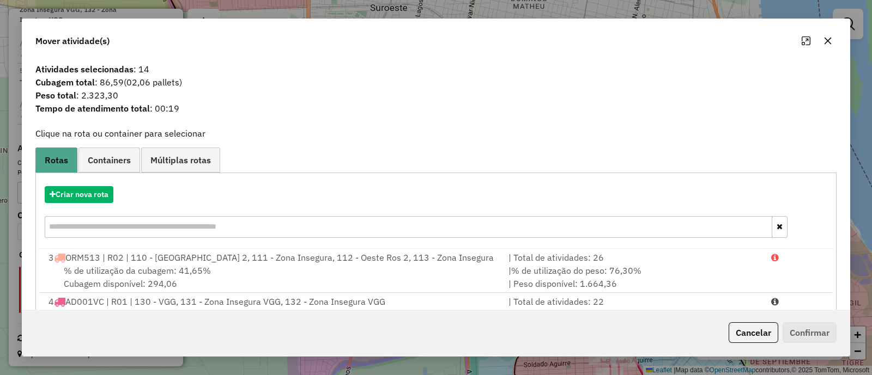
click at [826, 46] on button "button" at bounding box center [827, 40] width 17 height 17
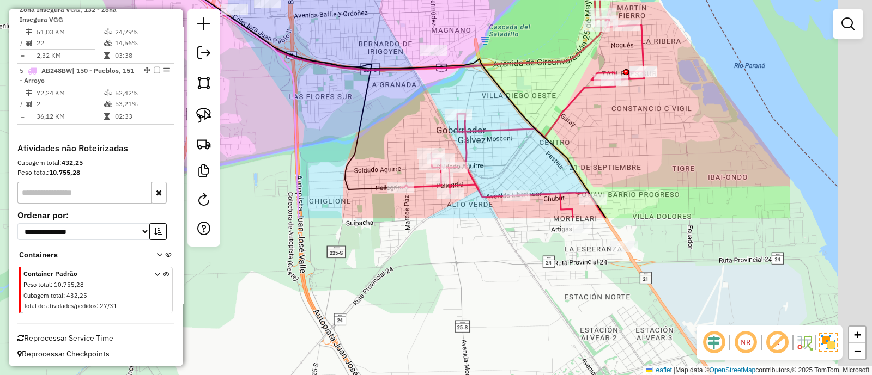
drag, startPoint x: 634, startPoint y: 244, endPoint x: 460, endPoint y: 45, distance: 263.4
click at [460, 45] on div "Janela de atendimento Grade de atendimento Capacidade Transportadoras Veículos …" at bounding box center [436, 187] width 872 height 375
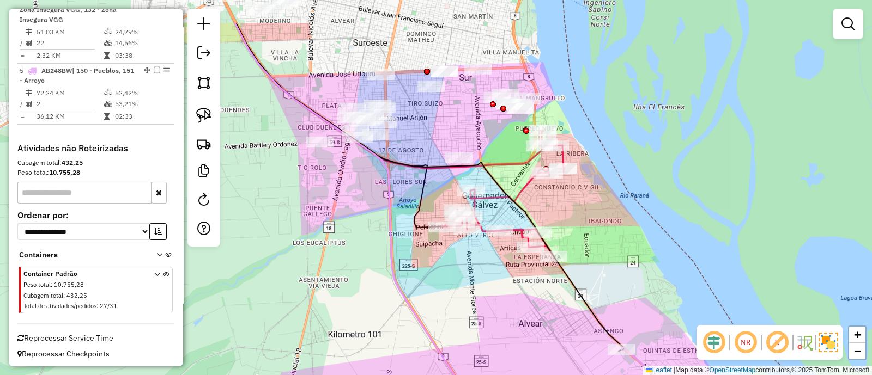
drag, startPoint x: 519, startPoint y: 262, endPoint x: 508, endPoint y: 323, distance: 62.0
click at [508, 323] on div "Janela de atendimento Grade de atendimento Capacidade Transportadoras Veículos …" at bounding box center [436, 187] width 872 height 375
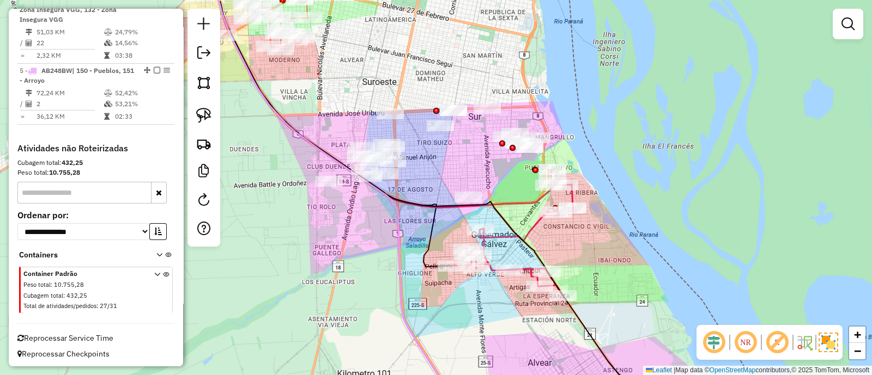
drag, startPoint x: 497, startPoint y: 193, endPoint x: 514, endPoint y: 305, distance: 113.1
click at [514, 305] on icon at bounding box center [426, 196] width 413 height 390
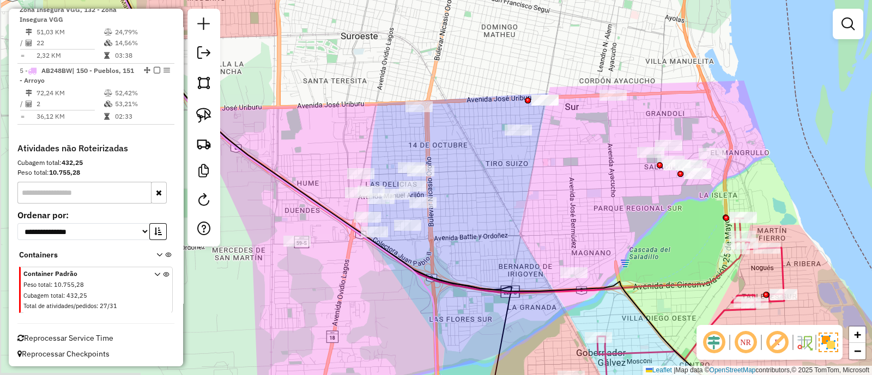
drag, startPoint x: 500, startPoint y: 211, endPoint x: 639, endPoint y: 211, distance: 139.0
click at [639, 211] on div "Janela de atendimento Grade de atendimento Capacidade Transportadoras Veículos …" at bounding box center [436, 187] width 872 height 375
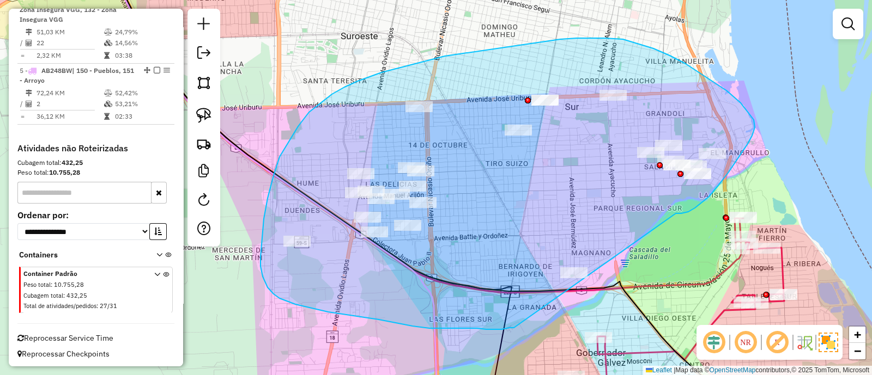
drag, startPoint x: 681, startPoint y: 214, endPoint x: 514, endPoint y: 328, distance: 202.2
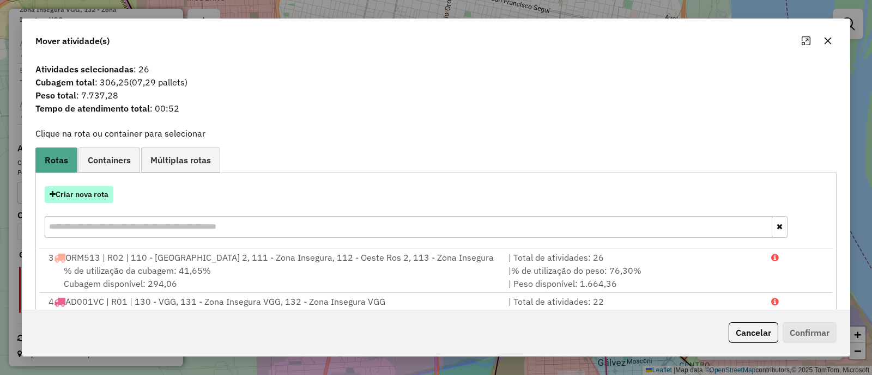
click at [84, 190] on button "Criar nova rota" at bounding box center [79, 194] width 69 height 17
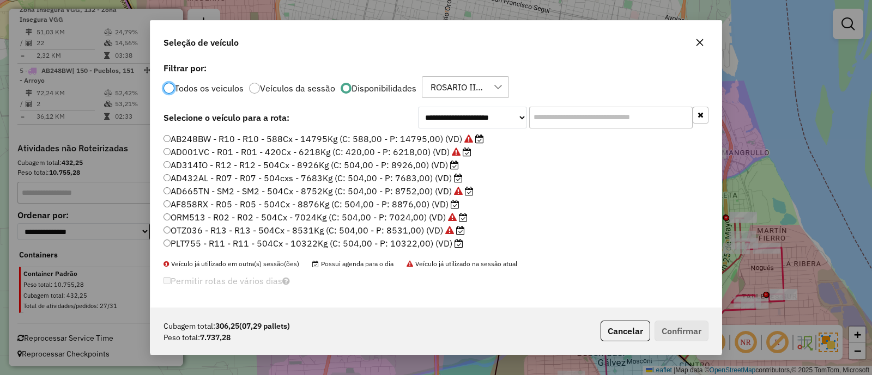
scroll to position [5, 3]
click at [235, 176] on label "AD432AL - R07 - R07 - 504cxs - 7683Kg (C: 504,00 - P: 7683,00) (VD)" at bounding box center [312, 178] width 299 height 13
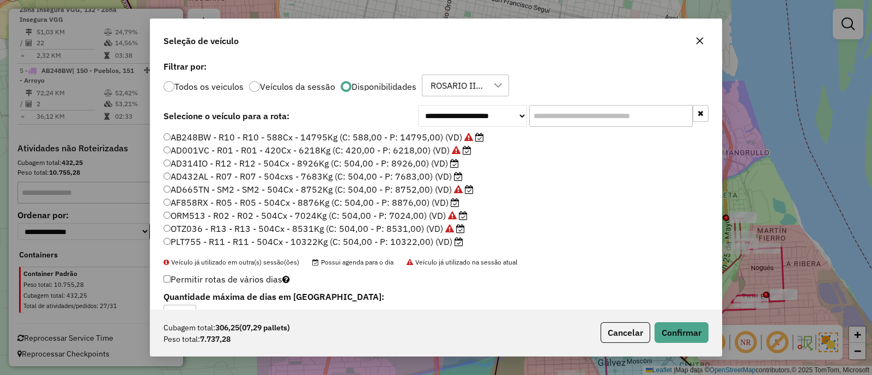
click at [699, 347] on div "Cubagem total: 306,25 (07,29 pallets) Peso total: 7.737,28 Cancelar Confirmar" at bounding box center [435, 333] width 571 height 47
click at [687, 334] on button "Confirmar" at bounding box center [681, 333] width 54 height 21
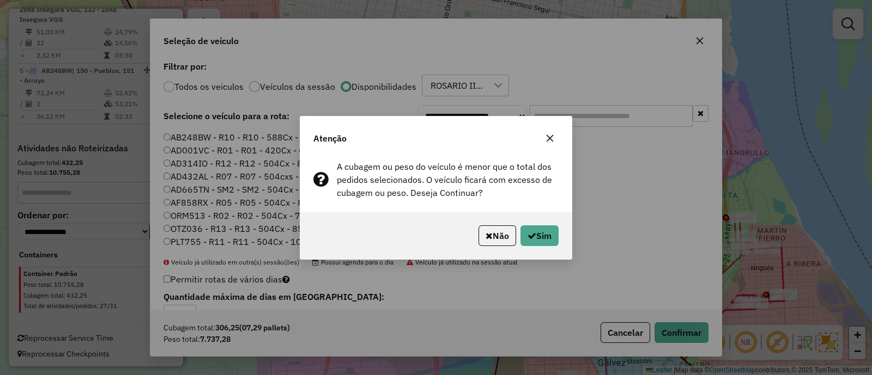
click at [549, 140] on icon "button" at bounding box center [550, 138] width 7 height 7
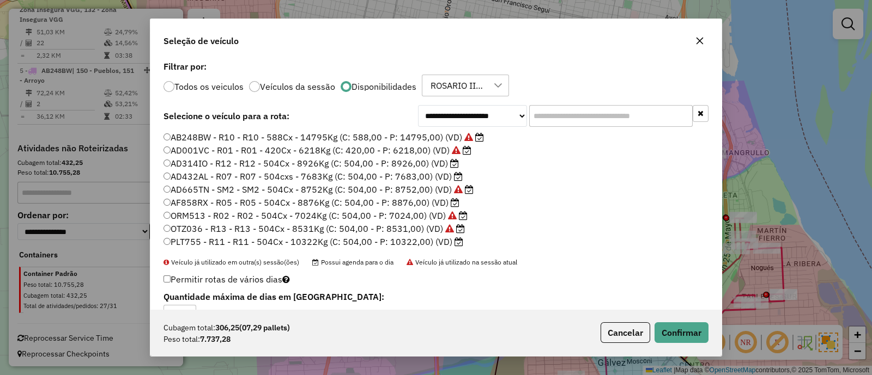
click at [343, 163] on label "AD314IO - R12 - R12 - 504Cx - 8926Kg (C: 504,00 - P: 8926,00) (VD)" at bounding box center [310, 163] width 295 height 13
click at [673, 332] on button "Confirmar" at bounding box center [681, 333] width 54 height 21
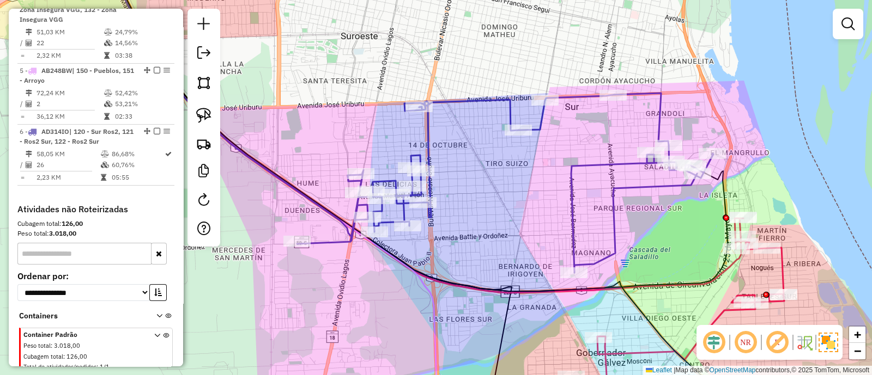
click at [427, 132] on icon at bounding box center [505, 183] width 416 height 180
select select "**********"
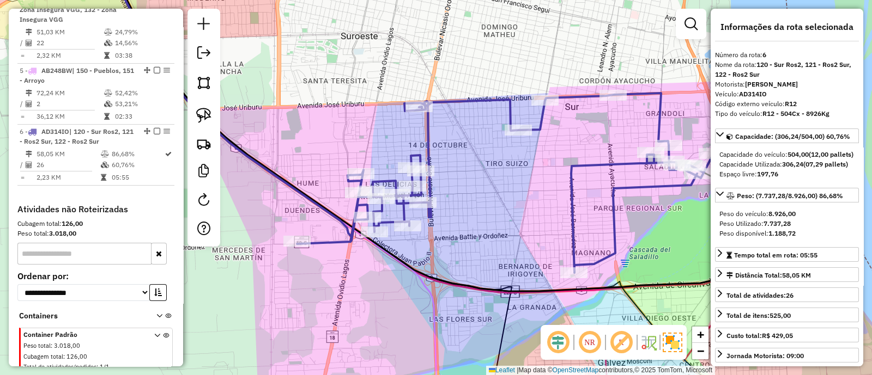
scroll to position [597, 0]
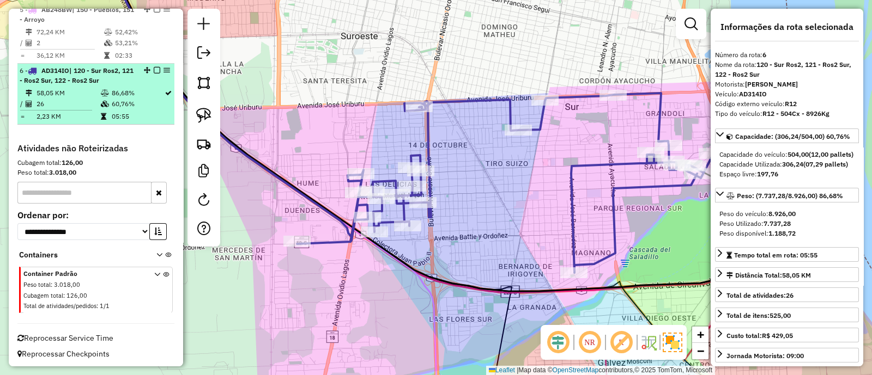
click at [154, 68] on em at bounding box center [157, 70] width 7 height 7
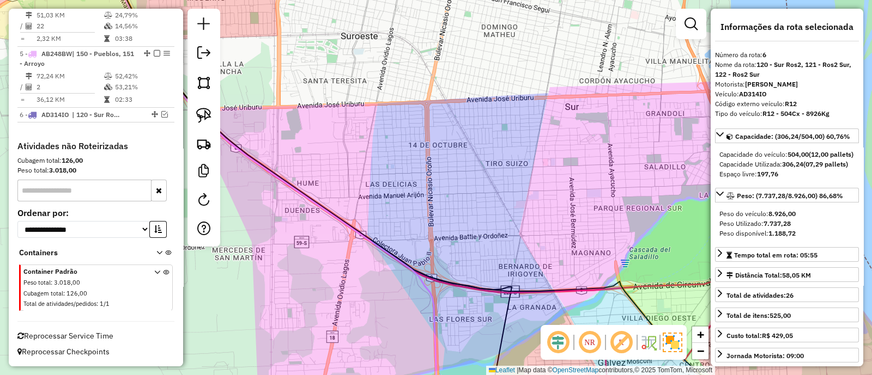
scroll to position [550, 0]
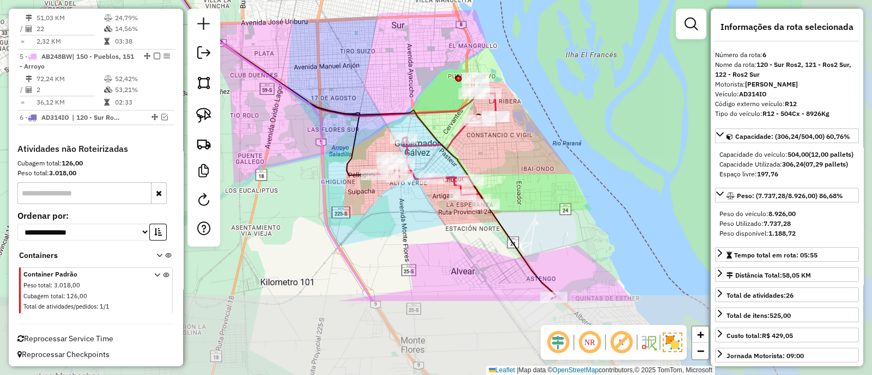
drag, startPoint x: 502, startPoint y: 188, endPoint x: 365, endPoint y: 71, distance: 180.1
click at [365, 71] on div "Janela de atendimento Grade de atendimento Capacidade Transportadoras Veículos …" at bounding box center [436, 187] width 872 height 375
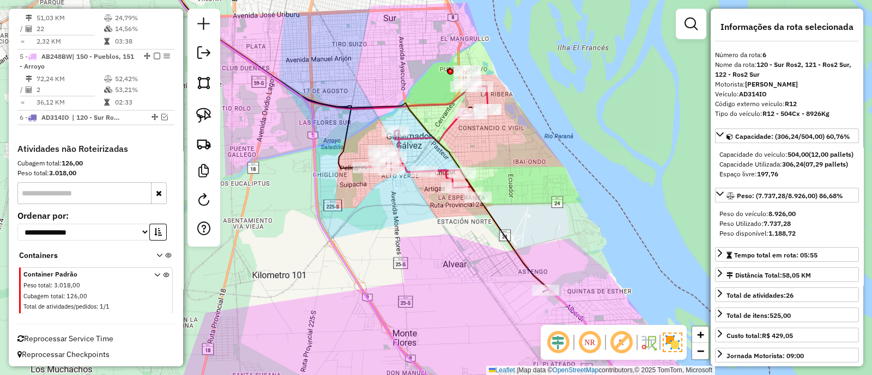
click at [448, 127] on icon at bounding box center [427, 134] width 122 height 127
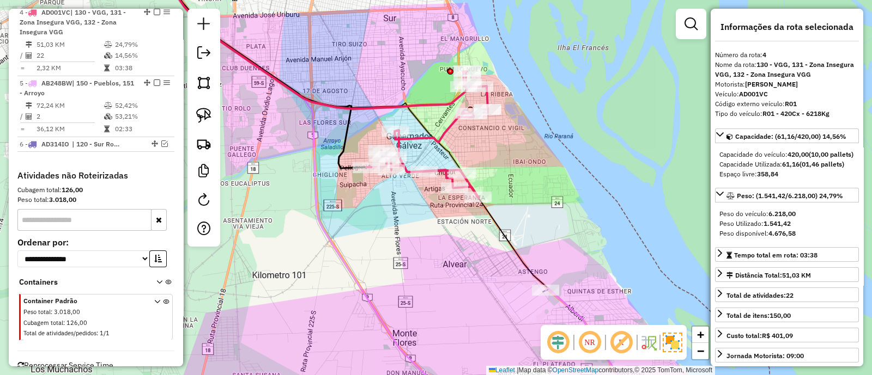
scroll to position [518, 0]
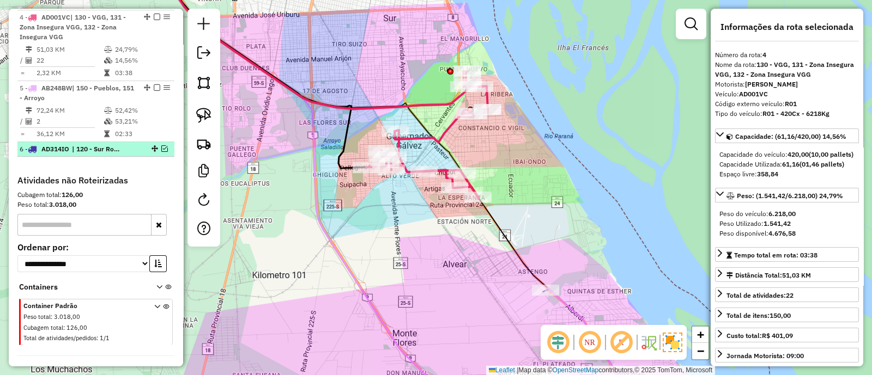
click at [161, 148] on em at bounding box center [164, 148] width 7 height 7
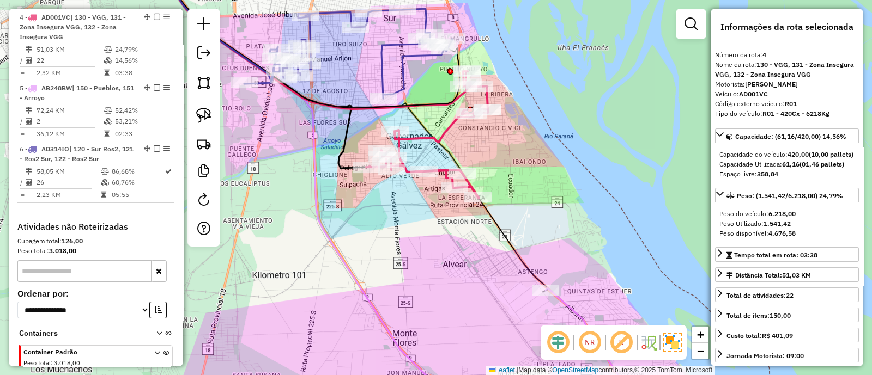
click at [450, 126] on icon at bounding box center [427, 134] width 122 height 127
drag, startPoint x: 419, startPoint y: 74, endPoint x: 450, endPoint y: 156, distance: 87.3
click at [450, 156] on div "Janela de atendimento Grade de atendimento Capacidade Transportadoras Veículos …" at bounding box center [436, 187] width 872 height 375
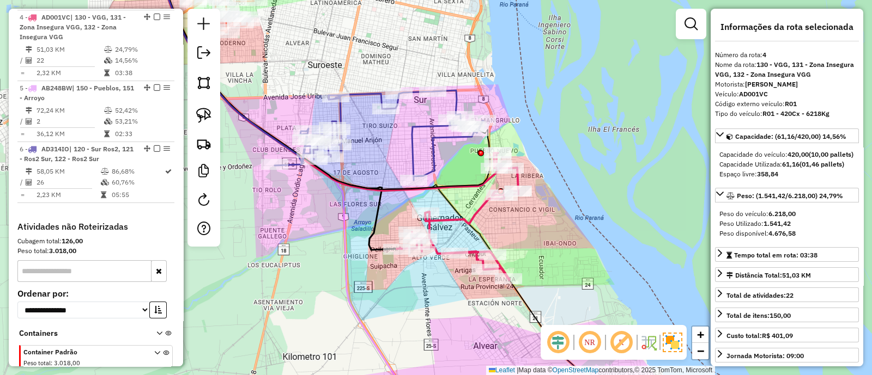
click at [434, 142] on icon at bounding box center [379, 135] width 209 height 90
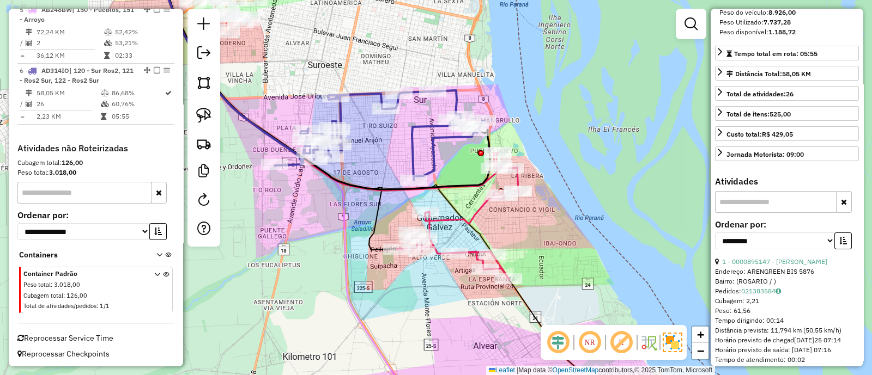
scroll to position [204, 0]
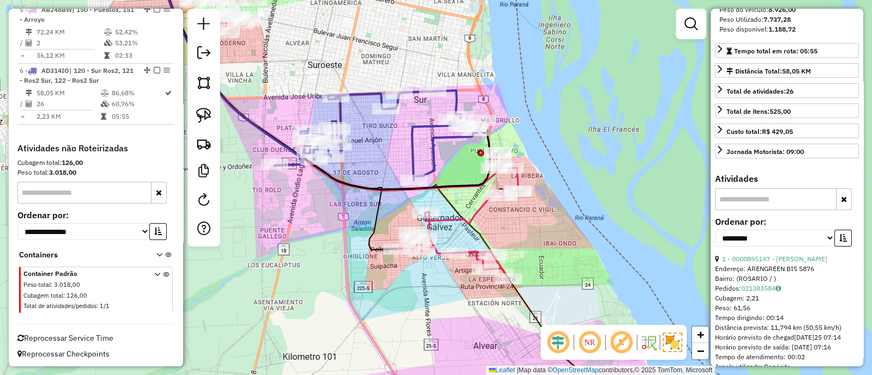
drag, startPoint x: 595, startPoint y: 266, endPoint x: 446, endPoint y: 69, distance: 247.2
click at [446, 69] on div "Janela de atendimento Grade de atendimento Capacidade Transportadoras Veículos …" at bounding box center [436, 187] width 872 height 375
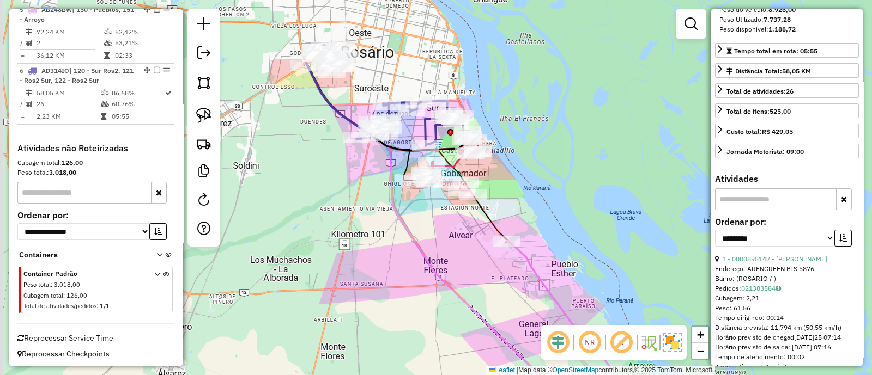
drag, startPoint x: 483, startPoint y: 159, endPoint x: 545, endPoint y: 264, distance: 122.0
click at [545, 264] on div "Janela de atendimento Grade de atendimento Capacidade Transportadoras Veículos …" at bounding box center [436, 187] width 872 height 375
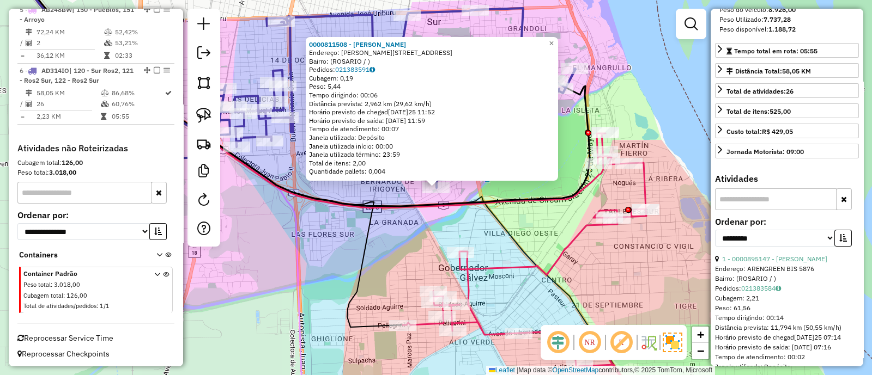
click at [458, 233] on div "0000811508 - BARRERA ROBERTO Endereço: AVDA BERMUDEZ 6584 Bairro: (ROSARIO / ) …" at bounding box center [436, 187] width 872 height 375
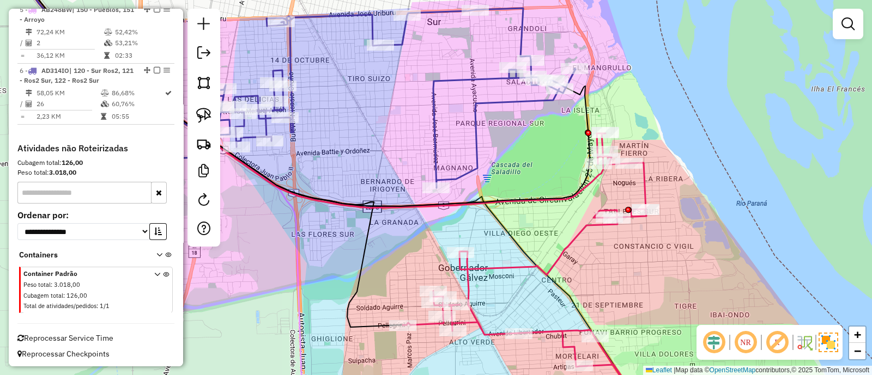
click at [505, 106] on icon at bounding box center [367, 98] width 416 height 180
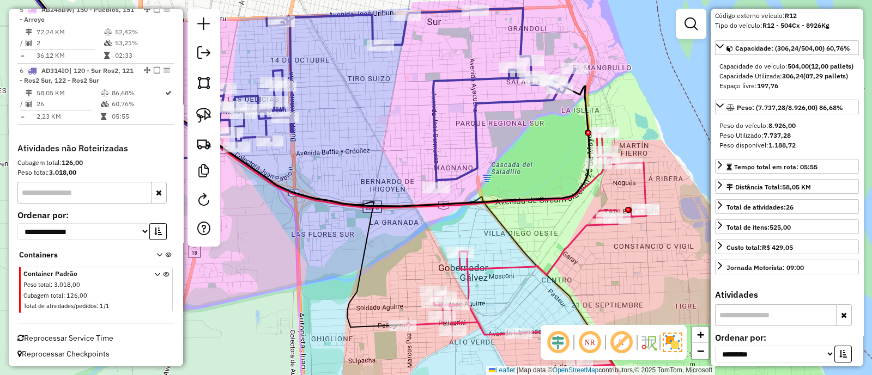
scroll to position [136, 0]
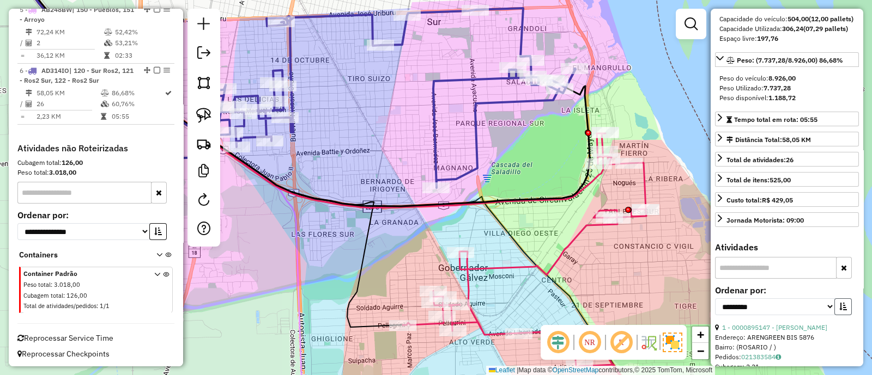
click at [839, 311] on icon "button" at bounding box center [843, 307] width 8 height 8
drag, startPoint x: 801, startPoint y: 329, endPoint x: 795, endPoint y: 327, distance: 6.9
click at [801, 316] on select "**********" at bounding box center [775, 307] width 120 height 17
select select "**********"
click at [715, 314] on select "**********" at bounding box center [775, 307] width 120 height 17
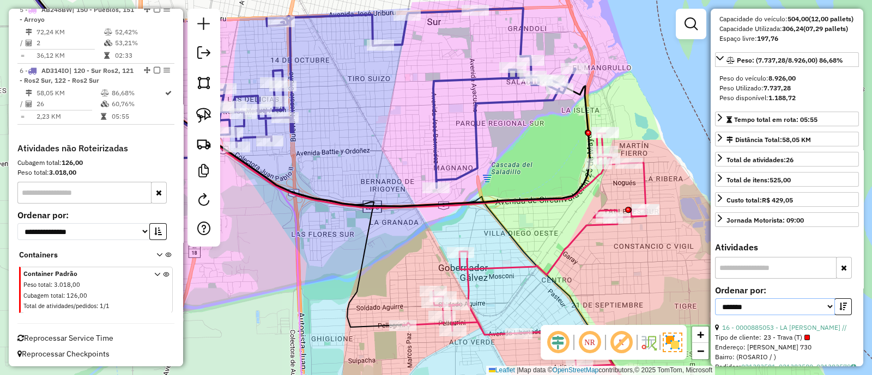
scroll to position [272, 0]
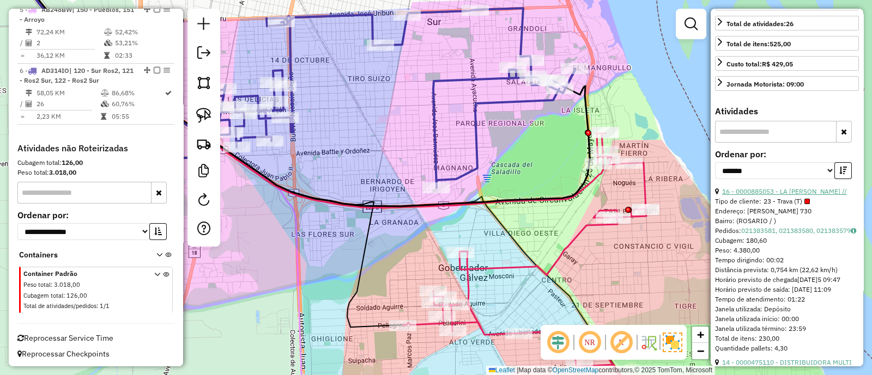
click at [790, 196] on link "16 - 0000885053 - LA SANDRO S.R.L. //" at bounding box center [784, 191] width 125 height 8
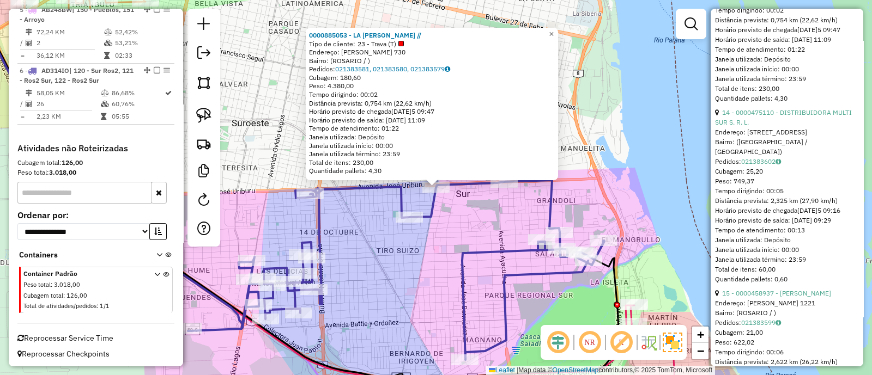
scroll to position [544, 0]
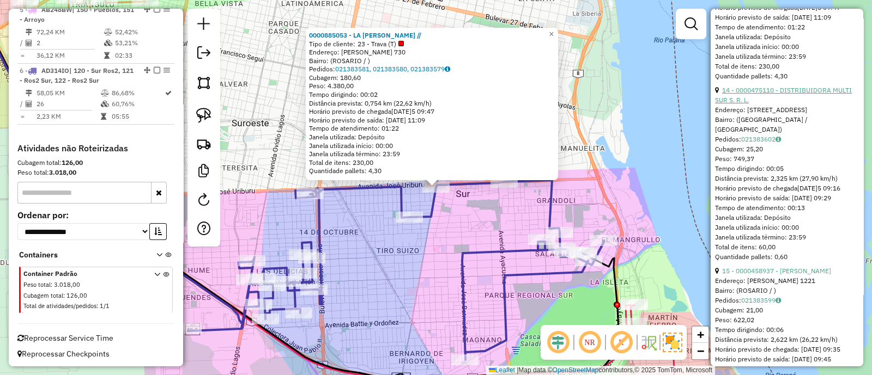
click at [764, 104] on link "14 - 0000475110 - DISTRIBUIDORA MULTI SUR S. R. L." at bounding box center [783, 95] width 137 height 18
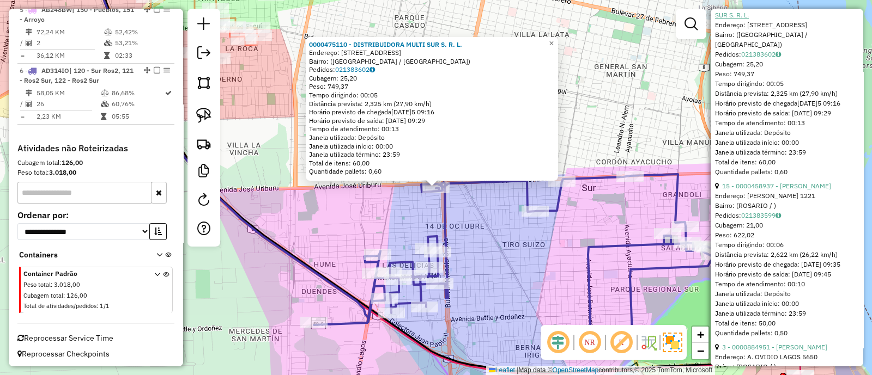
scroll to position [681, 0]
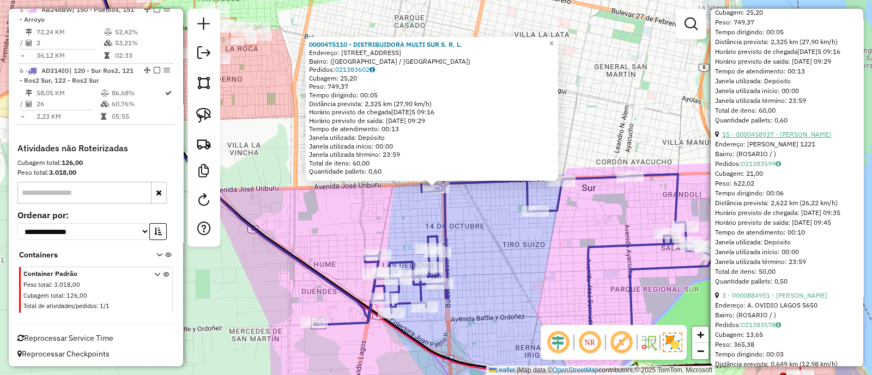
click at [755, 138] on link "15 - 0000458937 - LIN JINPEI" at bounding box center [776, 134] width 109 height 8
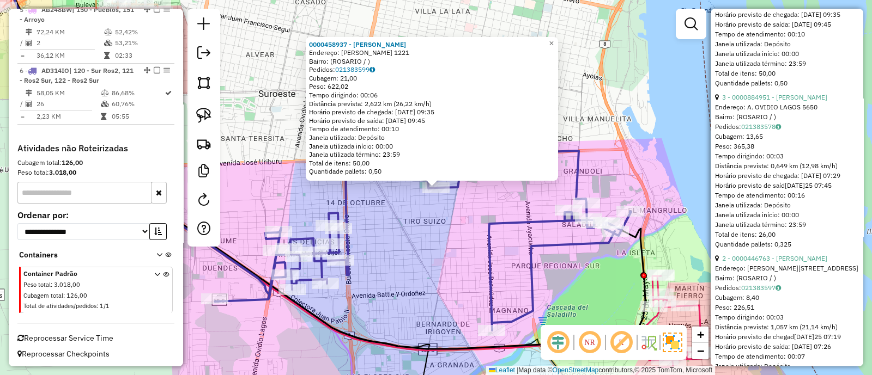
scroll to position [885, 0]
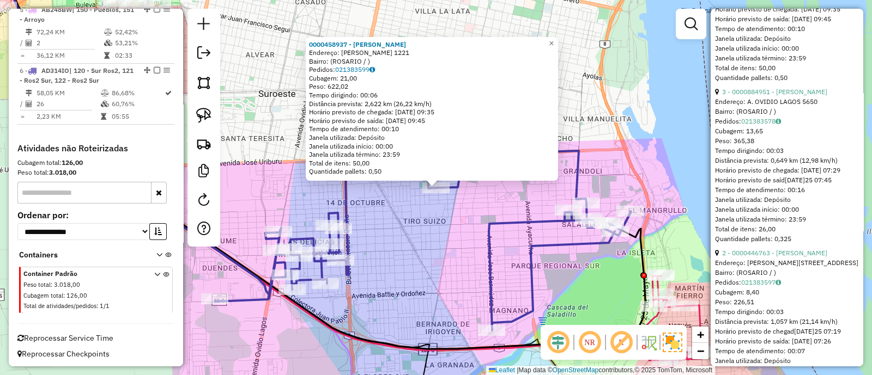
click at [754, 107] on div "Endereço: A. OVIDIO LAGOS 5650" at bounding box center [787, 102] width 144 height 10
click at [752, 96] on link "3 - 0000884951 - ANGELA MARIA ORCAJO" at bounding box center [774, 92] width 105 height 8
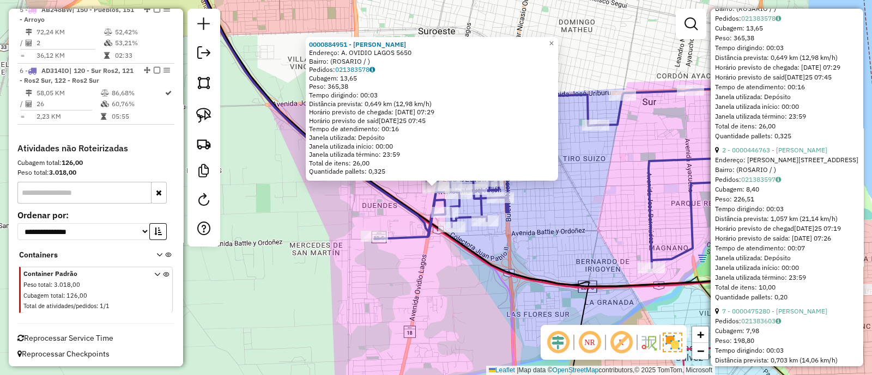
scroll to position [1021, 0]
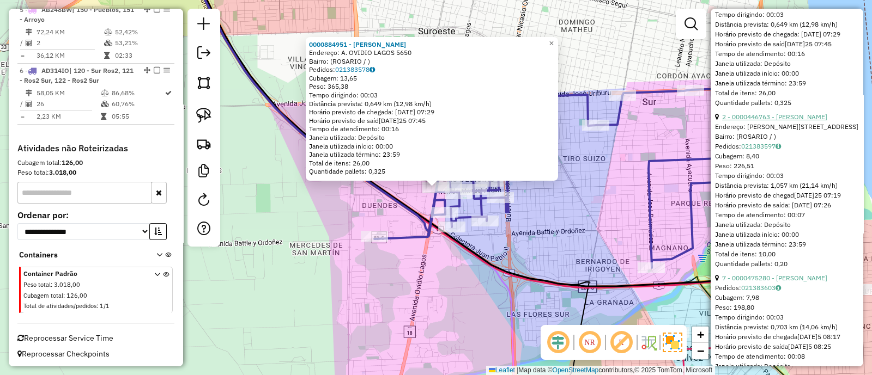
click at [754, 121] on link "2 - 0000446763 - CABRAL CARLOS ROBERTO" at bounding box center [774, 117] width 105 height 8
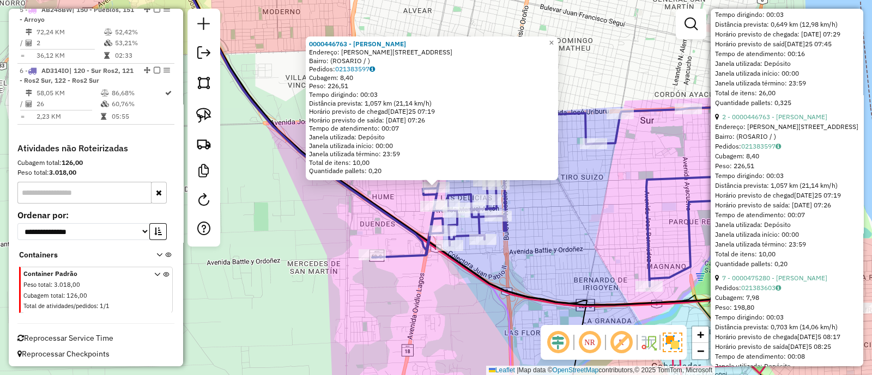
scroll to position [1089, 0]
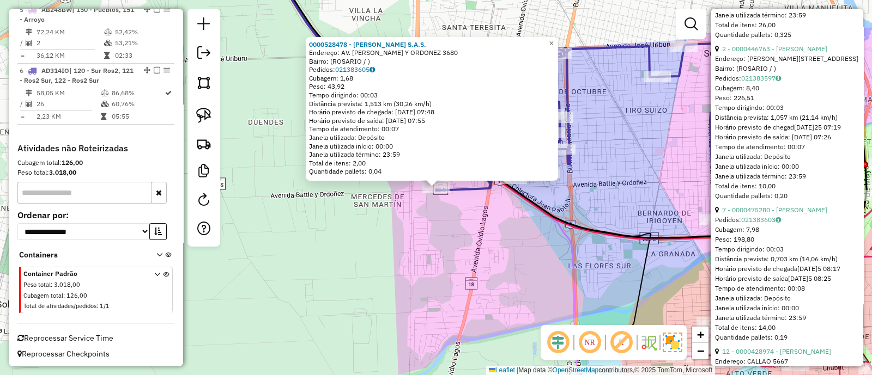
click at [470, 255] on div "0000528478 - Ciyia S.A.S. Endereço: AV. JOSE BATLLE Y ORDONEZ 3680 Bairro: (ROS…" at bounding box center [436, 187] width 872 height 375
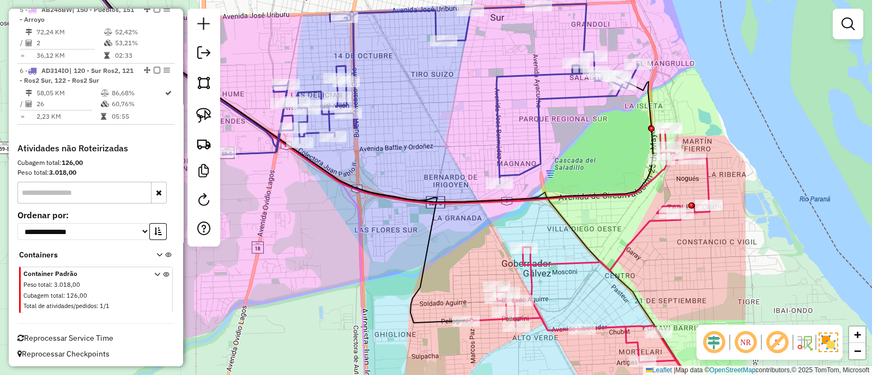
drag, startPoint x: 526, startPoint y: 266, endPoint x: 313, endPoint y: 230, distance: 216.6
click at [313, 230] on div "Janela de atendimento Grade de atendimento Capacidade Transportadoras Veículos …" at bounding box center [436, 187] width 872 height 375
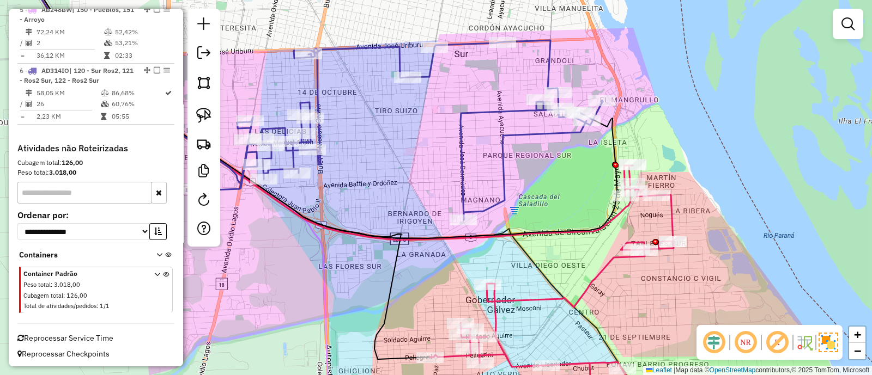
drag, startPoint x: 598, startPoint y: 109, endPoint x: 459, endPoint y: 238, distance: 188.9
click at [459, 238] on div "Janela de atendimento Grade de atendimento Capacidade Transportadoras Veículos …" at bounding box center [436, 187] width 872 height 375
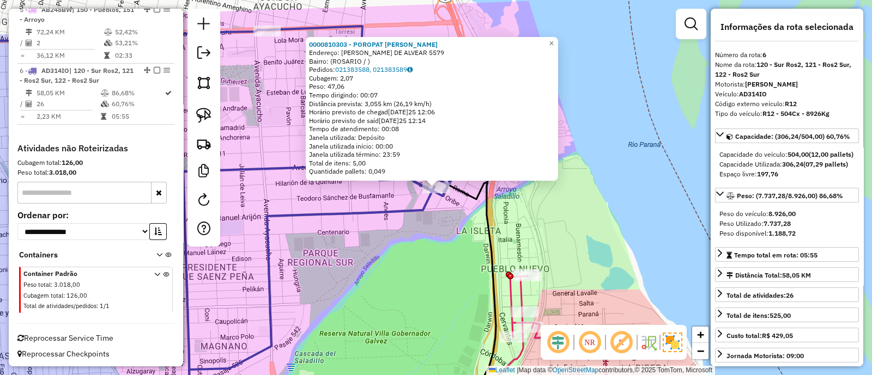
click at [446, 235] on div "0000810303 - POROPAT MARIANO MARCELO Endereço: MARCELO T DE ALVEAR 5579 Bairro:…" at bounding box center [436, 187] width 872 height 375
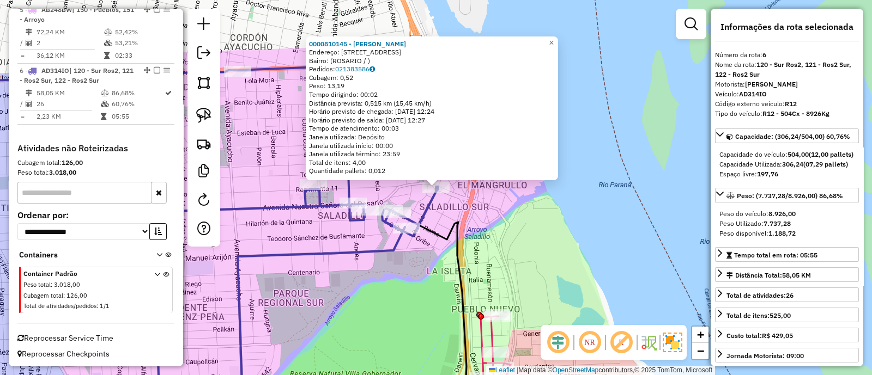
click at [416, 288] on div "0000810145 - PAEZ ORLANDO ROBERTO Endereço: AVDA DEL ROSARIO BIS 493 Bairro: (R…" at bounding box center [436, 187] width 872 height 375
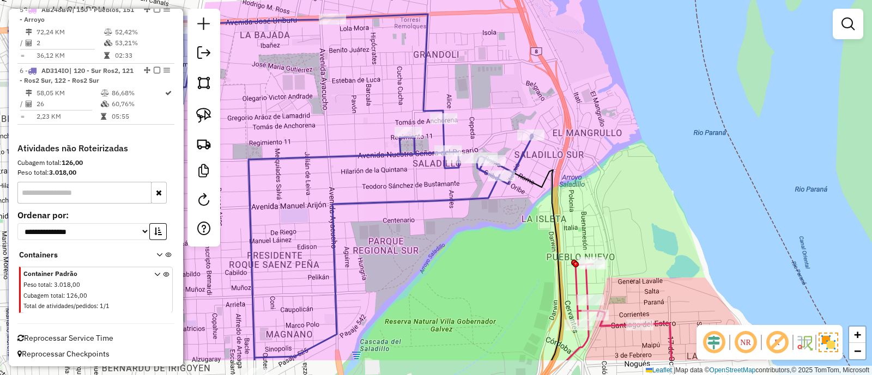
drag, startPoint x: 465, startPoint y: 251, endPoint x: 586, endPoint y: 174, distance: 143.2
click at [586, 174] on div "Janela de atendimento Grade de atendimento Capacidade Transportadoras Veículos …" at bounding box center [436, 187] width 872 height 375
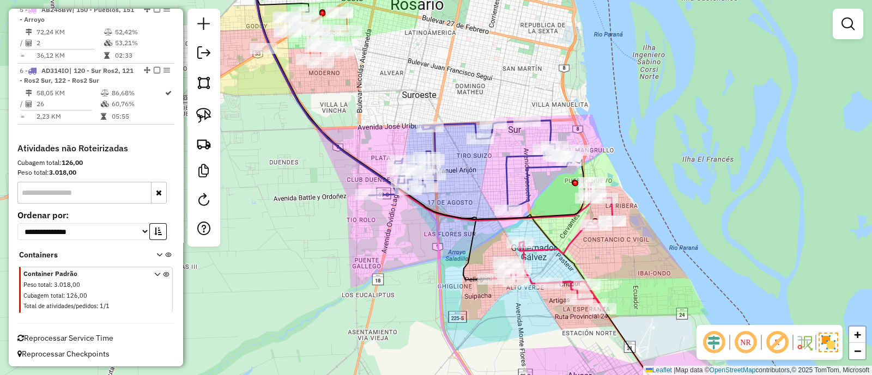
drag, startPoint x: 550, startPoint y: 203, endPoint x: 544, endPoint y: 135, distance: 68.4
click at [544, 135] on div "Janela de atendimento Grade de atendimento Capacidade Transportadoras Veículos …" at bounding box center [436, 187] width 872 height 375
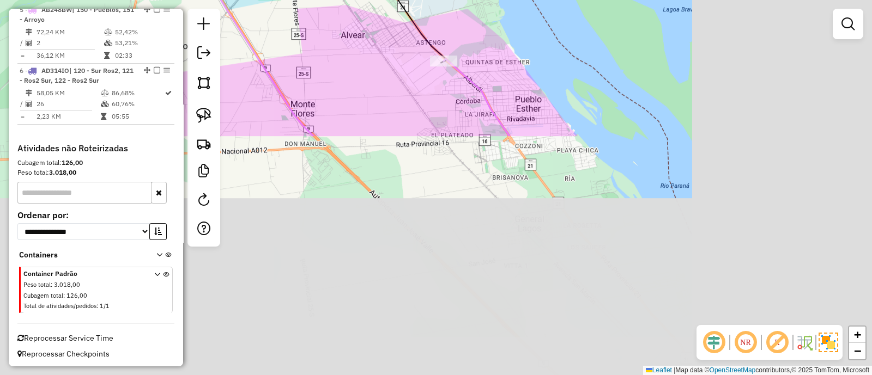
drag, startPoint x: 635, startPoint y: 269, endPoint x: 413, endPoint y: -9, distance: 355.6
click at [413, 0] on html "Aguarde... Pop-up bloqueado! Seu navegador bloqueou automáticamente a abertura …" at bounding box center [436, 187] width 872 height 375
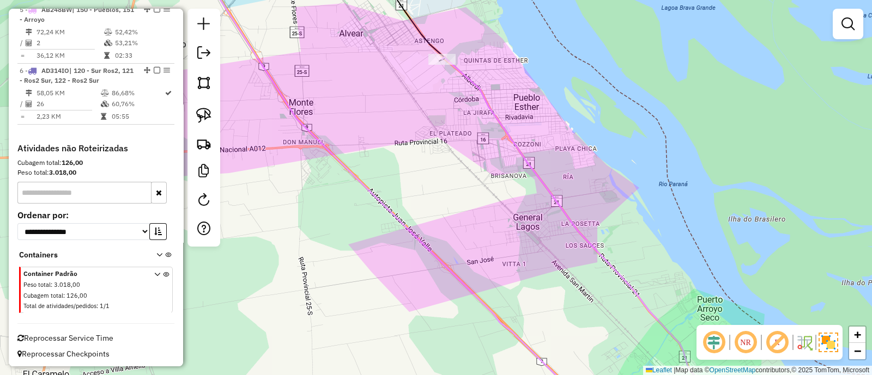
click at [444, 69] on div "Janela de atendimento Grade de atendimento Capacidade Transportadoras Veículos …" at bounding box center [436, 187] width 872 height 375
click at [442, 68] on div "Janela de atendimento Grade de atendimento Capacidade Transportadoras Veículos …" at bounding box center [436, 187] width 872 height 375
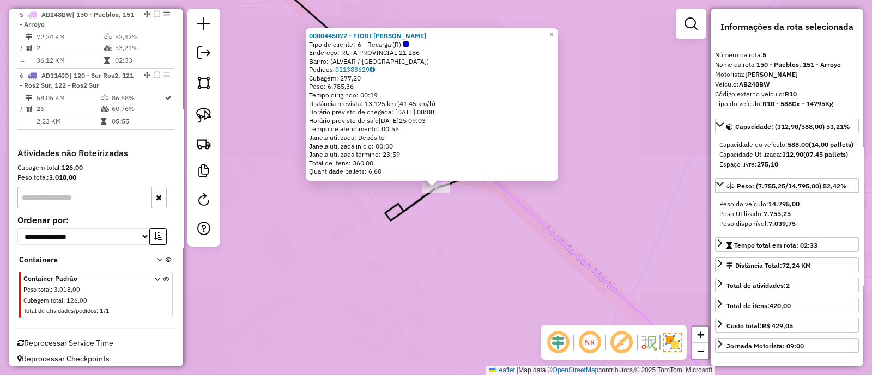
scroll to position [589, 0]
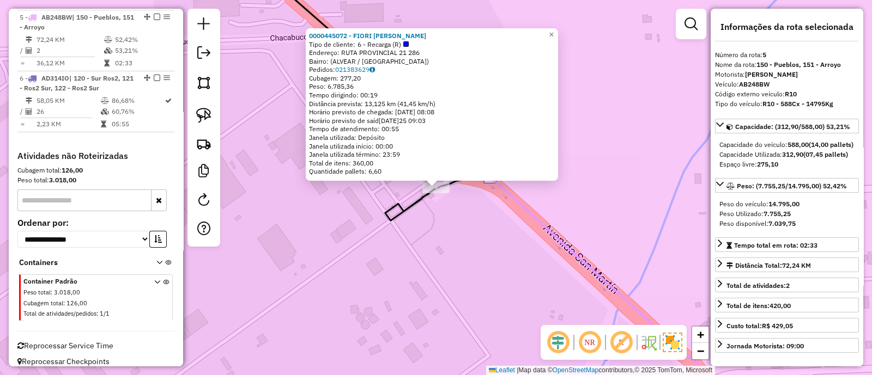
click at [306, 263] on div "0000445072 - FIORI DANIEL Tipo de cliente: 6 - Recarga (R) Endereço: RUTA PROVI…" at bounding box center [436, 187] width 872 height 375
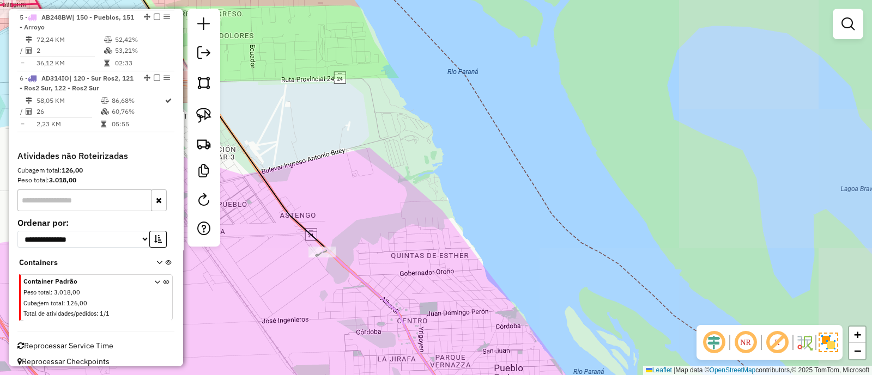
drag, startPoint x: 278, startPoint y: 284, endPoint x: 415, endPoint y: 294, distance: 137.7
click at [411, 295] on div "Janela de atendimento Grade de atendimento Capacidade Transportadoras Veículos …" at bounding box center [436, 187] width 872 height 375
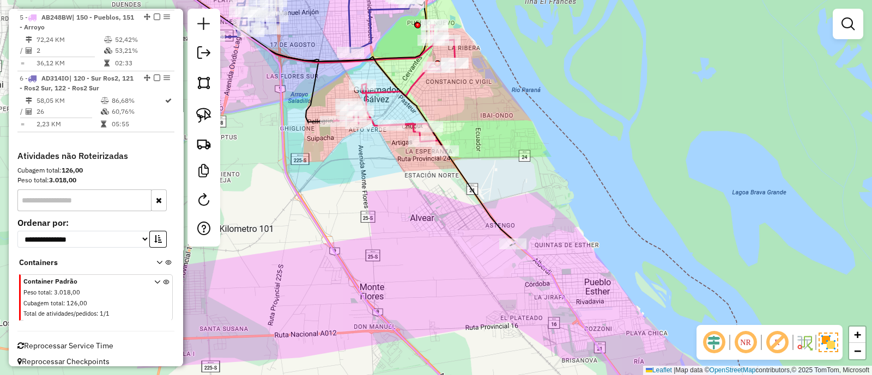
drag, startPoint x: 343, startPoint y: 235, endPoint x: 410, endPoint y: 222, distance: 68.8
click at [410, 222] on div "Janela de atendimento Grade de atendimento Capacidade Transportadoras Veículos …" at bounding box center [436, 187] width 872 height 375
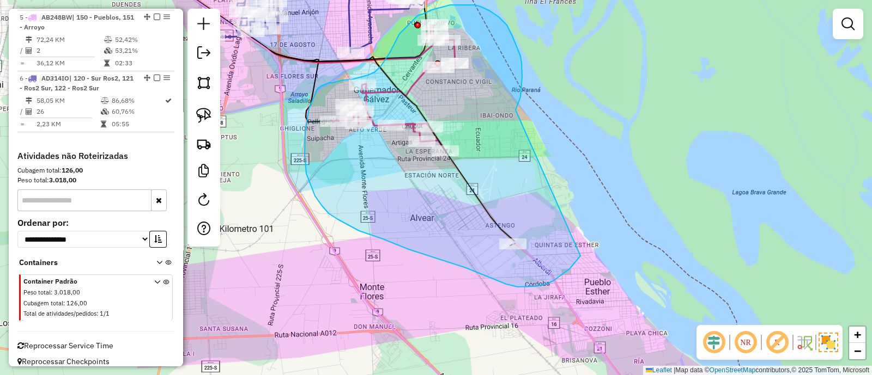
drag, startPoint x: 522, startPoint y: 63, endPoint x: 580, endPoint y: 256, distance: 201.7
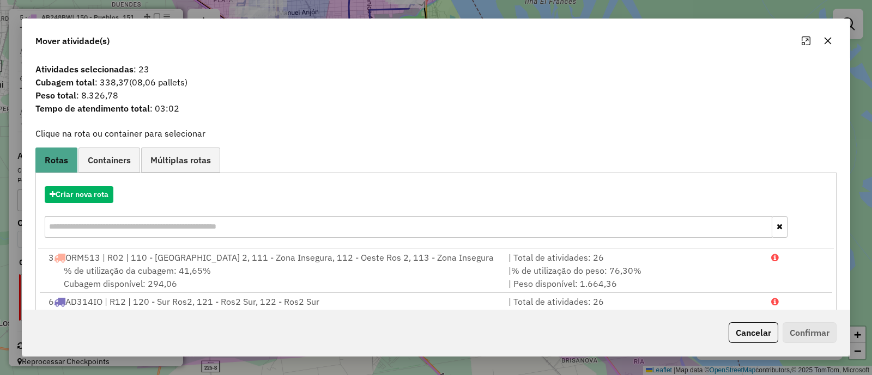
click at [824, 39] on icon "button" at bounding box center [827, 41] width 9 height 9
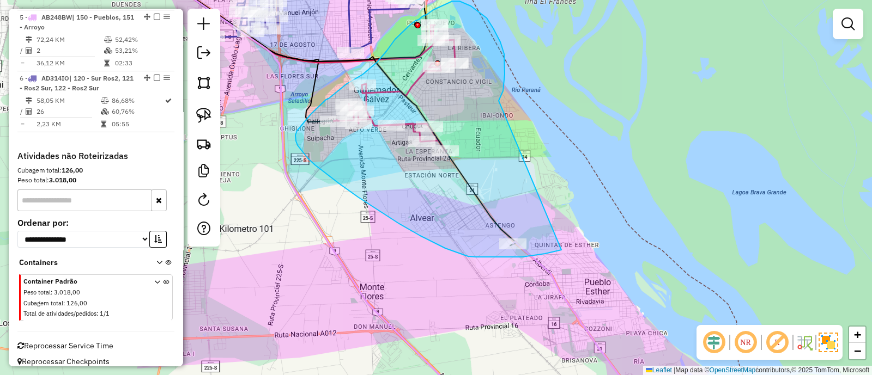
drag, startPoint x: 504, startPoint y: 80, endPoint x: 561, endPoint y: 250, distance: 179.4
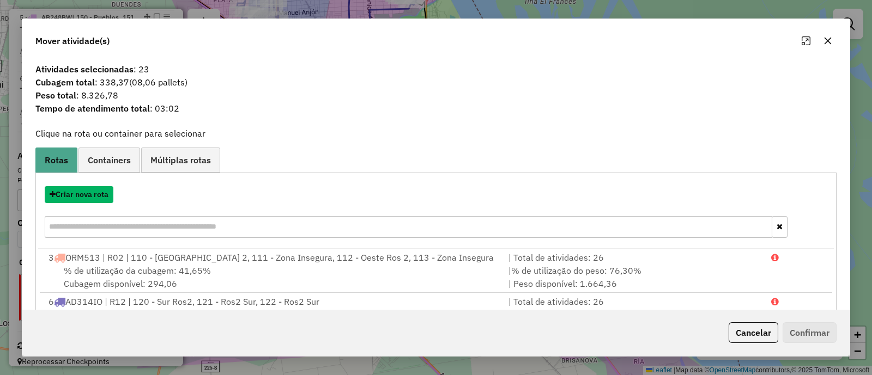
click at [102, 195] on button "Criar nova rota" at bounding box center [79, 194] width 69 height 17
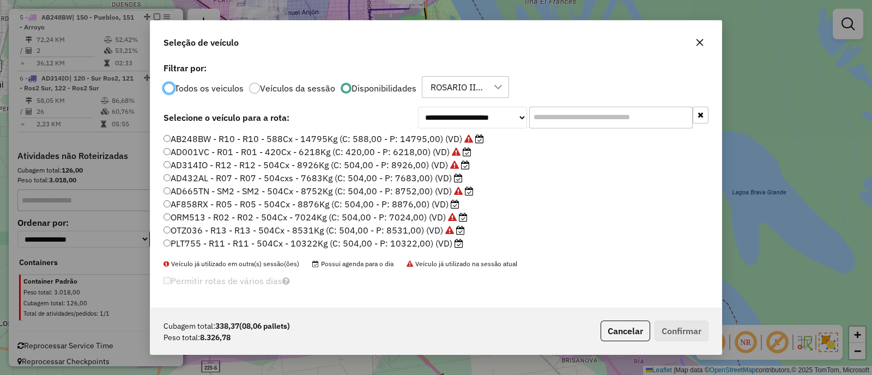
scroll to position [5, 3]
click at [264, 241] on label "PLT755 - R11 - R11 - 504Cx - 10322Kg (C: 504,00 - P: 10322,00) (VD)" at bounding box center [313, 243] width 300 height 13
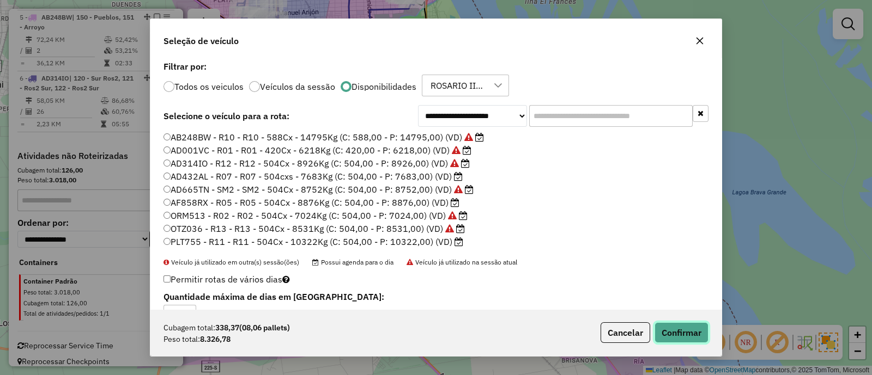
click at [666, 336] on button "Confirmar" at bounding box center [681, 333] width 54 height 21
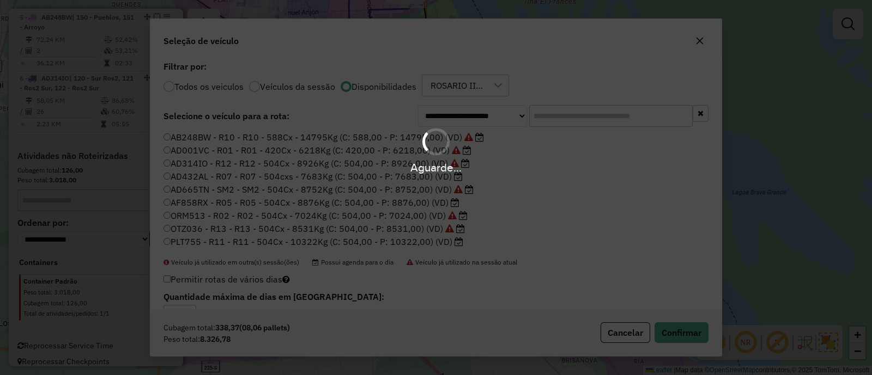
scroll to position [457, 0]
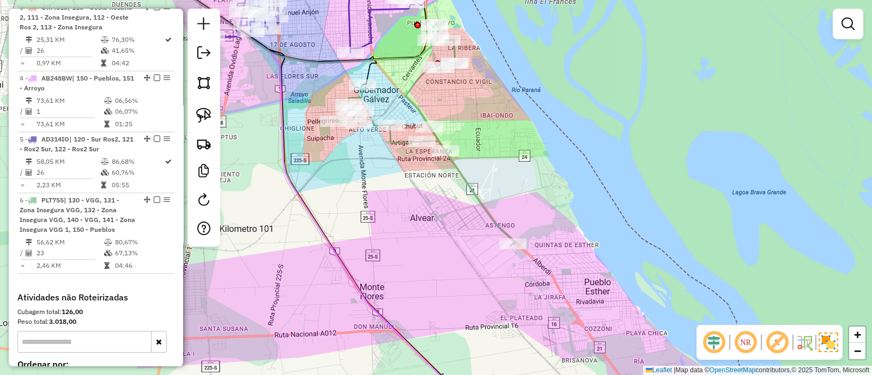
click at [458, 168] on icon at bounding box center [424, 135] width 181 height 221
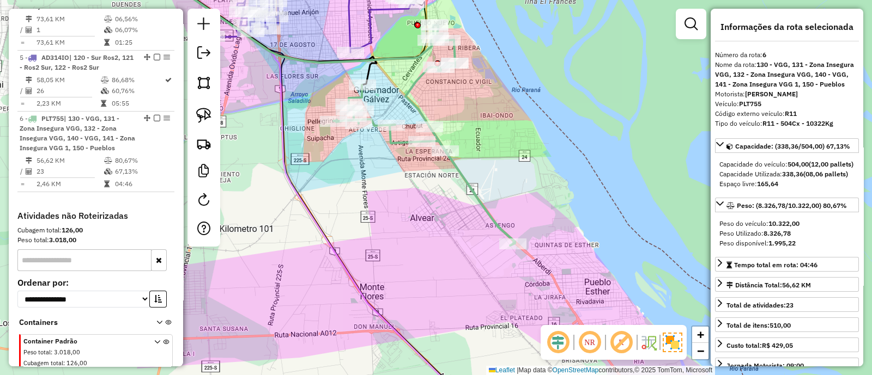
scroll to position [607, 0]
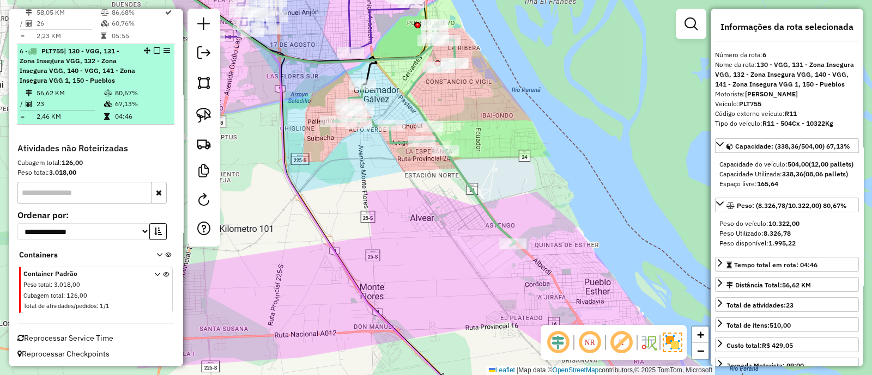
click at [155, 48] on em at bounding box center [157, 50] width 7 height 7
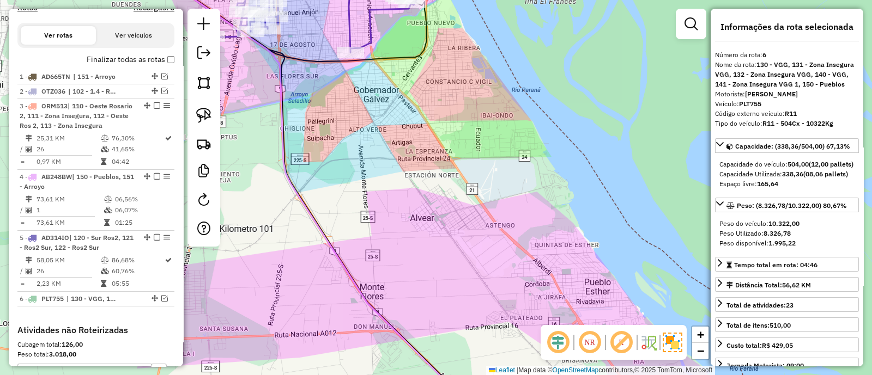
scroll to position [336, 0]
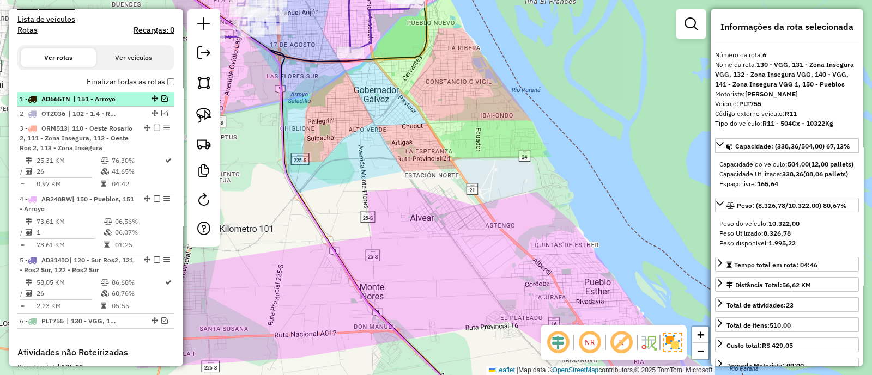
click at [161, 99] on em at bounding box center [164, 98] width 7 height 7
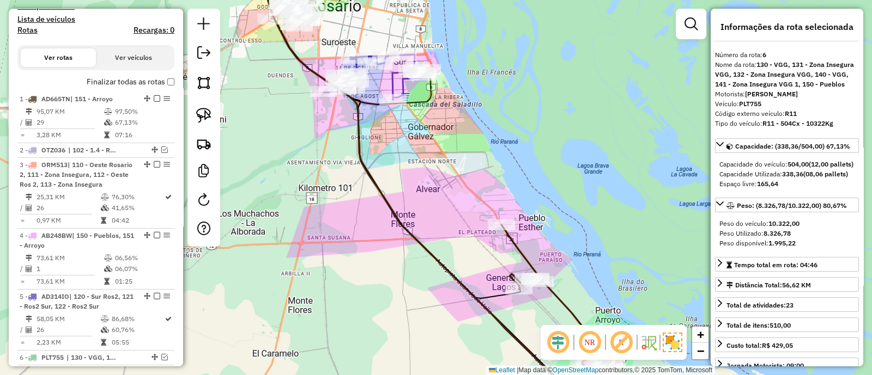
drag, startPoint x: 476, startPoint y: 191, endPoint x: 403, endPoint y: 69, distance: 141.5
click at [403, 69] on div "Janela de atendimento Grade de atendimento Capacidade Transportadoras Veículos …" at bounding box center [436, 187] width 872 height 375
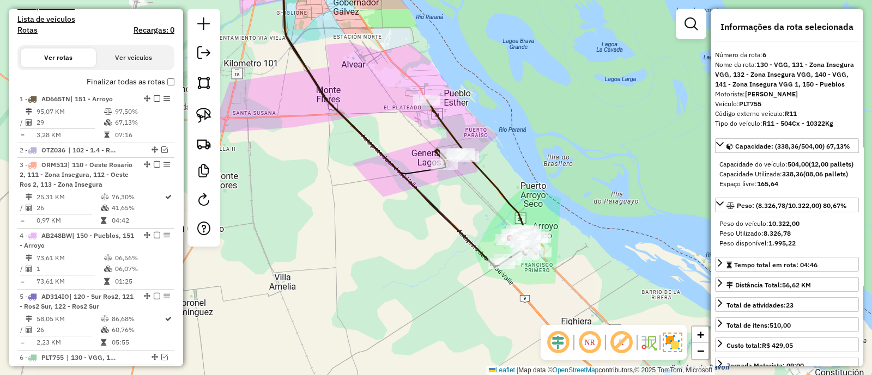
click at [447, 124] on icon at bounding box center [483, 181] width 112 height 163
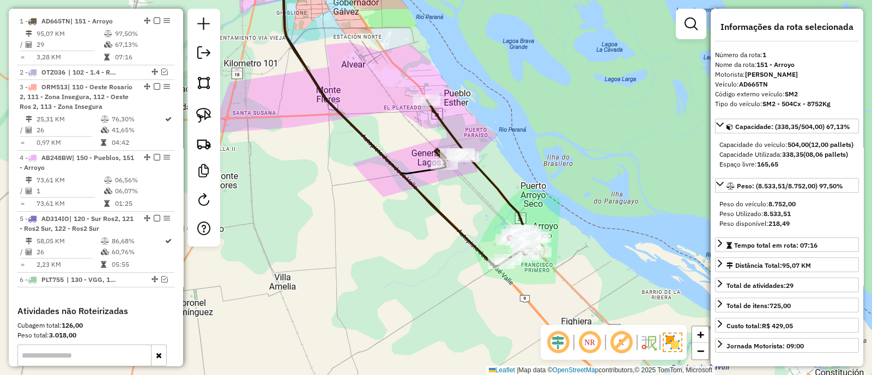
scroll to position [419, 0]
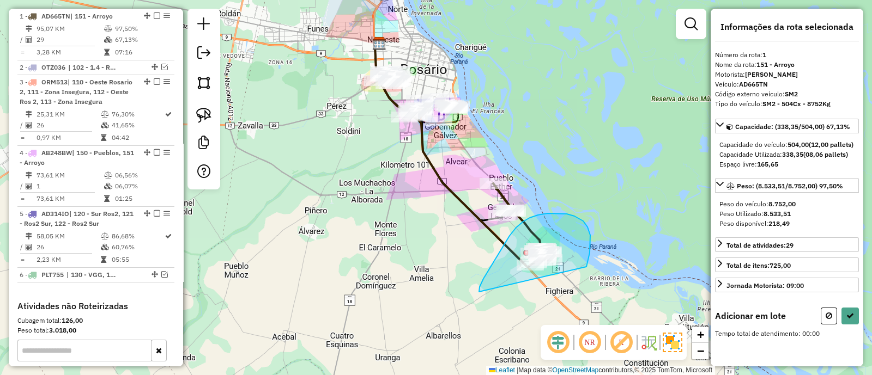
drag, startPoint x: 589, startPoint y: 260, endPoint x: 479, endPoint y: 292, distance: 114.2
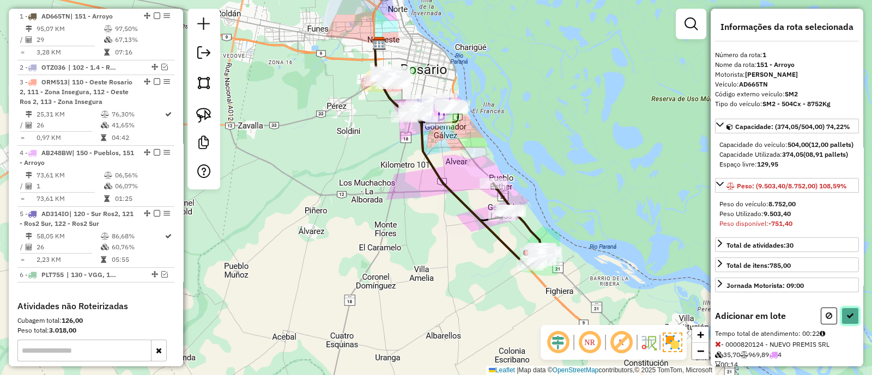
click at [850, 320] on icon at bounding box center [850, 316] width 8 height 8
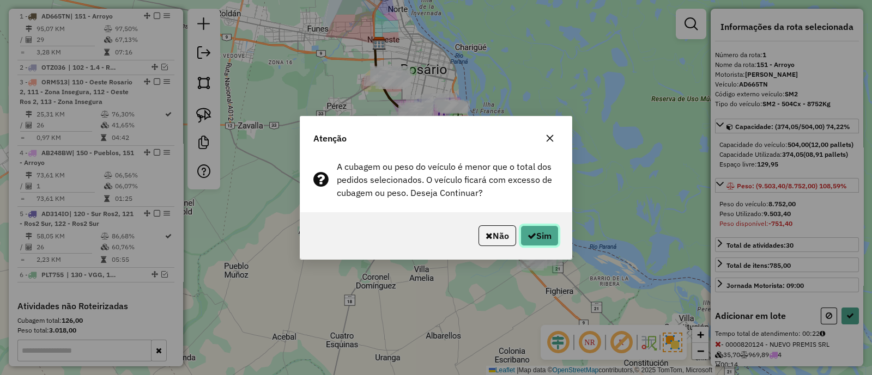
click at [535, 234] on button "Sim" at bounding box center [539, 236] width 38 height 21
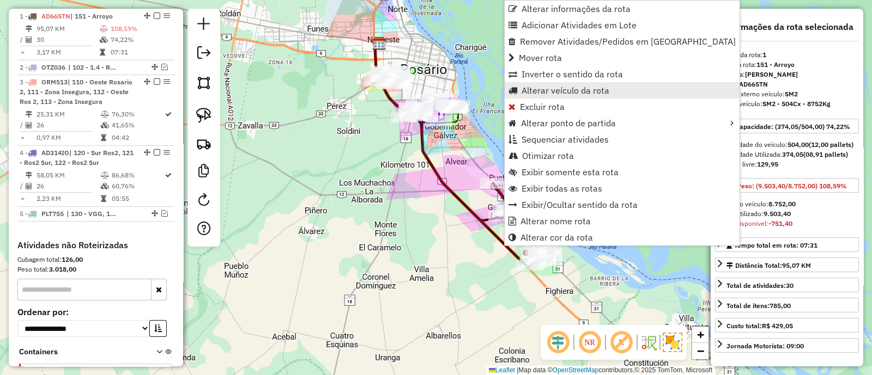
click at [537, 86] on span "Alterar veículo da rota" at bounding box center [566, 90] width 88 height 9
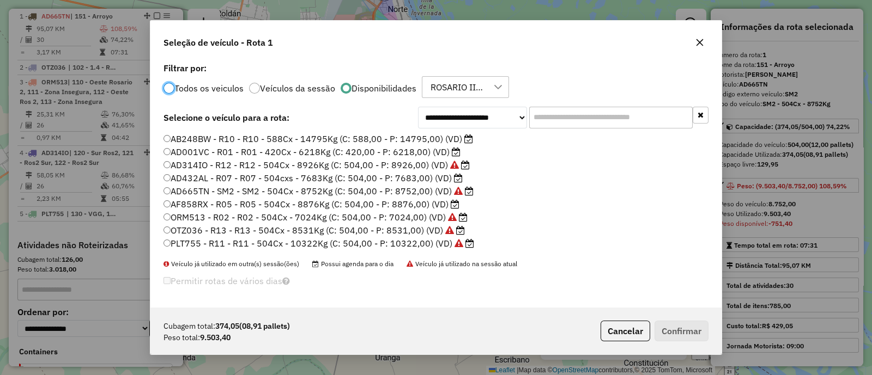
scroll to position [5, 3]
click at [280, 138] on label "AB248BW - R10 - R10 - 588Cx - 14795Kg (C: 588,00 - P: 14795,00) (VD)" at bounding box center [318, 138] width 310 height 13
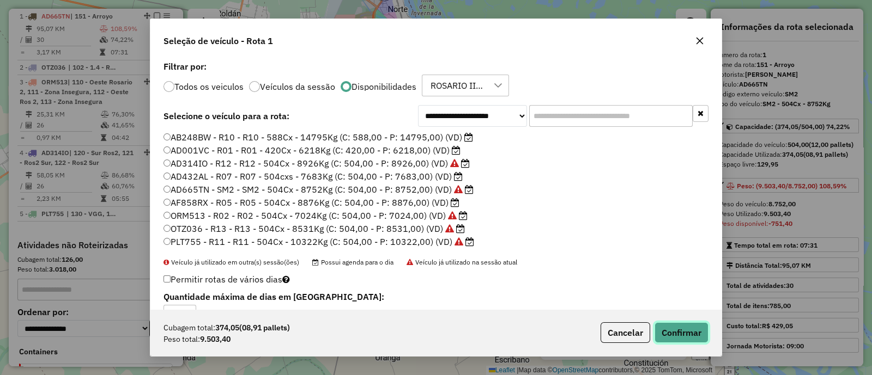
click at [687, 334] on button "Confirmar" at bounding box center [681, 333] width 54 height 21
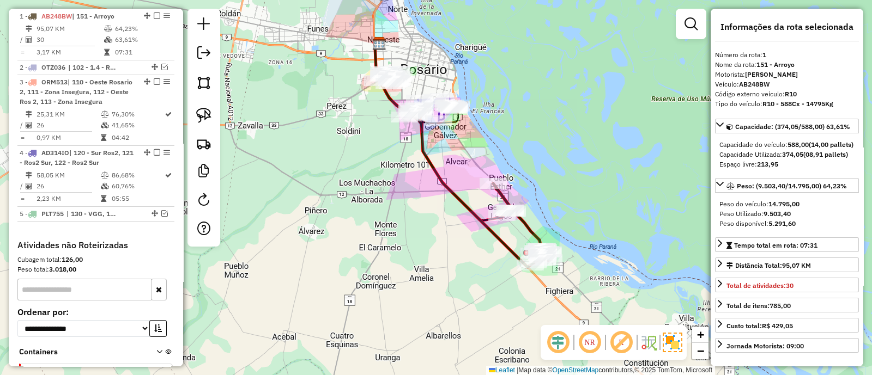
click at [440, 182] on icon at bounding box center [452, 155] width 156 height 225
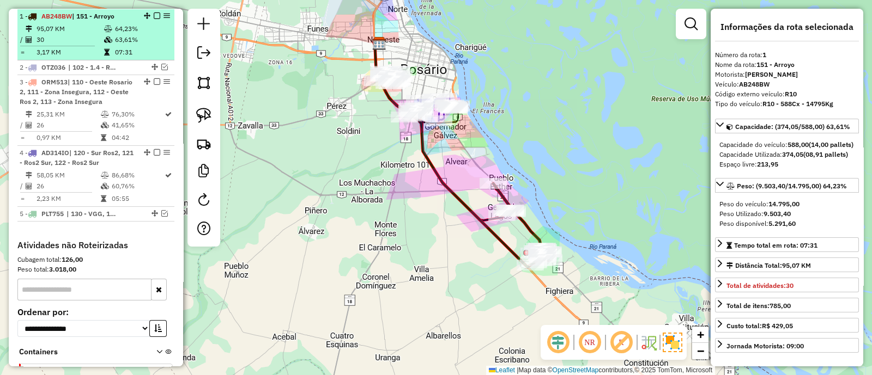
click at [154, 14] on em at bounding box center [157, 16] width 7 height 7
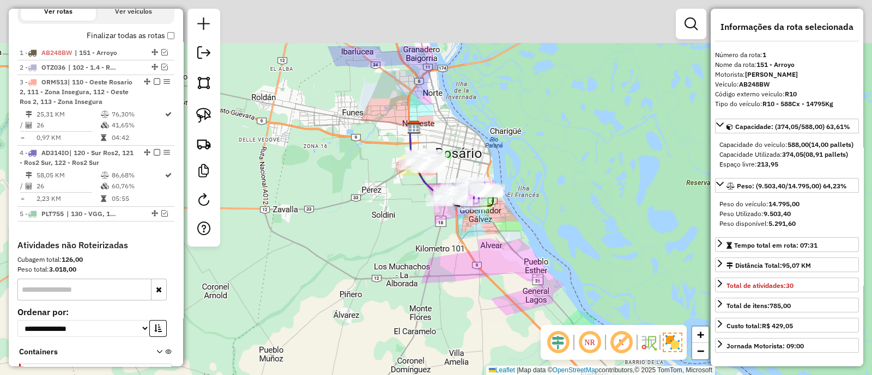
drag, startPoint x: 452, startPoint y: 171, endPoint x: 501, endPoint y: 305, distance: 142.4
click at [501, 305] on div "Janela de atendimento Grade de atendimento Capacidade Transportadoras Veículos …" at bounding box center [436, 187] width 872 height 375
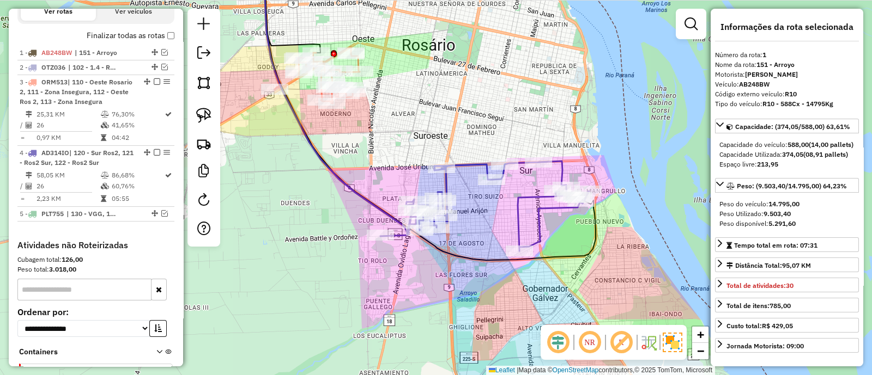
click at [514, 217] on icon at bounding box center [484, 206] width 209 height 90
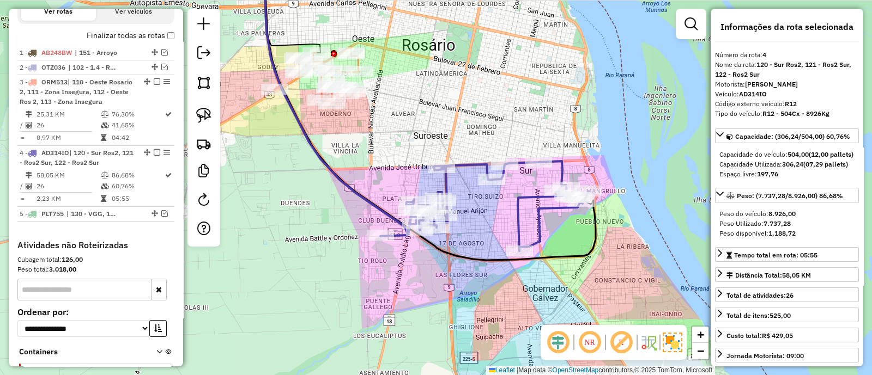
scroll to position [480, 0]
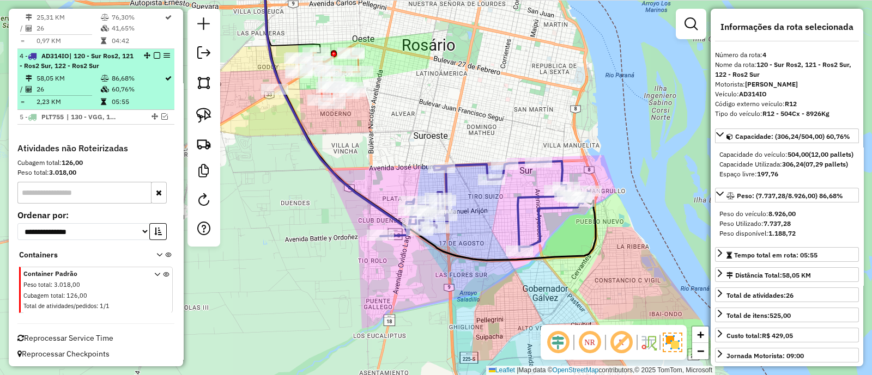
click at [154, 53] on em at bounding box center [157, 55] width 7 height 7
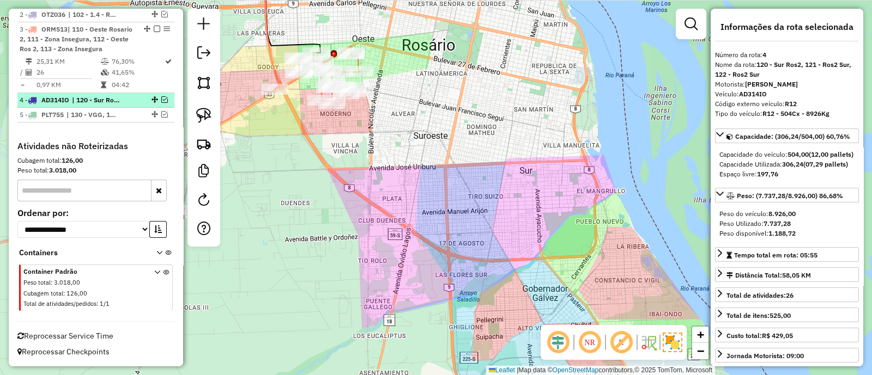
scroll to position [433, 0]
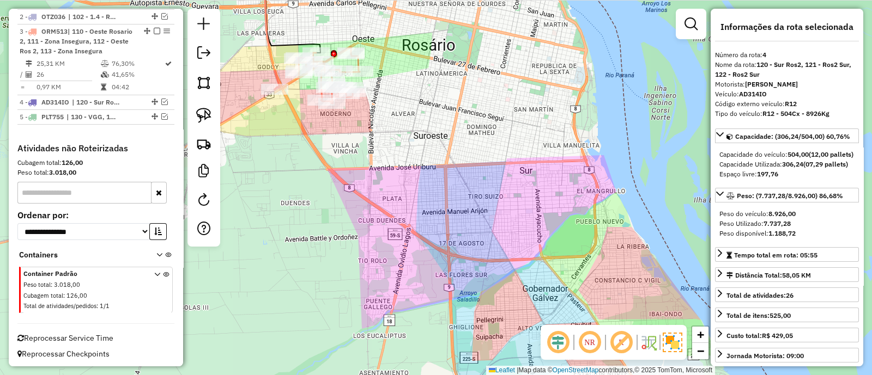
click at [294, 83] on icon at bounding box center [317, 75] width 85 height 57
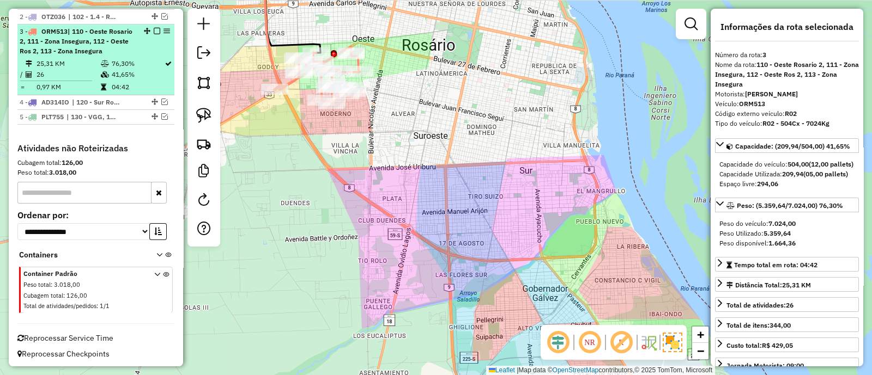
click at [149, 28] on div at bounding box center [153, 31] width 33 height 7
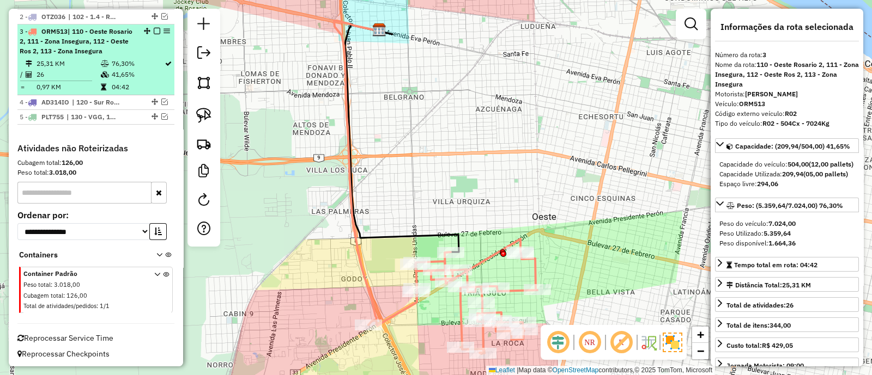
click at [154, 29] on em at bounding box center [157, 31] width 7 height 7
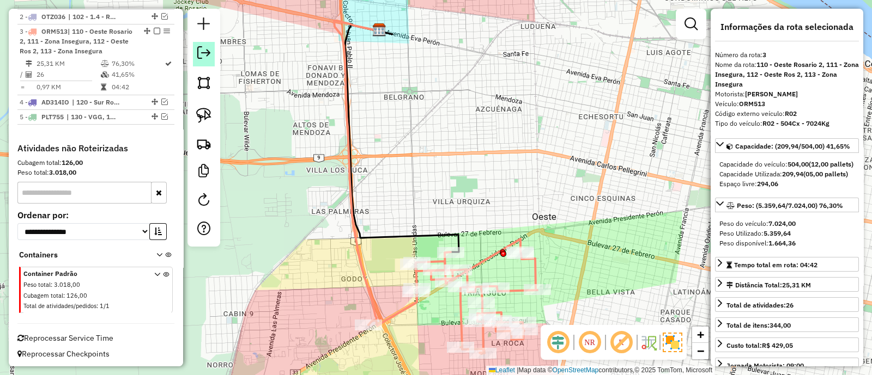
scroll to position [377, 0]
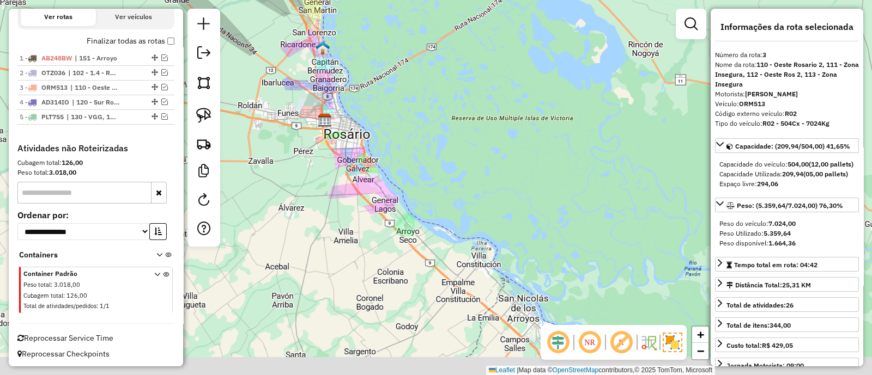
drag, startPoint x: 358, startPoint y: 228, endPoint x: 352, endPoint y: 181, distance: 47.2
click at [352, 181] on div "Janela de atendimento Grade de atendimento Capacidade Transportadoras Veículos …" at bounding box center [436, 187] width 872 height 375
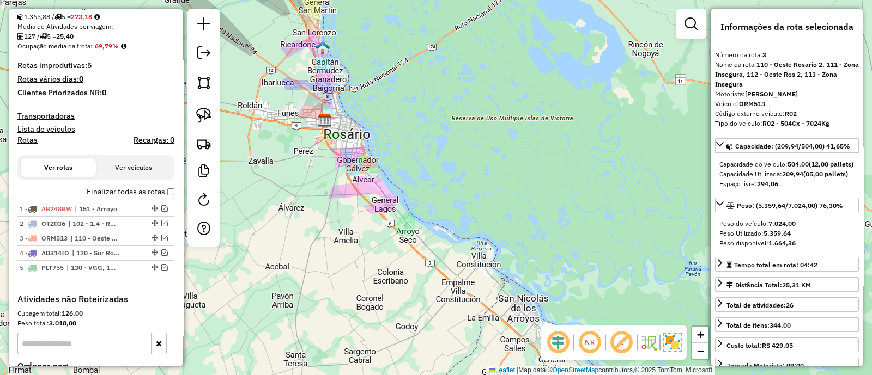
scroll to position [105, 0]
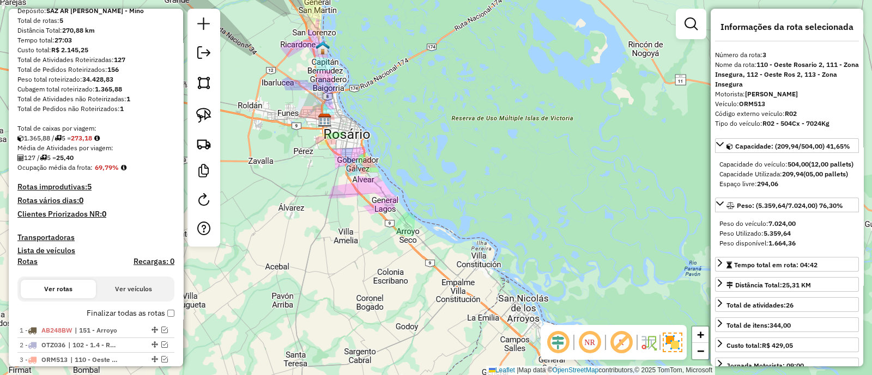
click at [404, 273] on div "Janela de atendimento Grade de atendimento Capacidade Transportadoras Veículos …" at bounding box center [436, 187] width 872 height 375
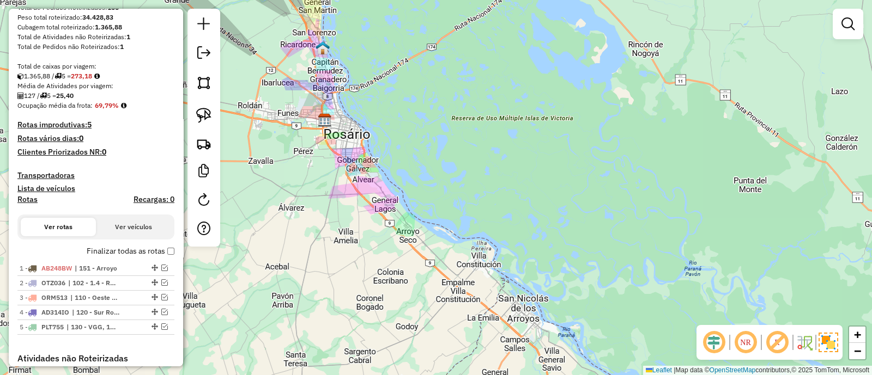
scroll to position [241, 0]
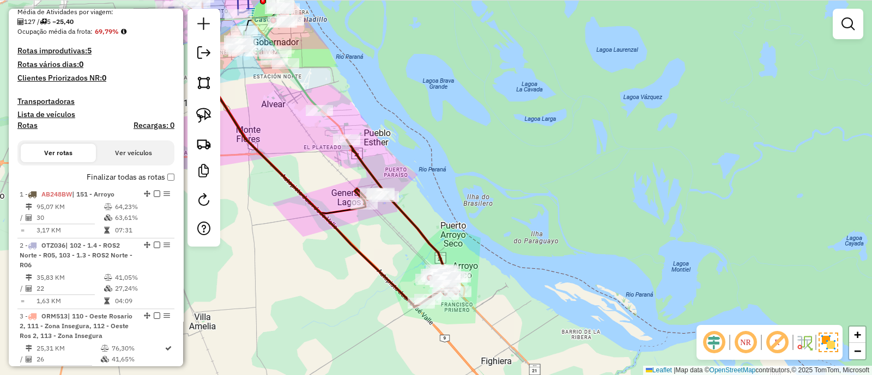
click at [419, 228] on icon at bounding box center [403, 221] width 112 height 163
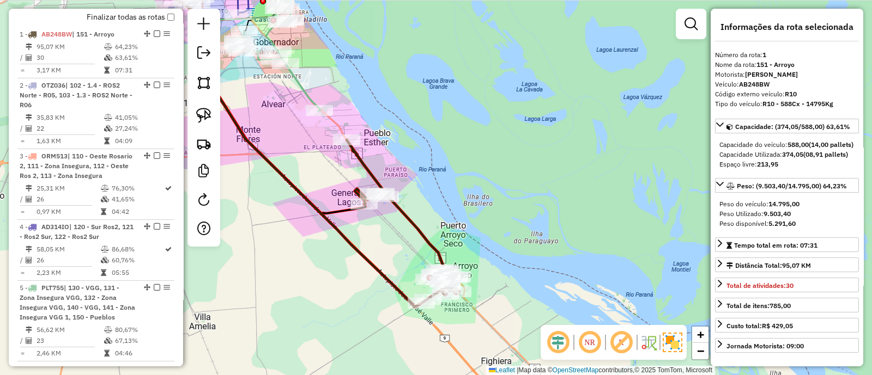
scroll to position [419, 0]
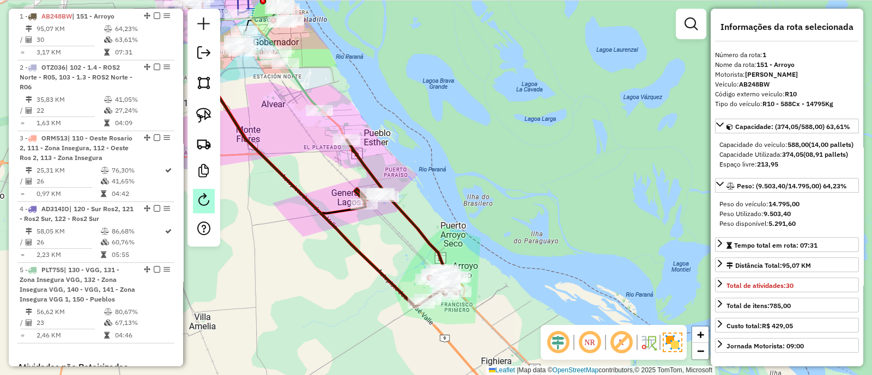
click at [204, 201] on em at bounding box center [203, 199] width 13 height 13
select select "*"
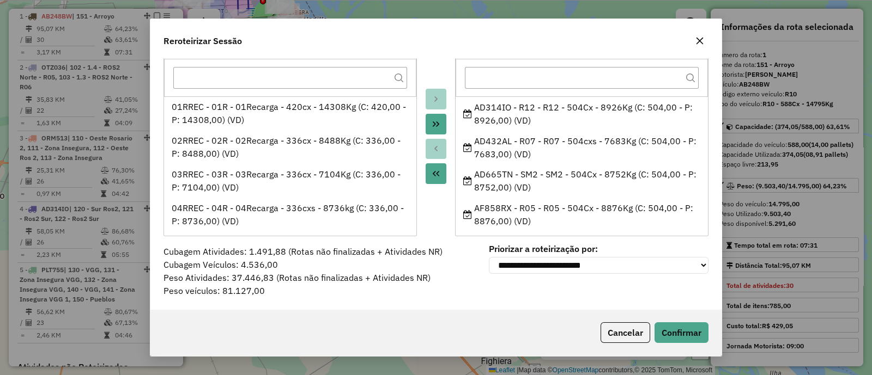
scroll to position [36, 0]
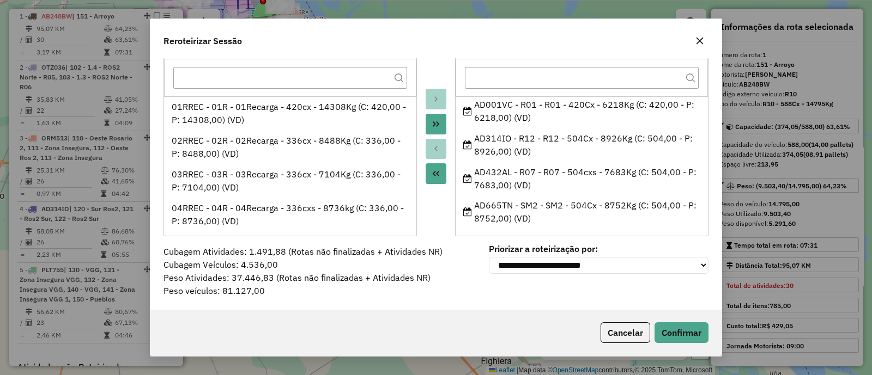
click at [708, 35] on div "Reroteirizar Sessão" at bounding box center [435, 38] width 571 height 39
click at [696, 44] on icon "button" at bounding box center [699, 41] width 7 height 7
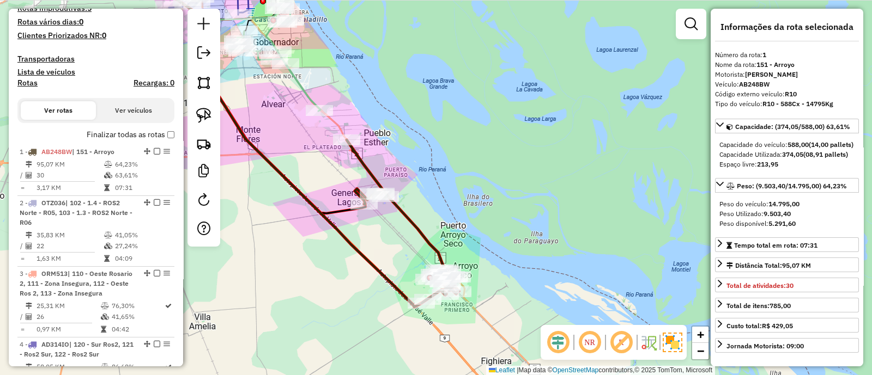
scroll to position [283, 0]
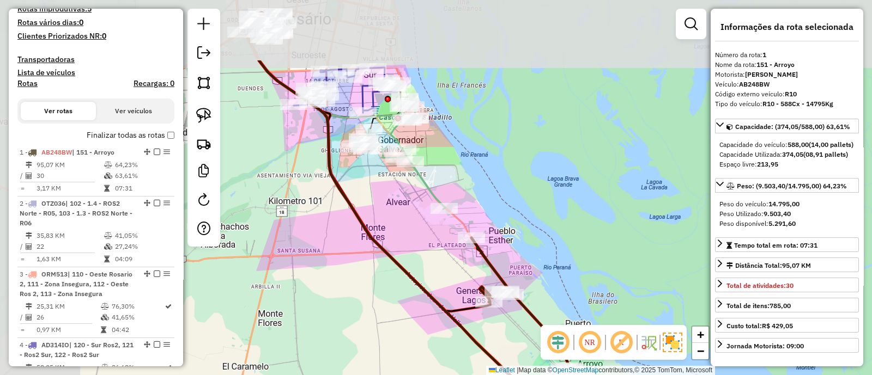
drag, startPoint x: 348, startPoint y: 186, endPoint x: 404, endPoint y: 237, distance: 75.2
click at [400, 237] on div "Janela de atendimento Grade de atendimento Capacidade Transportadoras Veículos …" at bounding box center [436, 187] width 872 height 375
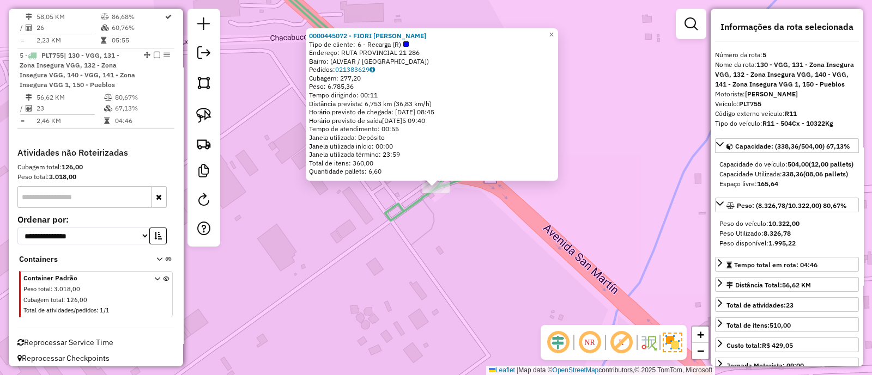
scroll to position [638, 0]
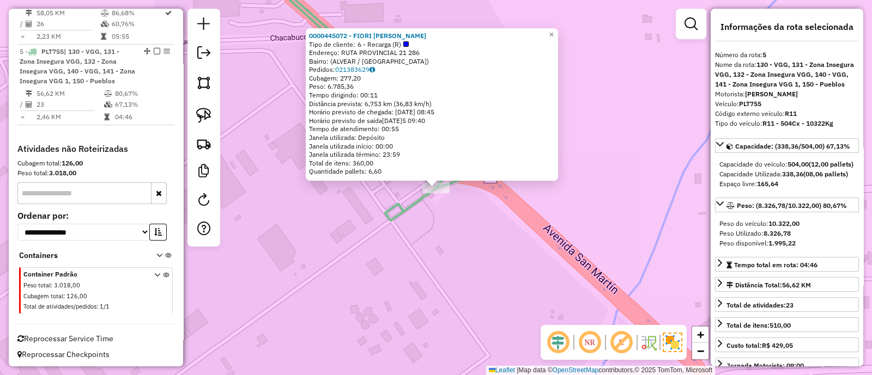
click at [293, 225] on div "0000445072 - FIORI DANIEL Tipo de cliente: 6 - Recarga (R) Endereço: RUTA PROVI…" at bounding box center [436, 187] width 872 height 375
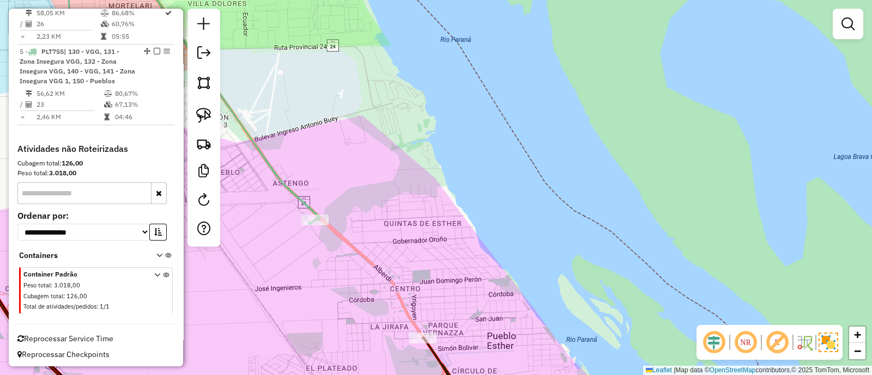
drag, startPoint x: 343, startPoint y: 249, endPoint x: 355, endPoint y: -40, distance: 289.6
click at [355, 0] on html "Aguarde... Pop-up bloqueado! Seu navegador bloqueou automáticamente a abertura …" at bounding box center [436, 187] width 872 height 375
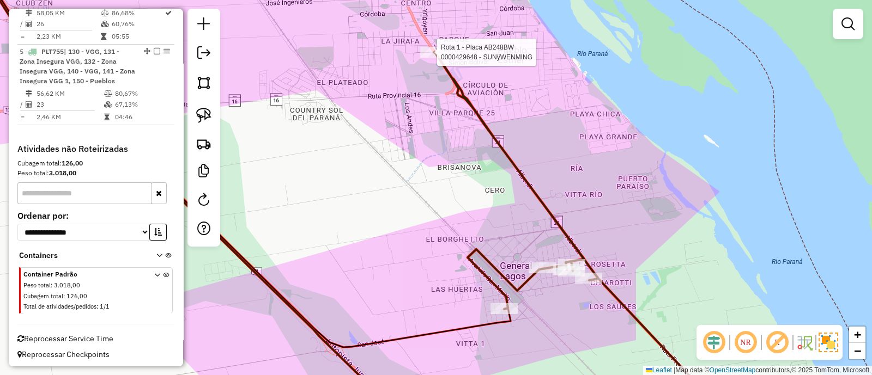
click at [429, 58] on div at bounding box center [433, 52] width 27 height 11
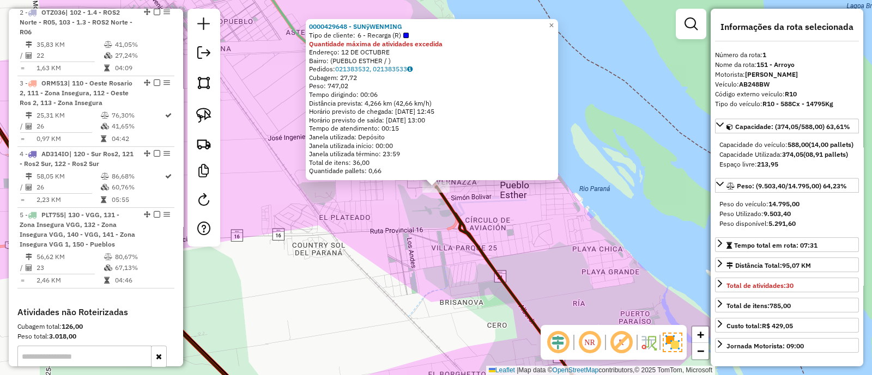
scroll to position [419, 0]
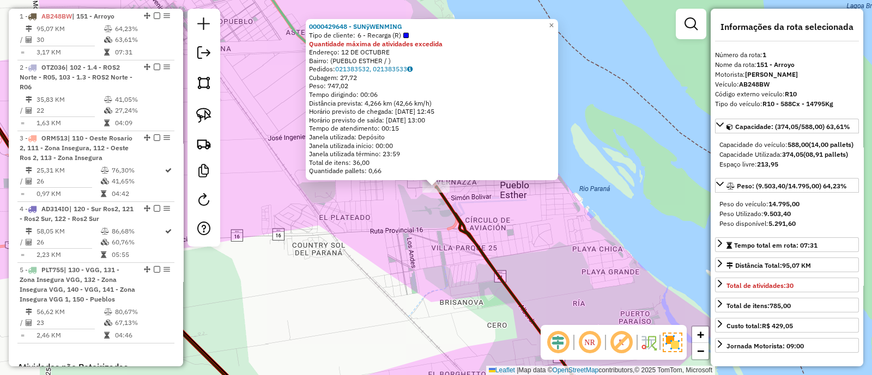
click at [425, 255] on div "0000429648 - SUNÿWENMING Tipo de cliente: 6 - Recarga (R) Quantidade máxima de …" at bounding box center [436, 187] width 872 height 375
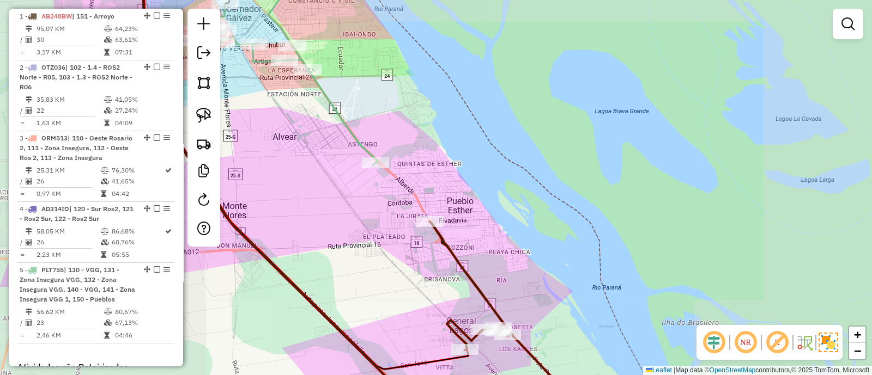
drag, startPoint x: 436, startPoint y: 290, endPoint x: 335, endPoint y: 56, distance: 255.3
click at [335, 56] on div "Janela de atendimento Grade de atendimento Capacidade Transportadoras Veículos …" at bounding box center [436, 187] width 872 height 375
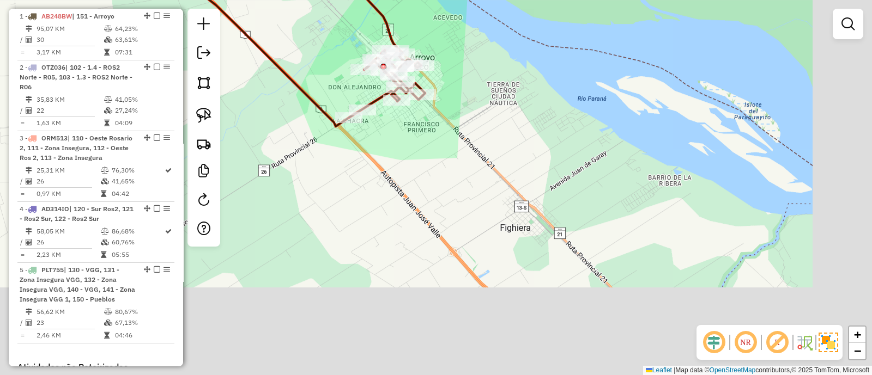
drag, startPoint x: 448, startPoint y: 199, endPoint x: 313, endPoint y: -9, distance: 247.7
click at [313, 0] on html "Aguarde... Pop-up bloqueado! Seu navegador bloqueou automáticamente a abertura …" at bounding box center [436, 187] width 872 height 375
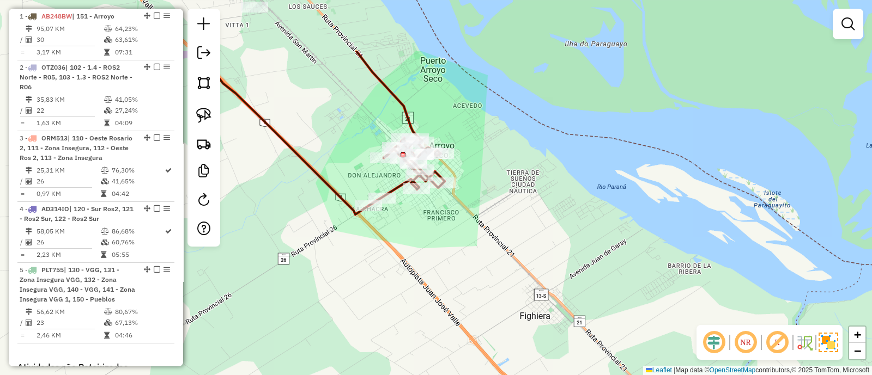
drag, startPoint x: 335, startPoint y: 162, endPoint x: 428, endPoint y: 257, distance: 133.0
click at [412, 252] on div "Janela de atendimento Grade de atendimento Capacidade Transportadoras Veículos …" at bounding box center [436, 187] width 872 height 375
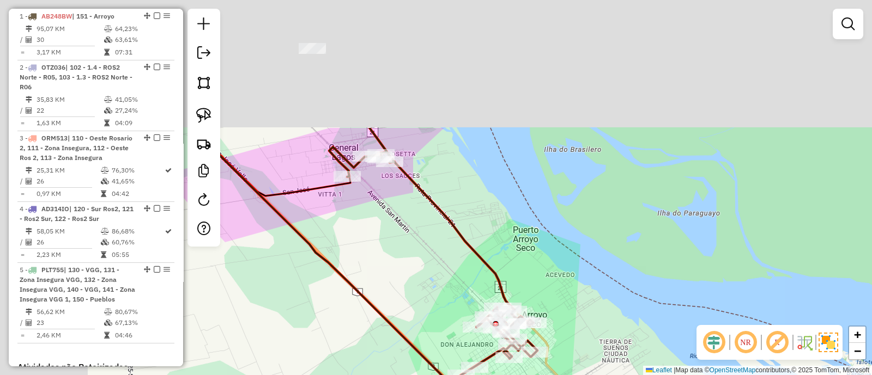
drag, startPoint x: 287, startPoint y: 75, endPoint x: 447, endPoint y: 407, distance: 368.8
click at [447, 375] on html "Aguarde... Pop-up bloqueado! Seu navegador bloqueou automáticamente a abertura …" at bounding box center [436, 187] width 872 height 375
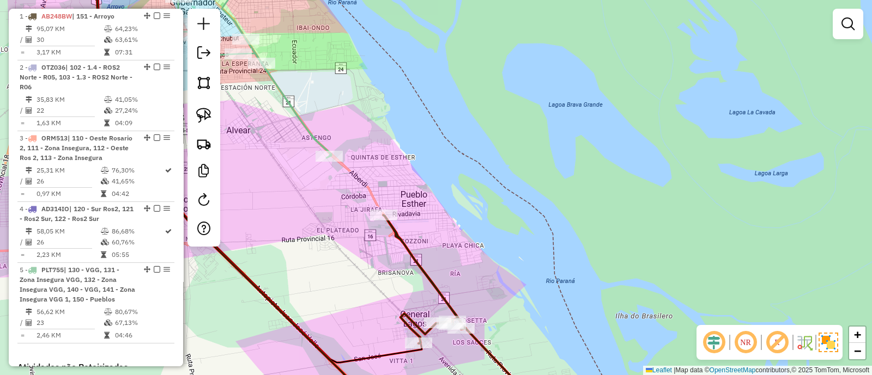
click at [305, 122] on icon at bounding box center [240, 60] width 181 height 196
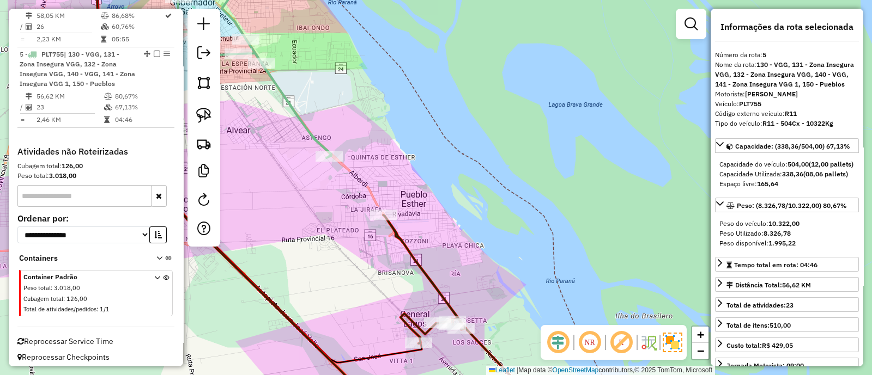
scroll to position [638, 0]
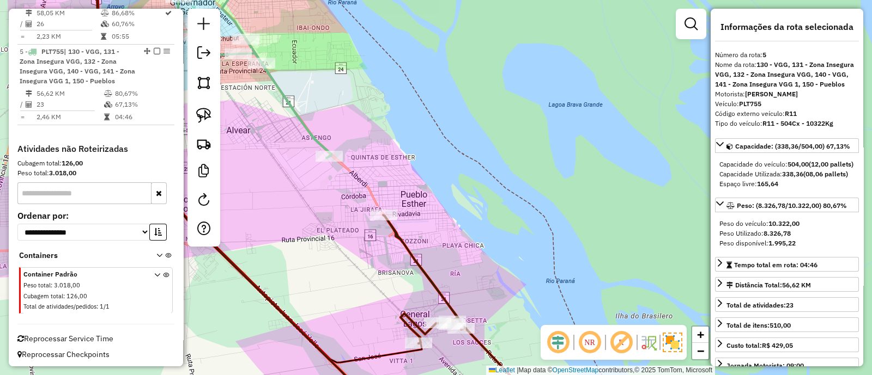
drag, startPoint x: 259, startPoint y: 137, endPoint x: 450, endPoint y: 308, distance: 256.2
click at [450, 308] on div "Janela de atendimento Grade de atendimento Capacidade Transportadoras Veículos …" at bounding box center [436, 187] width 872 height 375
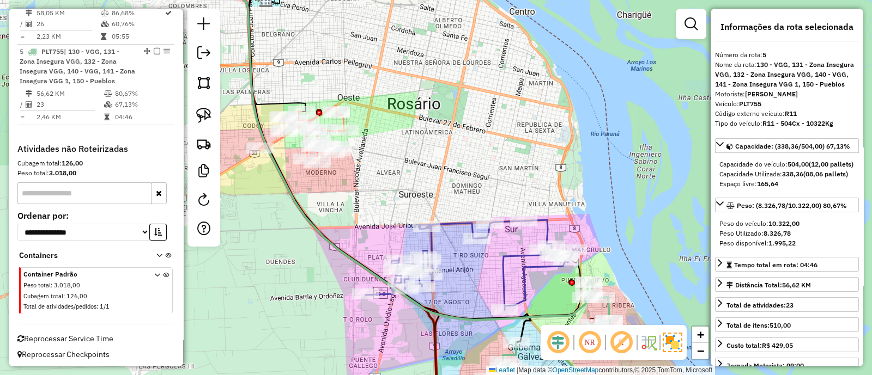
click at [275, 144] on icon at bounding box center [302, 134] width 85 height 57
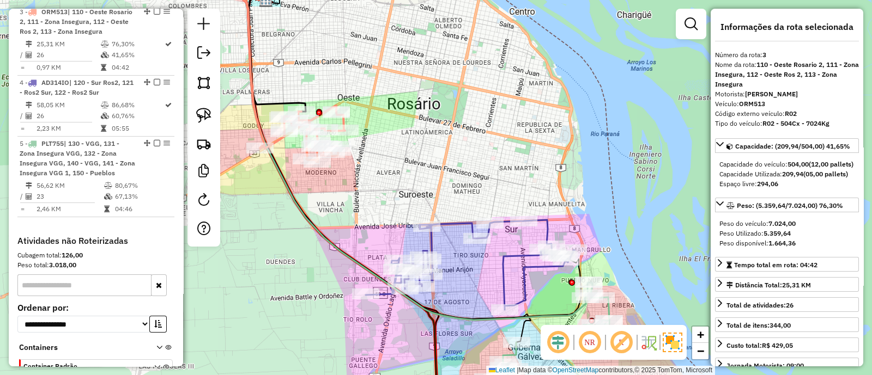
scroll to position [541, 0]
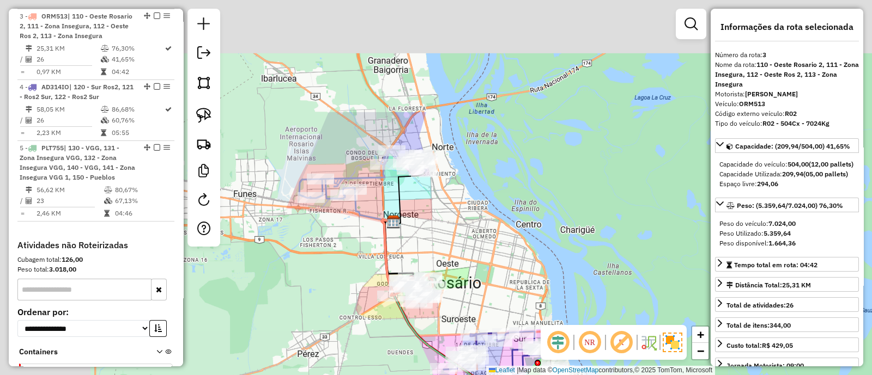
drag, startPoint x: 306, startPoint y: 80, endPoint x: 439, endPoint y: 241, distance: 208.6
click at [439, 241] on div "Janela de atendimento Grade de atendimento Capacidade Transportadoras Veículos …" at bounding box center [436, 187] width 872 height 375
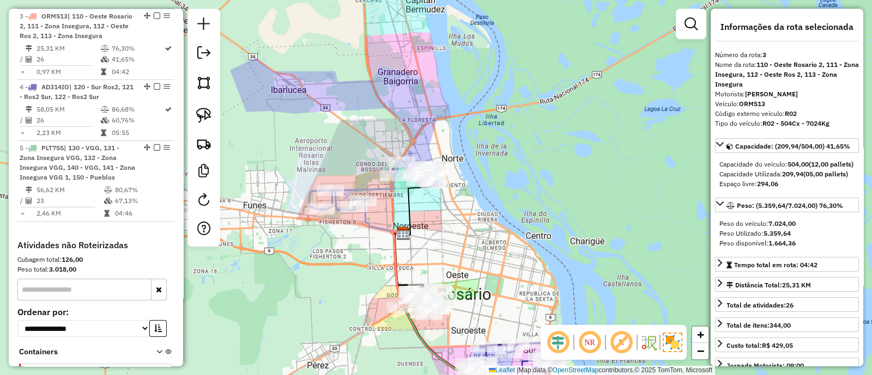
click at [370, 186] on icon at bounding box center [373, 185] width 128 height 50
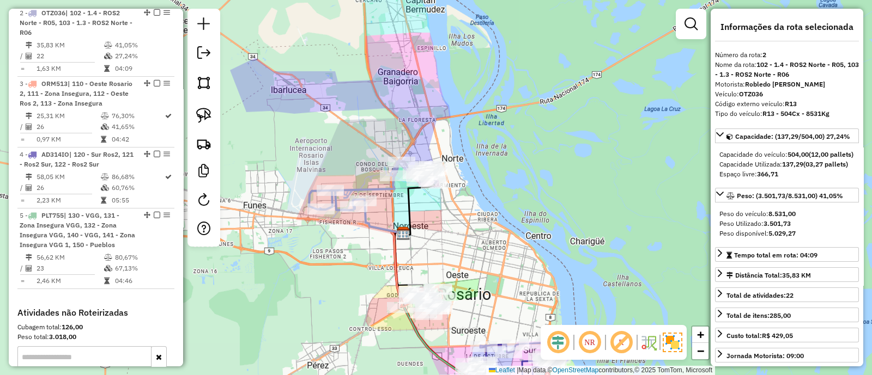
scroll to position [470, 0]
click at [350, 270] on div "Janela de atendimento Grade de atendimento Capacidade Transportadoras Veículos …" at bounding box center [436, 187] width 872 height 375
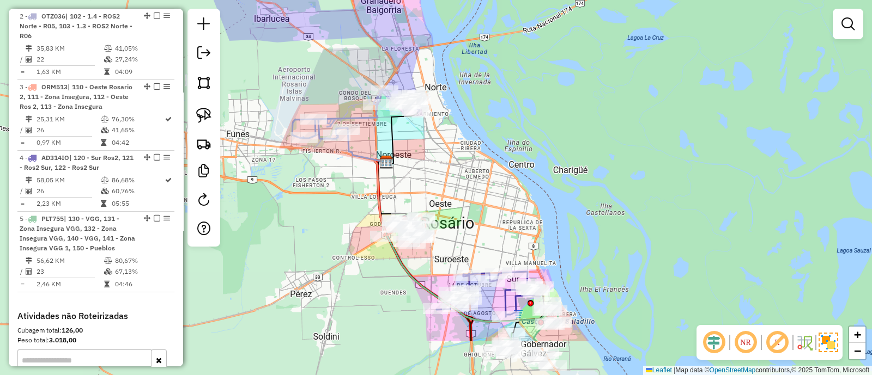
drag, startPoint x: 366, startPoint y: 277, endPoint x: 343, endPoint y: 160, distance: 118.8
click at [343, 162] on div "Janela de atendimento Grade de atendimento Capacidade Transportadoras Veículos …" at bounding box center [436, 187] width 872 height 375
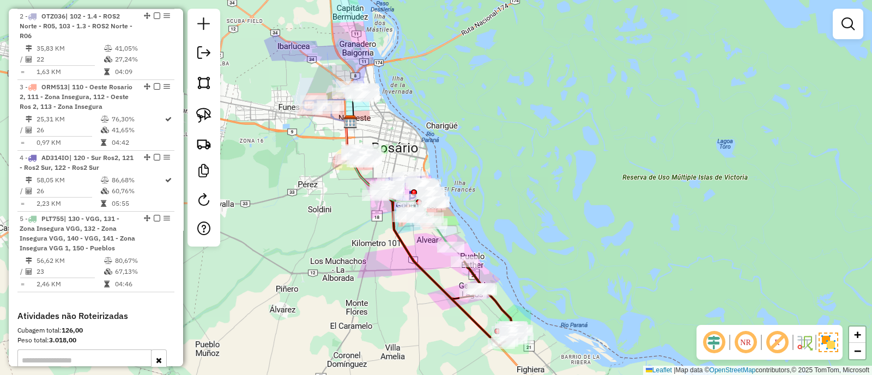
drag, startPoint x: 370, startPoint y: 270, endPoint x: 333, endPoint y: 212, distance: 69.1
click at [333, 212] on div "Janela de atendimento Grade de atendimento Capacidade Transportadoras Veículos …" at bounding box center [436, 187] width 872 height 375
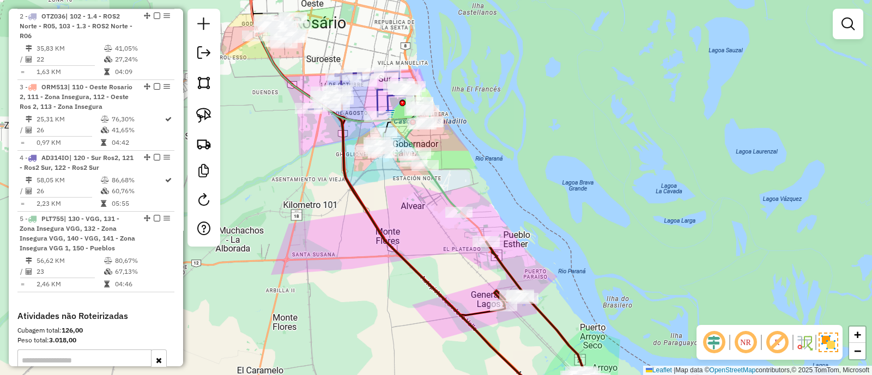
click at [436, 184] on icon at bounding box center [414, 158] width 91 height 110
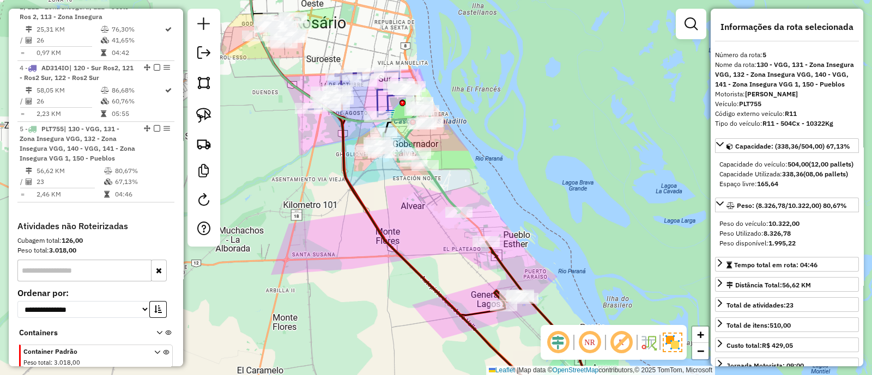
scroll to position [638, 0]
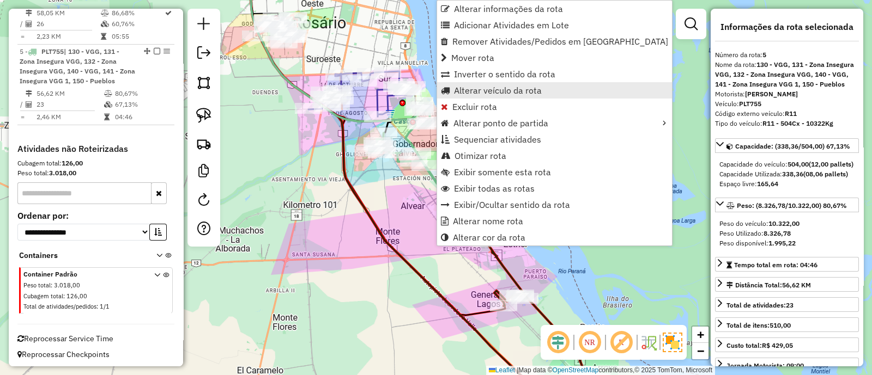
click at [482, 92] on span "Alterar veículo da rota" at bounding box center [498, 90] width 88 height 9
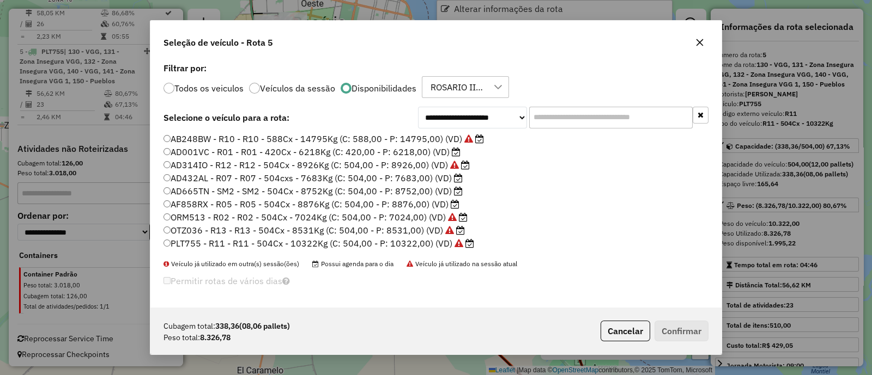
scroll to position [5, 3]
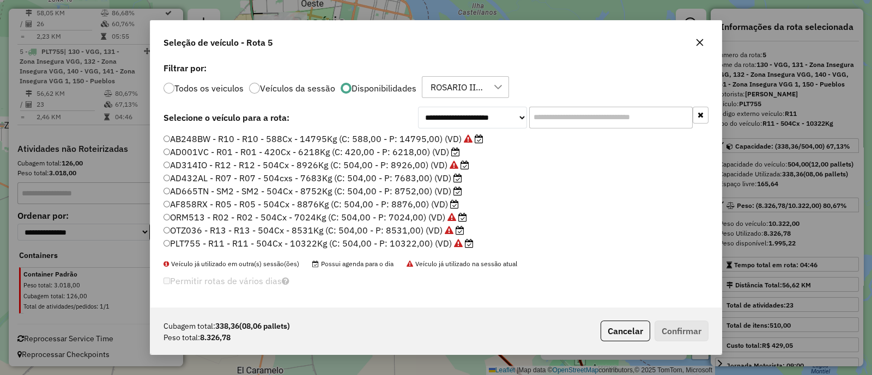
click at [371, 150] on label "AD001VC - R01 - R01 - 420Cx - 6218Kg (C: 420,00 - P: 6218,00) (VD)" at bounding box center [311, 151] width 296 height 13
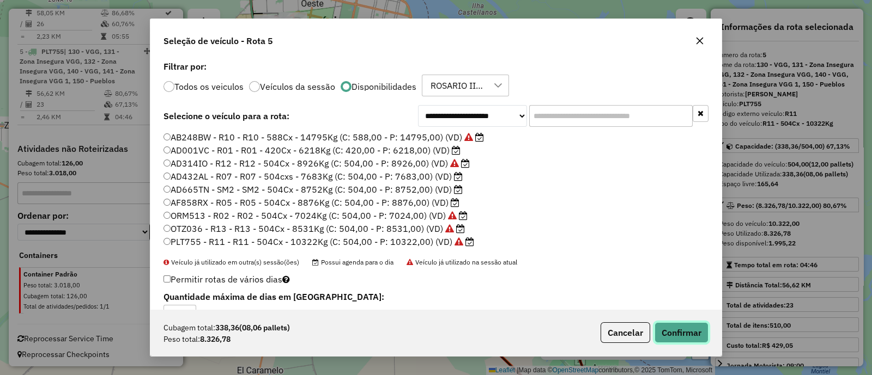
click at [675, 326] on button "Confirmar" at bounding box center [681, 333] width 54 height 21
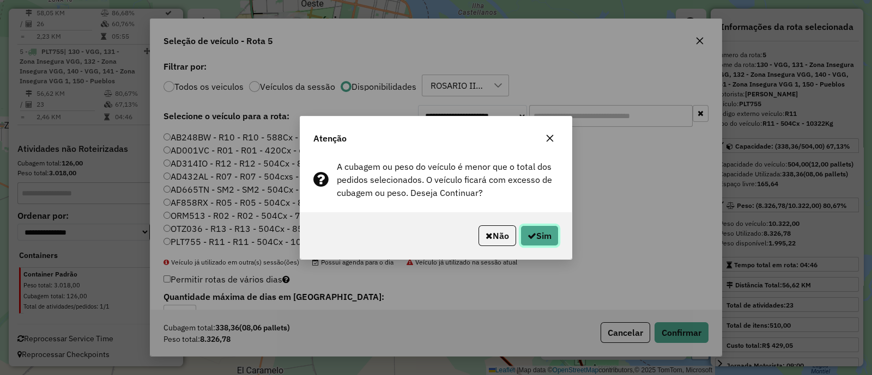
click at [547, 230] on button "Sim" at bounding box center [539, 236] width 38 height 21
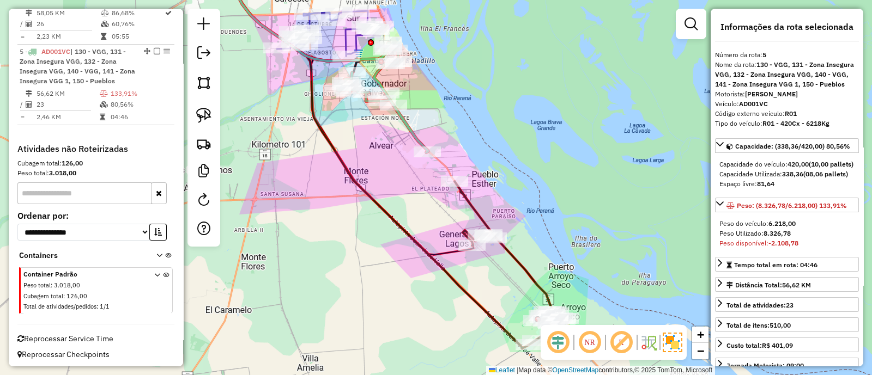
drag, startPoint x: 432, startPoint y: 349, endPoint x: 349, endPoint y: 275, distance: 111.5
click at [349, 275] on div "Janela de atendimento Grade de atendimento Capacidade Transportadoras Veículos …" at bounding box center [436, 187] width 872 height 375
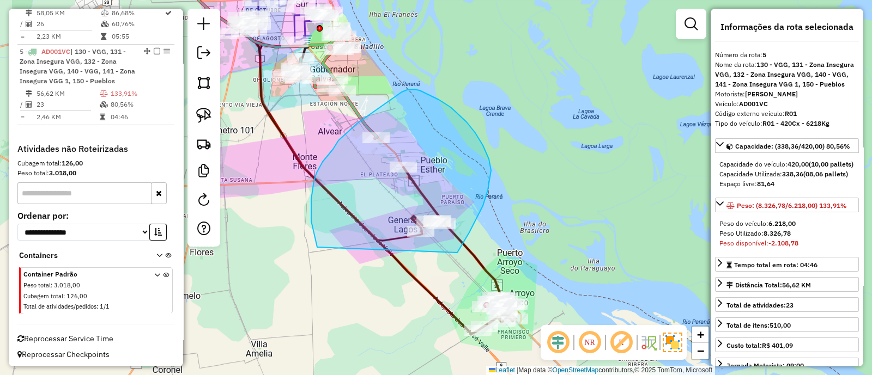
drag, startPoint x: 475, startPoint y: 133, endPoint x: 317, endPoint y: 247, distance: 195.1
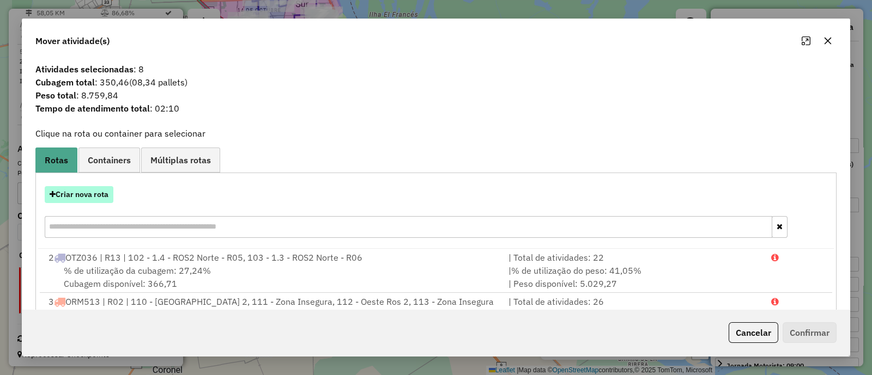
click at [66, 189] on button "Criar nova rota" at bounding box center [79, 194] width 69 height 17
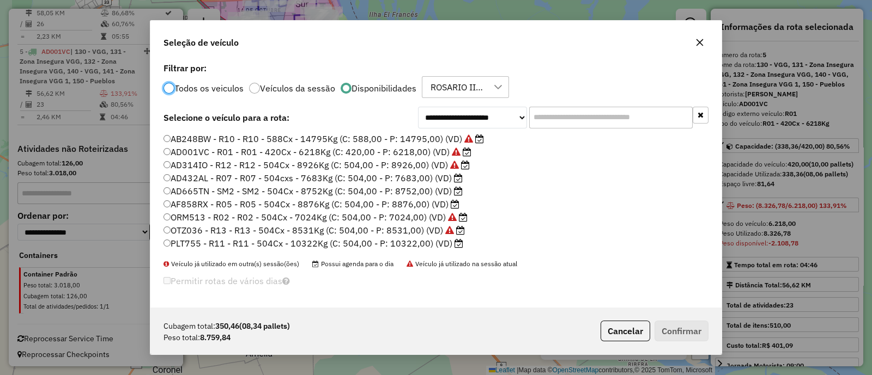
click at [235, 242] on label "PLT755 - R11 - R11 - 504Cx - 10322Kg (C: 504,00 - P: 10322,00) (VD)" at bounding box center [313, 243] width 300 height 13
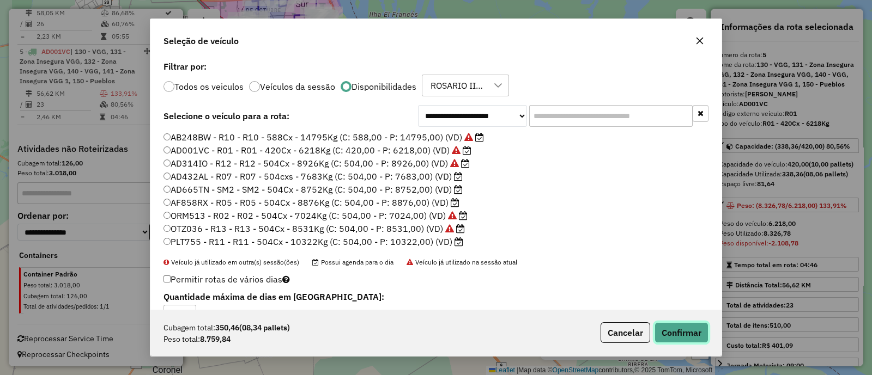
click at [659, 328] on button "Confirmar" at bounding box center [681, 333] width 54 height 21
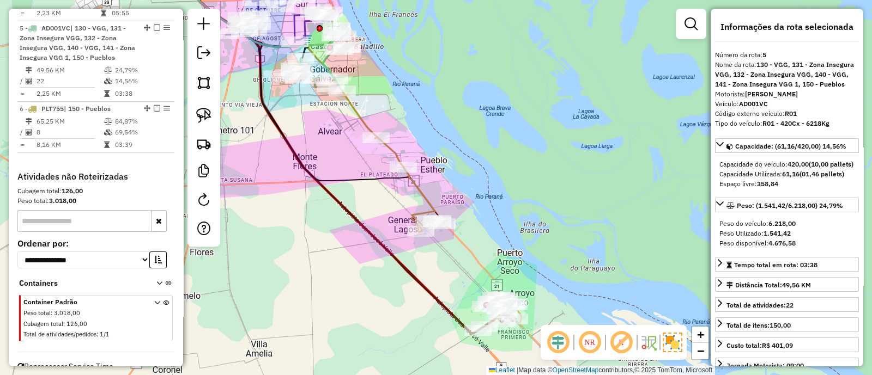
scroll to position [672, 0]
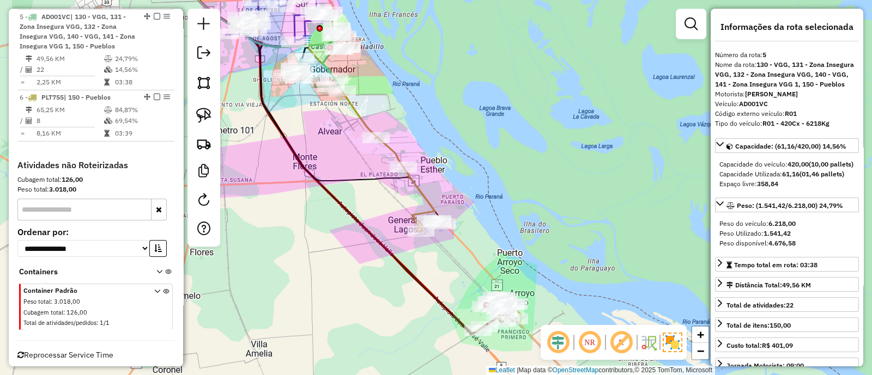
click at [442, 308] on icon at bounding box center [327, 148] width 301 height 372
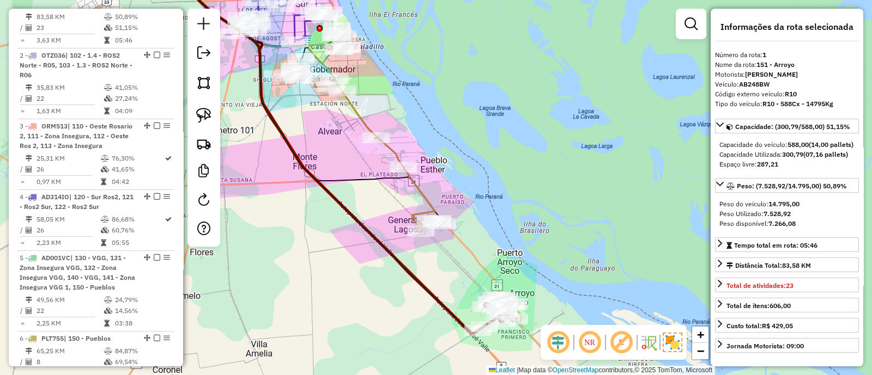
scroll to position [419, 0]
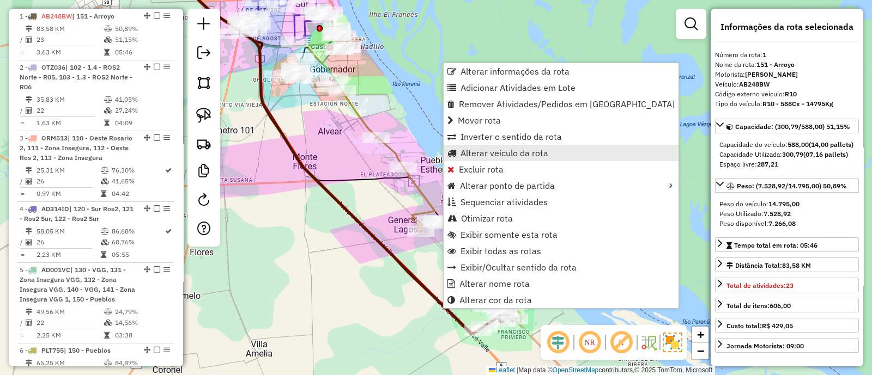
click at [501, 149] on span "Alterar veículo da rota" at bounding box center [504, 153] width 88 height 9
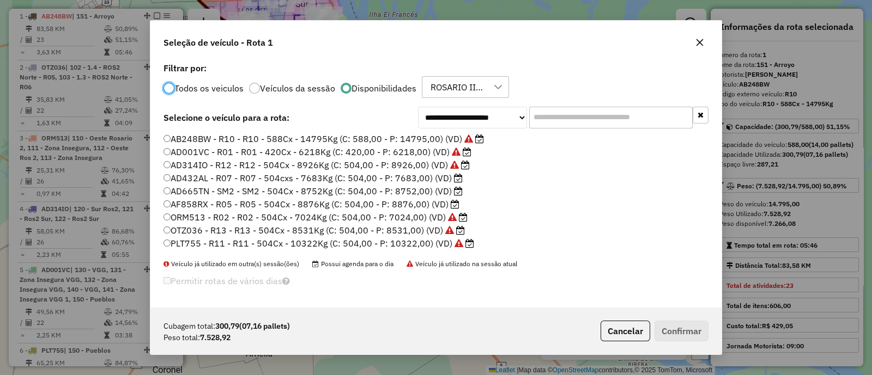
scroll to position [5, 3]
click at [272, 187] on label "AD665TN - SM2 - SM2 - 504Cx - 8752Kg (C: 504,00 - P: 8752,00) (VD)" at bounding box center [312, 191] width 299 height 13
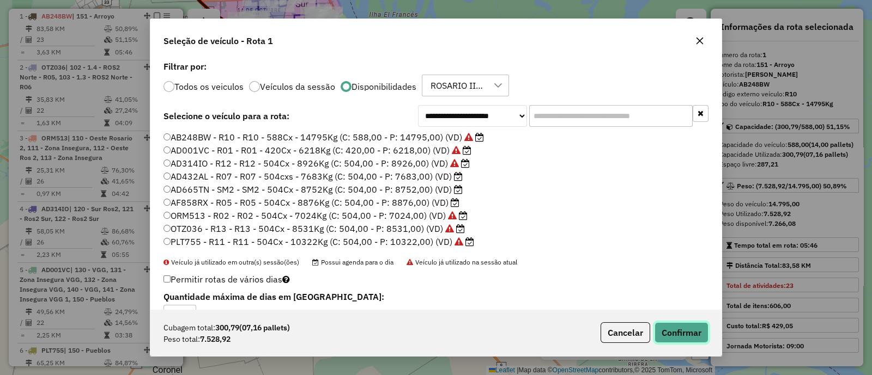
click at [695, 338] on button "Confirmar" at bounding box center [681, 333] width 54 height 21
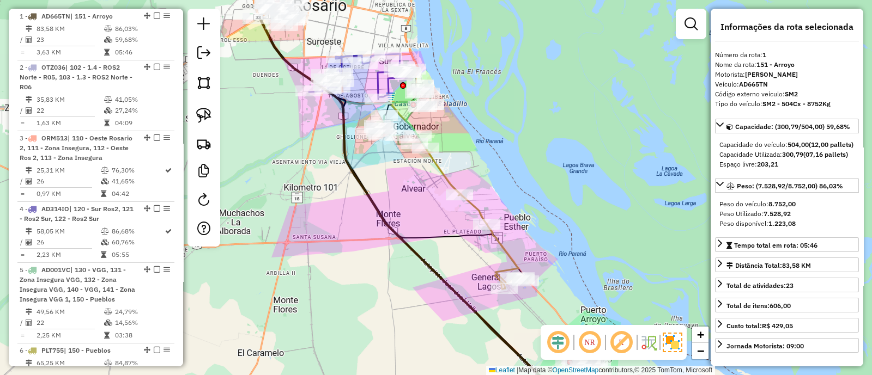
drag, startPoint x: 322, startPoint y: 206, endPoint x: 432, endPoint y: 279, distance: 132.6
click at [425, 278] on div "Janela de atendimento Grade de atendimento Capacidade Transportadoras Veículos …" at bounding box center [436, 187] width 872 height 375
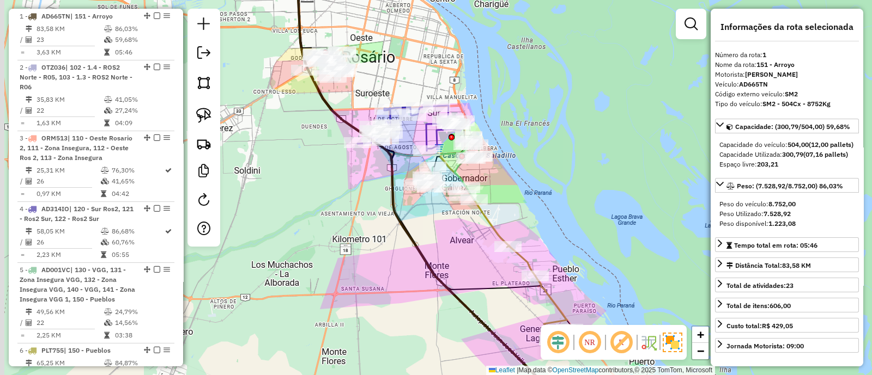
drag, startPoint x: 430, startPoint y: 186, endPoint x: 462, endPoint y: 246, distance: 67.3
click at [458, 238] on div "Janela de atendimento Grade de atendimento Capacidade Transportadoras Veículos …" at bounding box center [436, 187] width 872 height 375
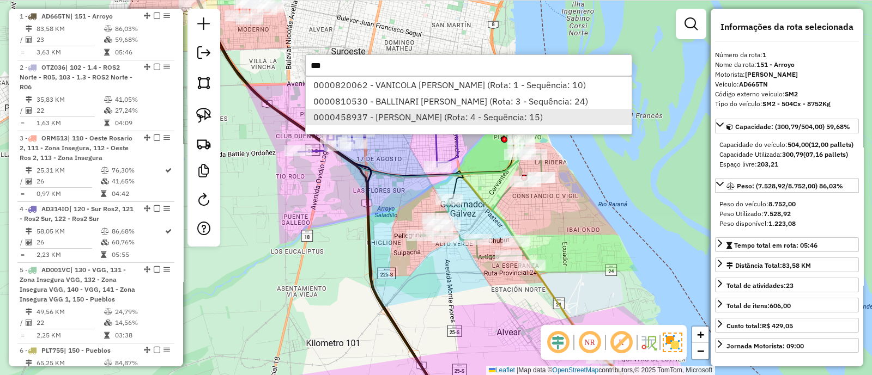
type input "***"
click at [447, 118] on li "0000458937 - LIN JINPEI (Rota: 4 - Sequência: 15)" at bounding box center [469, 117] width 326 height 16
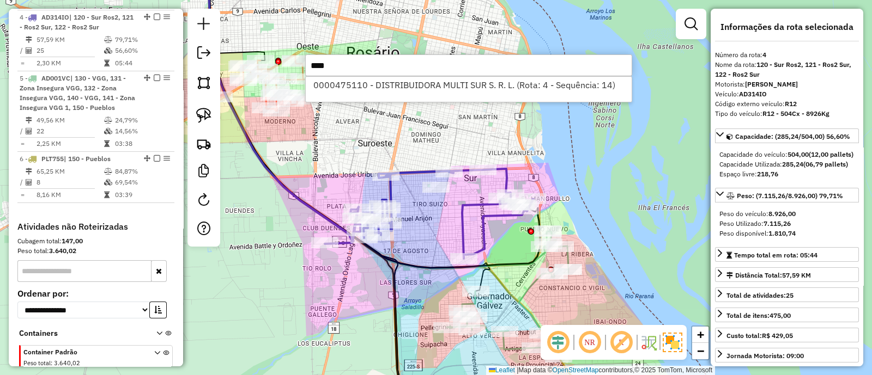
scroll to position [0, 0]
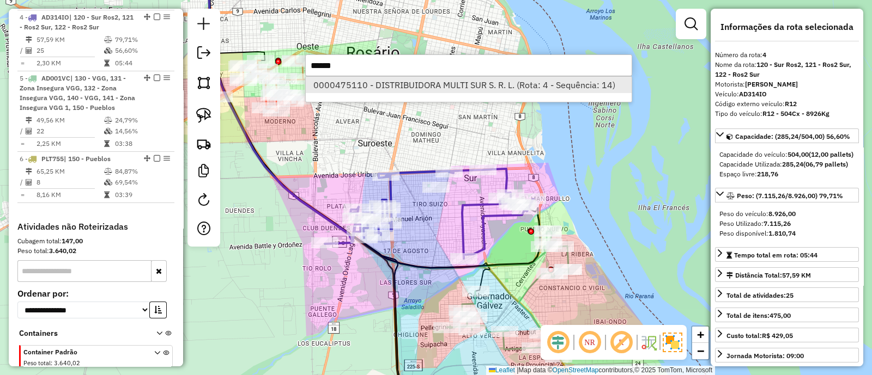
type input "******"
click at [499, 87] on li "0000475110 - DISTRIBUIDORA MULTI SUR S. R. L. (Rota: 4 - Sequência: 14)" at bounding box center [469, 85] width 326 height 16
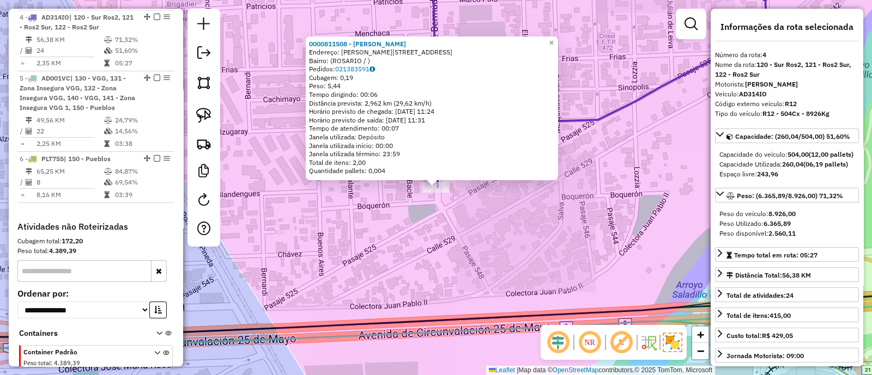
click at [553, 281] on div "0000811508 - BARRERA ROBERTO Endereço: AVDA BERMUDEZ 6584 Bairro: (ROSARIO / ) …" at bounding box center [436, 187] width 872 height 375
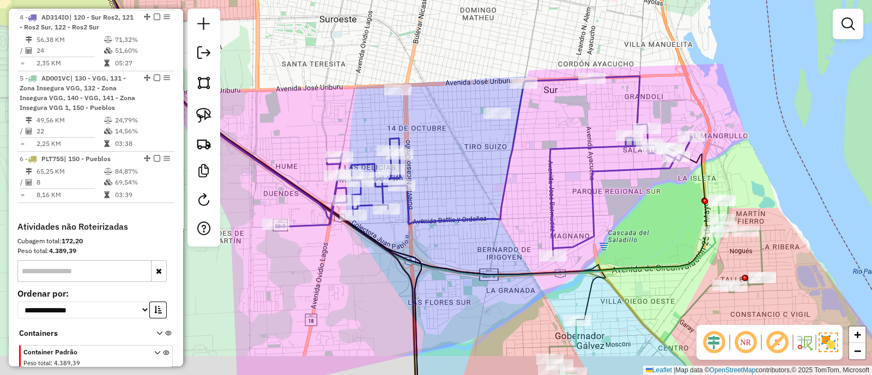
drag, startPoint x: 622, startPoint y: 284, endPoint x: 586, endPoint y: 204, distance: 88.0
click at [586, 204] on div "Janela de atendimento Grade de atendimento Capacidade Transportadoras Veículos …" at bounding box center [436, 187] width 872 height 375
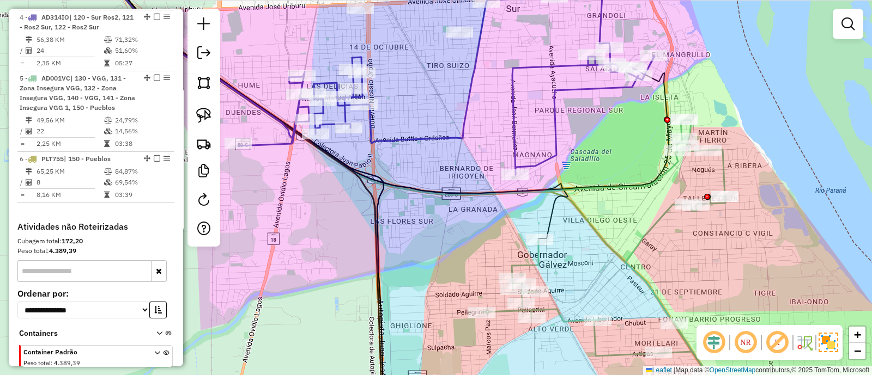
click at [533, 265] on icon at bounding box center [604, 247] width 244 height 255
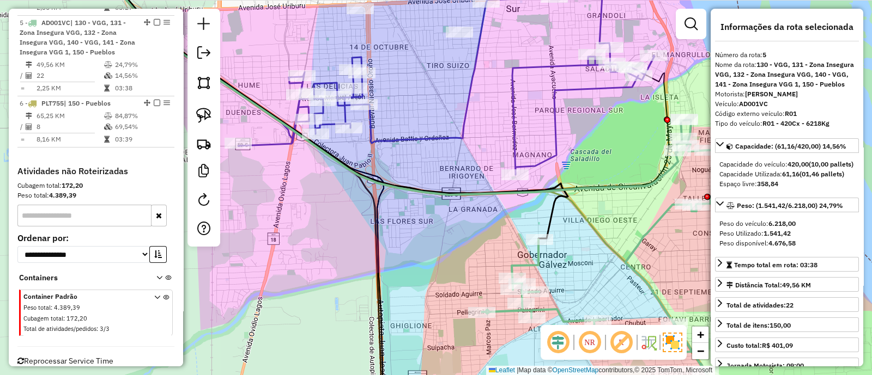
scroll to position [672, 0]
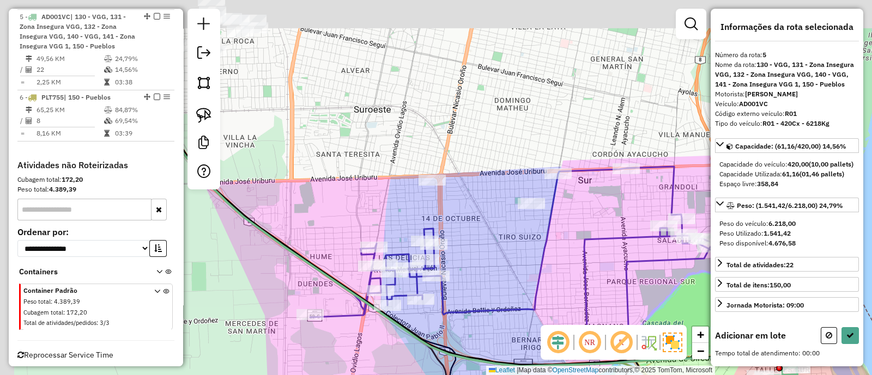
drag, startPoint x: 462, startPoint y: 98, endPoint x: 538, endPoint y: 263, distance: 181.9
click at [533, 271] on div "Janela de atendimento Grade de atendimento Capacidade Transportadoras Veículos …" at bounding box center [436, 187] width 872 height 375
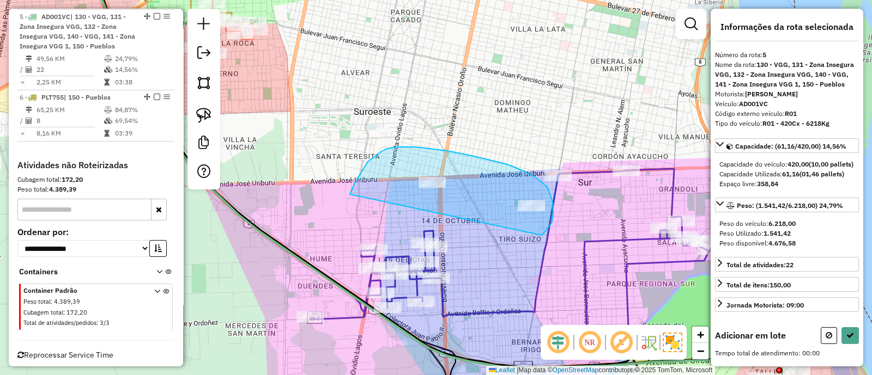
drag, startPoint x: 548, startPoint y: 188, endPoint x: 350, endPoint y: 195, distance: 197.9
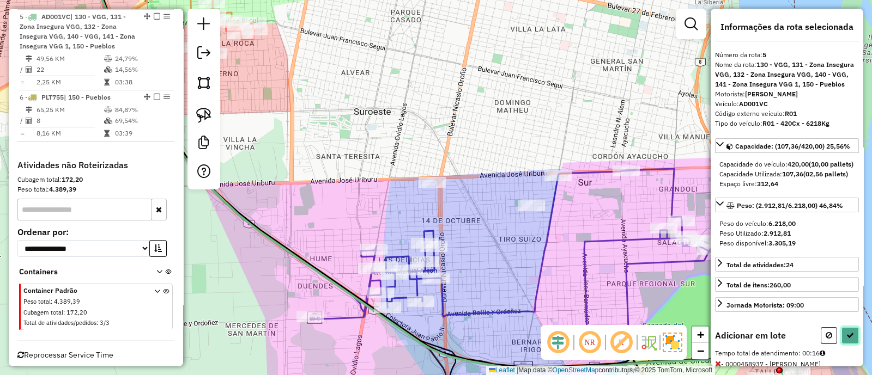
click at [846, 339] on icon at bounding box center [850, 336] width 8 height 8
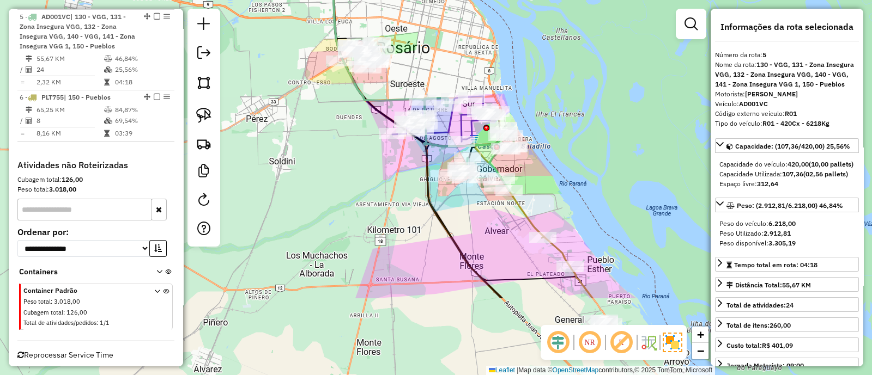
drag, startPoint x: 387, startPoint y: 258, endPoint x: 340, endPoint y: 155, distance: 113.9
click at [340, 155] on div "Janela de atendimento Grade de atendimento Capacidade Transportadoras Veículos …" at bounding box center [436, 187] width 872 height 375
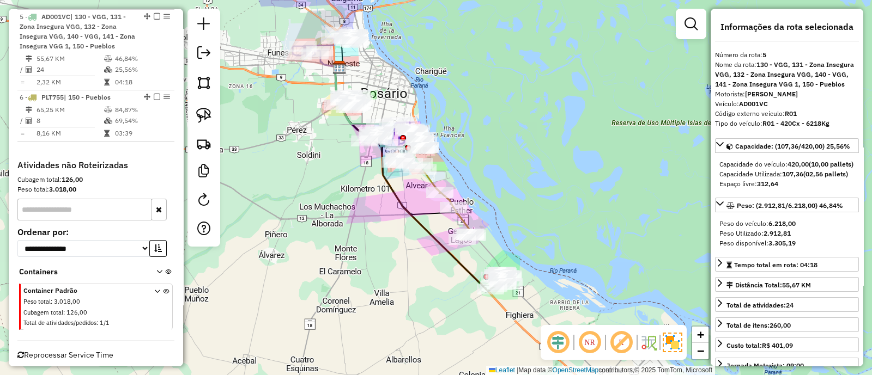
click at [408, 265] on div "Rota 1 - Placa AD665TN 0000820259 - ASCIERTO JOSE Rota 1 - Placa AD665TN 000082…" at bounding box center [436, 187] width 872 height 375
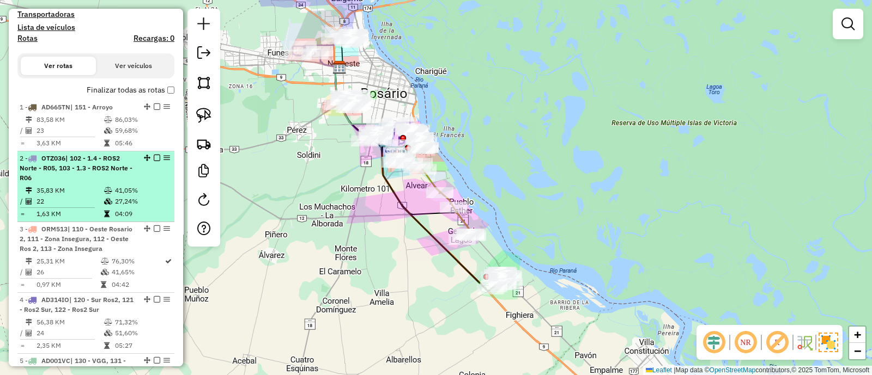
scroll to position [332, 0]
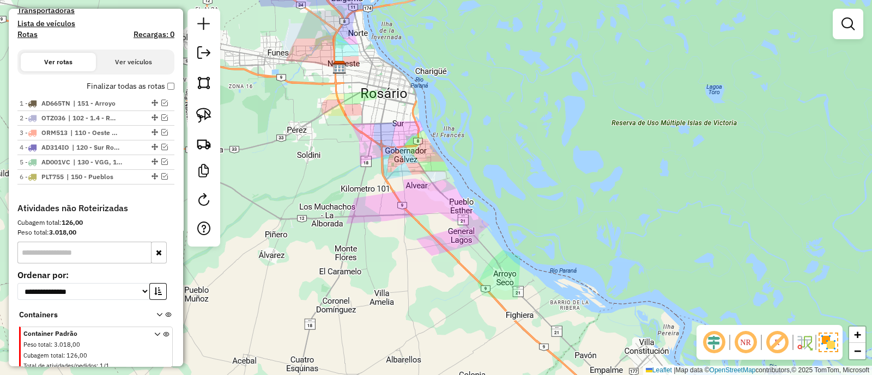
click at [415, 271] on div "Janela de atendimento Grade de atendimento Capacidade Transportadoras Veículos …" at bounding box center [436, 187] width 872 height 375
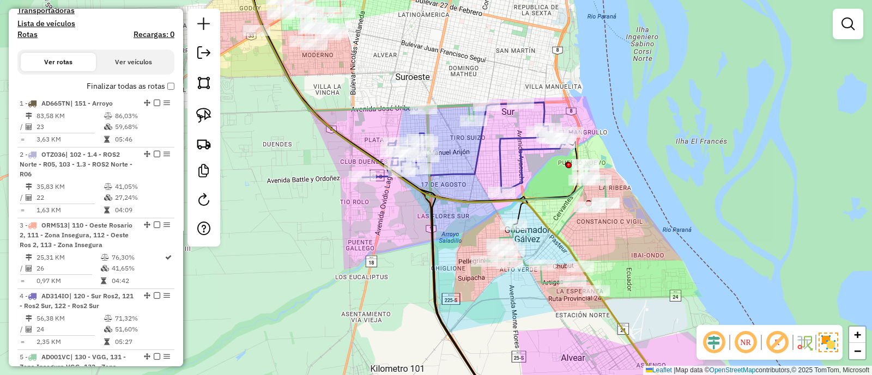
click at [463, 169] on icon at bounding box center [466, 147] width 209 height 90
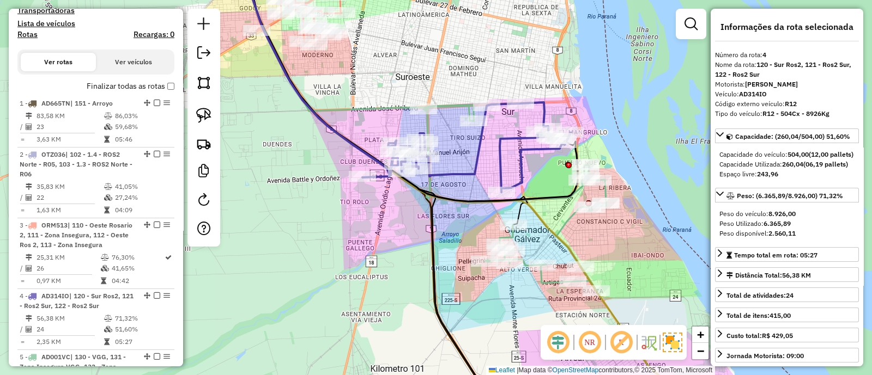
scroll to position [611, 0]
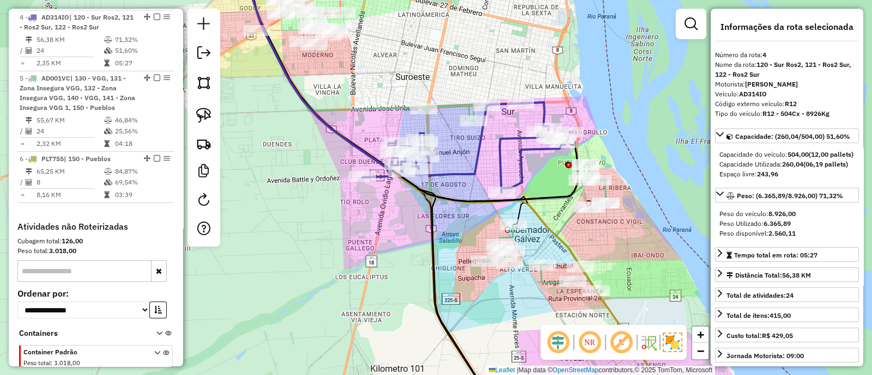
click at [526, 260] on icon at bounding box center [514, 198] width 183 height 187
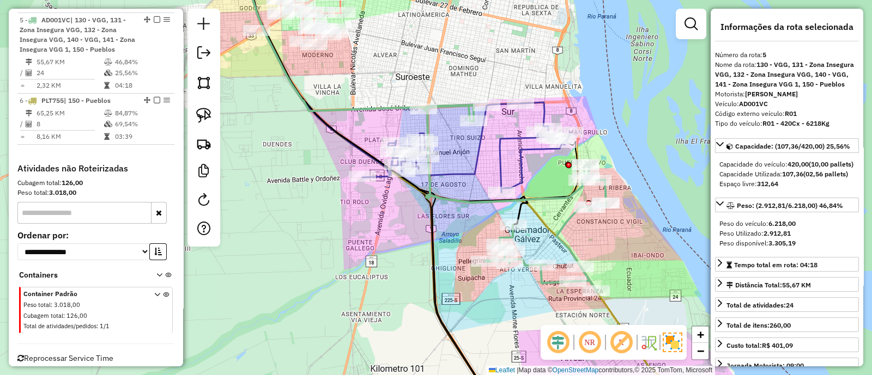
scroll to position [672, 0]
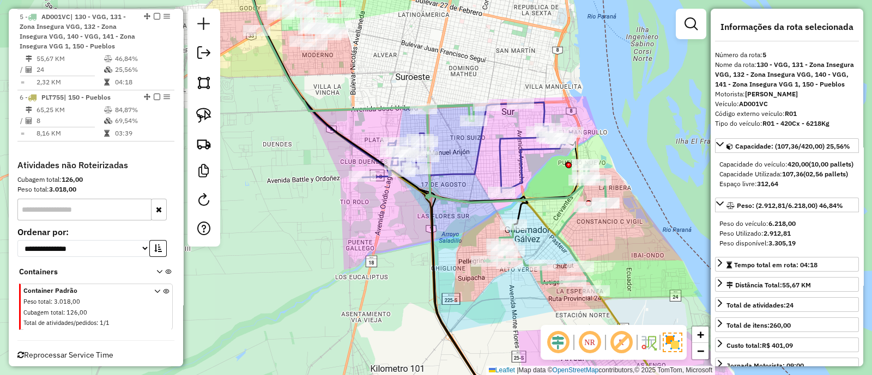
click at [452, 173] on icon at bounding box center [466, 147] width 209 height 90
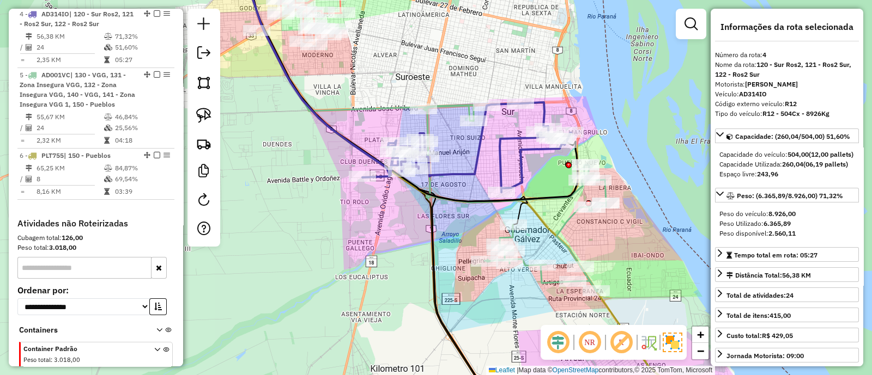
scroll to position [611, 0]
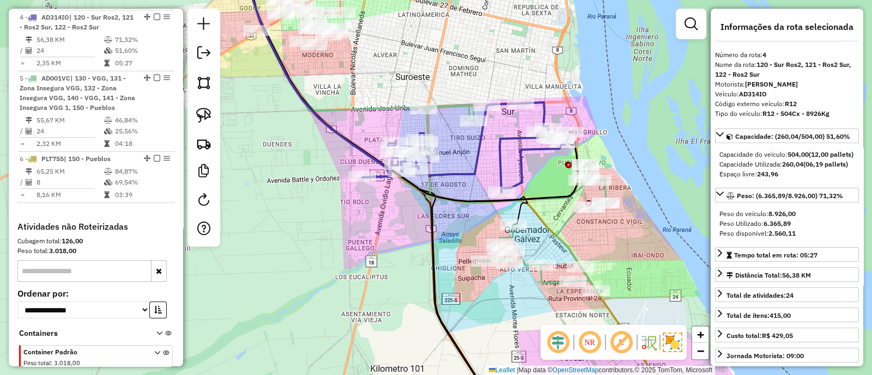
click at [525, 265] on icon at bounding box center [514, 198] width 183 height 187
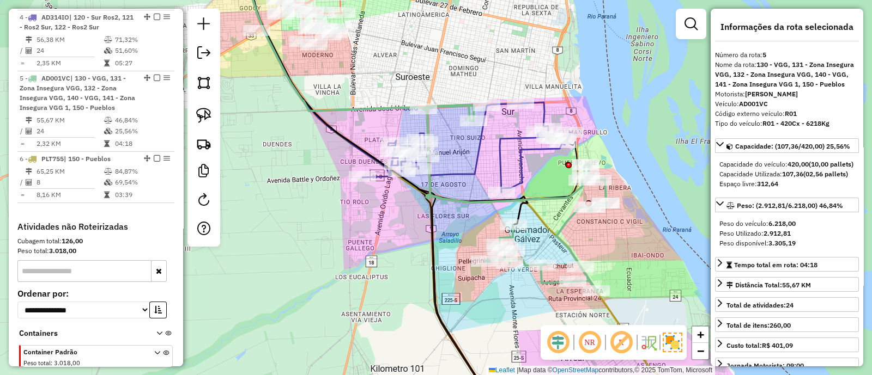
scroll to position [672, 0]
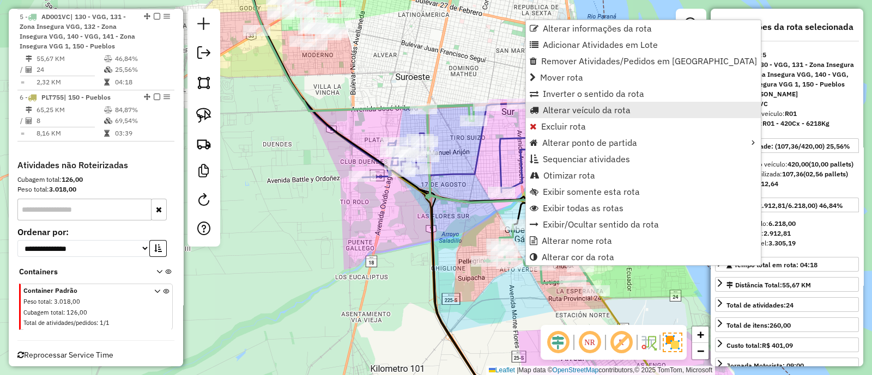
click at [574, 112] on span "Alterar veículo da rota" at bounding box center [587, 110] width 88 height 9
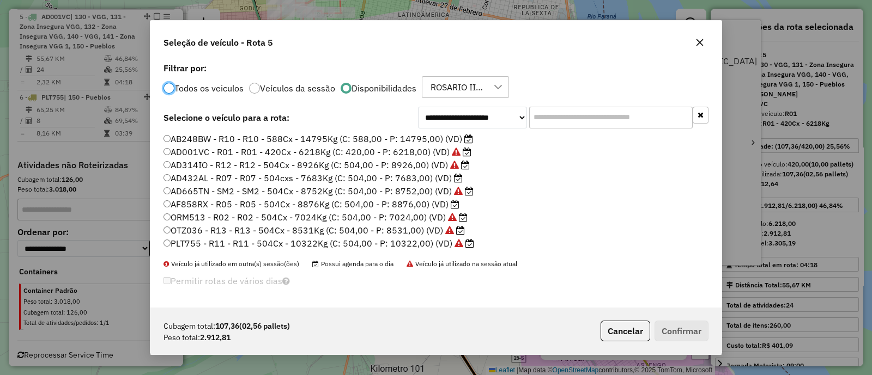
scroll to position [5, 3]
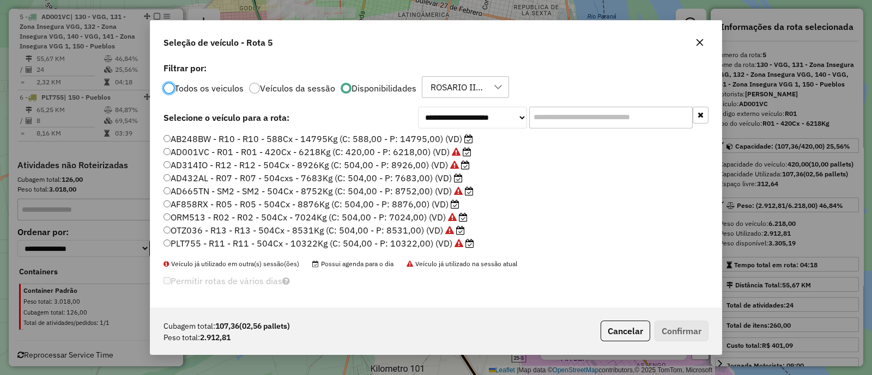
click at [383, 177] on label "AD432AL - R07 - R07 - 504cxs - 7683Kg (C: 504,00 - P: 7683,00) (VD)" at bounding box center [312, 178] width 299 height 13
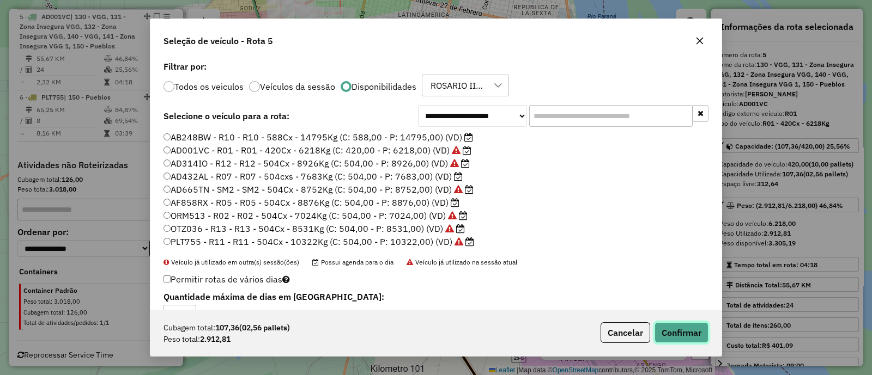
click at [675, 329] on button "Confirmar" at bounding box center [681, 333] width 54 height 21
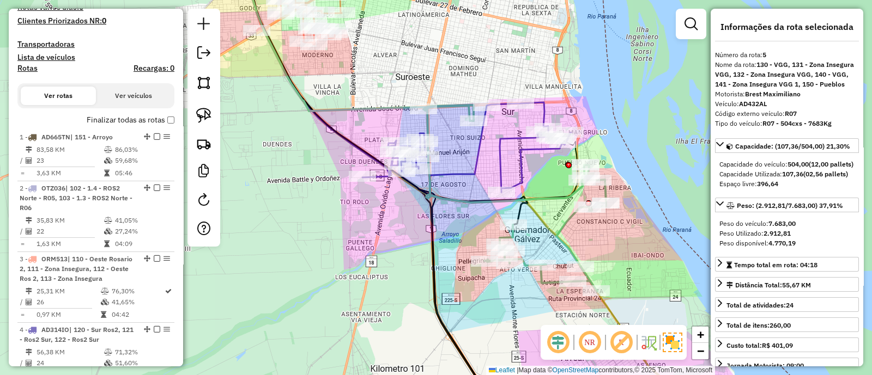
scroll to position [264, 0]
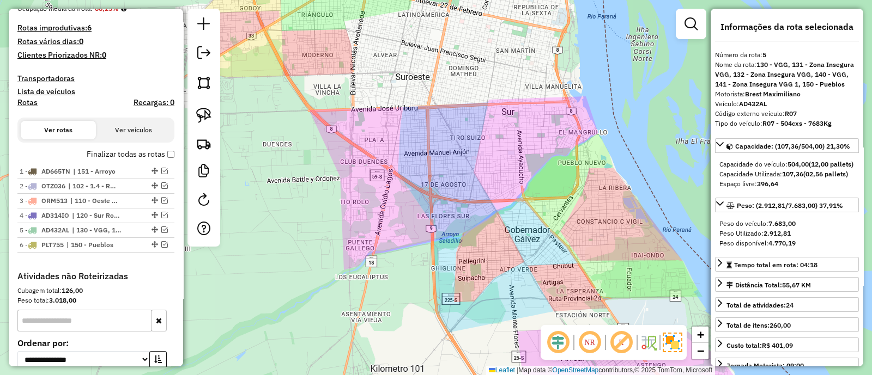
click at [461, 247] on div "Janela de atendimento Grade de atendimento Capacidade Transportadoras Veículos …" at bounding box center [436, 187] width 872 height 375
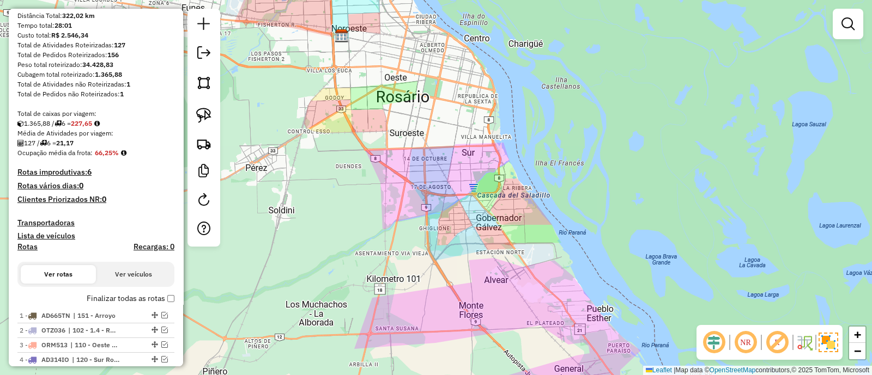
scroll to position [0, 0]
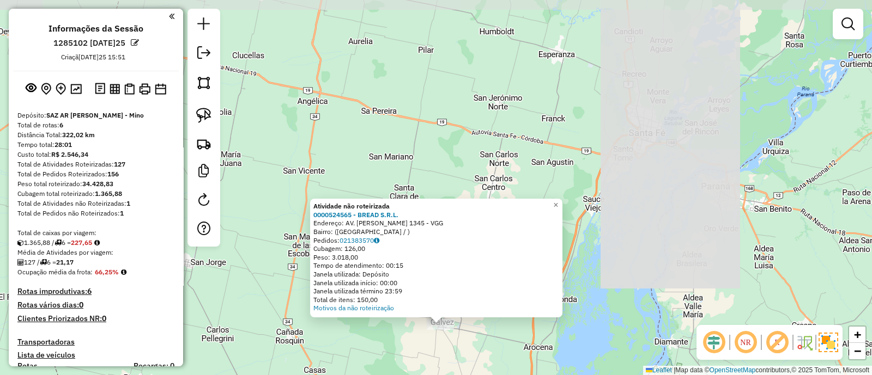
click at [480, 353] on div "Atividade não roteirizada 0000524565 - BREAD S.R.L. Endereço: AV. JUAN DOMINGO …" at bounding box center [436, 187] width 872 height 375
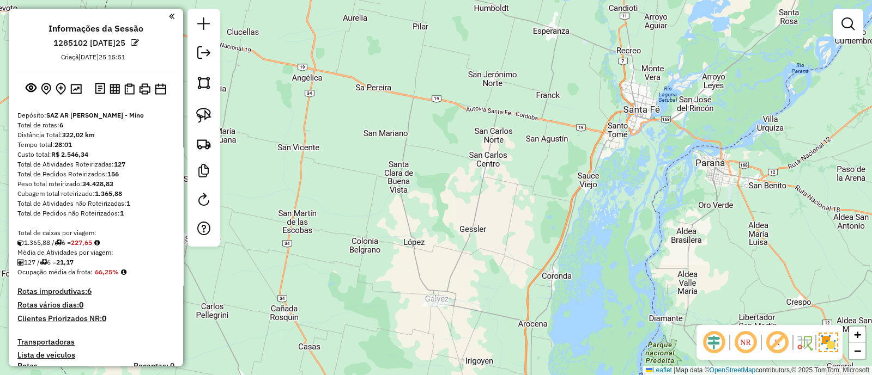
drag, startPoint x: 466, startPoint y: 302, endPoint x: 415, endPoint y: 67, distance: 240.3
click at [415, 67] on div "Janela de atendimento Grade de atendimento Capacidade Transportadoras Veículos …" at bounding box center [436, 187] width 872 height 375
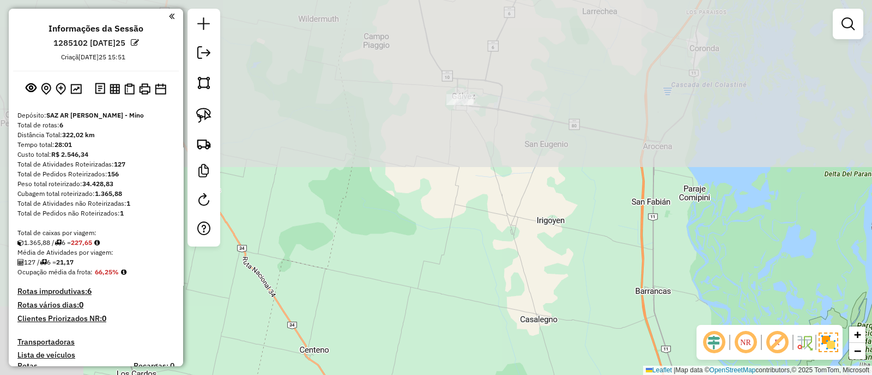
drag, startPoint x: 376, startPoint y: 68, endPoint x: 493, endPoint y: 276, distance: 239.1
click at [495, 281] on div "Janela de atendimento Grade de atendimento Capacidade Transportadoras Veículos …" at bounding box center [436, 187] width 872 height 375
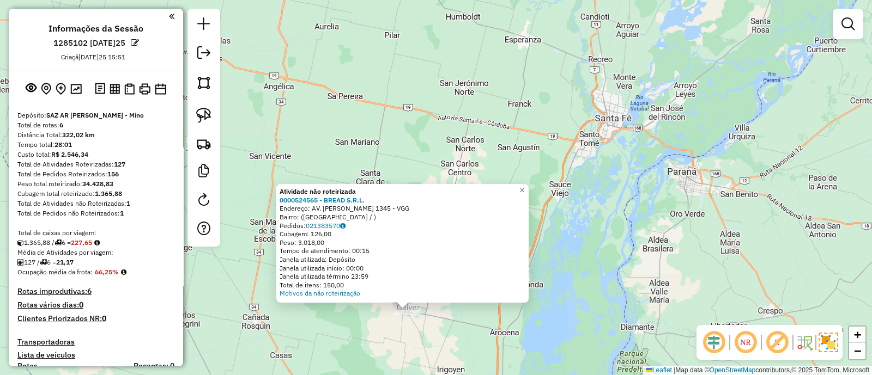
click at [504, 323] on div "Atividade não roteirizada 0000524565 - BREAD S.R.L. Endereço: AV. JUAN DOMINGO …" at bounding box center [436, 187] width 872 height 375
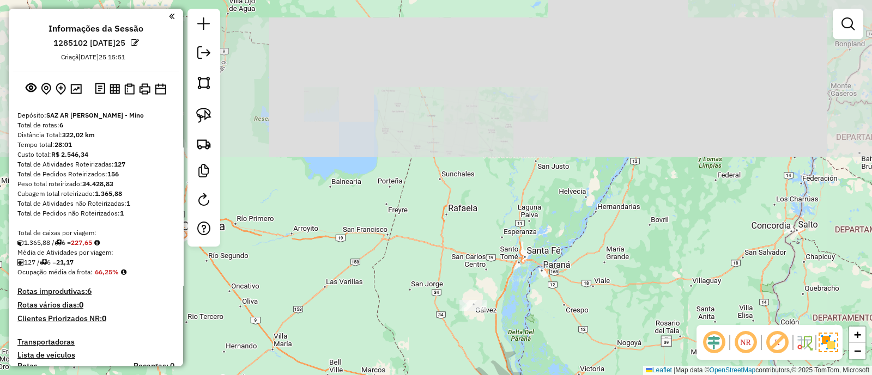
drag, startPoint x: 516, startPoint y: 317, endPoint x: 454, endPoint y: 62, distance: 262.5
click at [454, 62] on div "Janela de atendimento Grade de atendimento Capacidade Transportadoras Veículos …" at bounding box center [436, 187] width 872 height 375
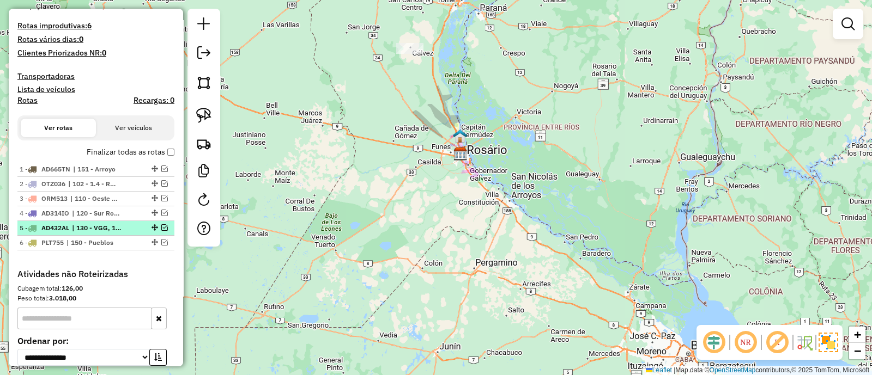
scroll to position [272, 0]
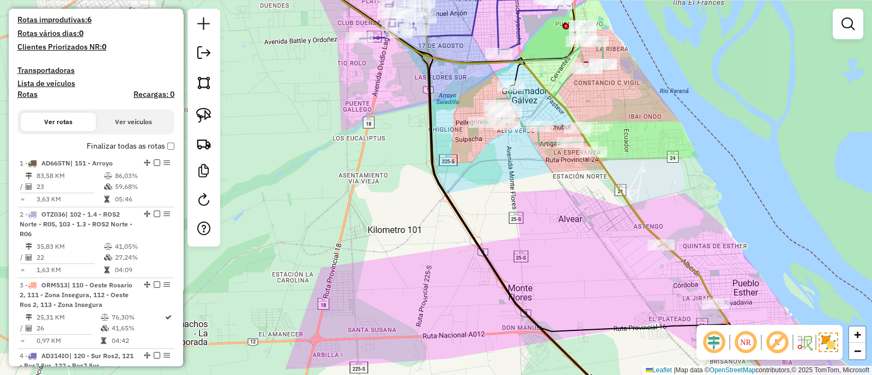
click at [563, 84] on icon at bounding box center [512, 59] width 183 height 187
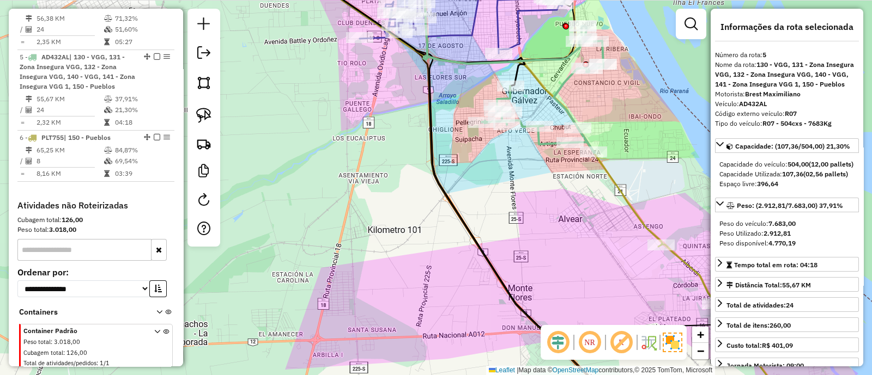
scroll to position [672, 0]
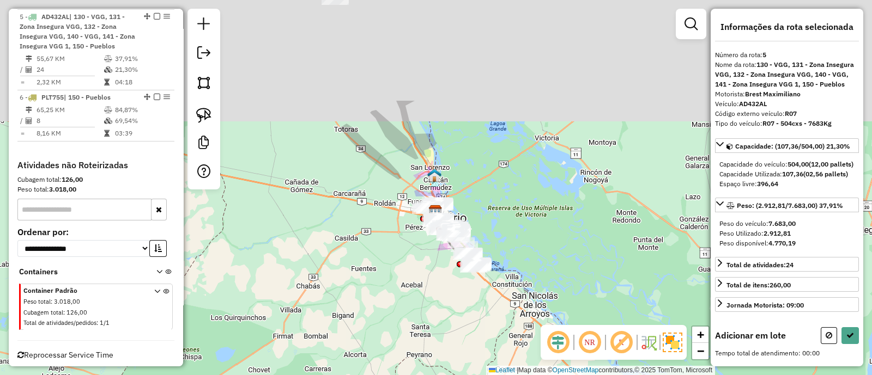
drag, startPoint x: 384, startPoint y: 106, endPoint x: 420, endPoint y: 296, distance: 193.7
click at [420, 296] on div "Janela de atendimento Grade de atendimento Capacidade Transportadoras Veículos …" at bounding box center [436, 187] width 872 height 375
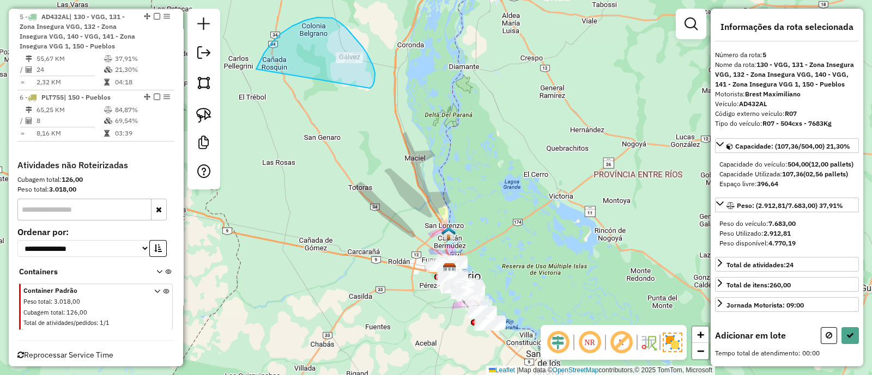
drag, startPoint x: 373, startPoint y: 83, endPoint x: 256, endPoint y: 69, distance: 118.0
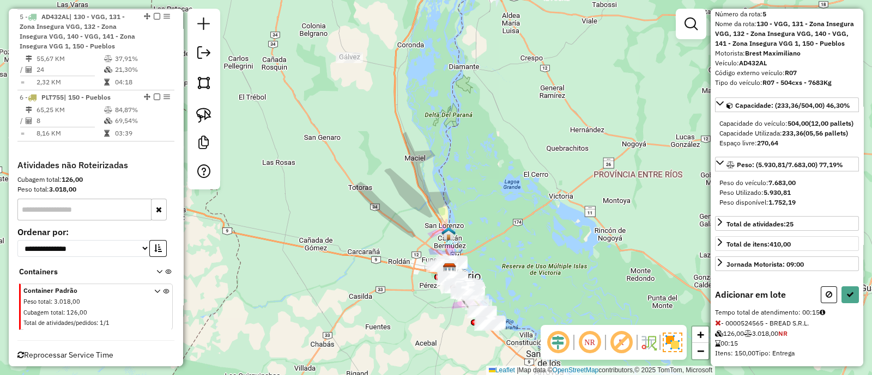
scroll to position [72, 0]
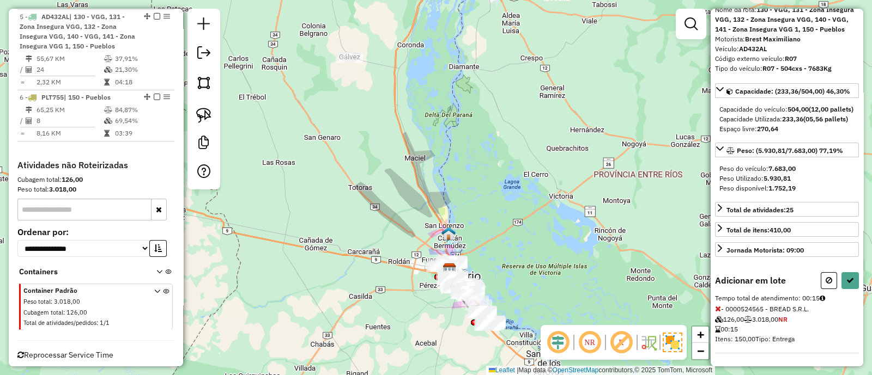
click at [856, 275] on div "Informações da rota selecionada Número da rota: 5 Nome da rota: 130 - VGG, 131 …" at bounding box center [787, 188] width 153 height 358
click at [852, 282] on button at bounding box center [849, 280] width 17 height 17
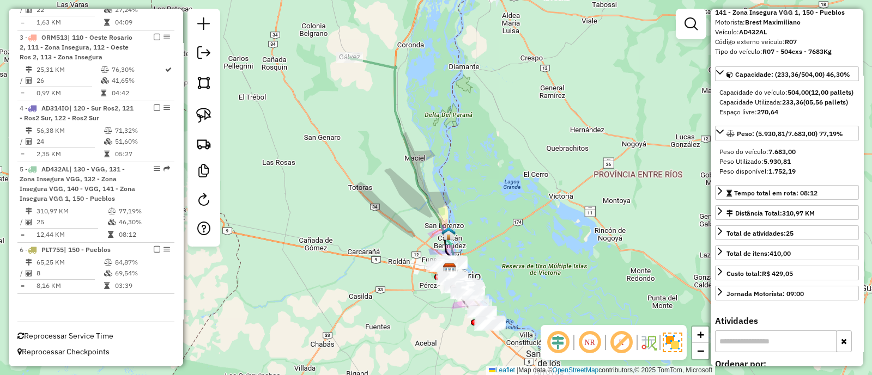
scroll to position [518, 0]
click at [495, 211] on div "Janela de atendimento Grade de atendimento Capacidade Transportadoras Veículos …" at bounding box center [436, 187] width 872 height 375
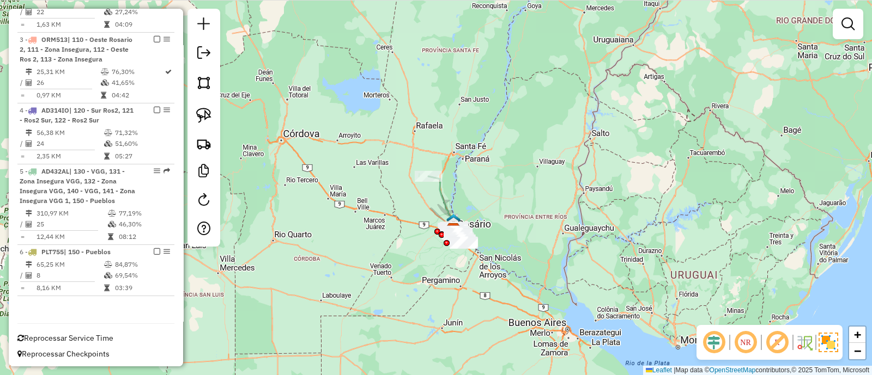
drag, startPoint x: 542, startPoint y: 219, endPoint x: 502, endPoint y: 217, distance: 39.8
click at [502, 217] on div "Janela de atendimento Grade de atendimento Capacidade Transportadoras Veículos …" at bounding box center [436, 187] width 872 height 375
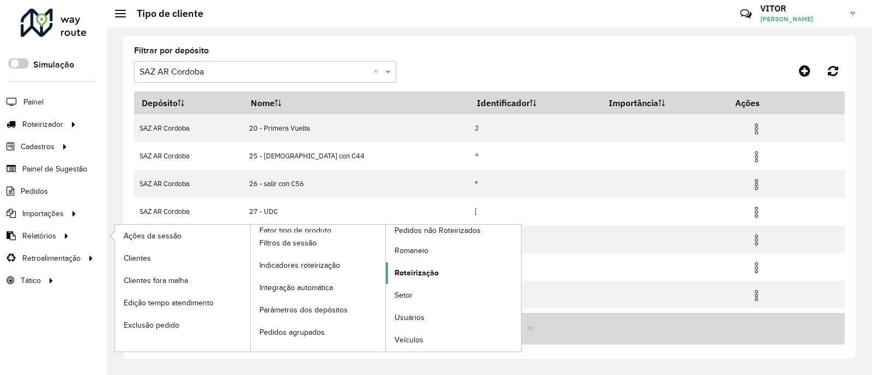
click at [419, 274] on span "Roteirização" at bounding box center [417, 273] width 44 height 11
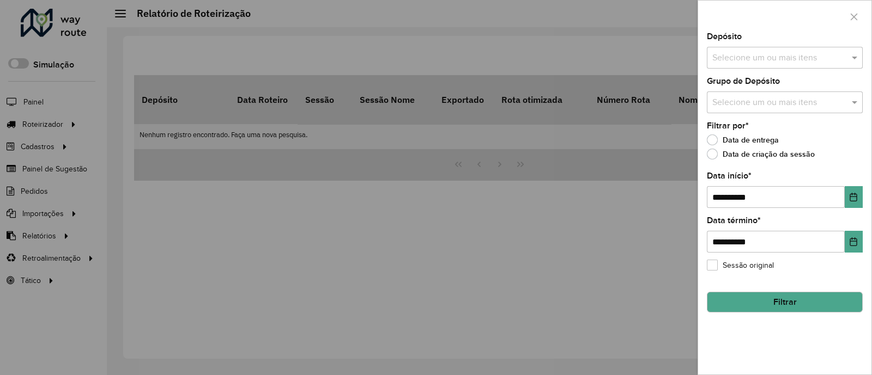
click at [777, 56] on input "text" at bounding box center [780, 58] width 140 height 13
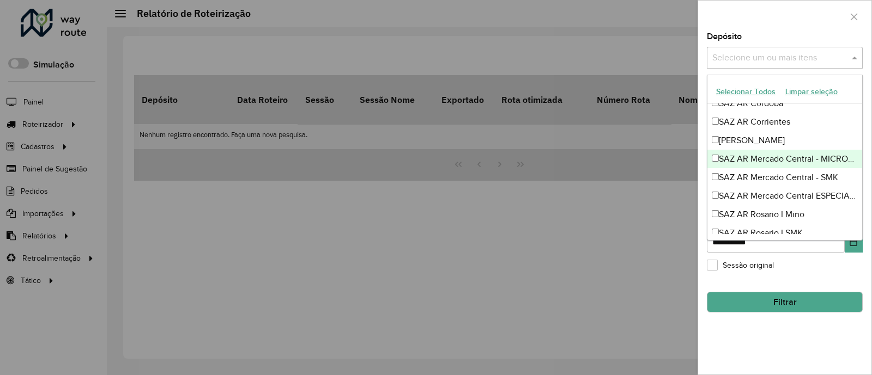
scroll to position [68, 0]
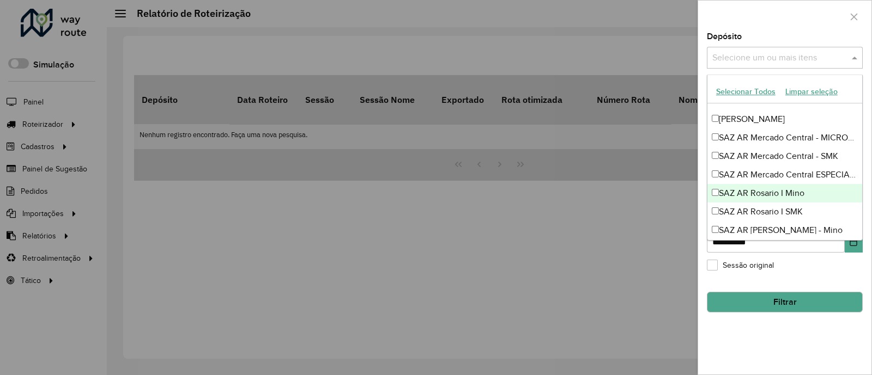
click at [772, 197] on div "SAZ AR Rosario I Mino" at bounding box center [784, 193] width 155 height 19
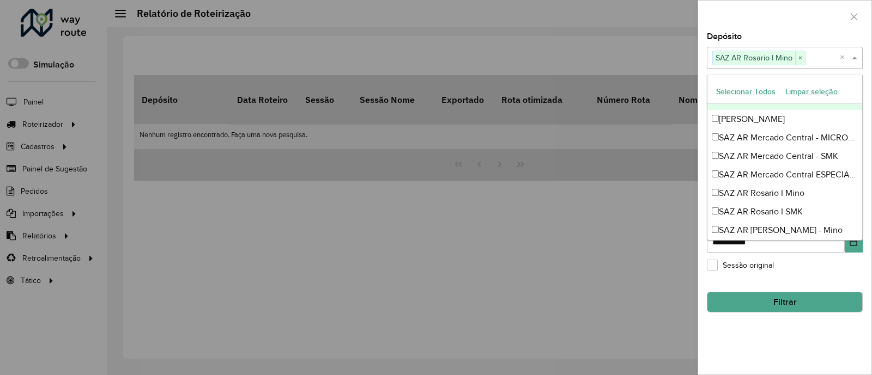
click at [807, 19] on div at bounding box center [784, 17] width 173 height 32
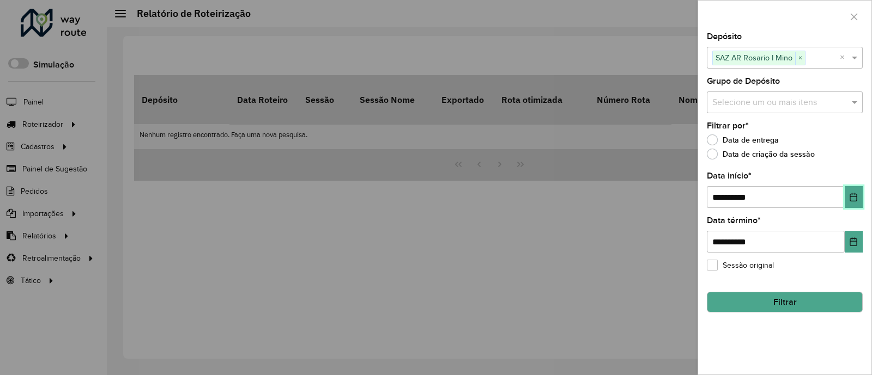
click at [857, 200] on icon "Choose Date" at bounding box center [853, 197] width 7 height 9
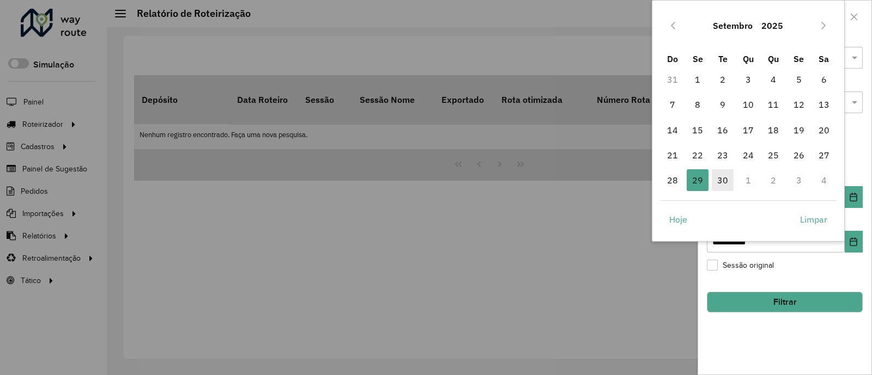
click at [723, 182] on span "30" at bounding box center [723, 180] width 22 height 22
type input "**********"
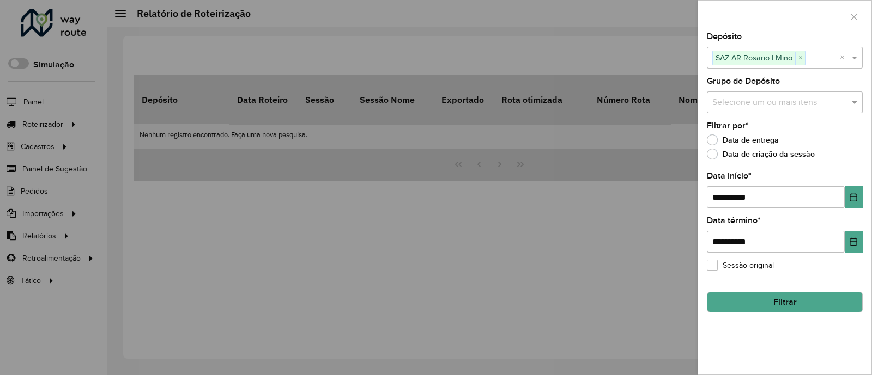
click at [778, 298] on button "Filtrar" at bounding box center [785, 302] width 156 height 21
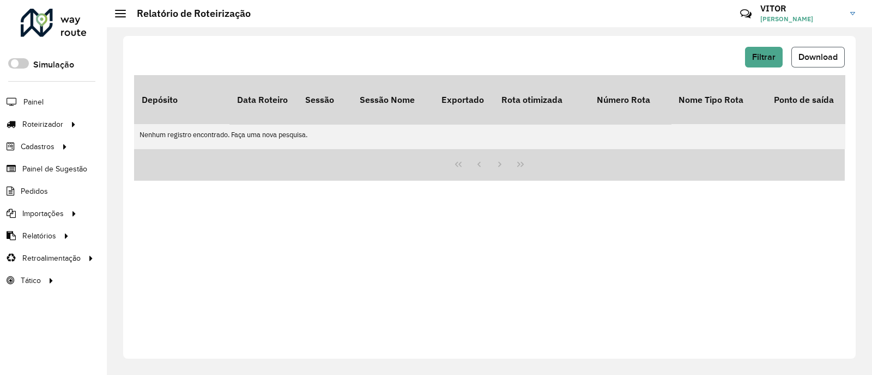
click at [821, 50] on button "Download" at bounding box center [817, 57] width 53 height 21
click at [763, 197] on div "Filtrar Download Depósito Data Roteiro Sessão Sessão Nome Exportado Rota otimiz…" at bounding box center [489, 197] width 732 height 323
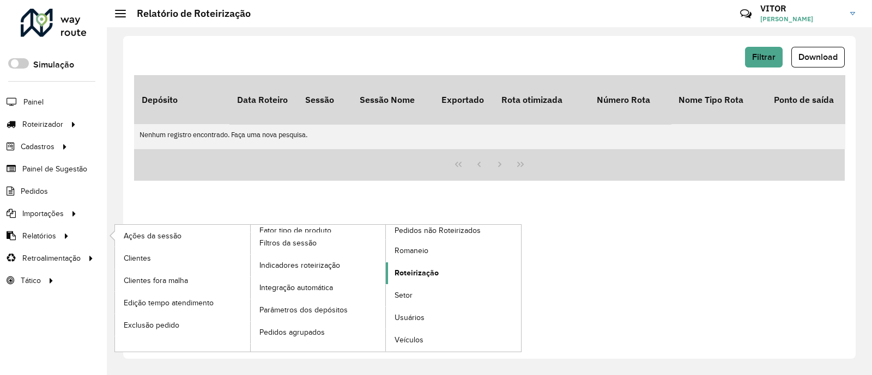
click at [412, 271] on span "Roteirização" at bounding box center [417, 273] width 44 height 11
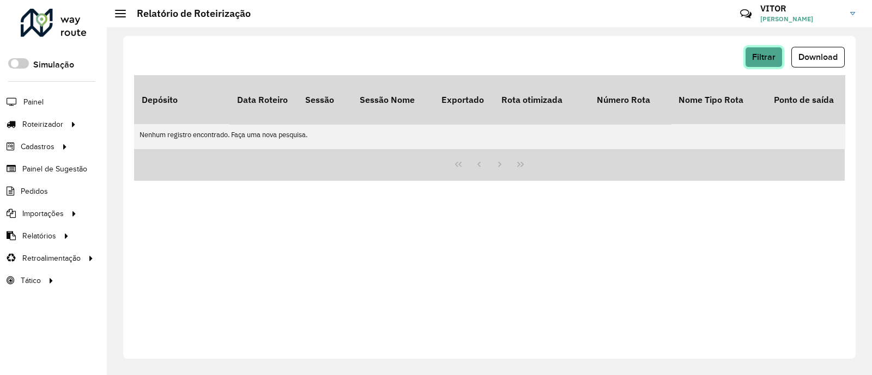
click at [750, 58] on button "Filtrar" at bounding box center [764, 57] width 38 height 21
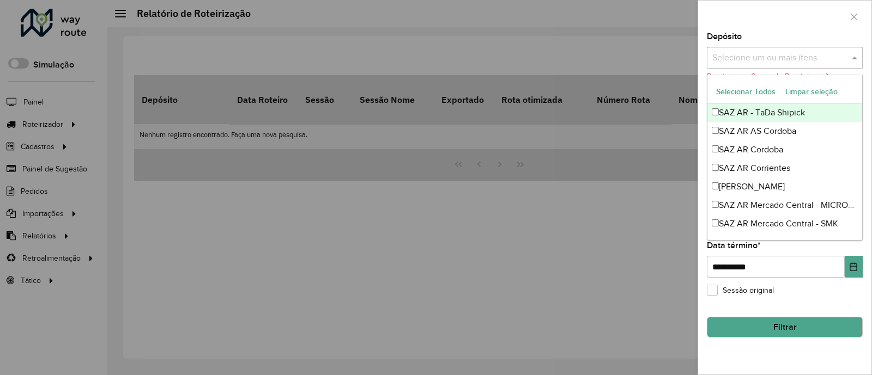
click at [775, 57] on input "text" at bounding box center [780, 58] width 140 height 13
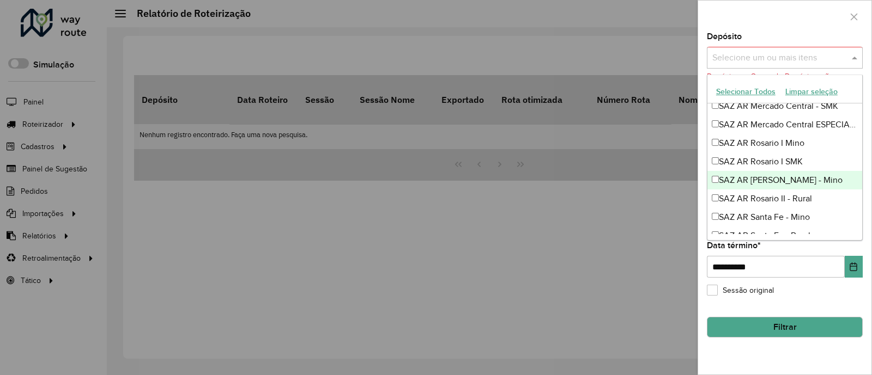
scroll to position [136, 0]
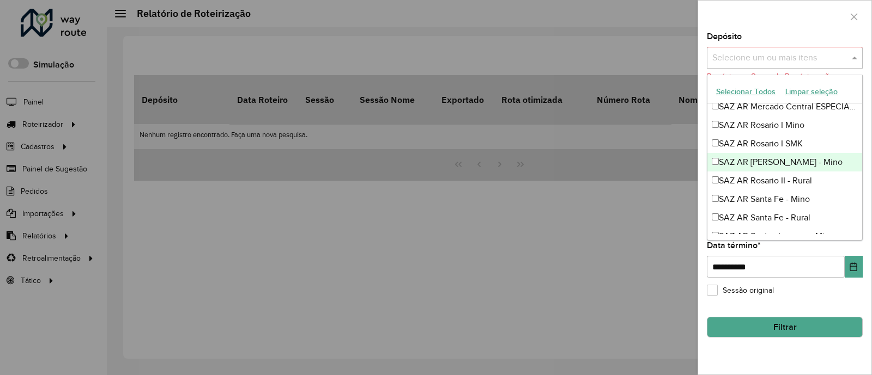
click at [787, 162] on div "SAZ AR [PERSON_NAME] - Mino" at bounding box center [784, 162] width 155 height 19
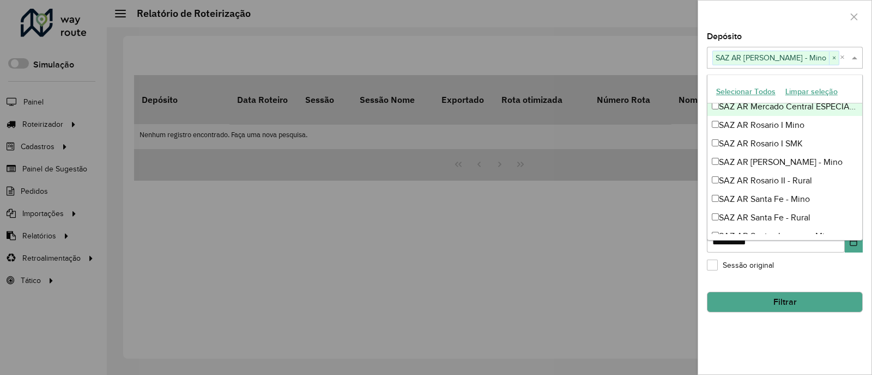
click at [799, 29] on div at bounding box center [784, 17] width 173 height 32
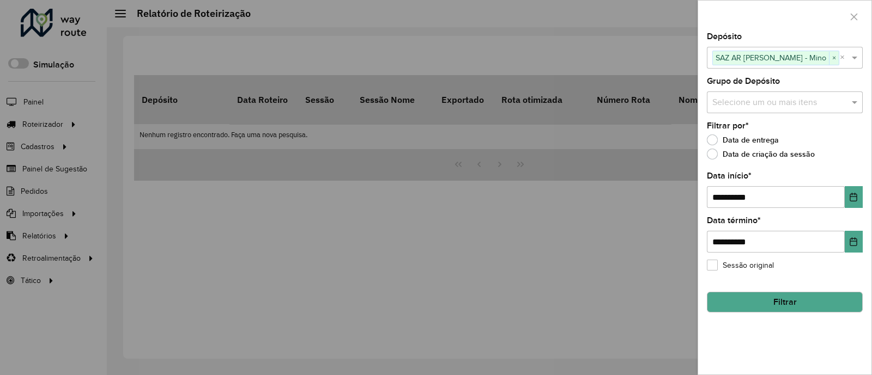
click at [777, 300] on button "Filtrar" at bounding box center [785, 302] width 156 height 21
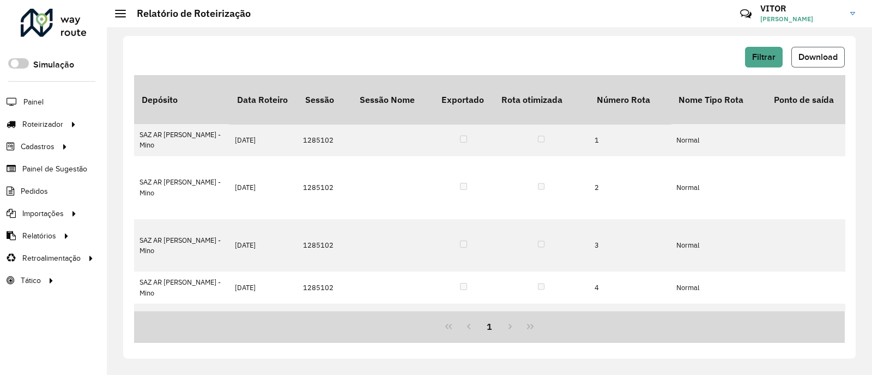
click at [819, 62] on button "Download" at bounding box center [817, 57] width 53 height 21
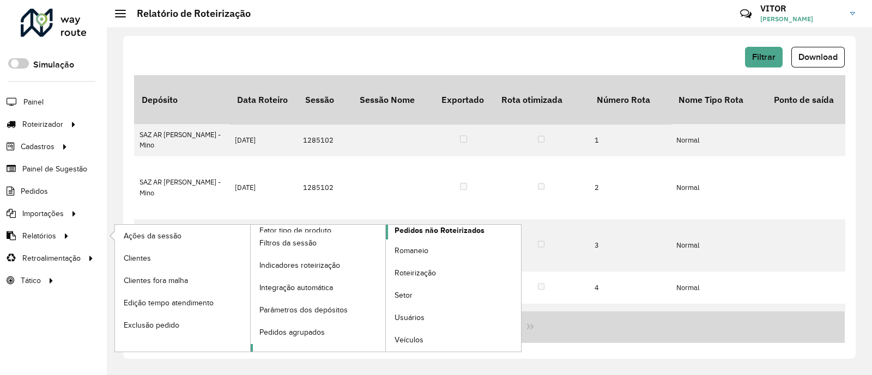
click at [406, 227] on span "Pedidos não Roteirizados" at bounding box center [440, 230] width 90 height 11
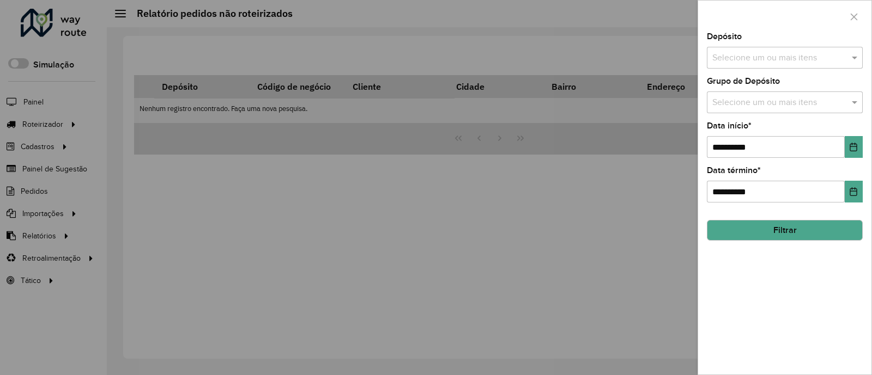
click at [752, 64] on input "text" at bounding box center [780, 58] width 140 height 13
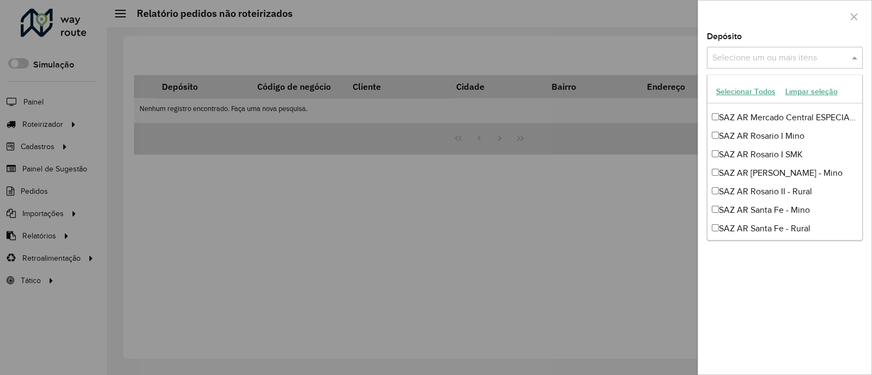
scroll to position [136, 0]
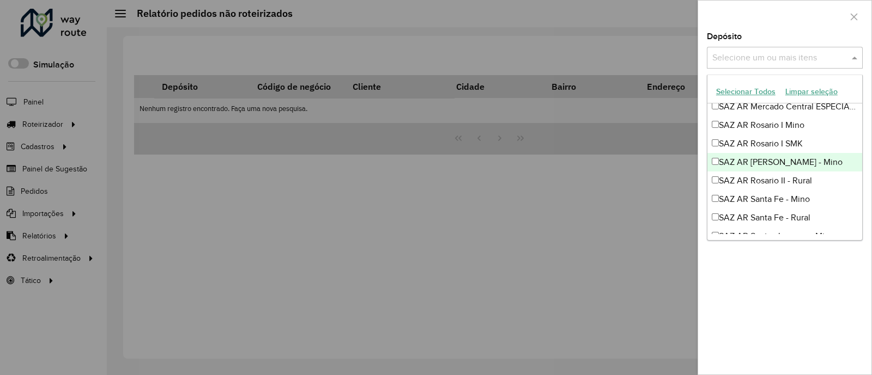
click at [816, 163] on div "SAZ AR [PERSON_NAME] - Mino" at bounding box center [784, 162] width 155 height 19
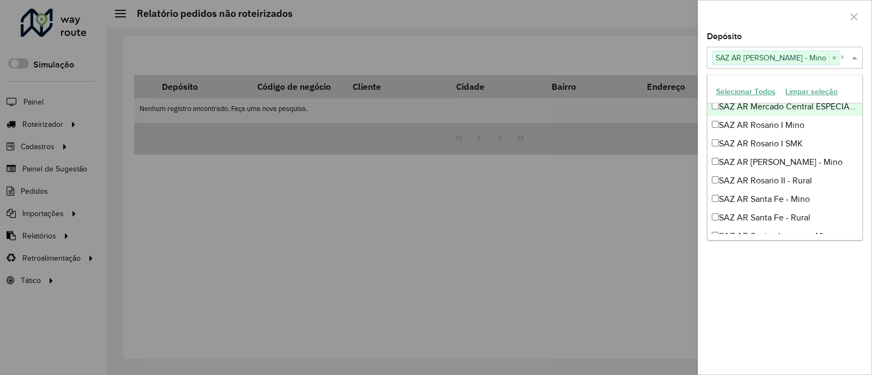
click at [814, 24] on div at bounding box center [784, 17] width 173 height 32
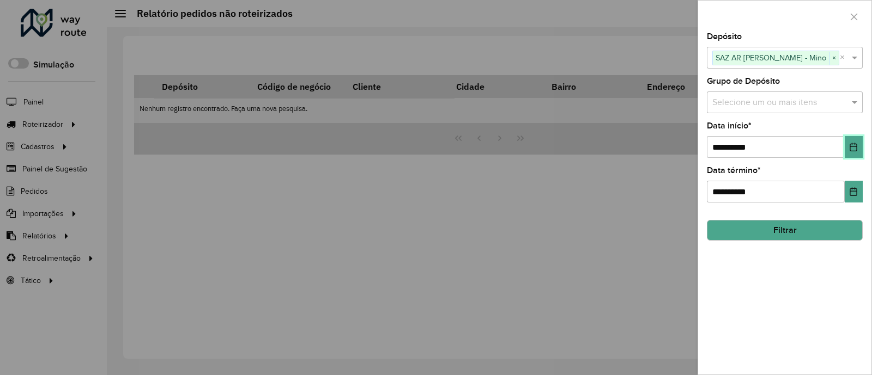
click at [849, 141] on button "Choose Date" at bounding box center [854, 147] width 18 height 22
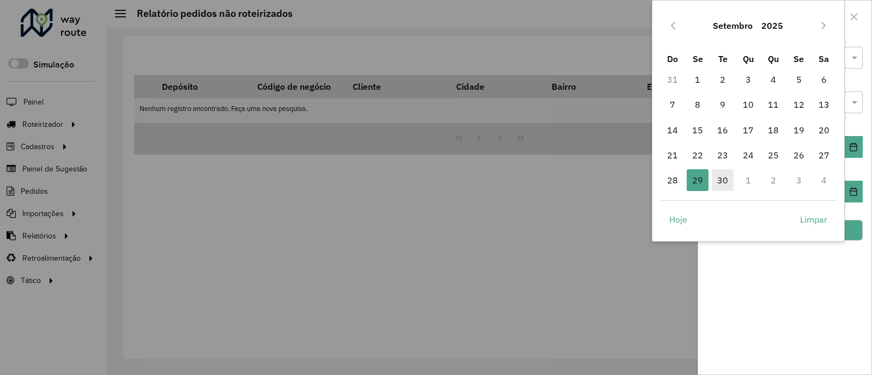
click at [725, 181] on span "30" at bounding box center [723, 180] width 22 height 22
type input "**********"
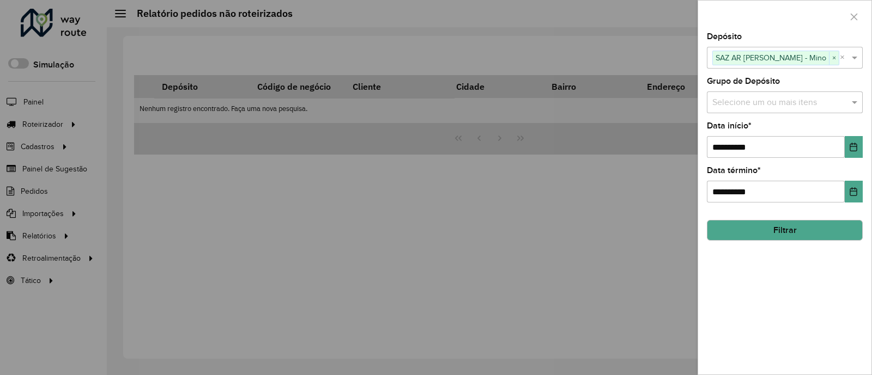
click at [763, 294] on div "**********" at bounding box center [784, 204] width 173 height 342
click at [775, 235] on button "Filtrar" at bounding box center [785, 230] width 156 height 21
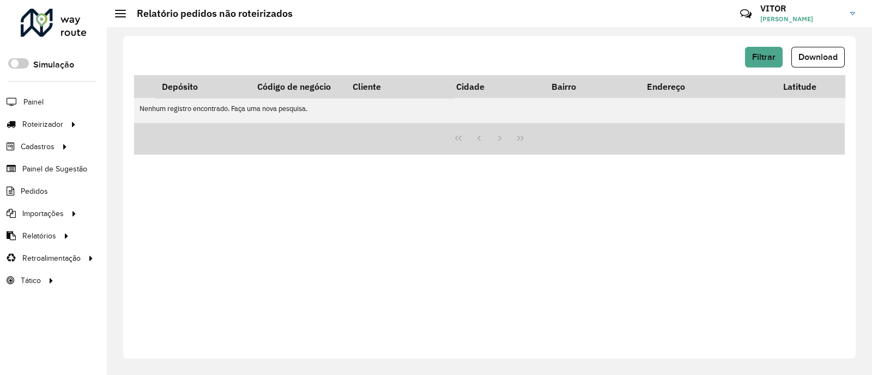
click at [691, 55] on div "Filtrar Download" at bounding box center [489, 57] width 711 height 21
click at [416, 325] on div "Filtrar Download Depósito Código de negócio Cliente Cidade Bairro Endereço Lati…" at bounding box center [489, 197] width 732 height 323
